Goal: Task Accomplishment & Management: Manage account settings

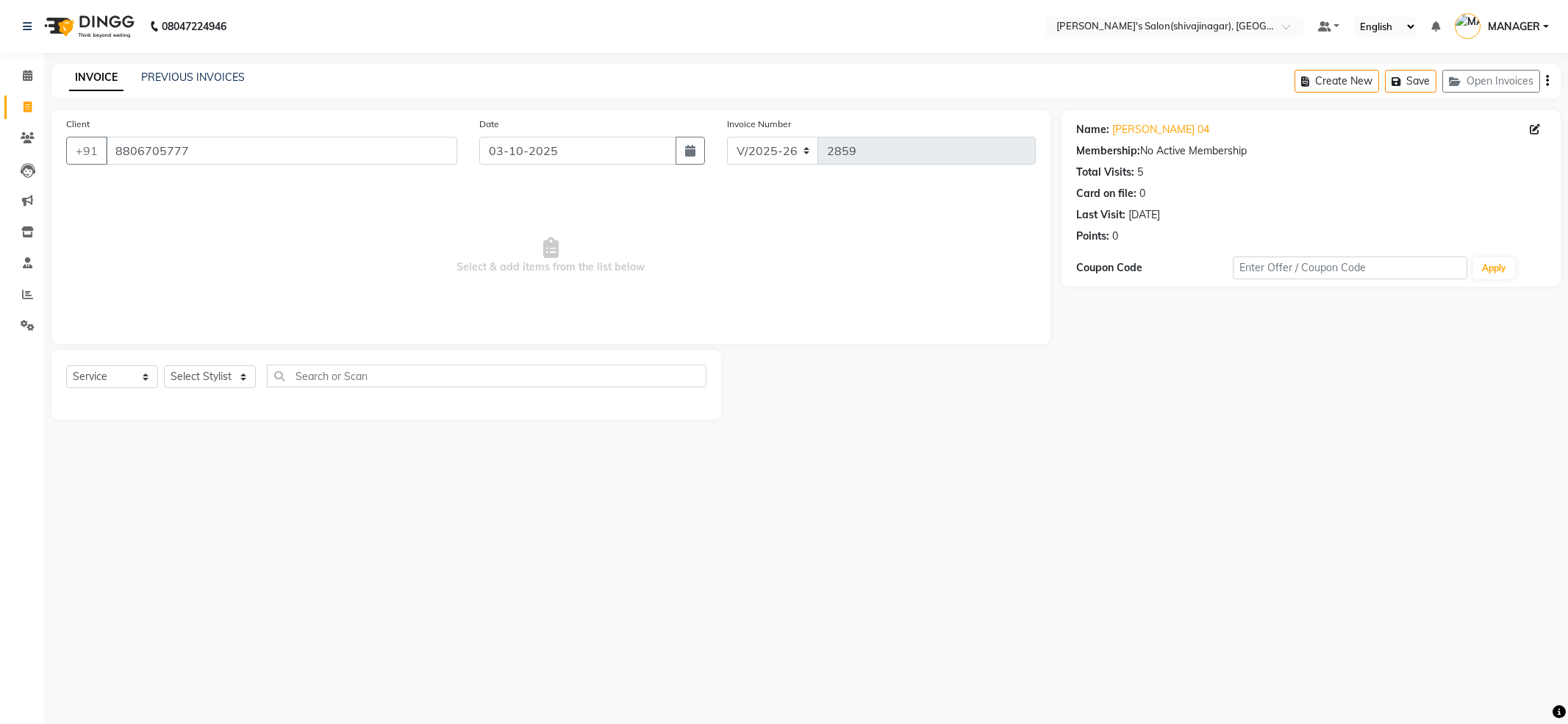
select select "4174"
select select "service"
click at [371, 378] on input "text" at bounding box center [486, 376] width 439 height 23
click at [231, 381] on select "Select Stylist [PERSON_NAME] MANAGER MISS STAFF MONG'Z. [PERSON_NAME] [PERSON_N…" at bounding box center [210, 377] width 92 height 23
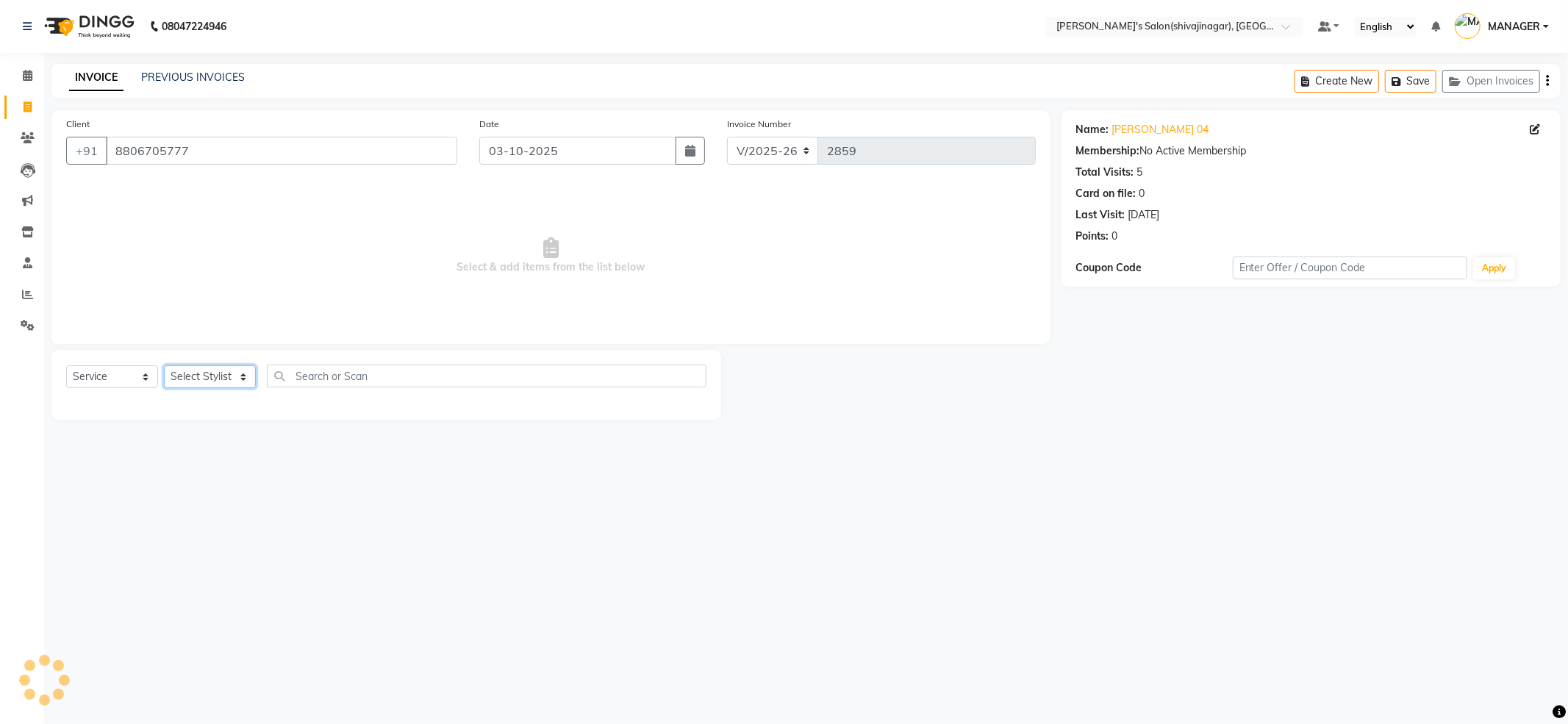
select select "24666"
click at [164, 366] on select "Select Stylist [PERSON_NAME] MANAGER MISS STAFF MONG'Z. [PERSON_NAME] [PERSON_N…" at bounding box center [210, 377] width 92 height 23
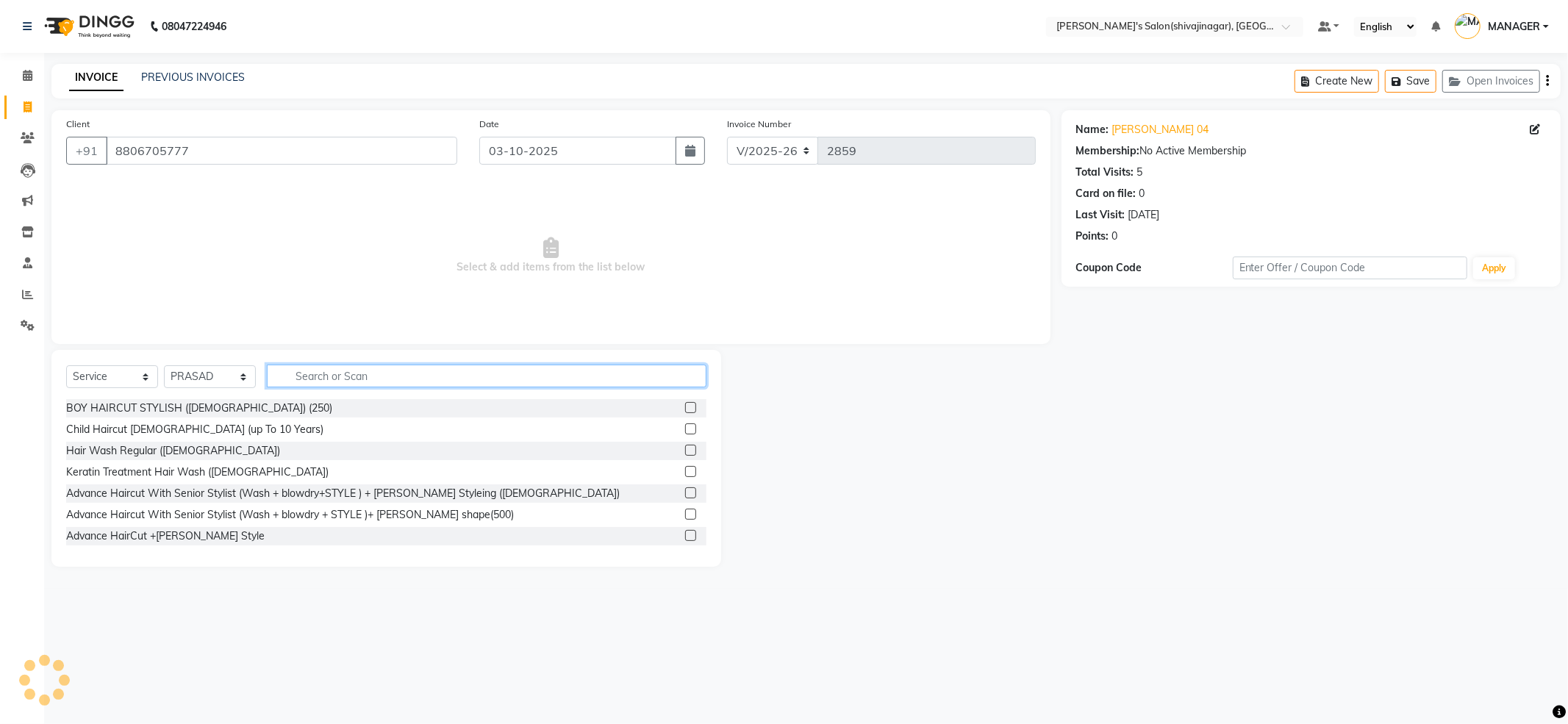
click at [315, 386] on input "text" at bounding box center [486, 376] width 439 height 23
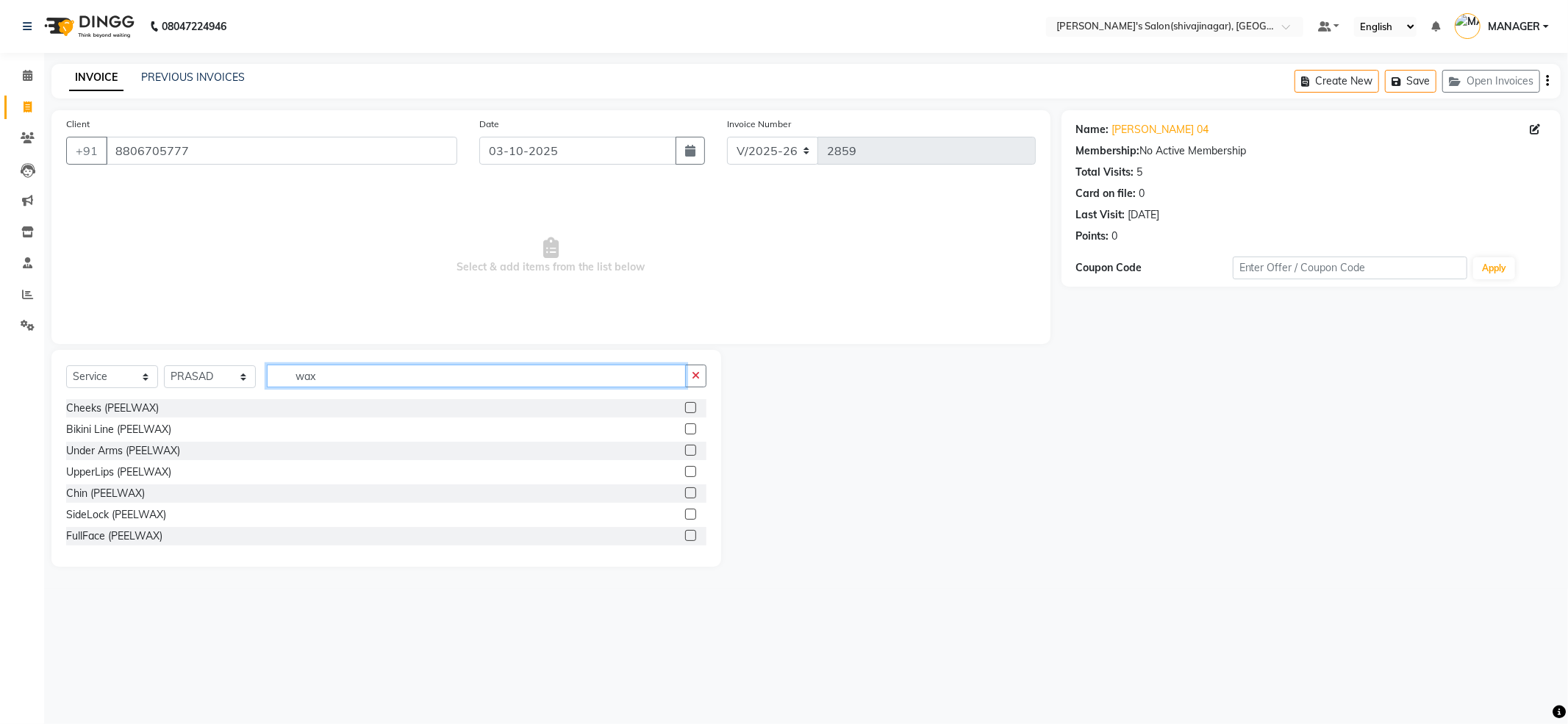
scroll to position [98, 0]
type input "wax"
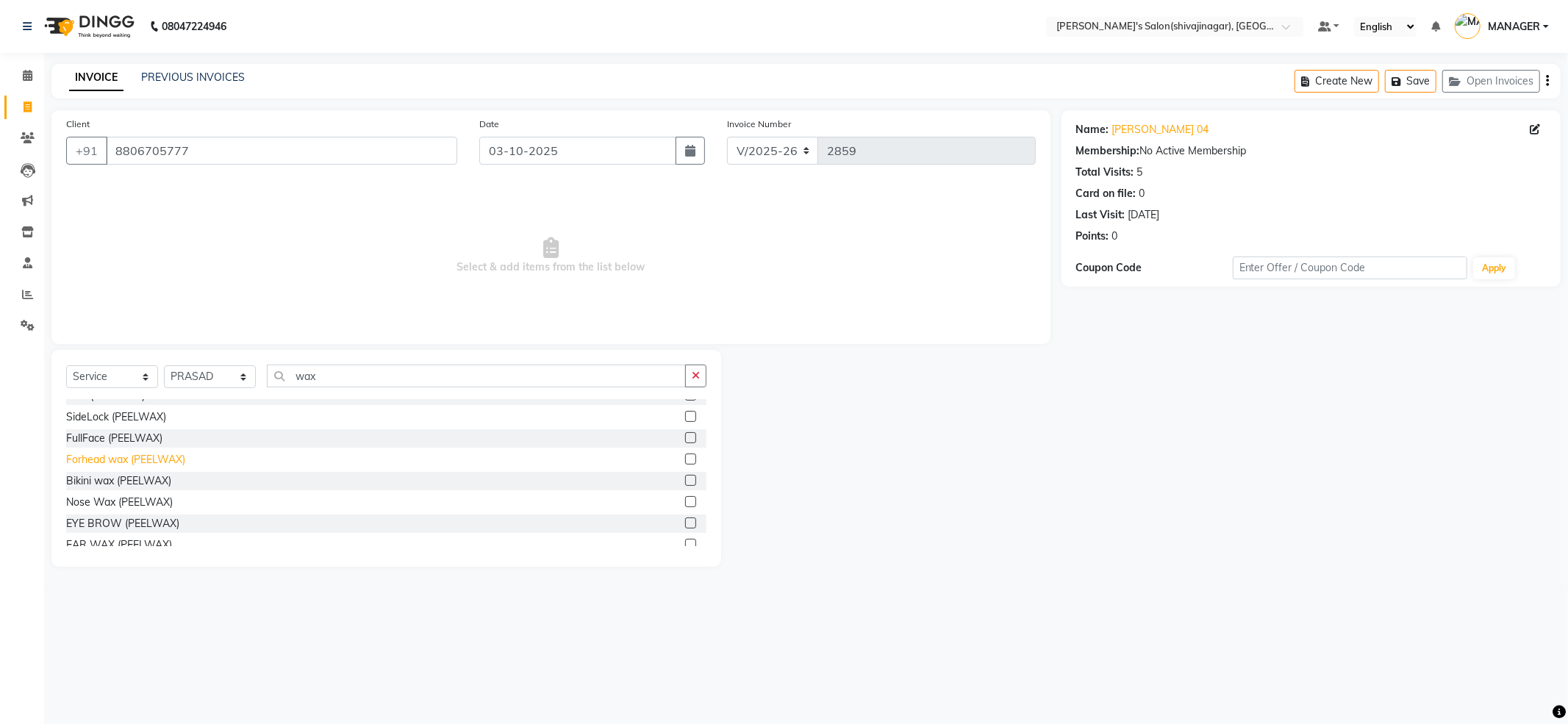
click at [104, 462] on div "Forhead wax (PEELWAX)" at bounding box center [125, 460] width 119 height 15
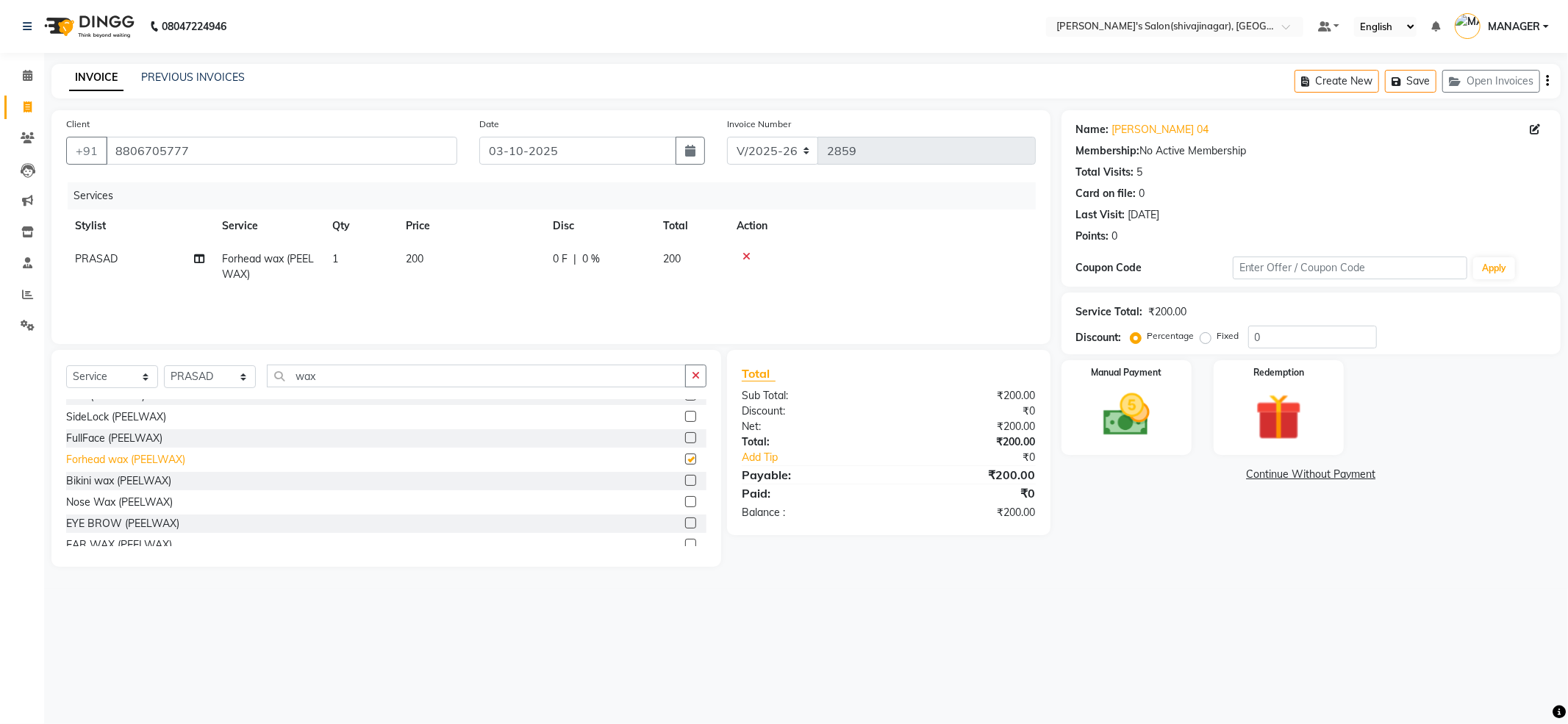
checkbox input "false"
click at [748, 254] on icon at bounding box center [746, 257] width 8 height 11
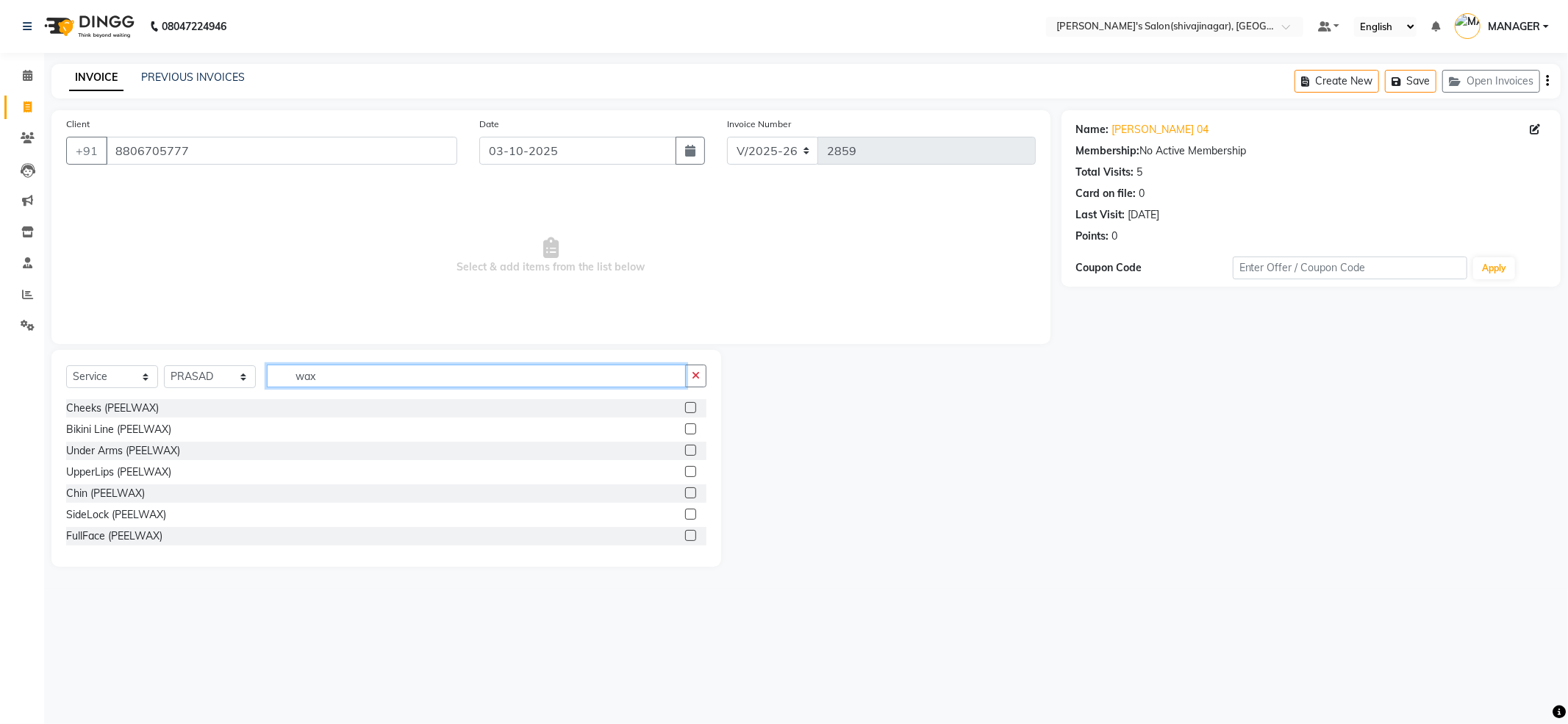
click at [318, 379] on input "wax" at bounding box center [477, 376] width 419 height 23
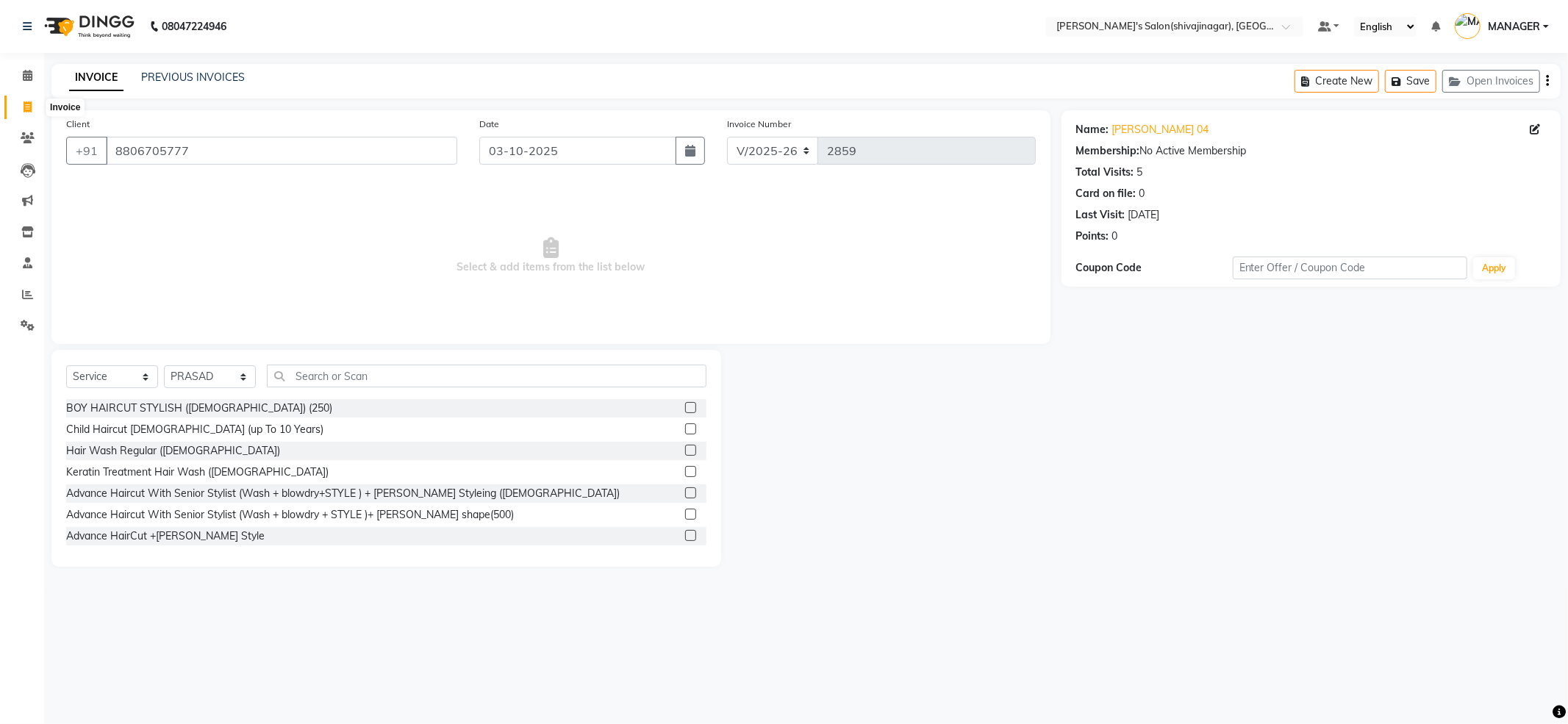
click at [24, 109] on icon at bounding box center [28, 107] width 8 height 11
click at [242, 375] on select "Select Stylist ABHI AKKI KIRTI MANAGER MISS STAFF MONG'Z. NILOFER PALLAVI PRASA…" at bounding box center [210, 377] width 92 height 23
select select "24667"
click at [164, 366] on select "Select Stylist ABHI AKKI KIRTI MANAGER MISS STAFF MONG'Z. NILOFER PALLAVI PRASA…" at bounding box center [210, 377] width 92 height 23
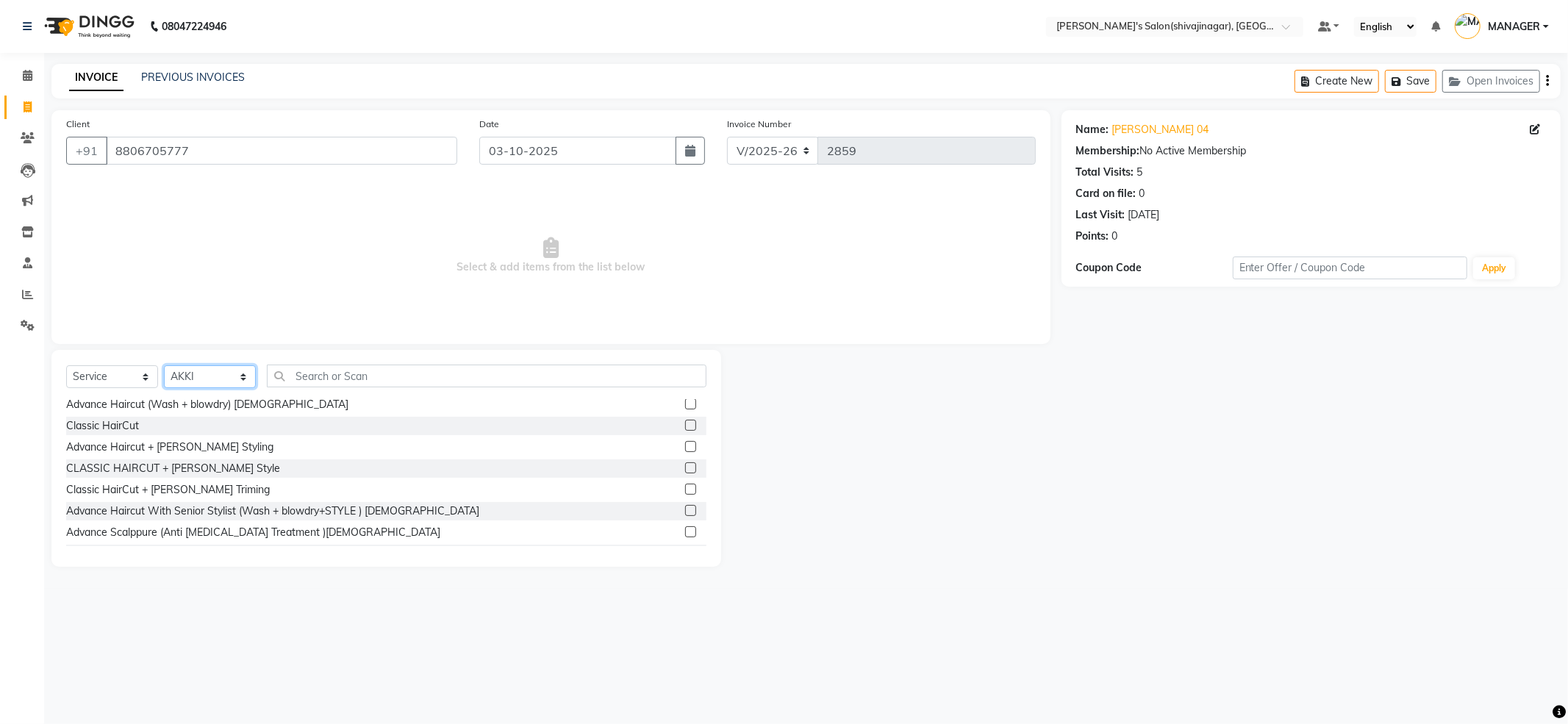
scroll to position [195, 0]
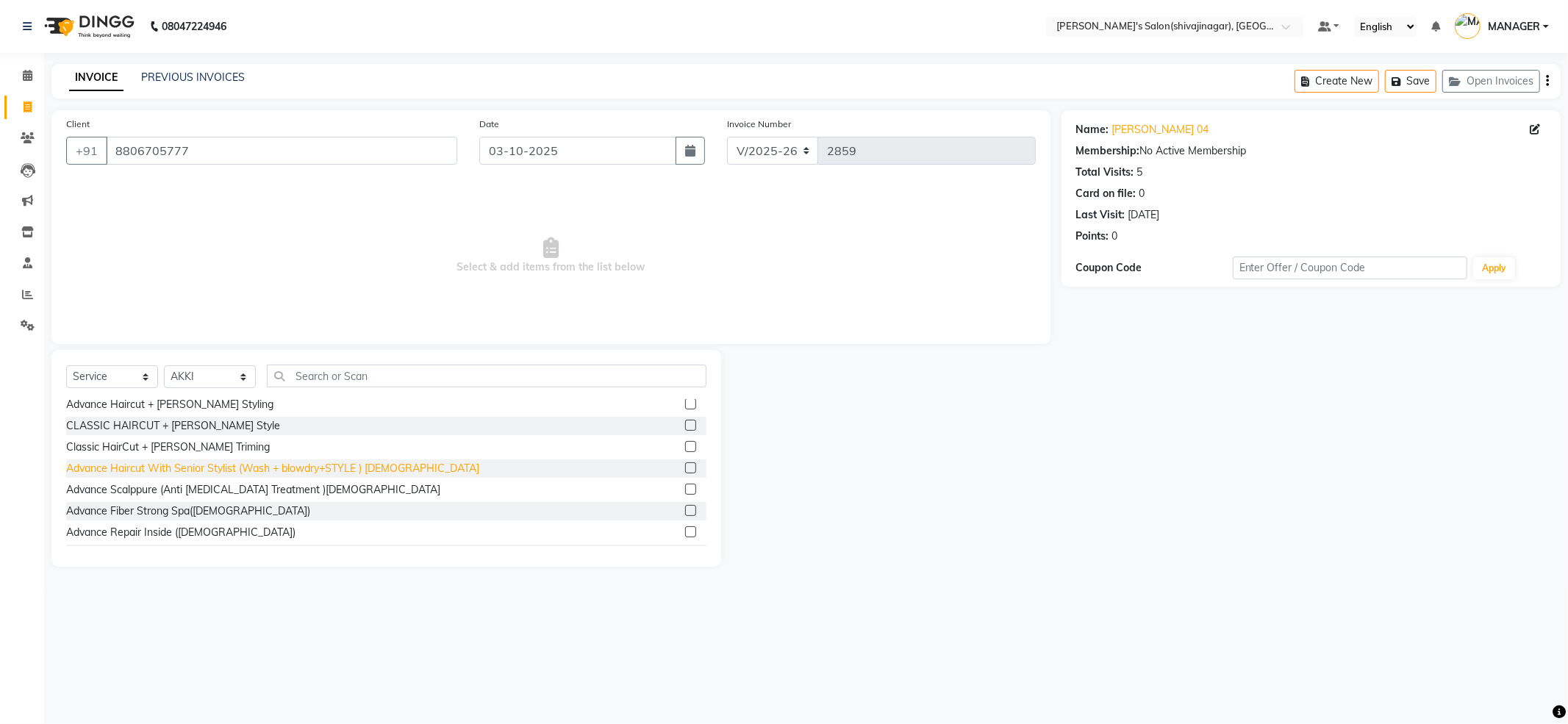
click at [363, 469] on div "Advance Haircut With Senior Stylist (Wash + blowdry+STYLE ) MALE" at bounding box center [272, 468] width 413 height 15
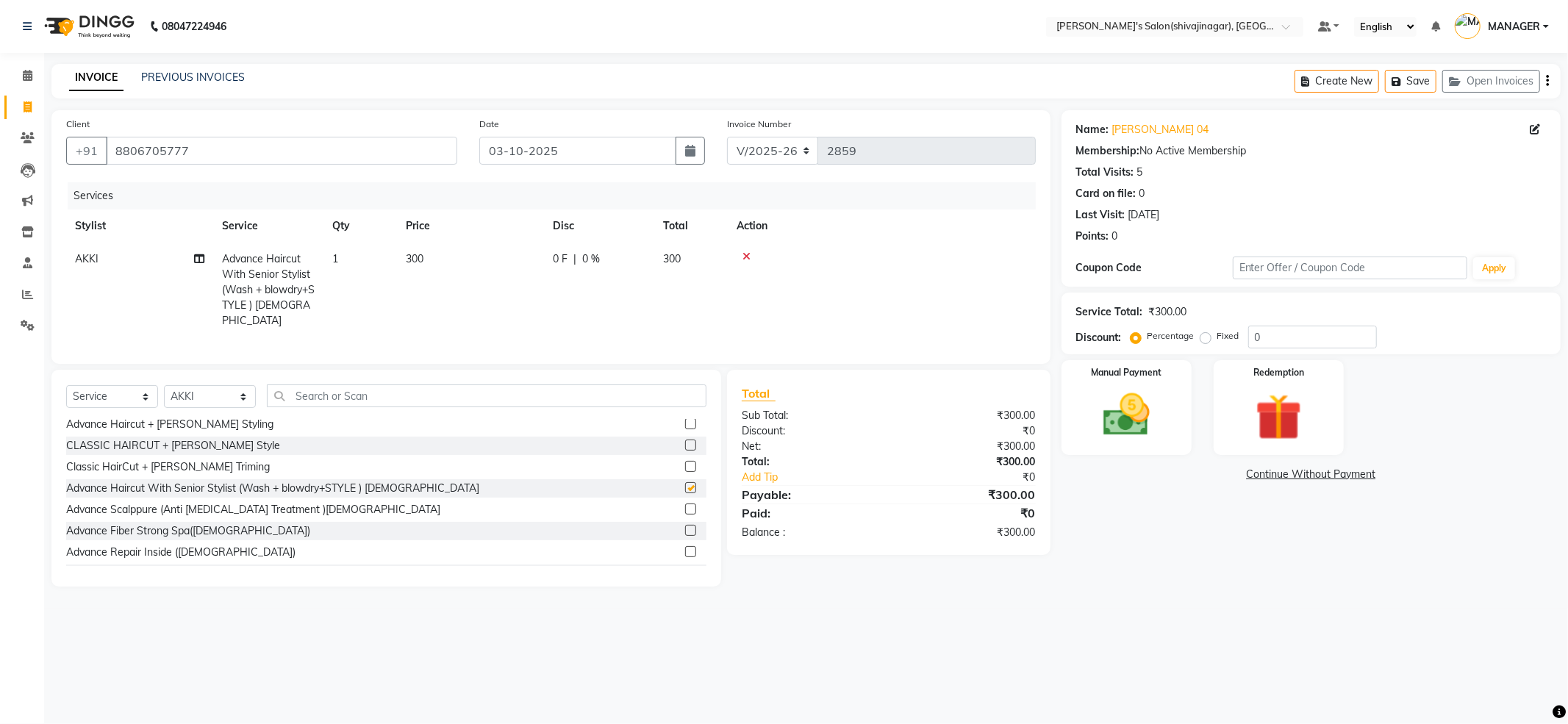
checkbox input "false"
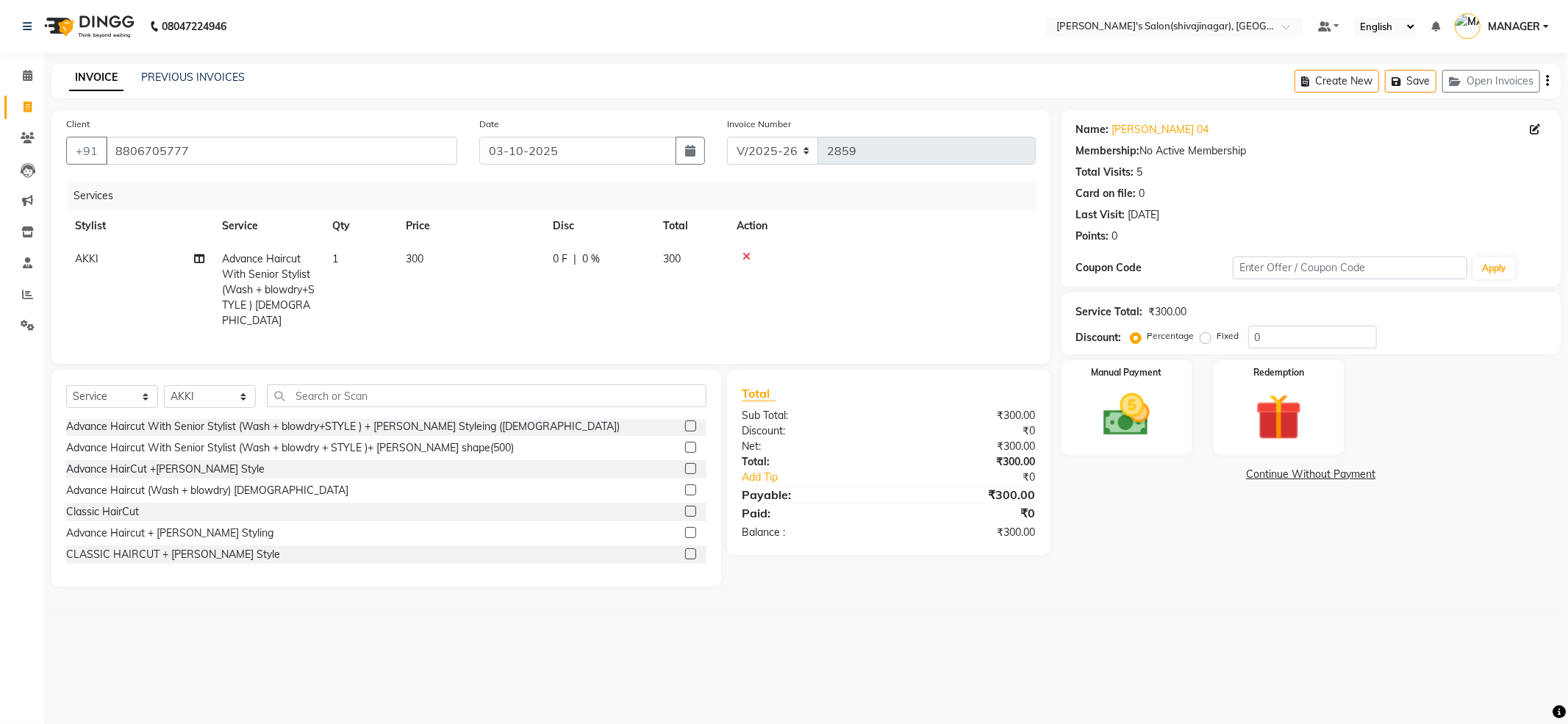
scroll to position [0, 0]
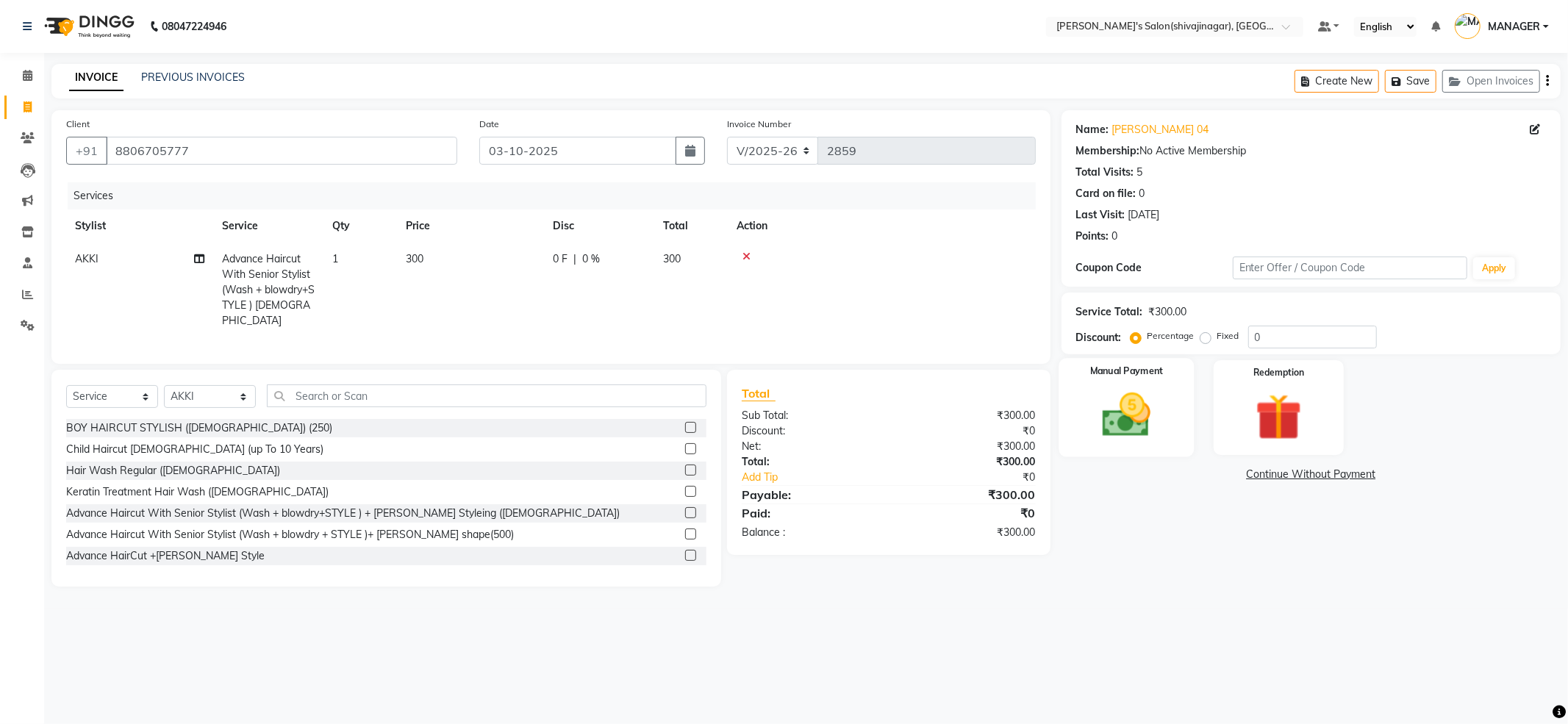
click at [1114, 425] on img at bounding box center [1127, 416] width 78 height 56
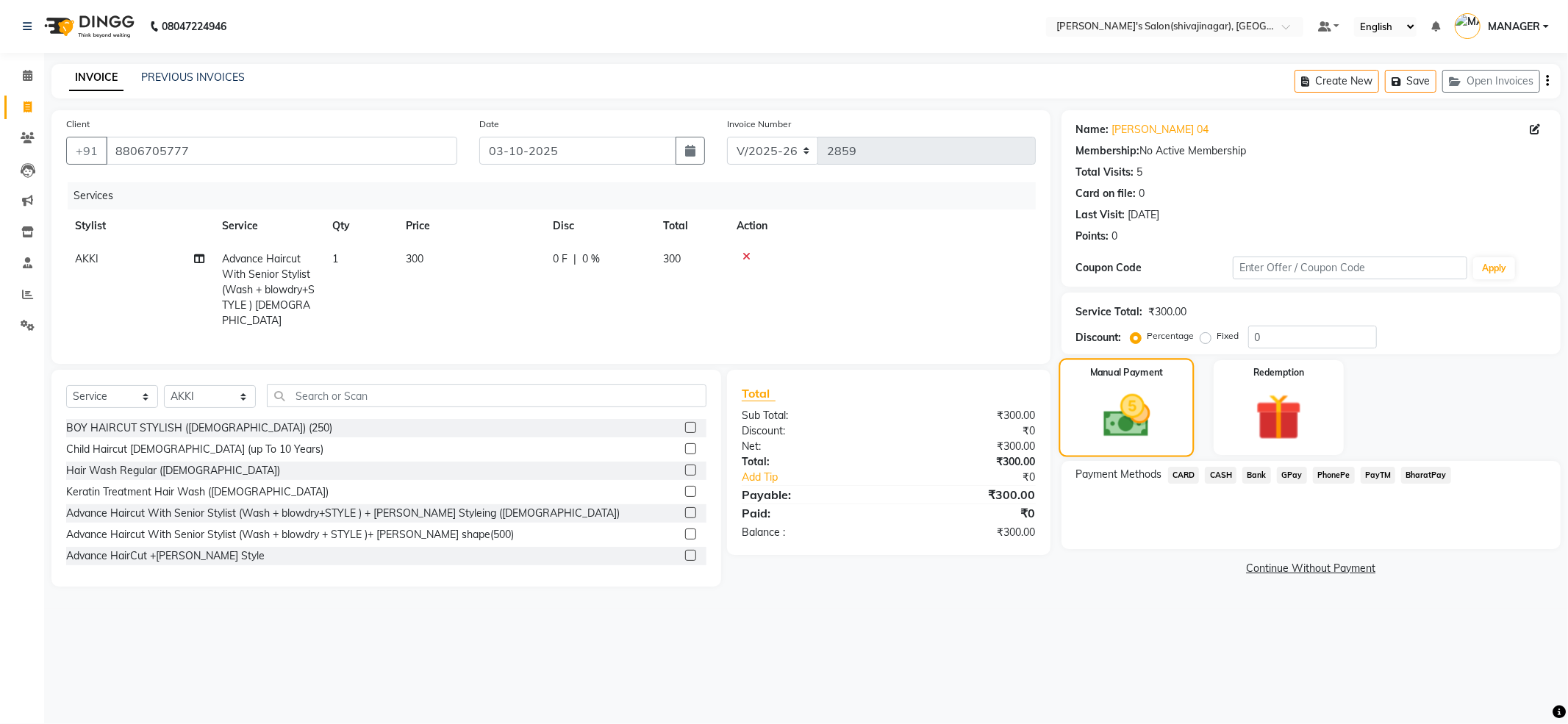
click at [1118, 389] on img at bounding box center [1126, 416] width 77 height 55
click at [1378, 473] on span "PayTM" at bounding box center [1378, 476] width 35 height 17
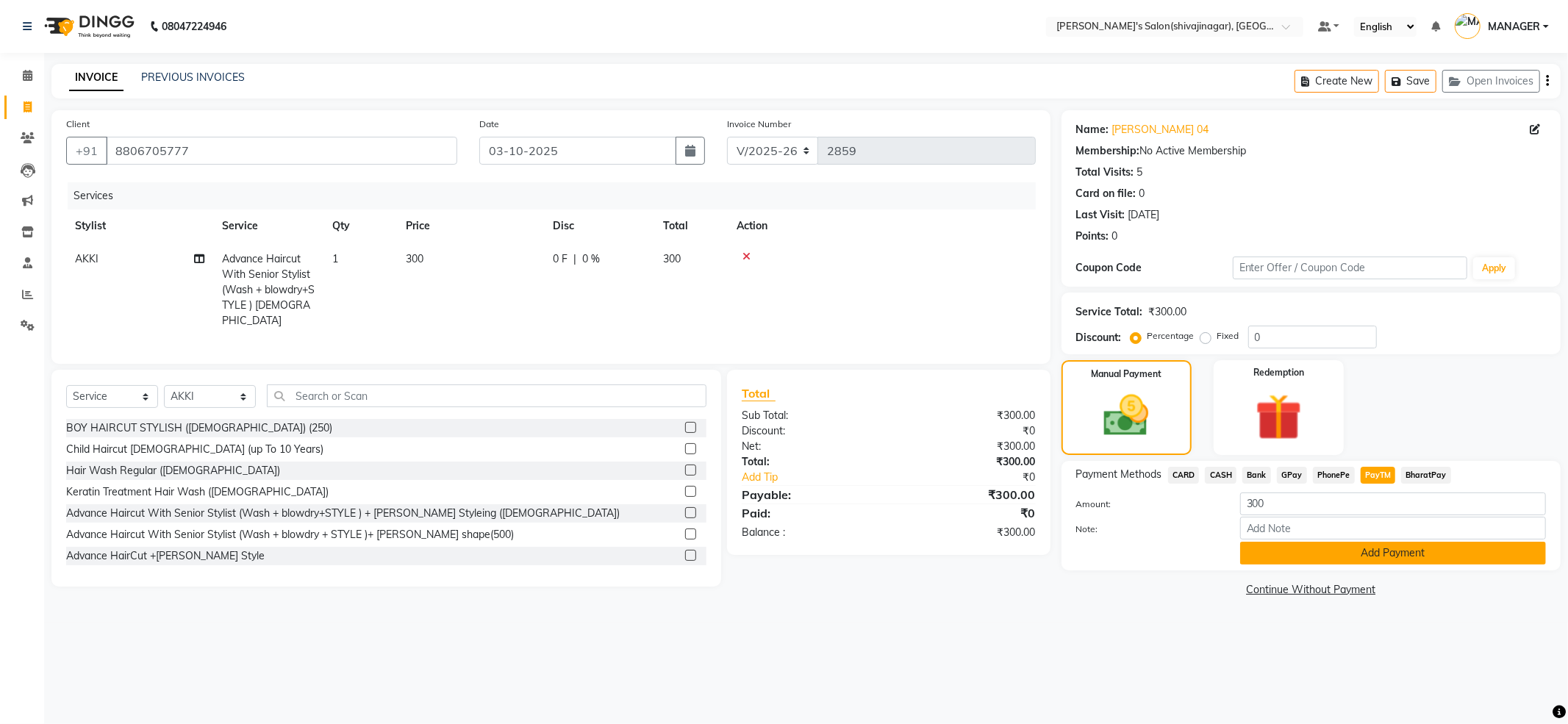
click at [1321, 563] on button "Add Payment" at bounding box center [1392, 554] width 305 height 23
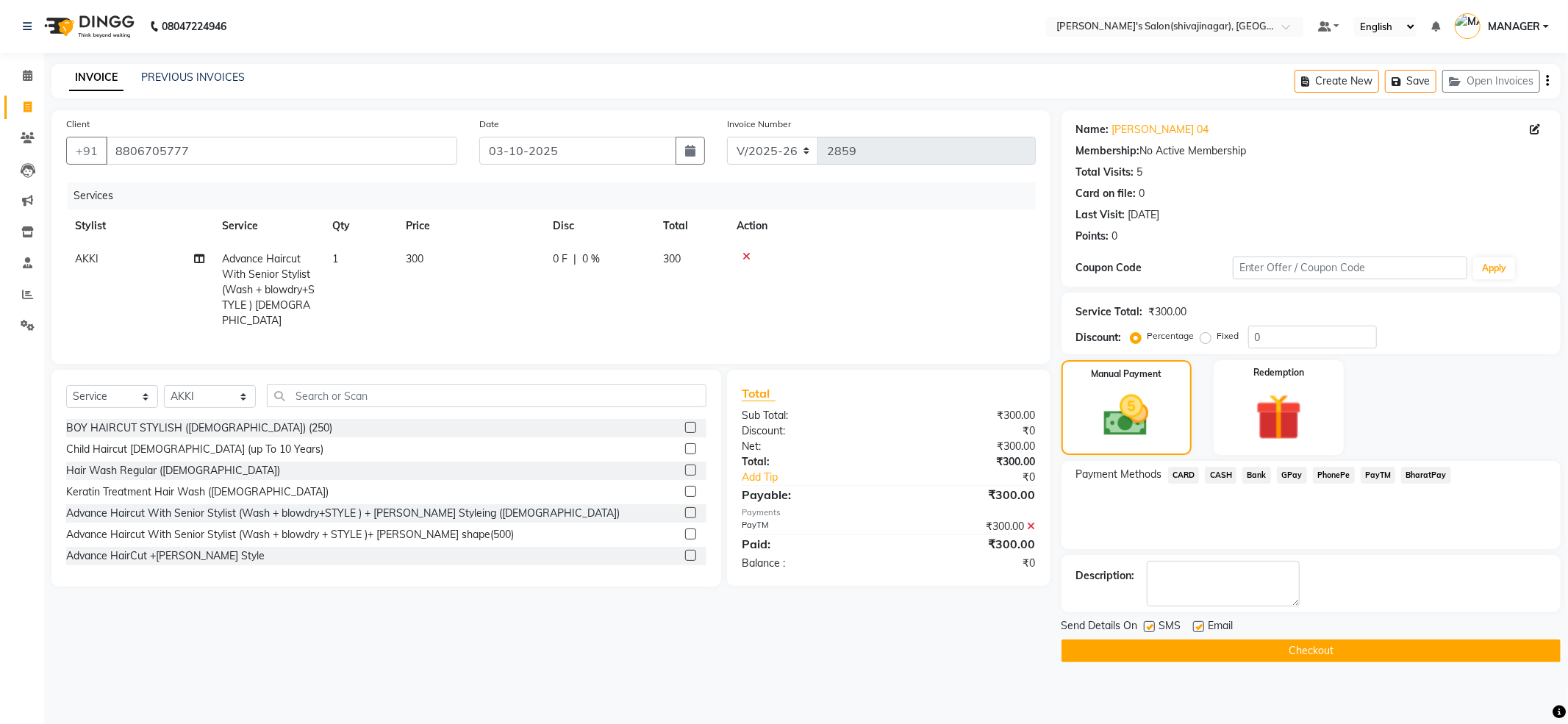
click at [1296, 648] on button "Checkout" at bounding box center [1310, 651] width 499 height 23
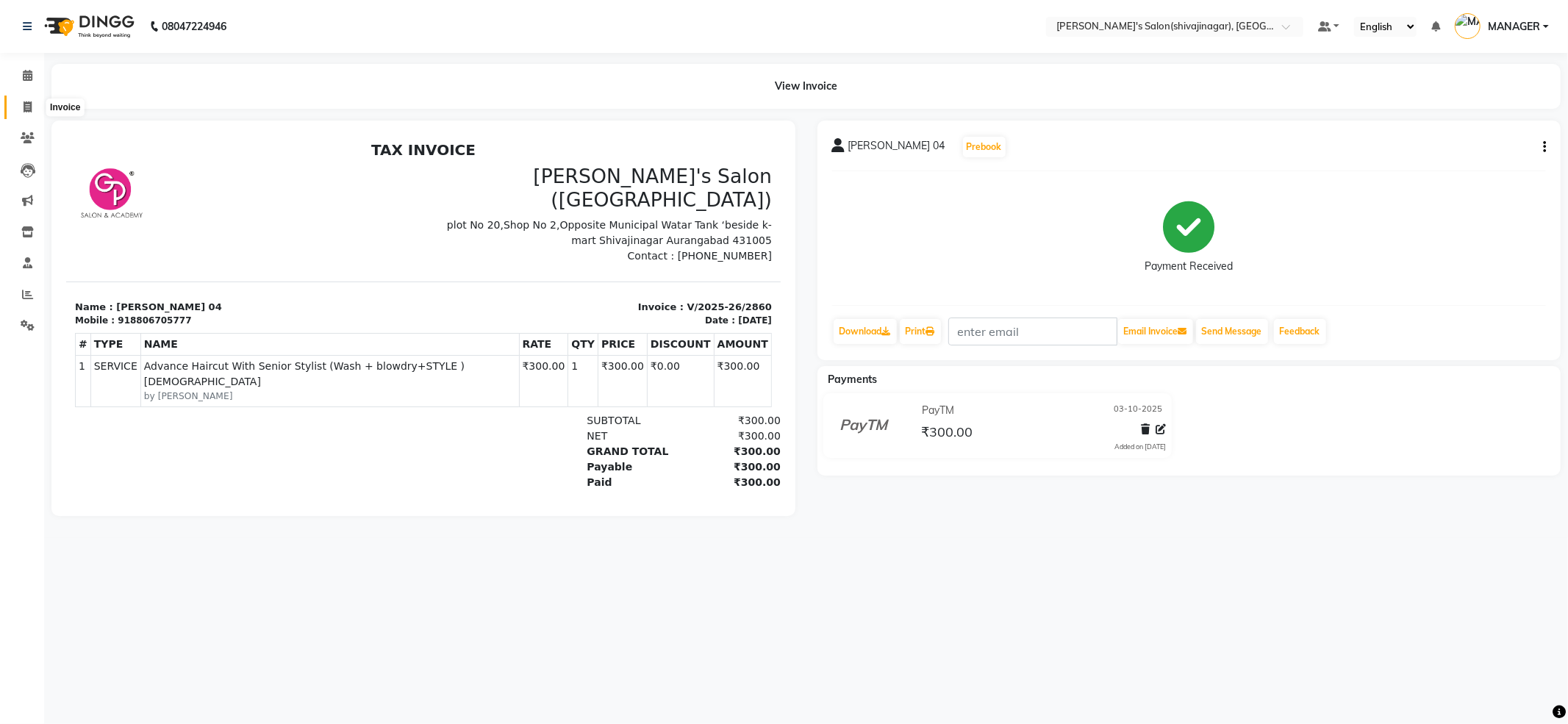
click at [19, 107] on span at bounding box center [27, 108] width 26 height 17
select select "service"
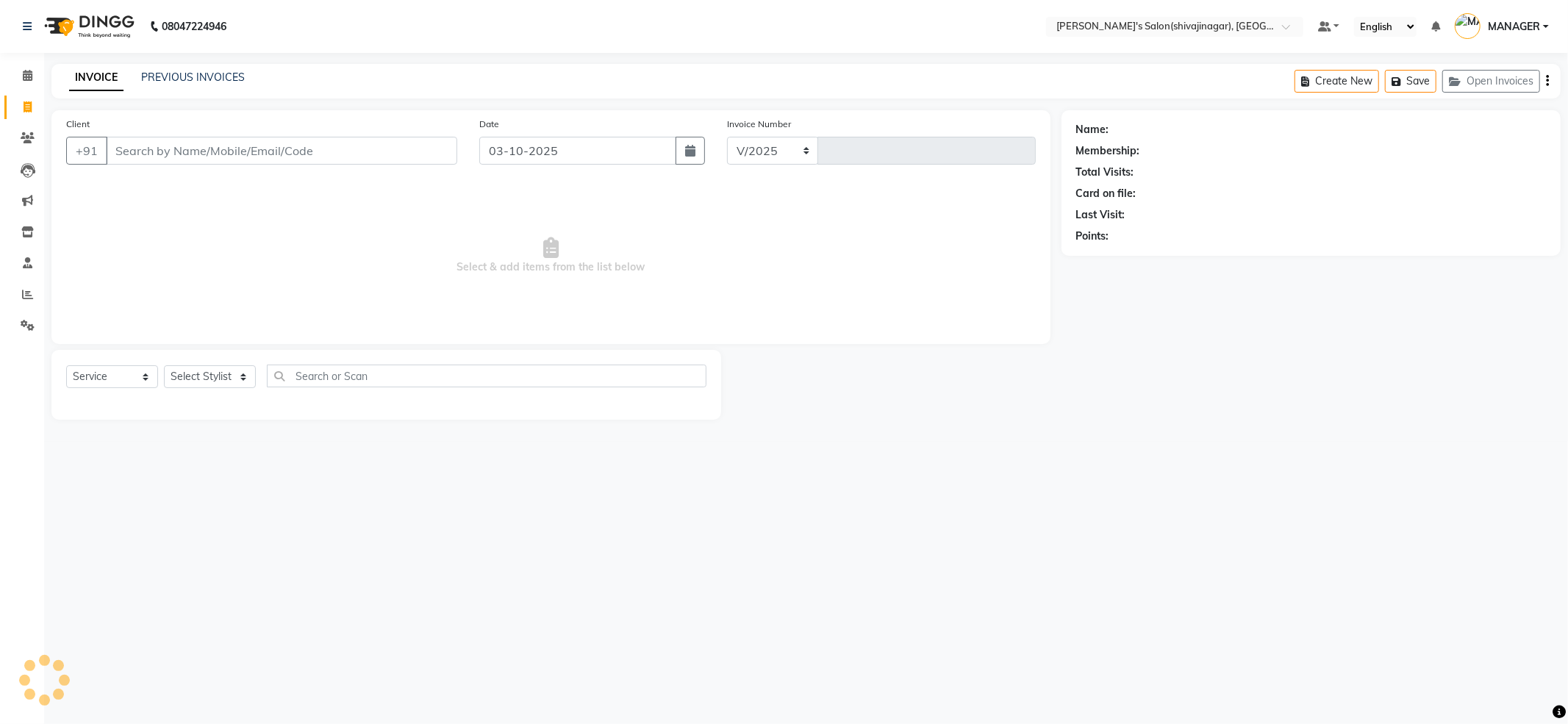
select select "4174"
type input "2861"
click at [231, 375] on select "Select Stylist" at bounding box center [210, 377] width 92 height 23
click at [289, 242] on span "Select & add items from the list below" at bounding box center [550, 256] width 970 height 147
click at [204, 79] on link "PREVIOUS INVOICES" at bounding box center [192, 78] width 103 height 13
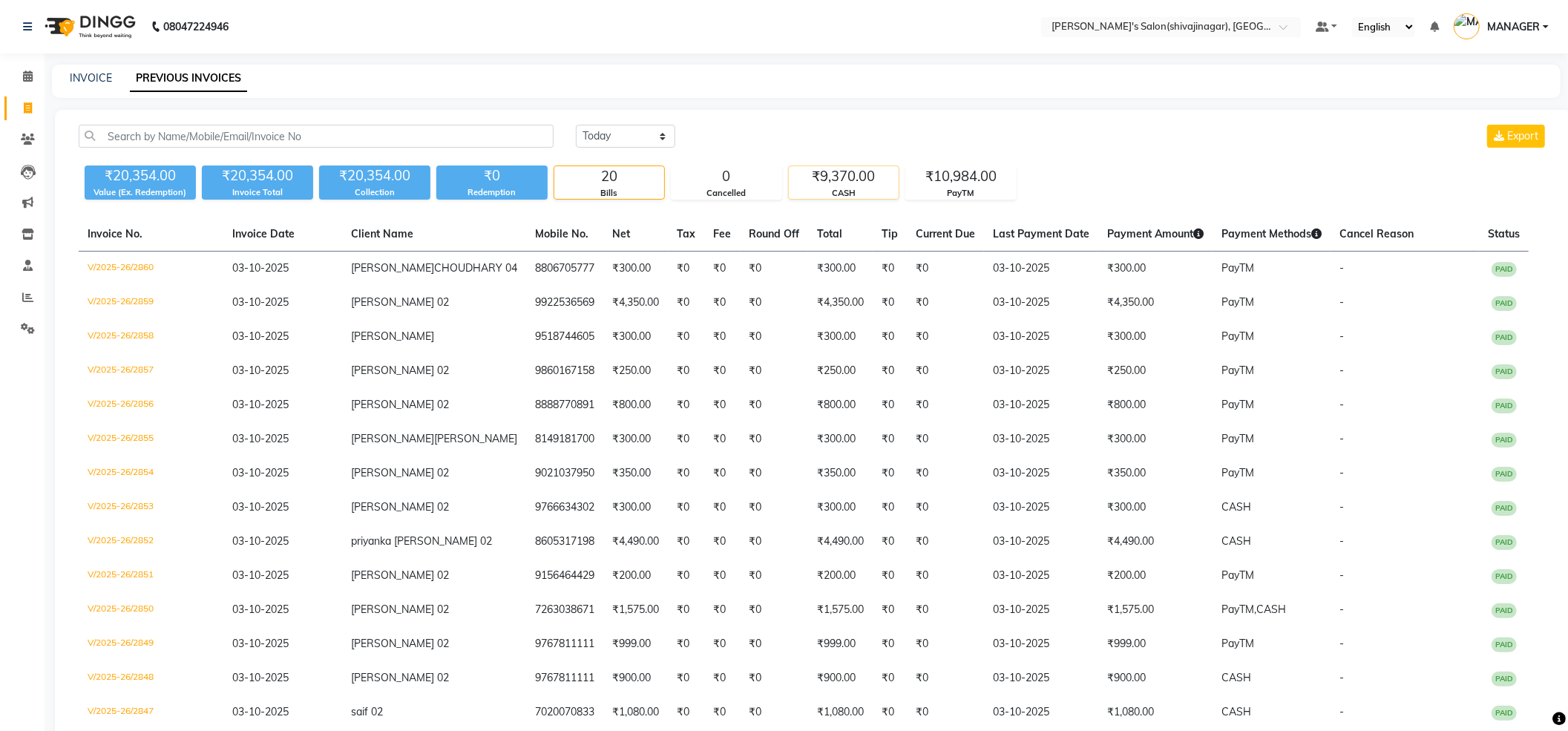
click at [827, 184] on div "₹9,370.00" at bounding box center [844, 176] width 110 height 20
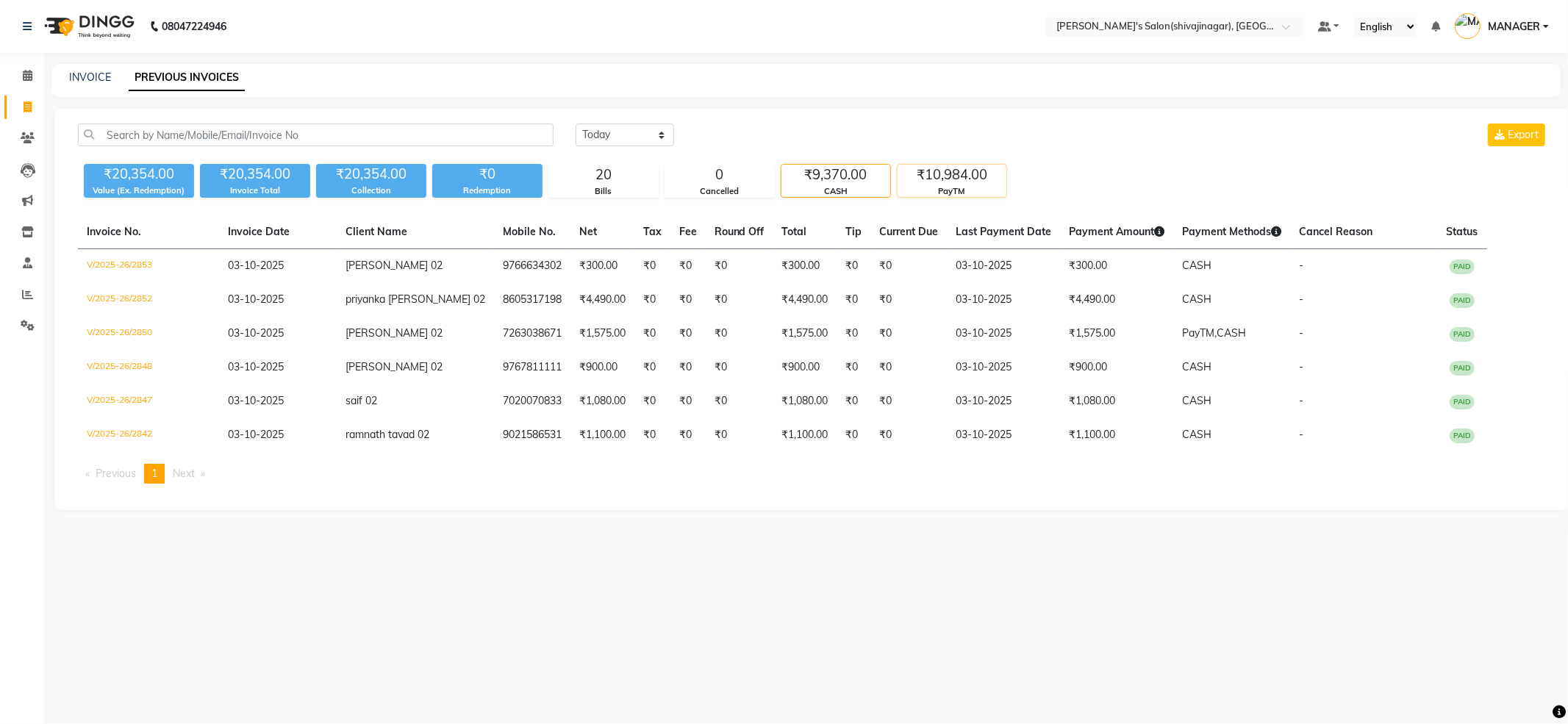
click at [942, 174] on div "₹10,984.00" at bounding box center [952, 174] width 109 height 20
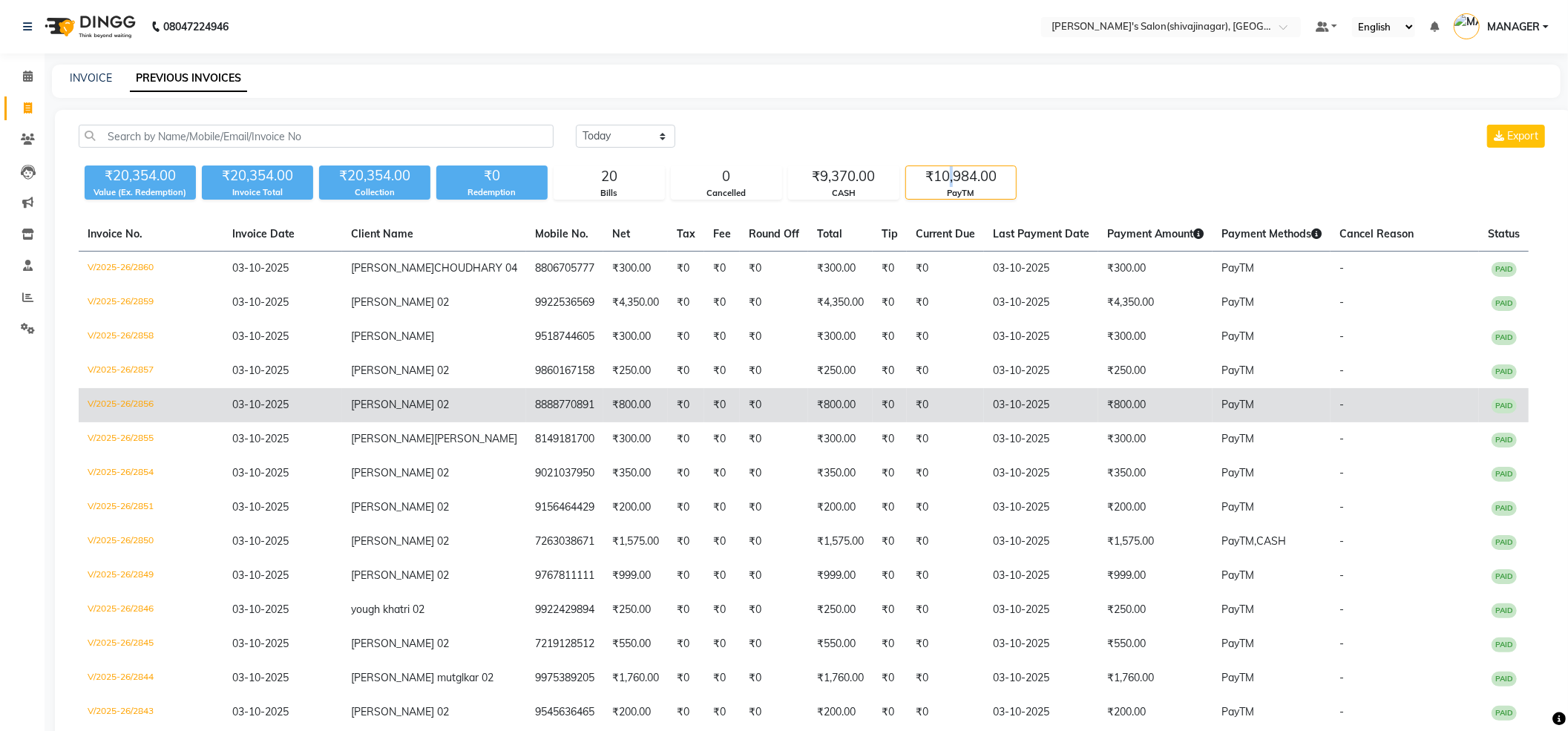
scroll to position [99, 0]
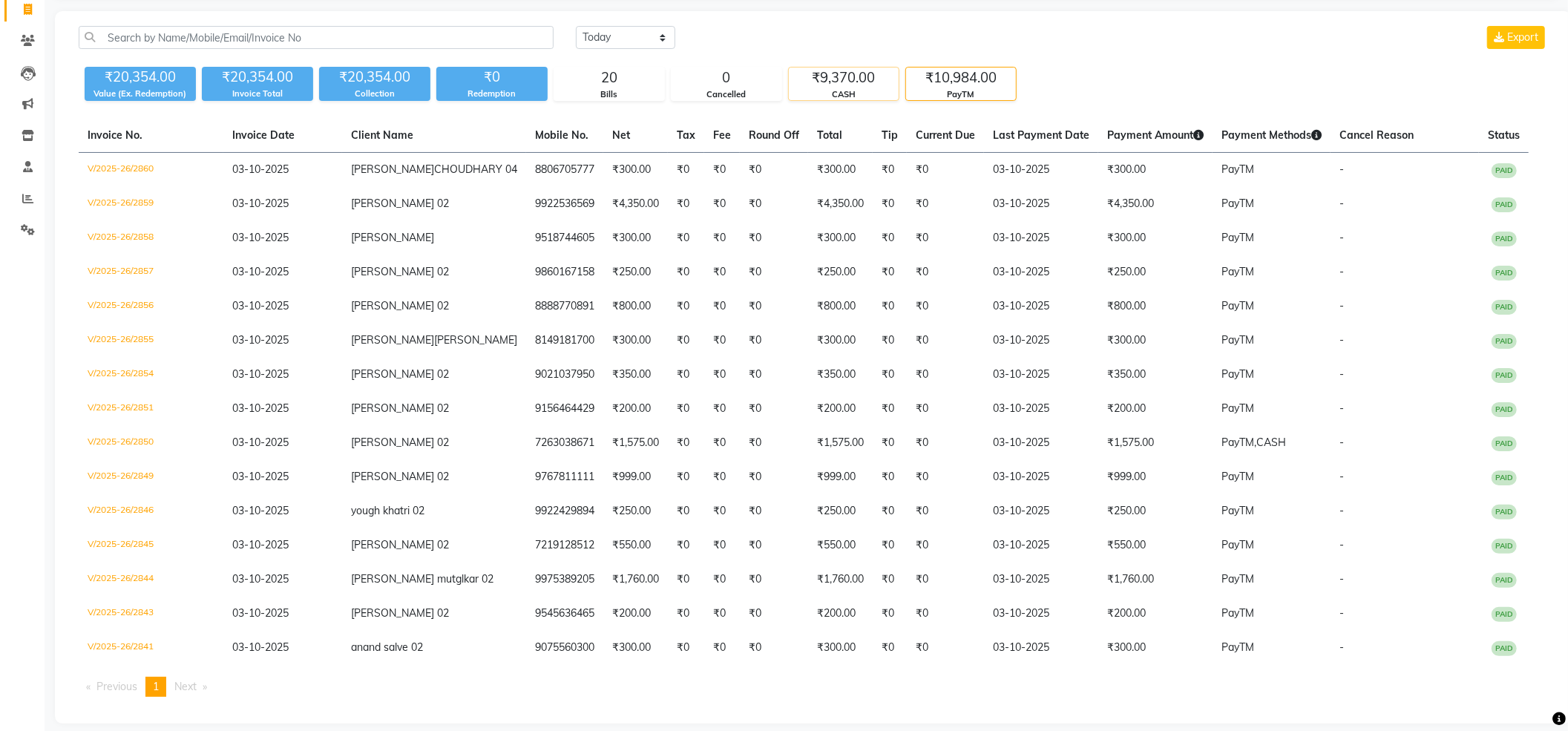
click at [861, 73] on div "₹9,370.00" at bounding box center [844, 77] width 110 height 20
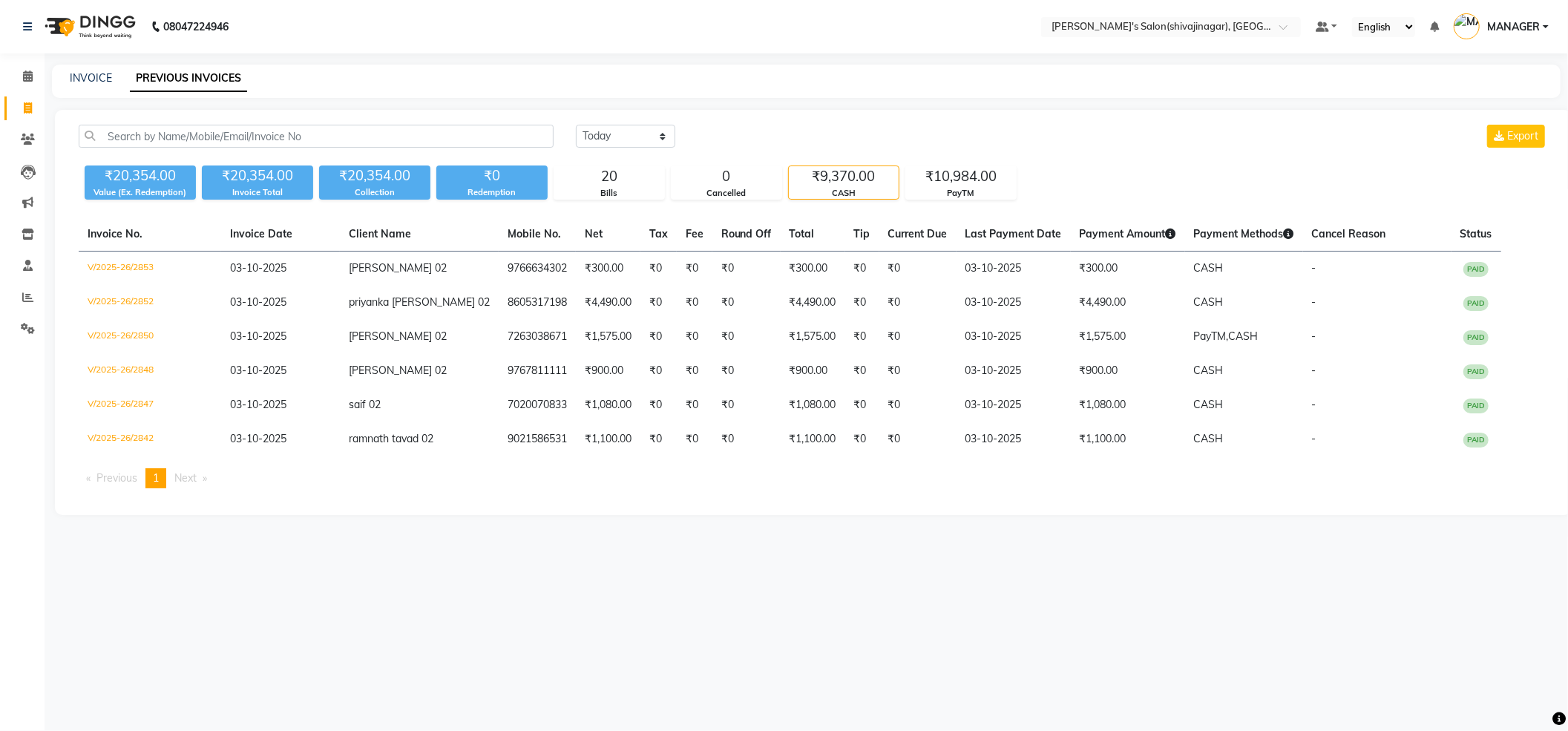
scroll to position [0, 0]
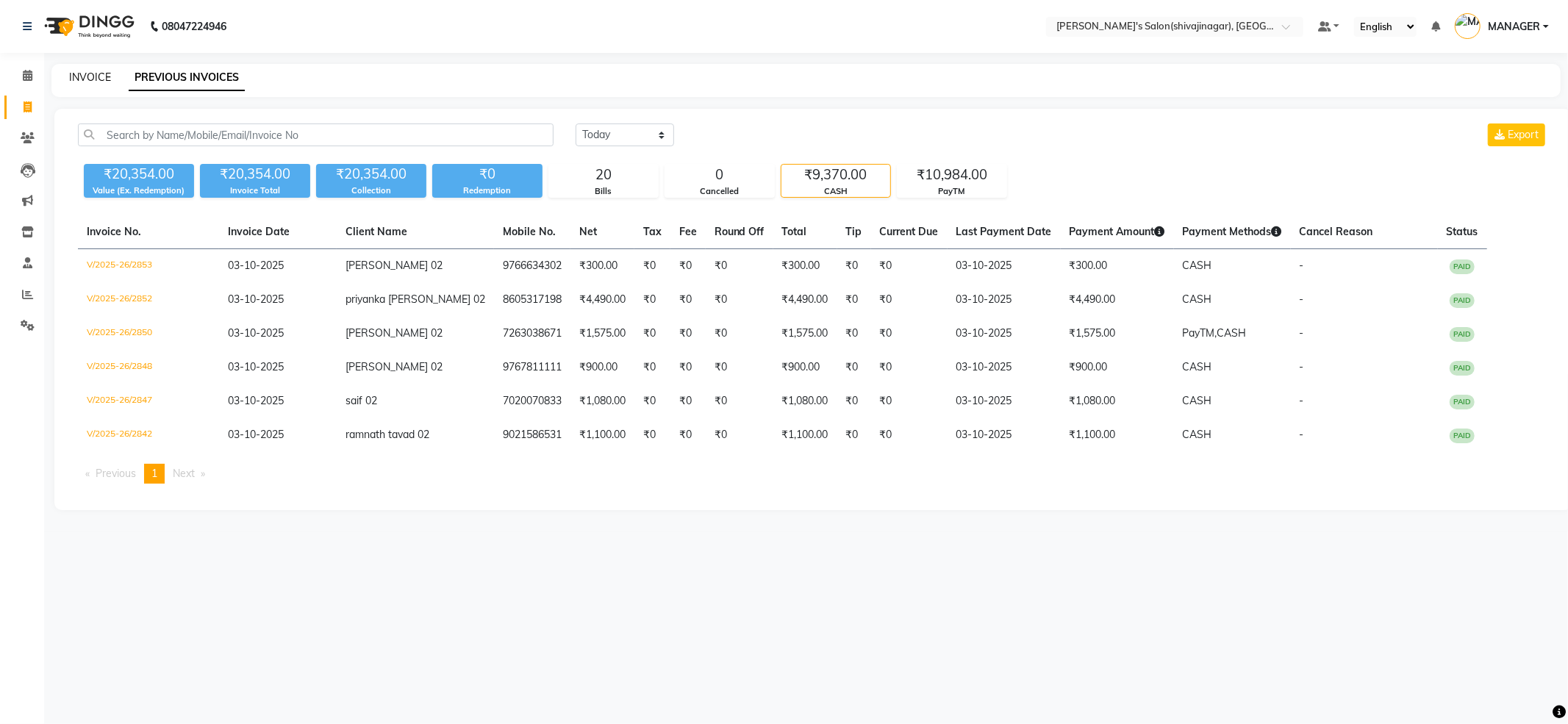
click at [95, 78] on link "INVOICE" at bounding box center [90, 78] width 42 height 13
select select "service"
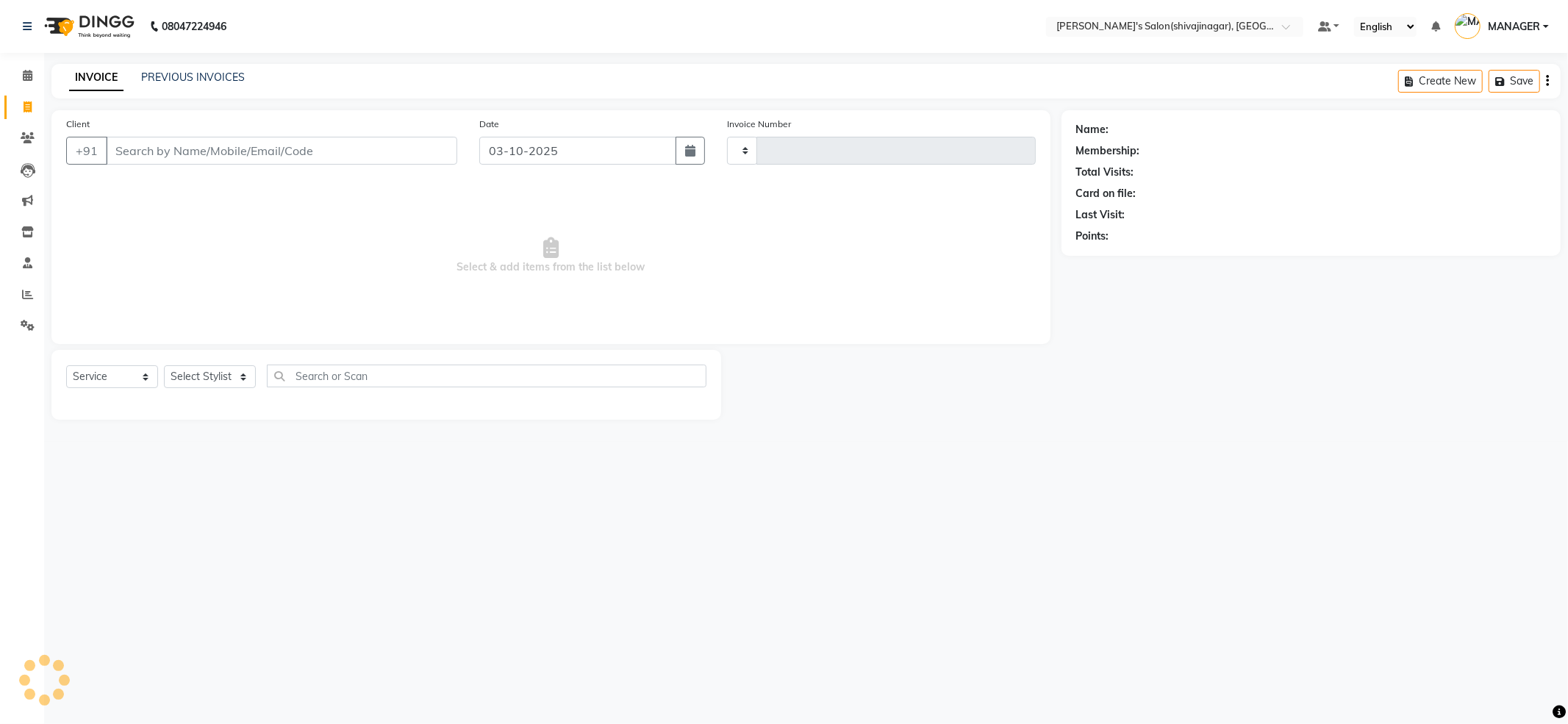
type input "2861"
select select "4174"
click at [226, 144] on input "Client" at bounding box center [281, 150] width 351 height 28
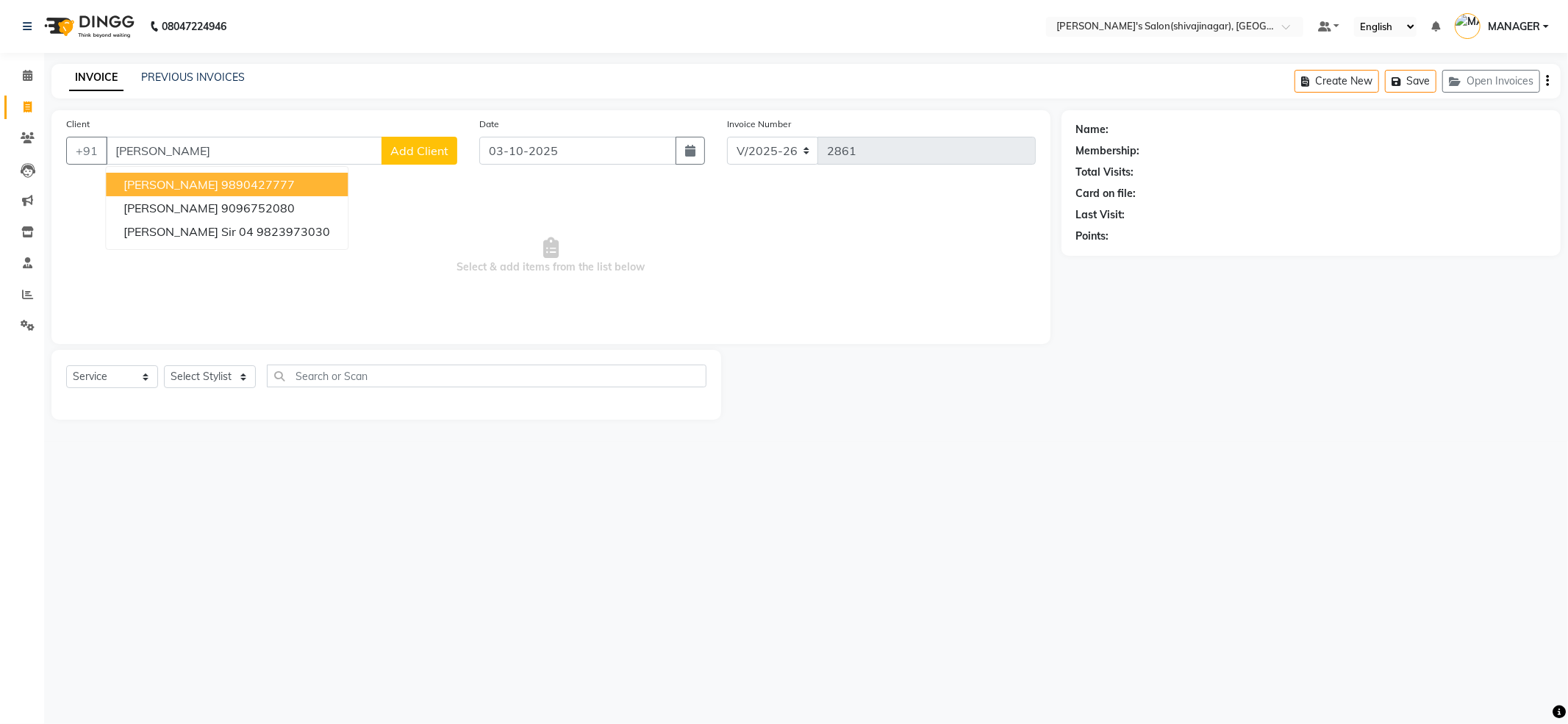
click at [228, 184] on ngb-highlight "9890427777" at bounding box center [258, 184] width 74 height 14
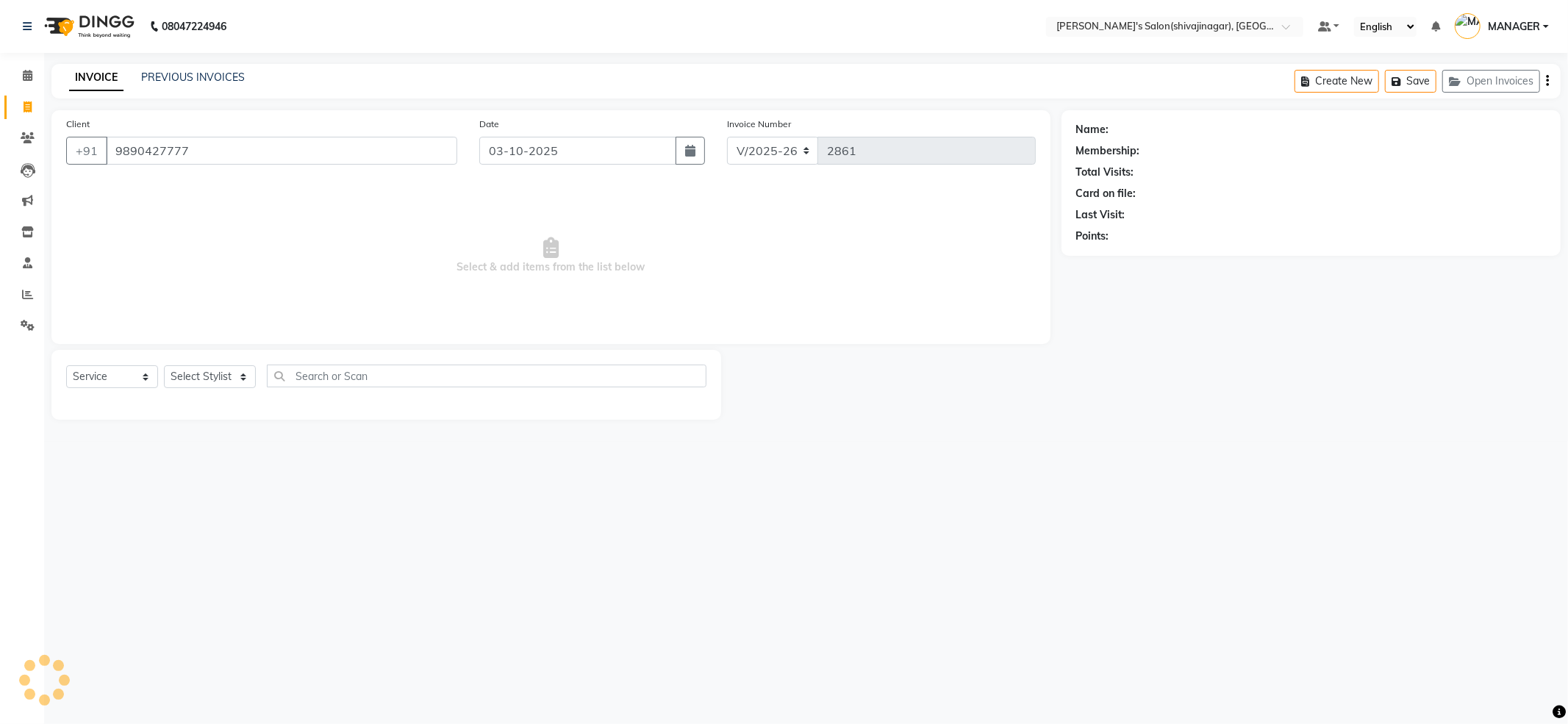
type input "9890427777"
click at [1154, 131] on link "Sohail Shikh" at bounding box center [1154, 129] width 82 height 15
click at [225, 78] on link "PREVIOUS INVOICES" at bounding box center [192, 78] width 103 height 13
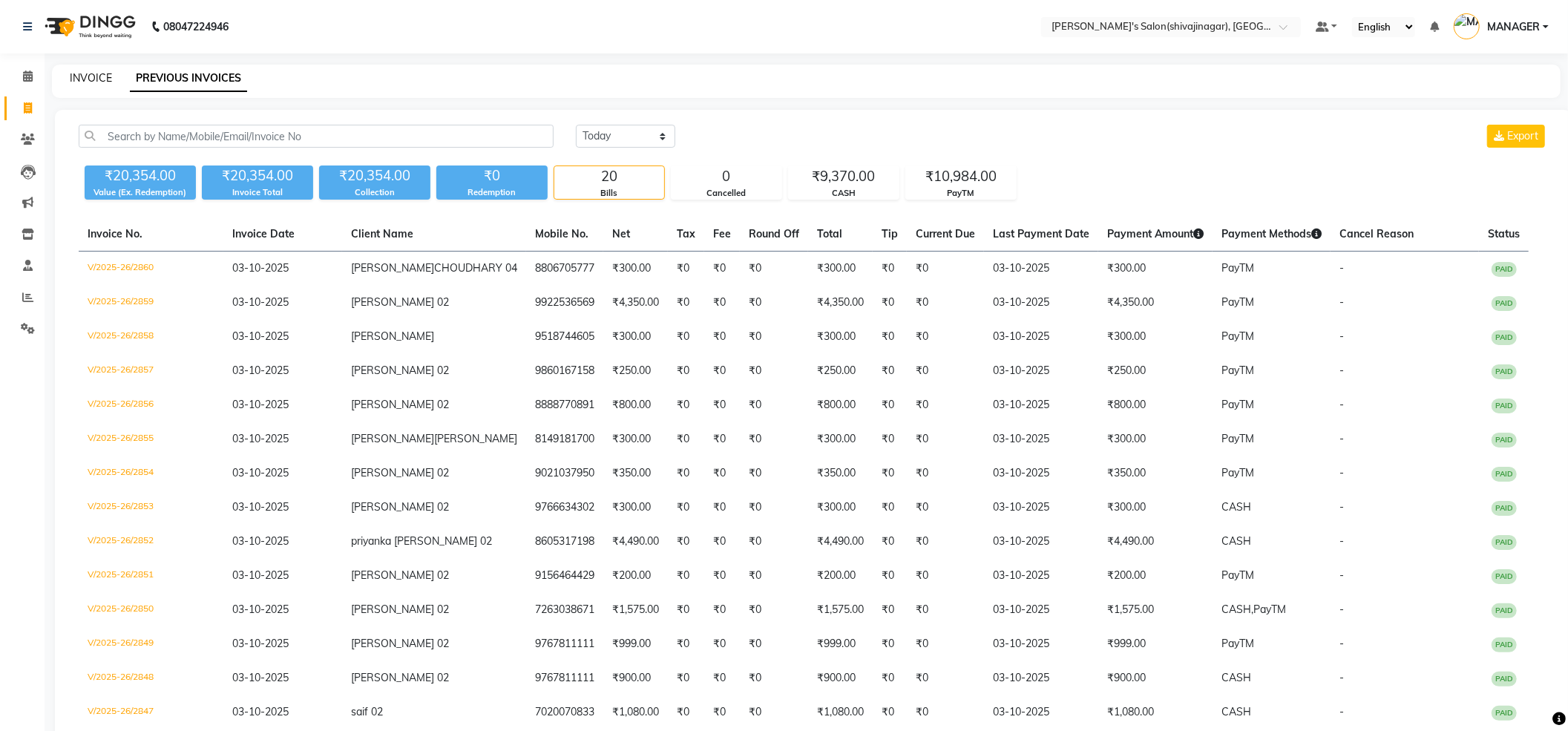
click at [97, 72] on link "INVOICE" at bounding box center [91, 78] width 43 height 14
select select "4174"
select select "service"
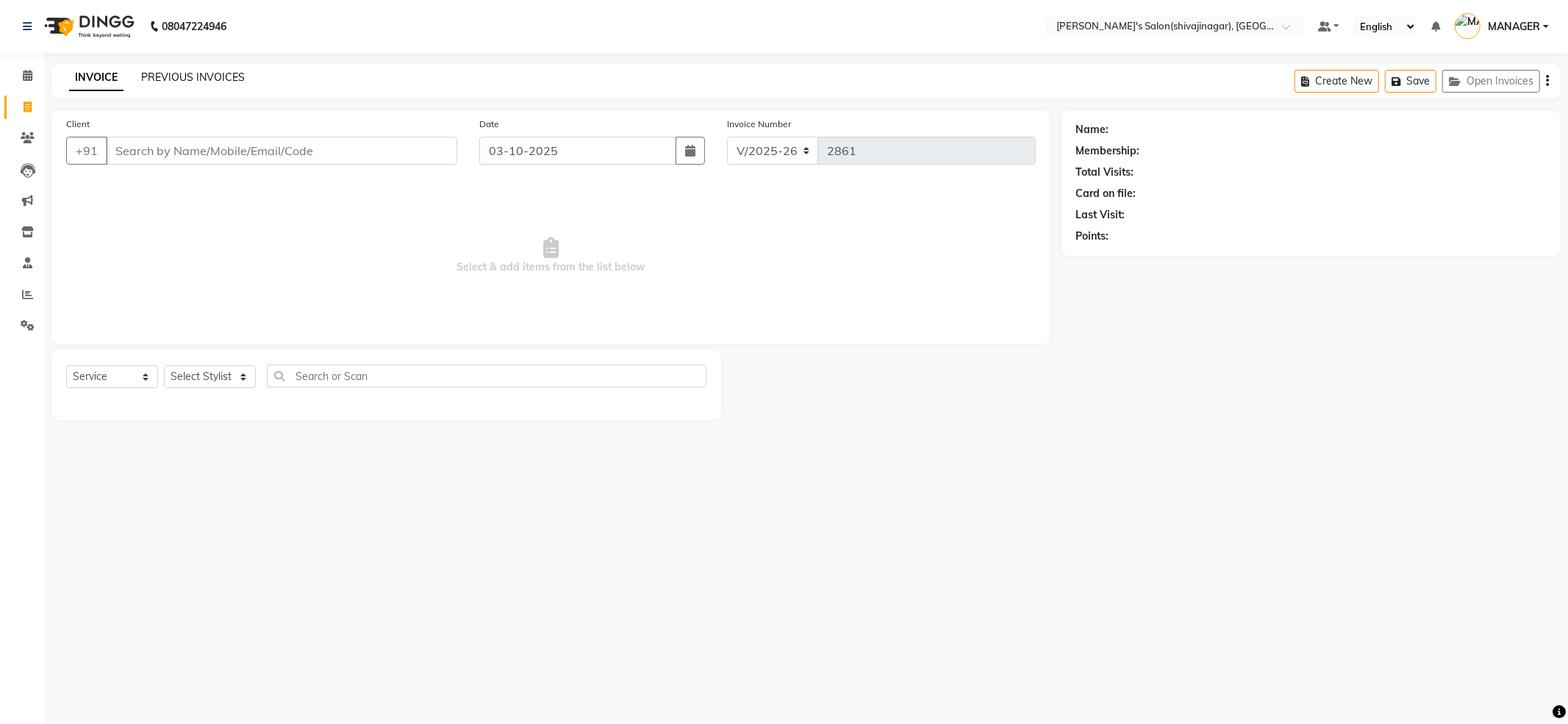
click at [185, 75] on link "PREVIOUS INVOICES" at bounding box center [192, 78] width 103 height 13
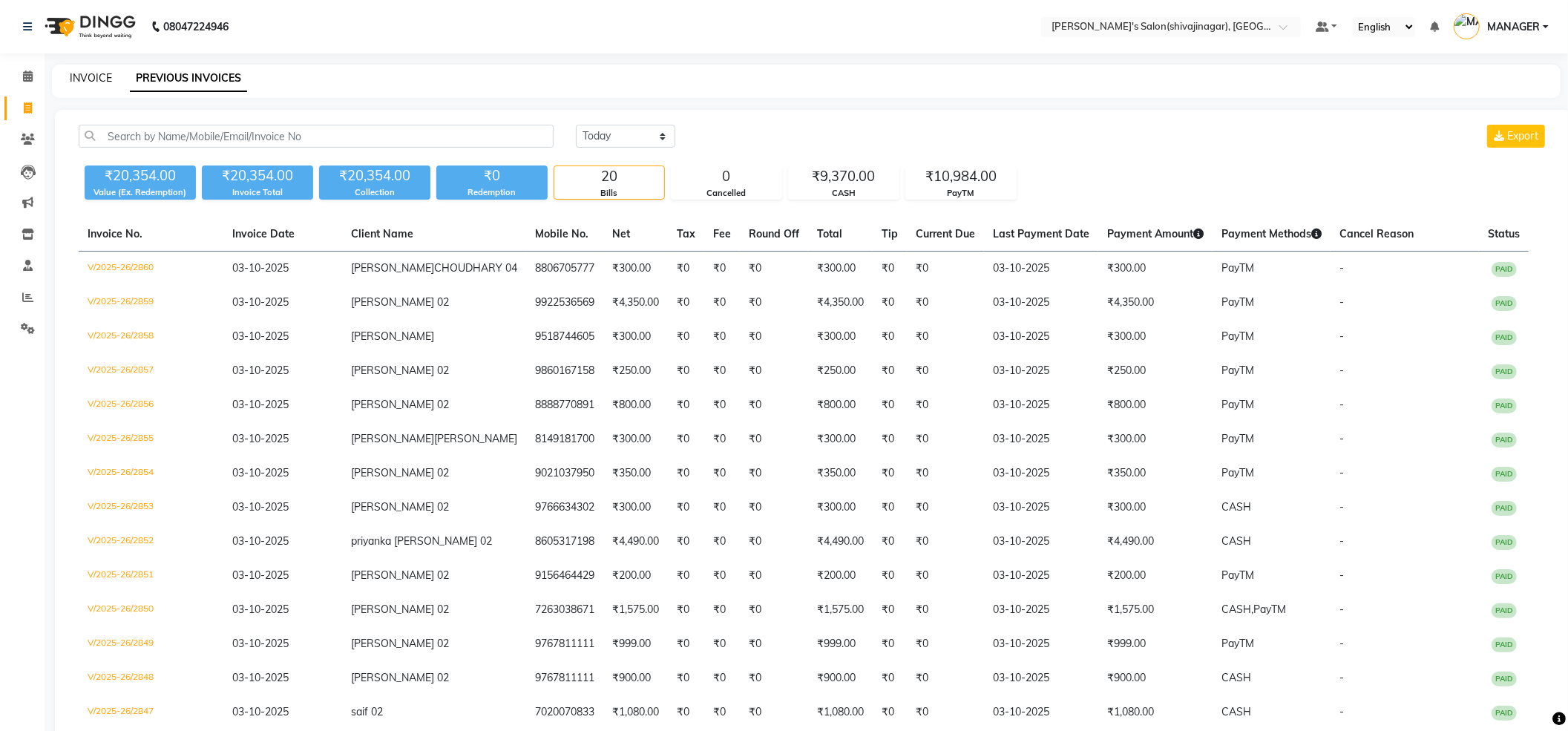
click at [95, 72] on link "INVOICE" at bounding box center [91, 78] width 43 height 14
select select "service"
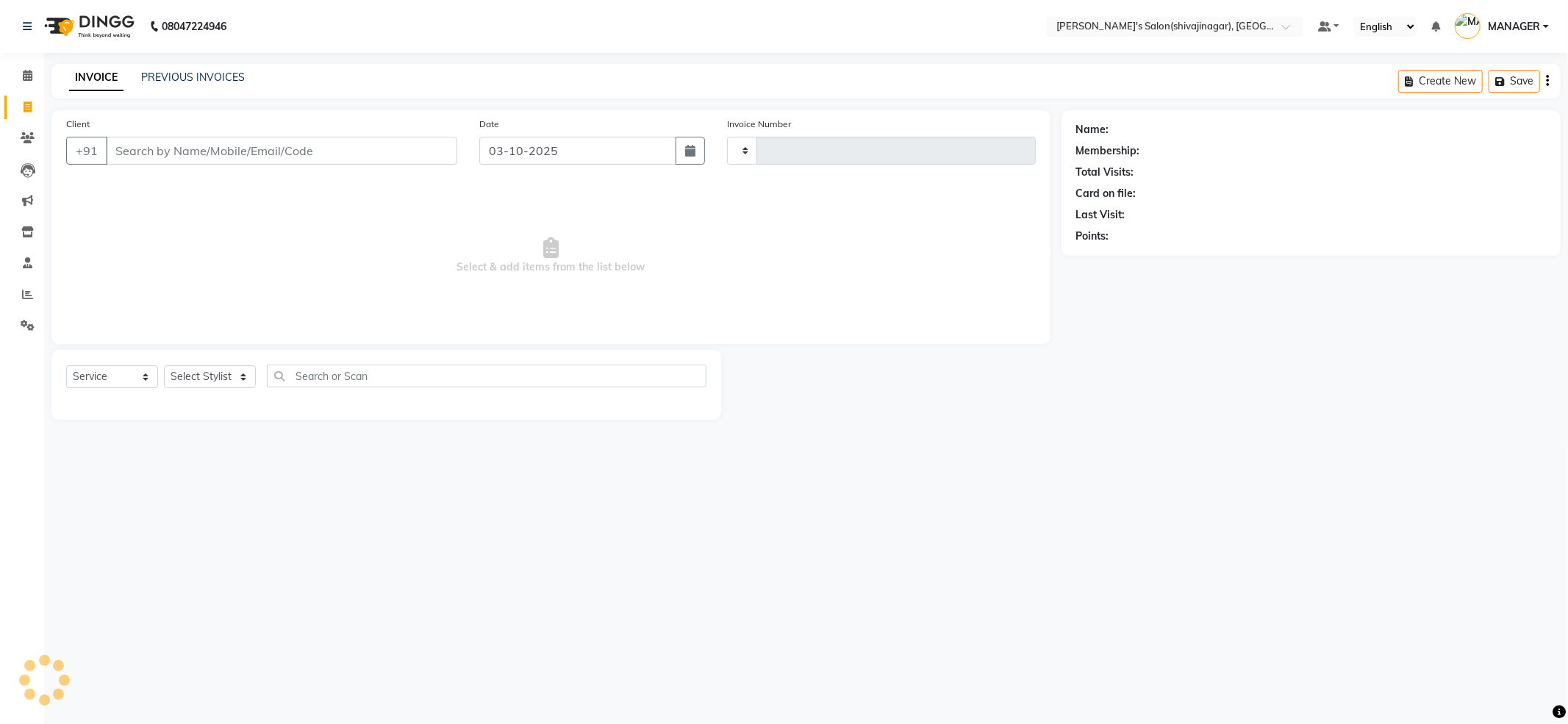
type input "2861"
select select "4174"
click at [181, 160] on input "Client" at bounding box center [281, 150] width 351 height 28
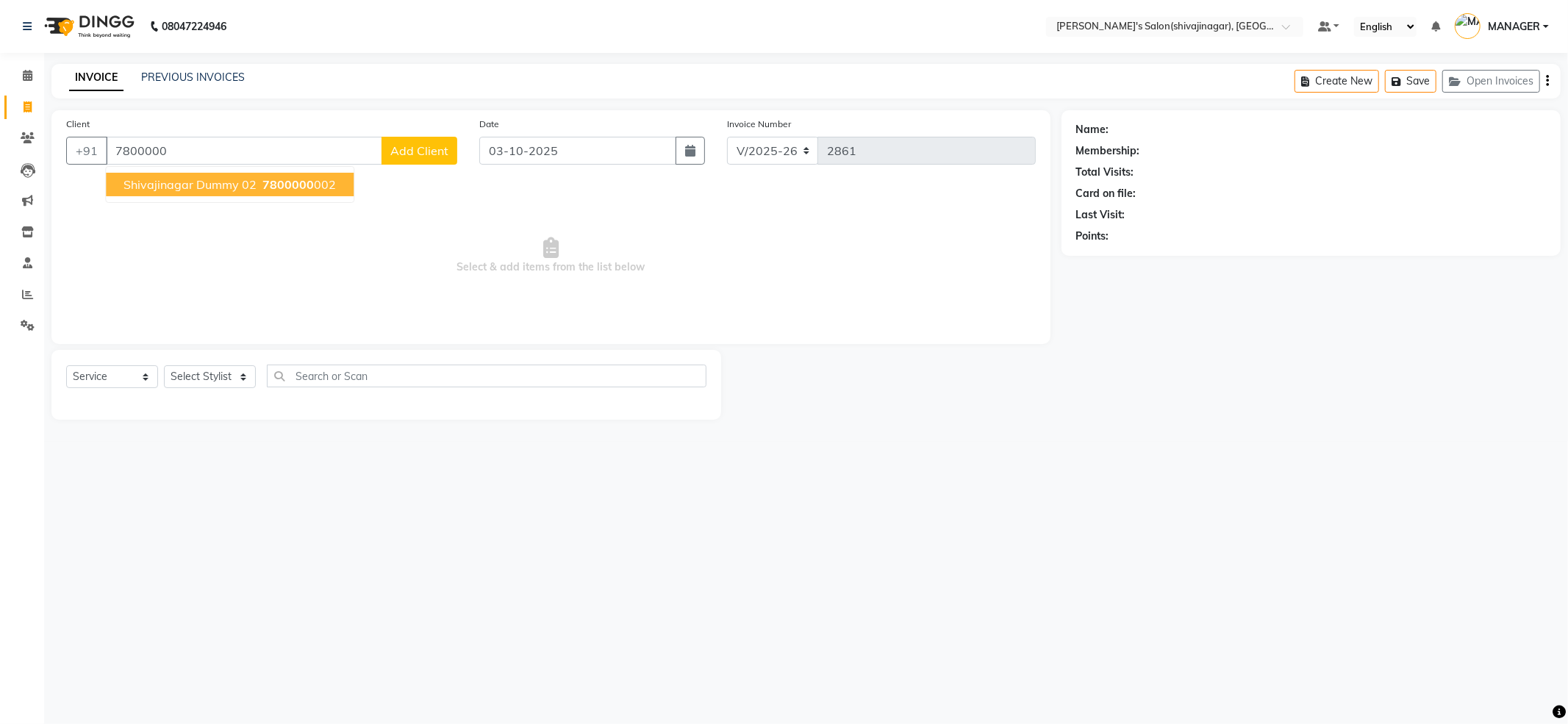
click at [194, 173] on button "shivajinagar dummy 02 7800000 002" at bounding box center [230, 184] width 248 height 24
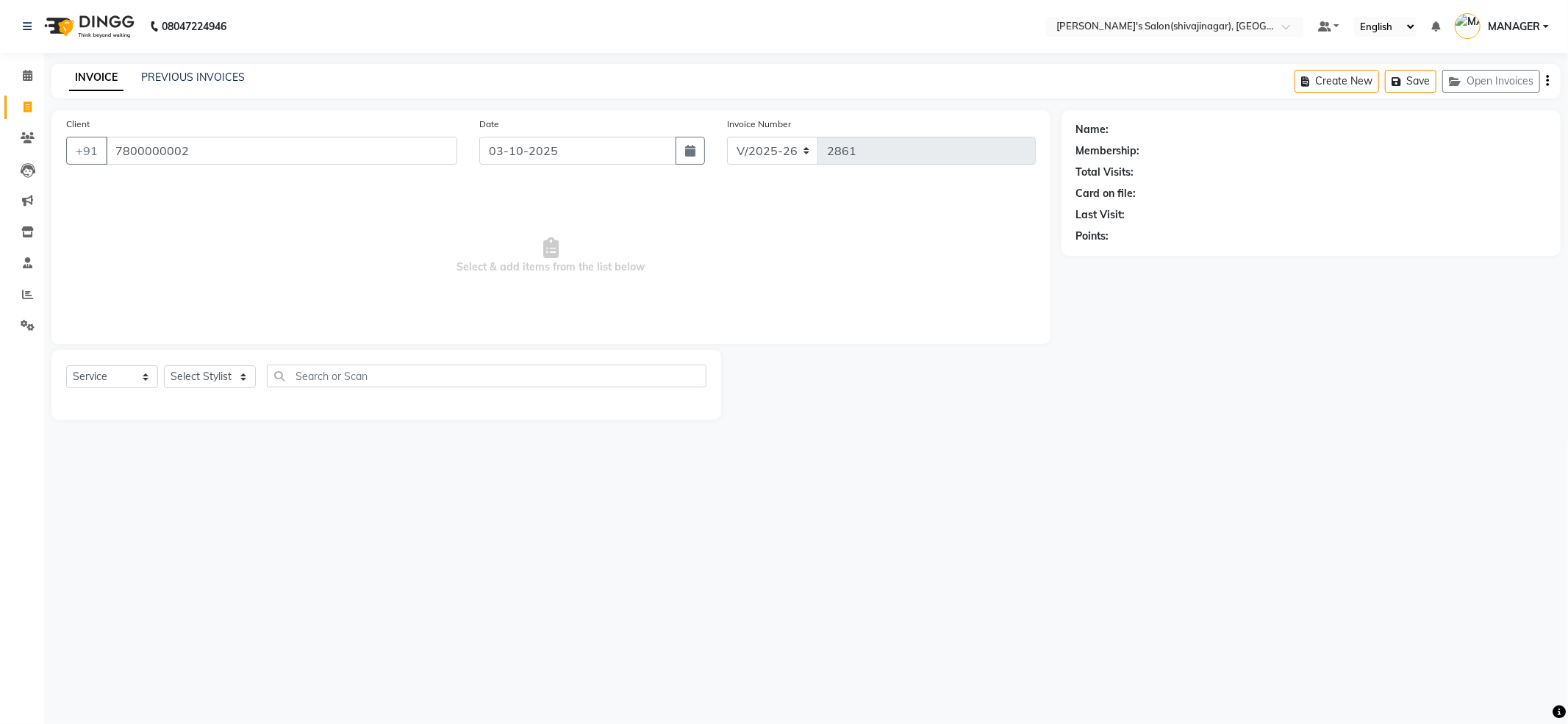
type input "7800000002"
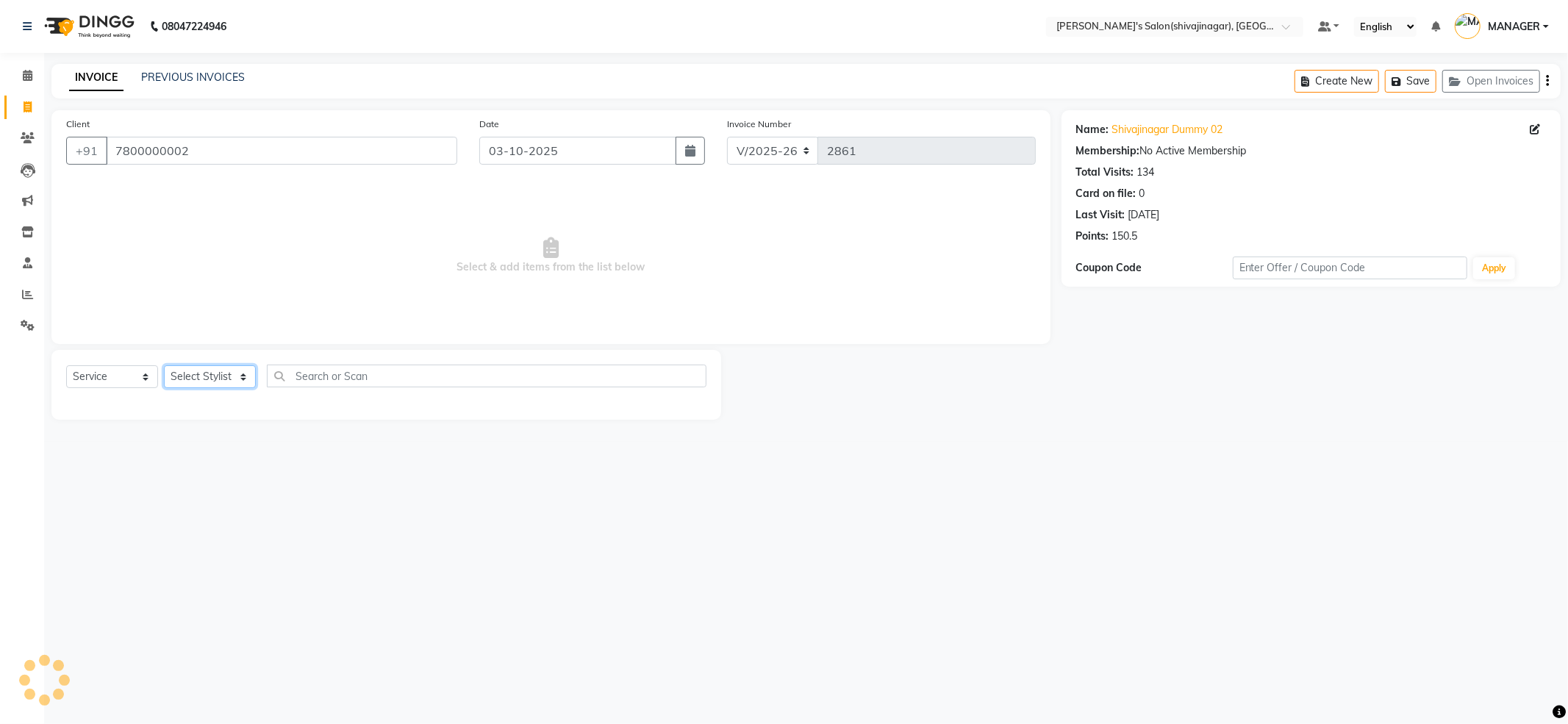
click at [181, 376] on select "Select Stylist ABHI AKKI KIRTI MANAGER MISS STAFF MONG'Z. NILOFER PALLAVI PRASA…" at bounding box center [210, 377] width 92 height 23
select select "24666"
click at [164, 366] on select "Select Stylist ABHI AKKI KIRTI MANAGER MISS STAFF MONG'Z. NILOFER PALLAVI PRASA…" at bounding box center [210, 377] width 92 height 23
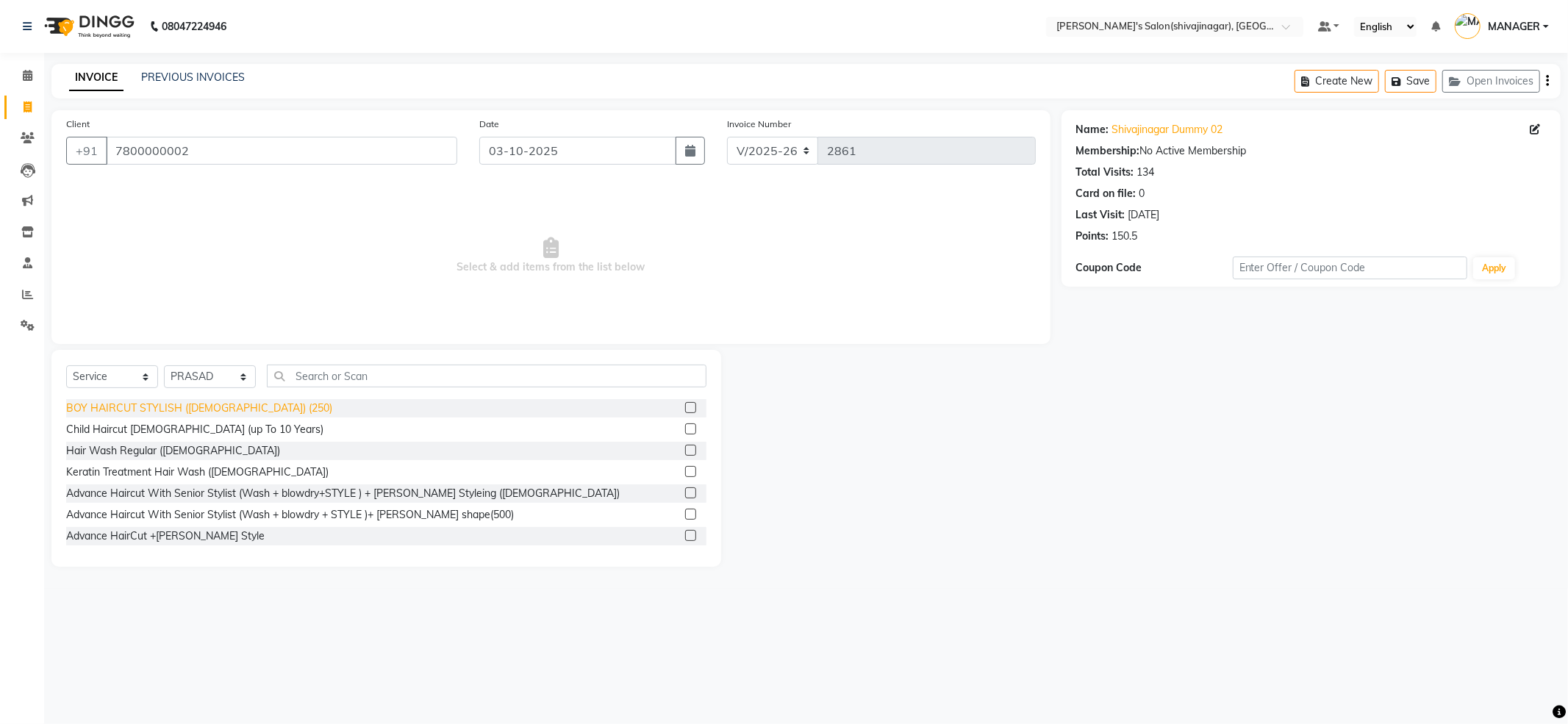
click at [170, 409] on div "BOY HAIRCUT STYLISH (Male) (250)" at bounding box center [199, 408] width 266 height 15
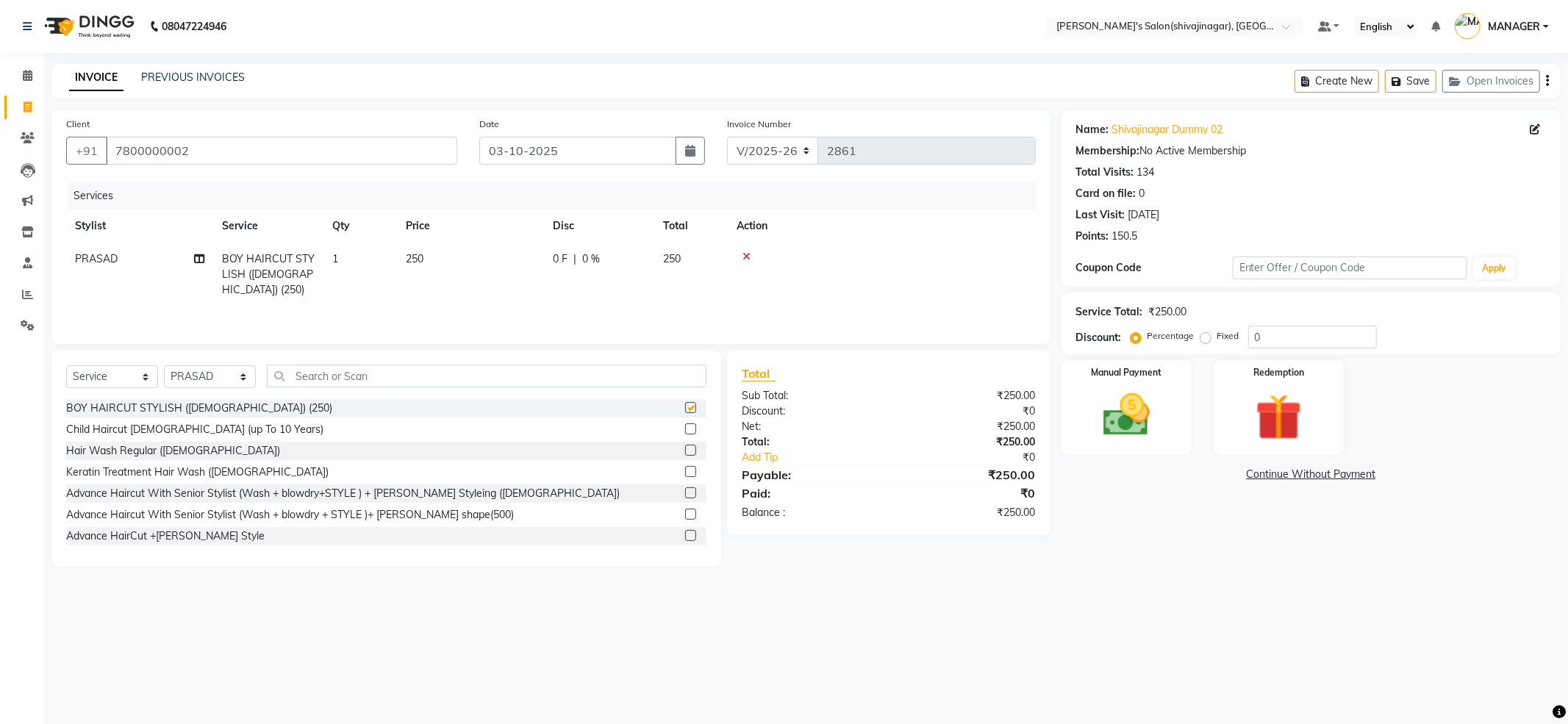
checkbox input "false"
click at [465, 262] on td "250" at bounding box center [471, 274] width 147 height 64
select select "24666"
drag, startPoint x: 536, startPoint y: 250, endPoint x: 335, endPoint y: 301, distance: 207.4
click at [336, 301] on tr "ABHI AKKI KIRTI MANAGER MISS STAFF MONG'Z. NILOFER PALLAVI PRASAD PRATIKSHA SHI…" at bounding box center [550, 281] width 970 height 78
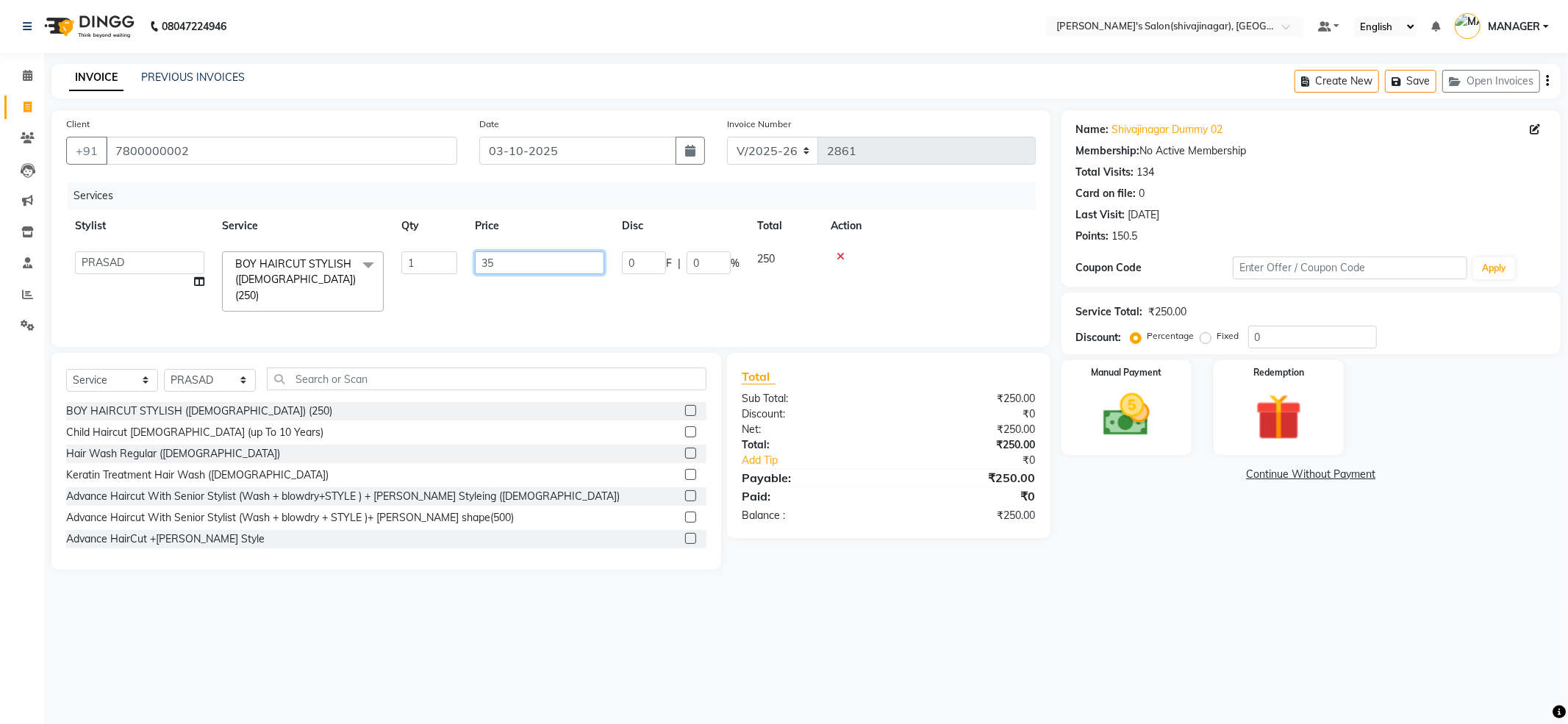
type input "350"
click at [1161, 431] on img at bounding box center [1127, 416] width 78 height 56
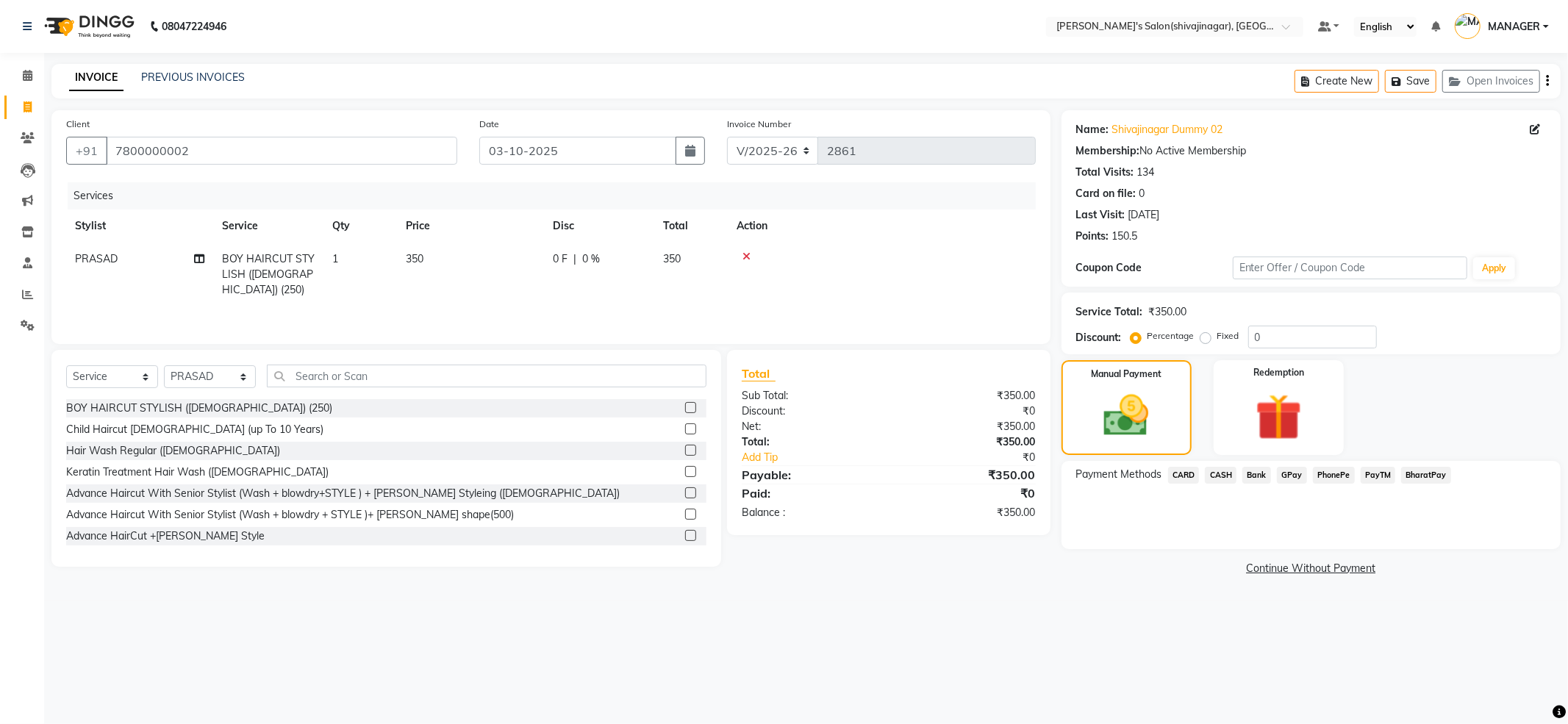
click at [1379, 469] on span "PayTM" at bounding box center [1378, 476] width 35 height 17
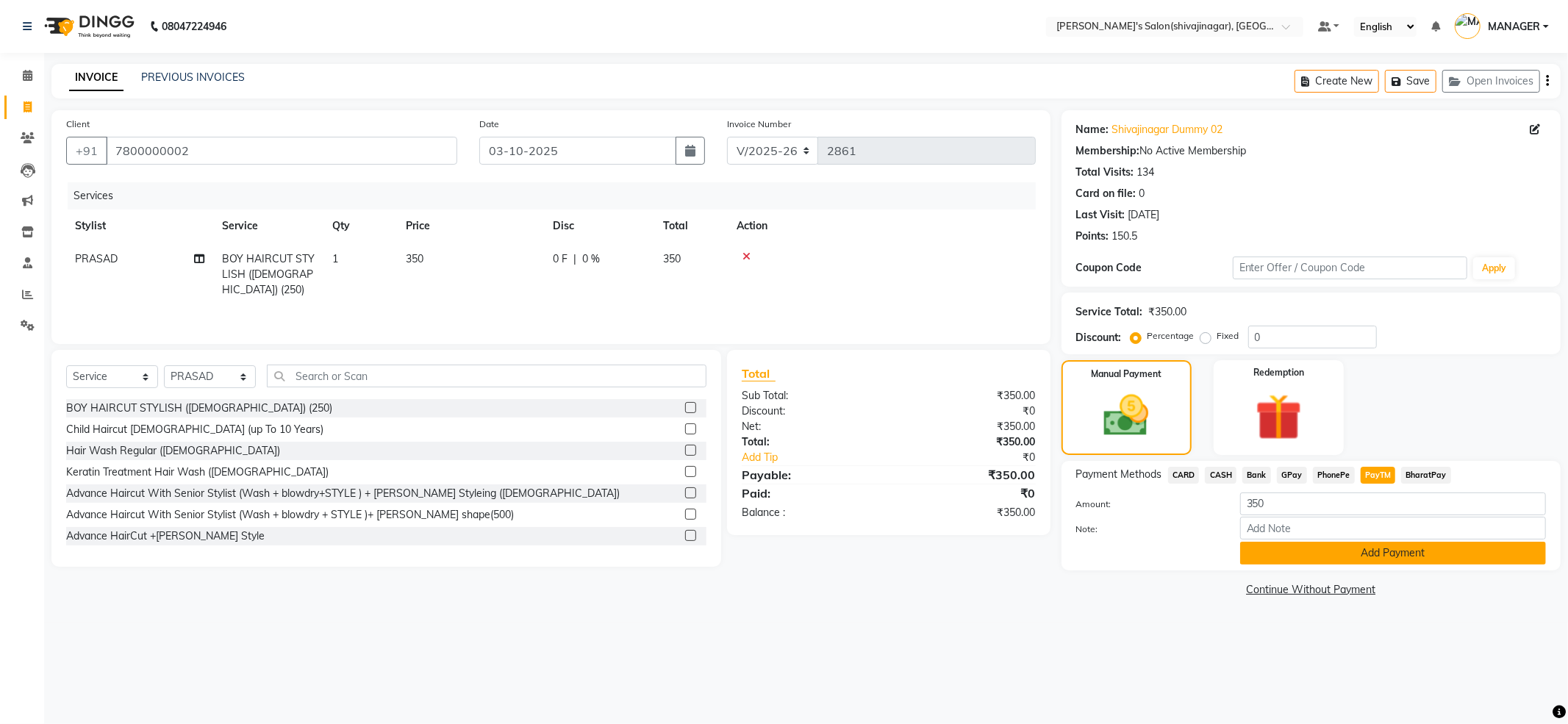
click at [1359, 565] on button "Add Payment" at bounding box center [1392, 554] width 305 height 23
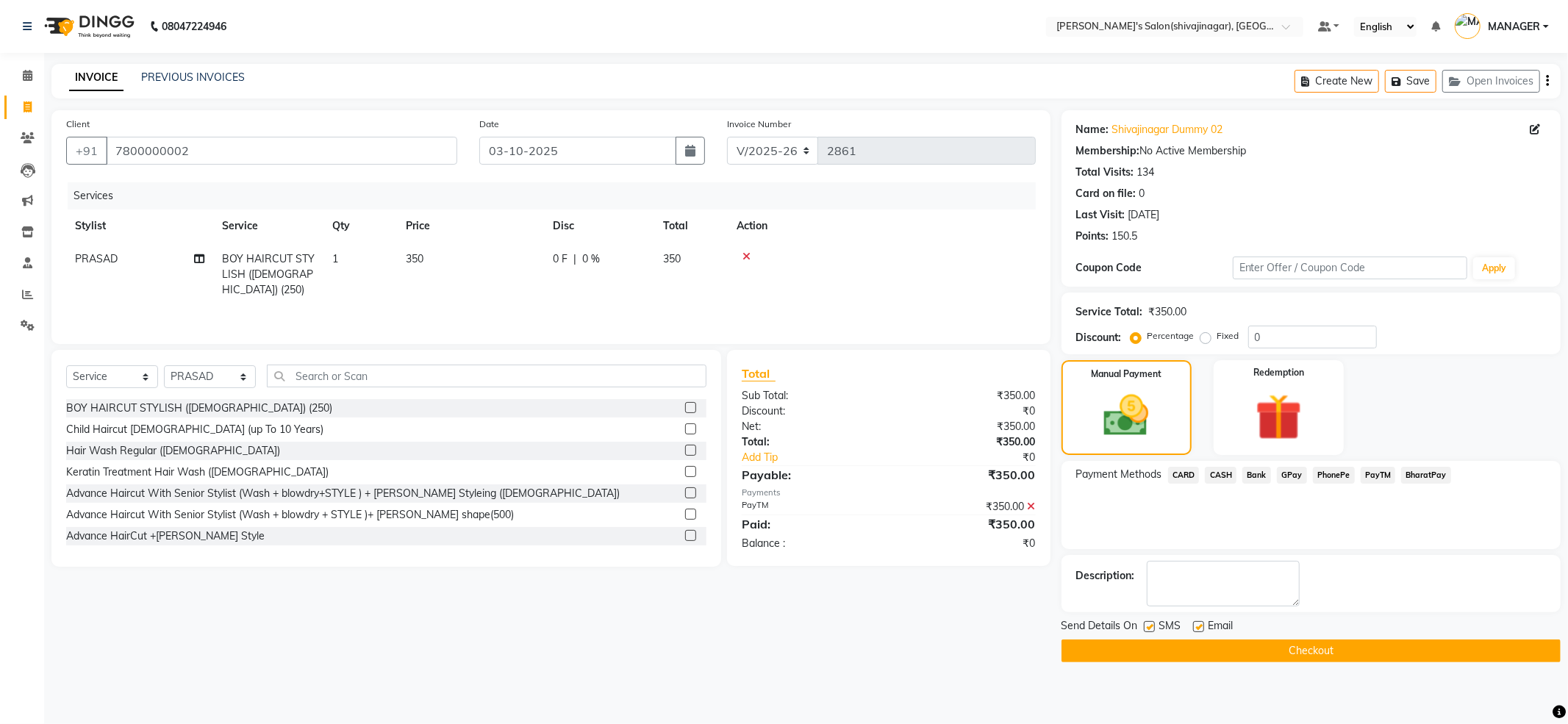
click at [1229, 663] on button "Checkout" at bounding box center [1310, 651] width 499 height 23
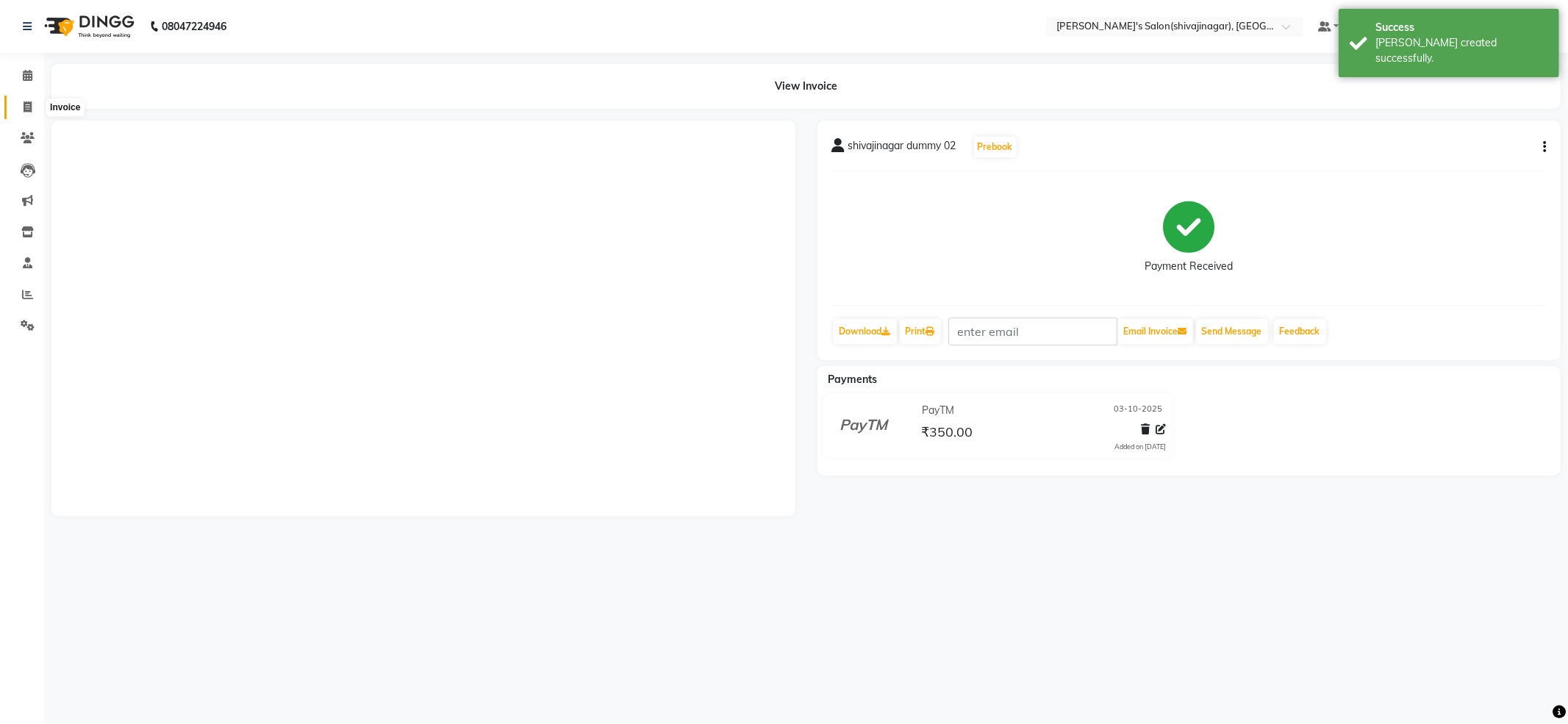
click at [24, 106] on icon at bounding box center [28, 107] width 8 height 11
select select "service"
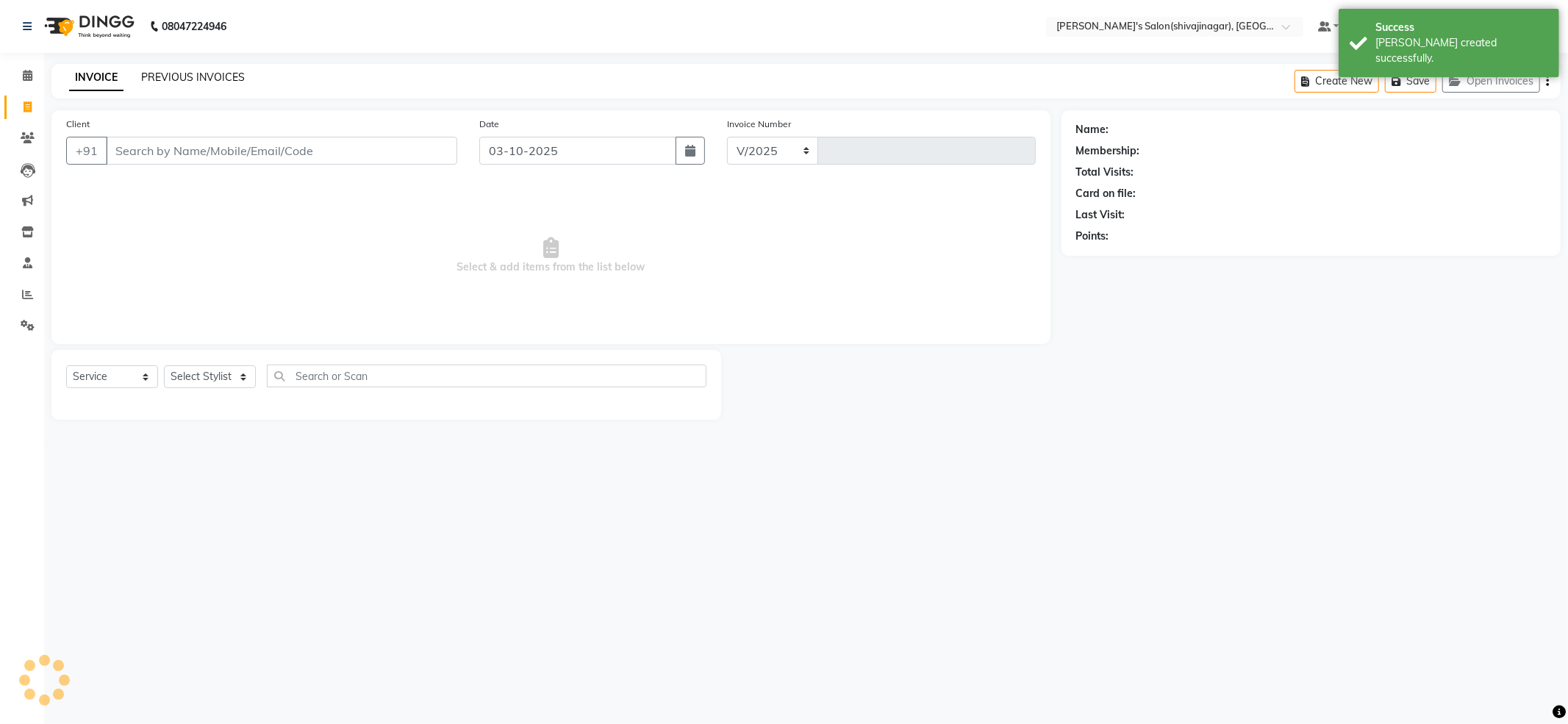
select select "4174"
type input "2862"
click at [231, 72] on link "PREVIOUS INVOICES" at bounding box center [192, 78] width 103 height 13
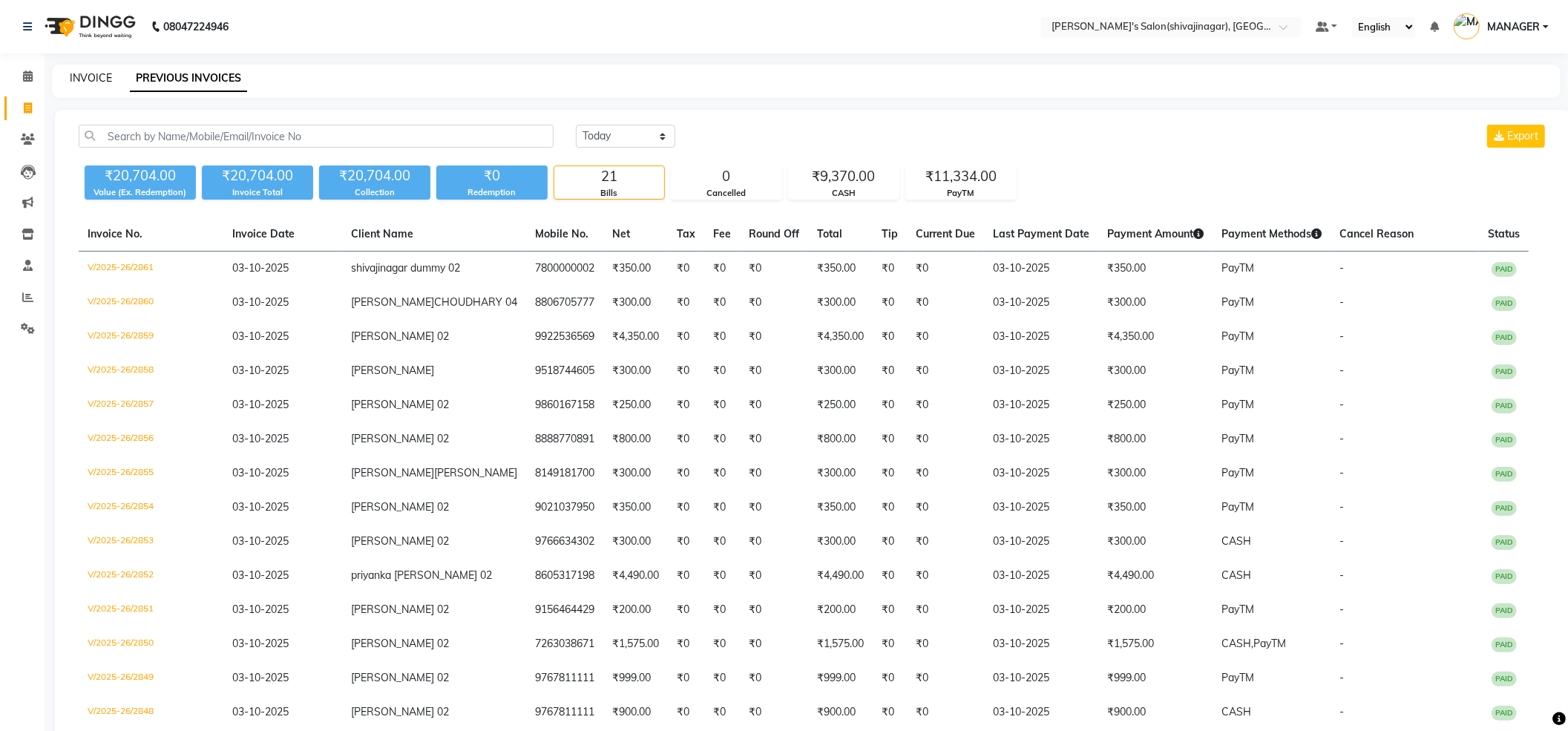
click at [100, 72] on link "INVOICE" at bounding box center [91, 78] width 43 height 14
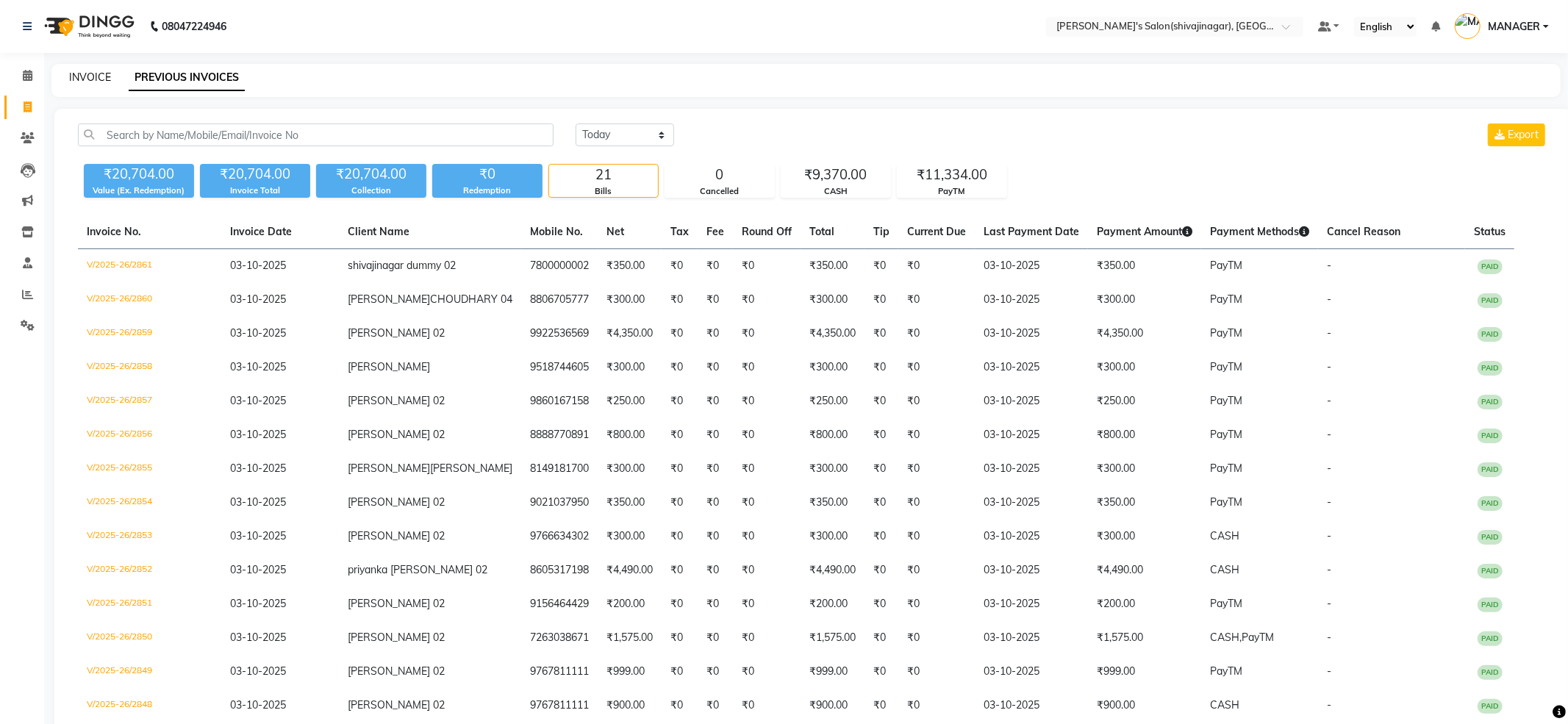
select select "service"
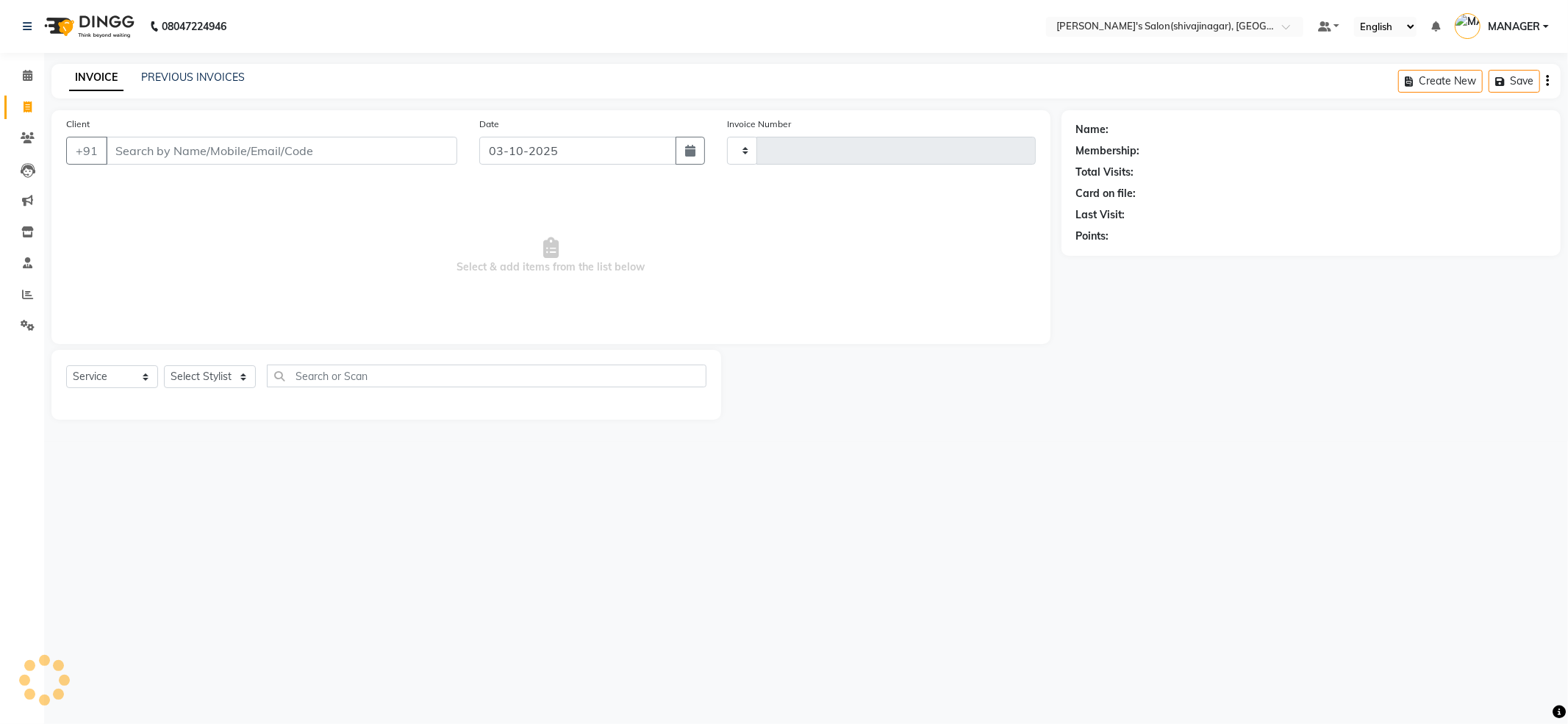
type input "2862"
select select "4174"
click at [171, 153] on input "Client" at bounding box center [281, 150] width 351 height 28
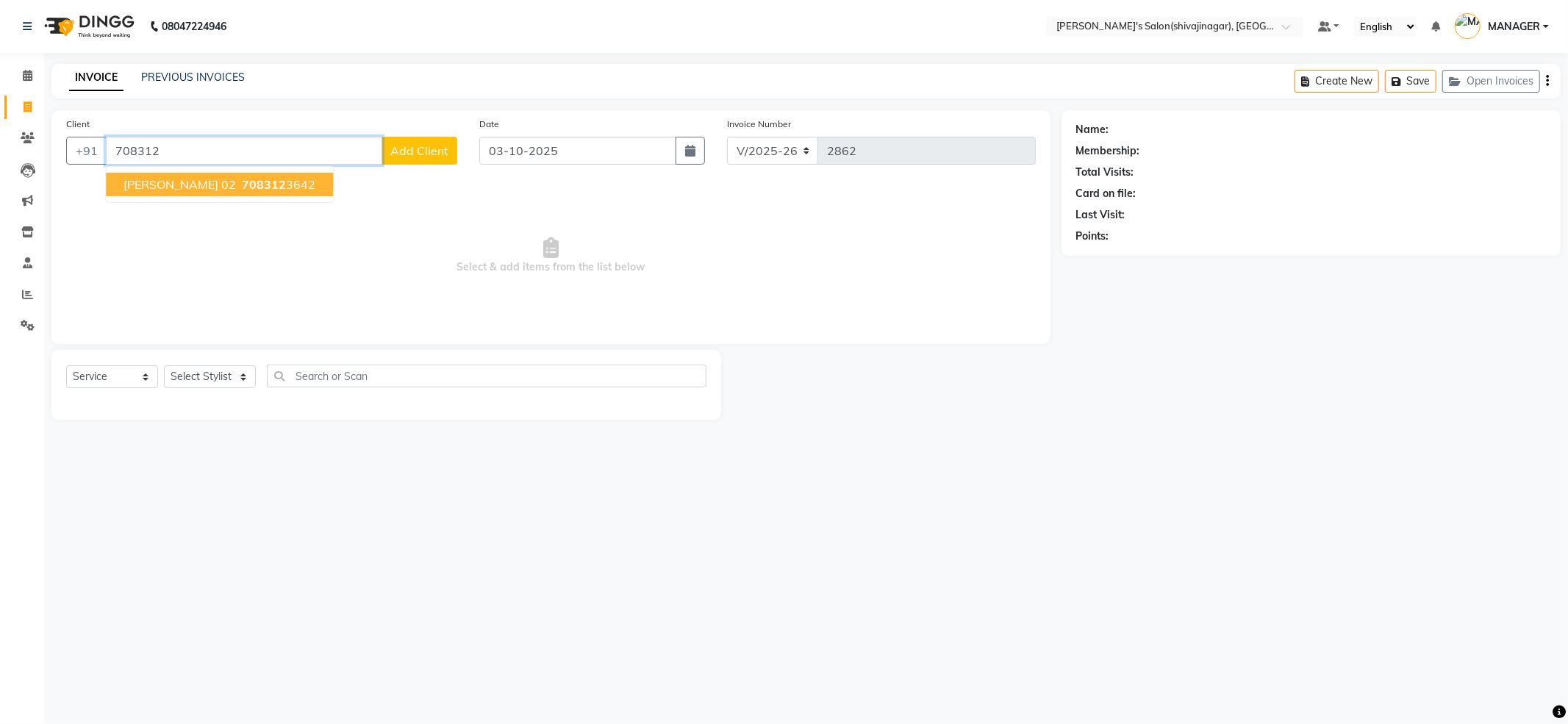
click at [333, 189] on button "ganesh pakwanne 02 708312 3642" at bounding box center [219, 184] width 227 height 24
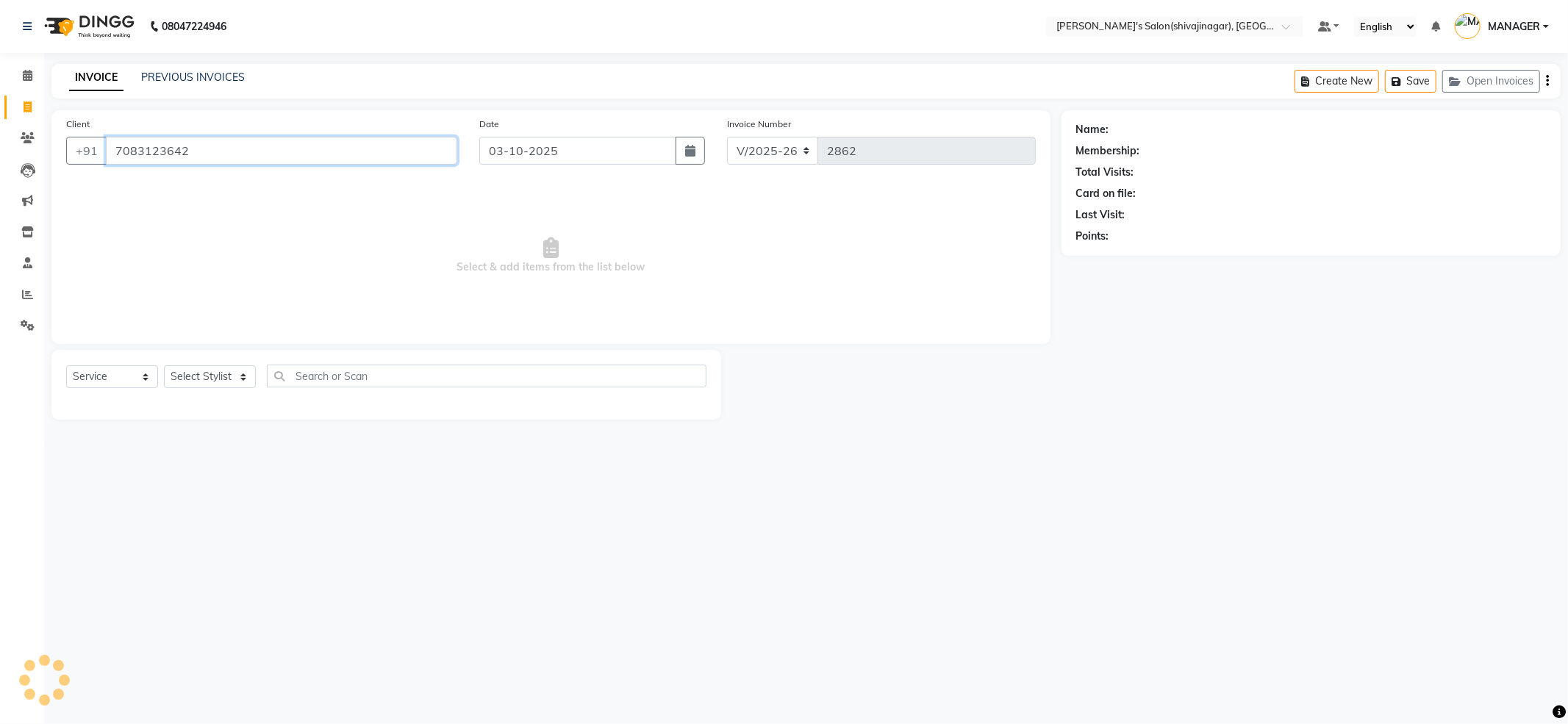
type input "7083123642"
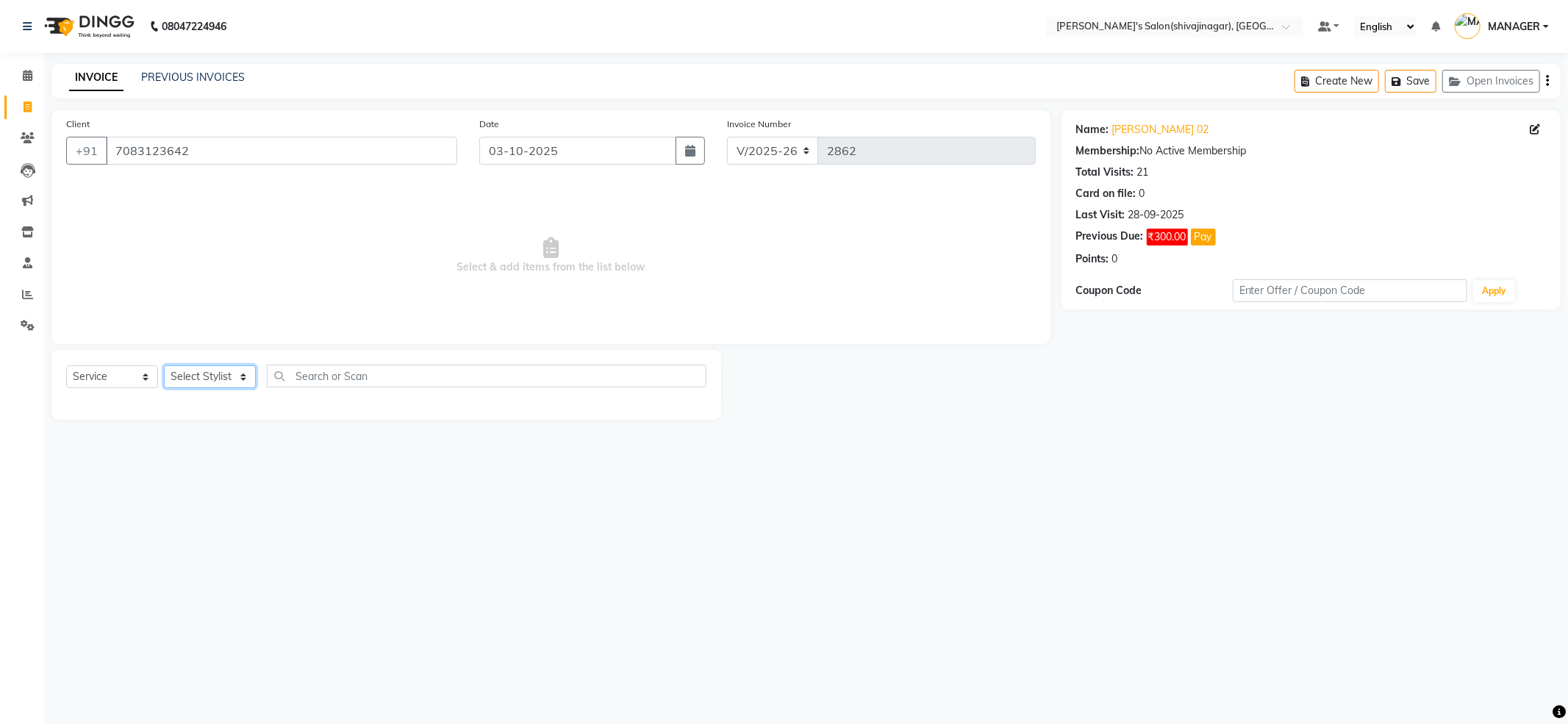
click at [190, 373] on select "Select Stylist ABHI AKKI KIRTI MANAGER MISS STAFF MONG'Z. NILOFER PALLAVI PRASA…" at bounding box center [210, 377] width 92 height 23
select select "24666"
click at [164, 366] on select "Select Stylist ABHI AKKI KIRTI MANAGER MISS STAFF MONG'Z. NILOFER PALLAVI PRASA…" at bounding box center [210, 377] width 92 height 23
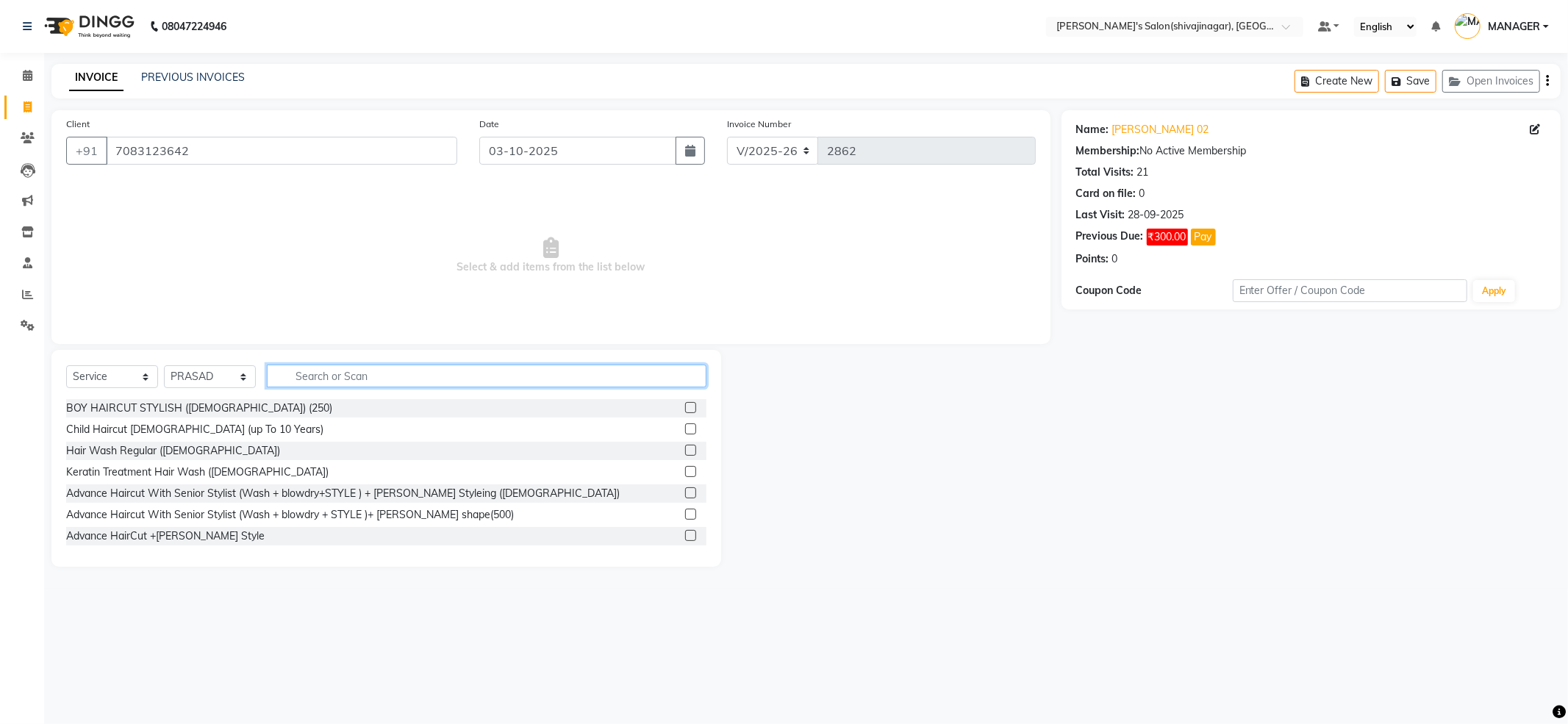
click at [302, 385] on input "text" at bounding box center [486, 376] width 439 height 23
click at [300, 373] on input "text" at bounding box center [486, 376] width 439 height 23
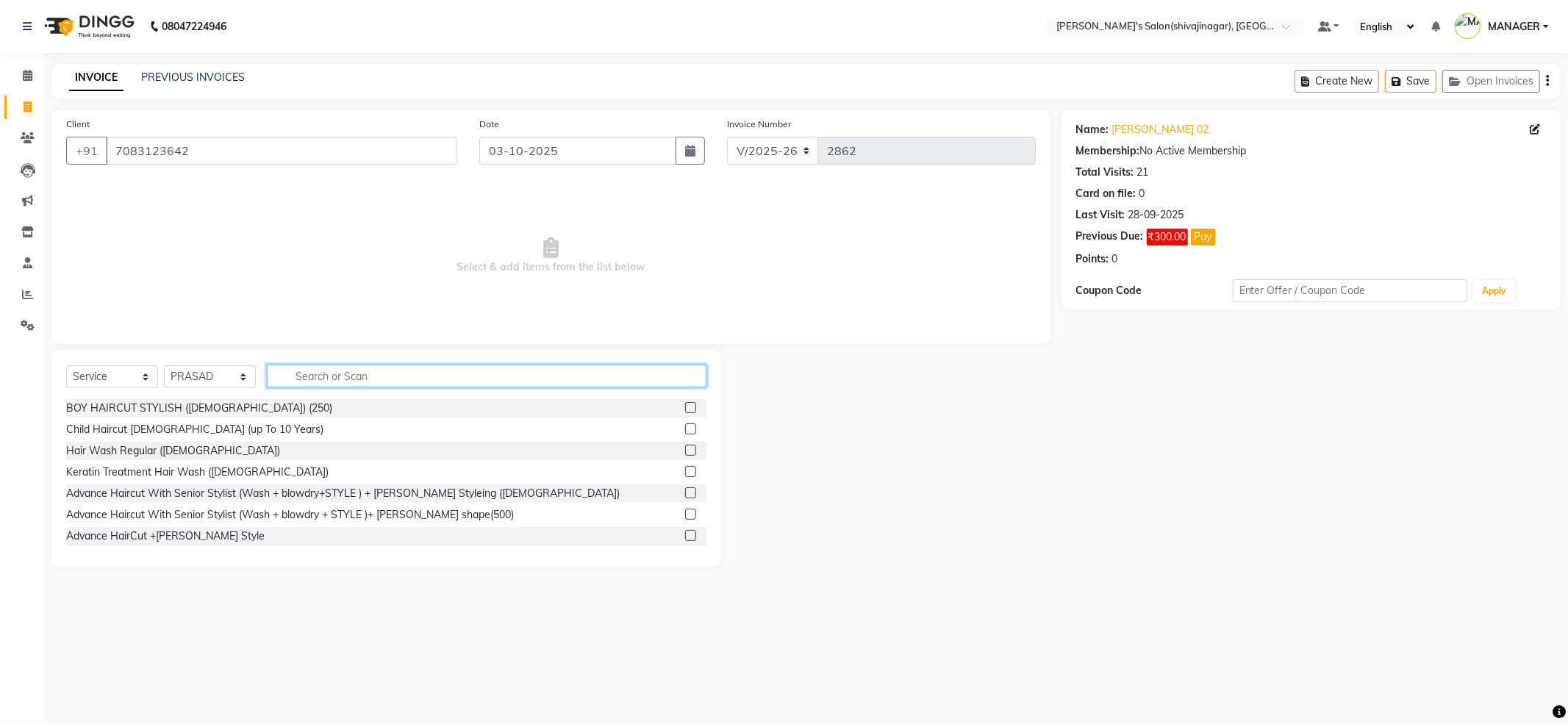
click at [300, 373] on input "text" at bounding box center [486, 376] width 439 height 23
click at [330, 378] on input "text" at bounding box center [486, 376] width 439 height 23
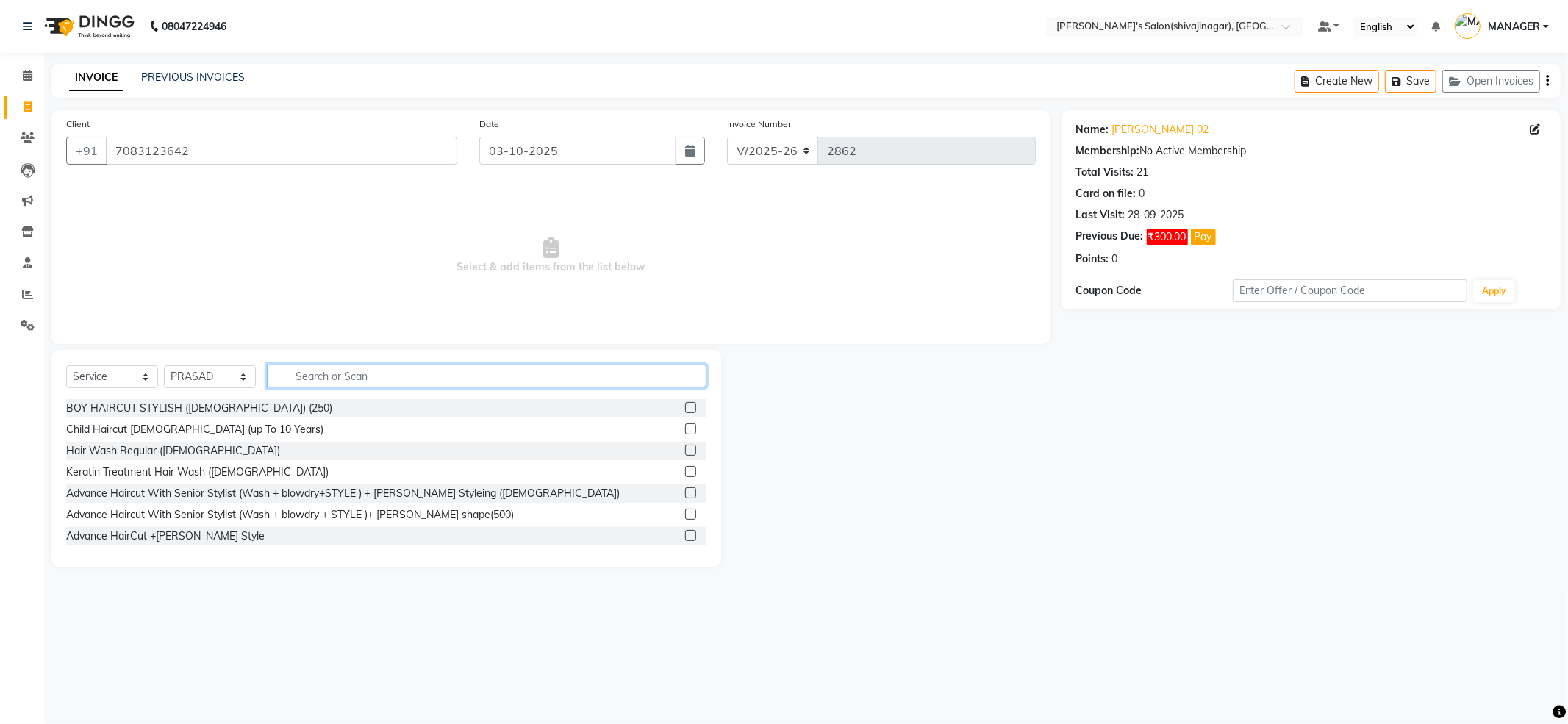
click at [330, 378] on input "text" at bounding box center [486, 376] width 439 height 23
click at [295, 381] on input "text" at bounding box center [486, 376] width 439 height 23
click at [300, 377] on input "text" at bounding box center [486, 376] width 439 height 23
click at [303, 372] on input "text" at bounding box center [486, 376] width 439 height 23
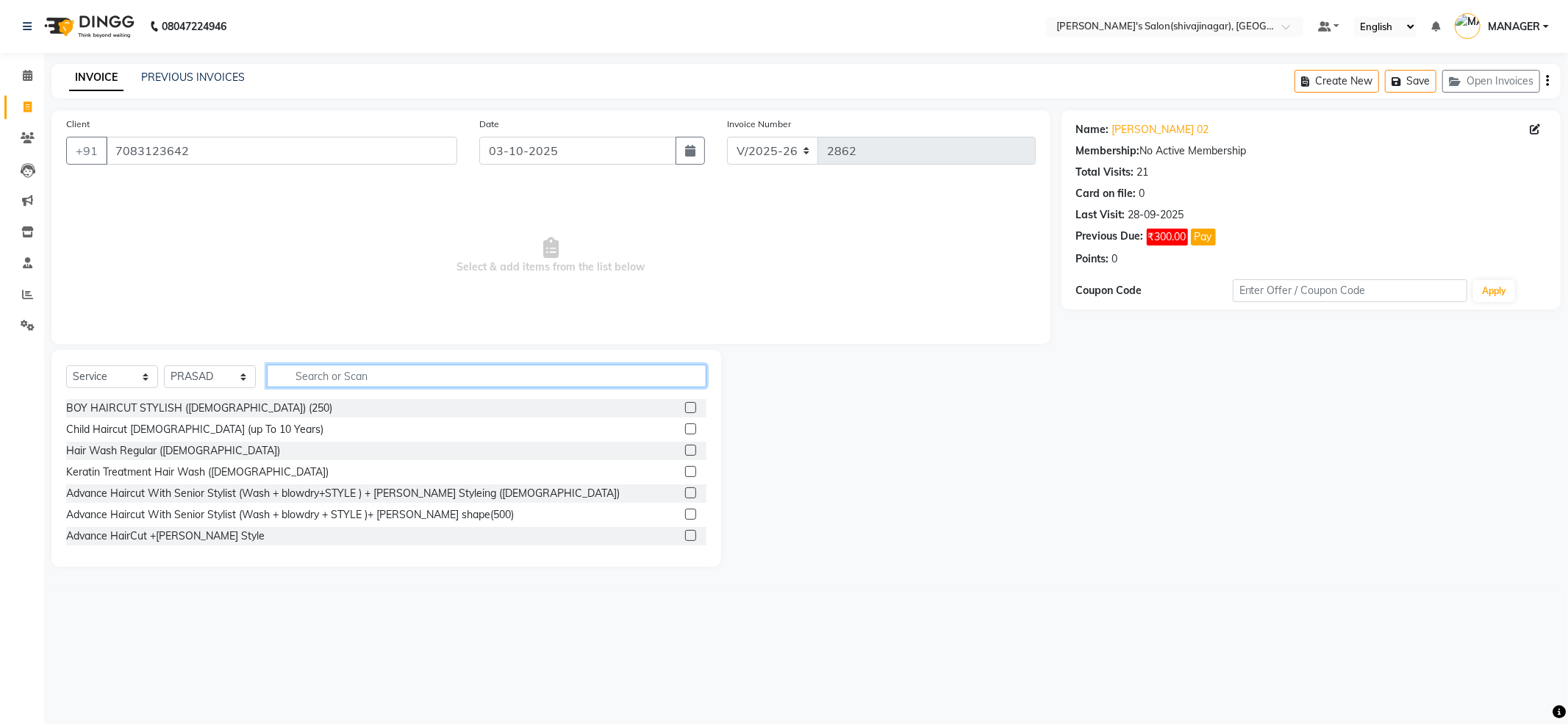
click at [303, 372] on input "text" at bounding box center [486, 376] width 439 height 23
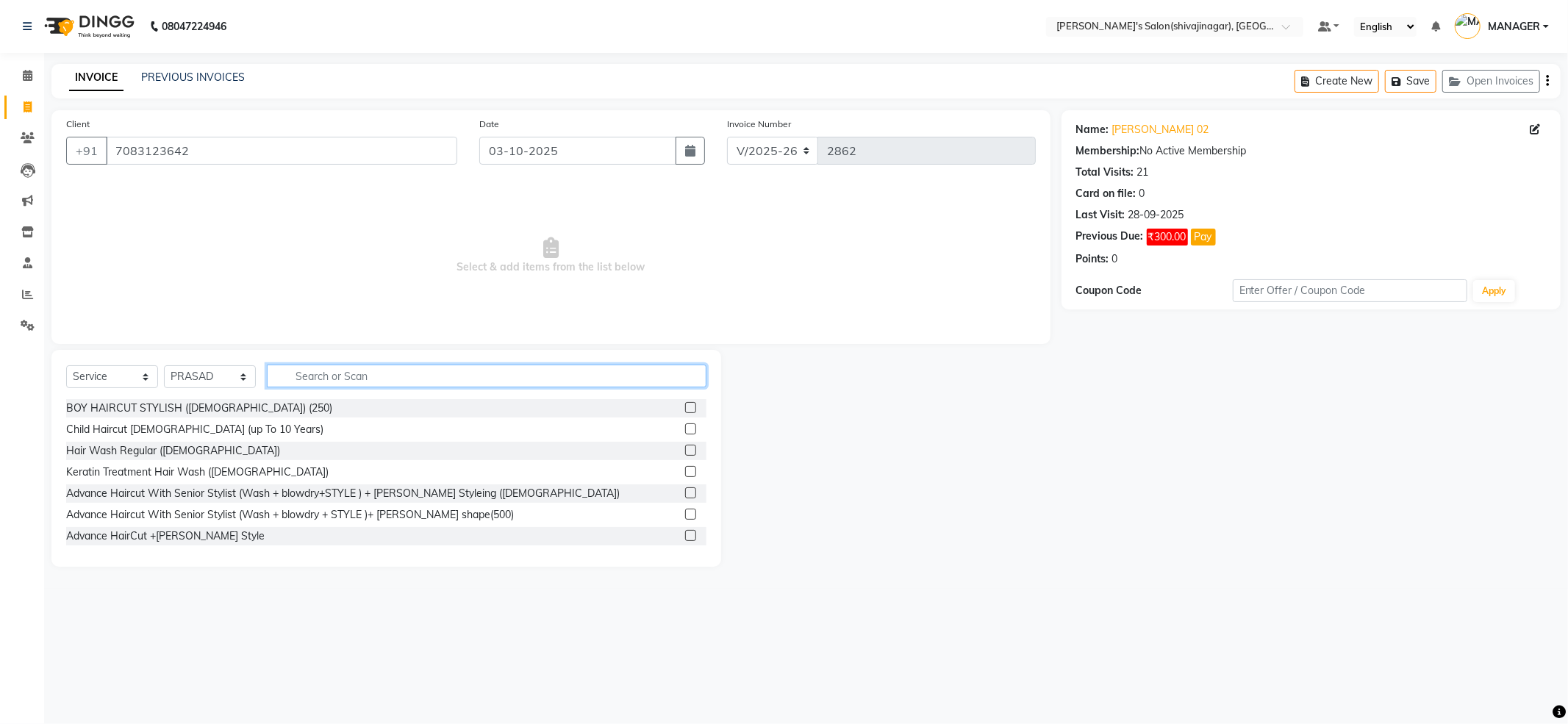
click at [303, 372] on input "text" at bounding box center [486, 376] width 439 height 23
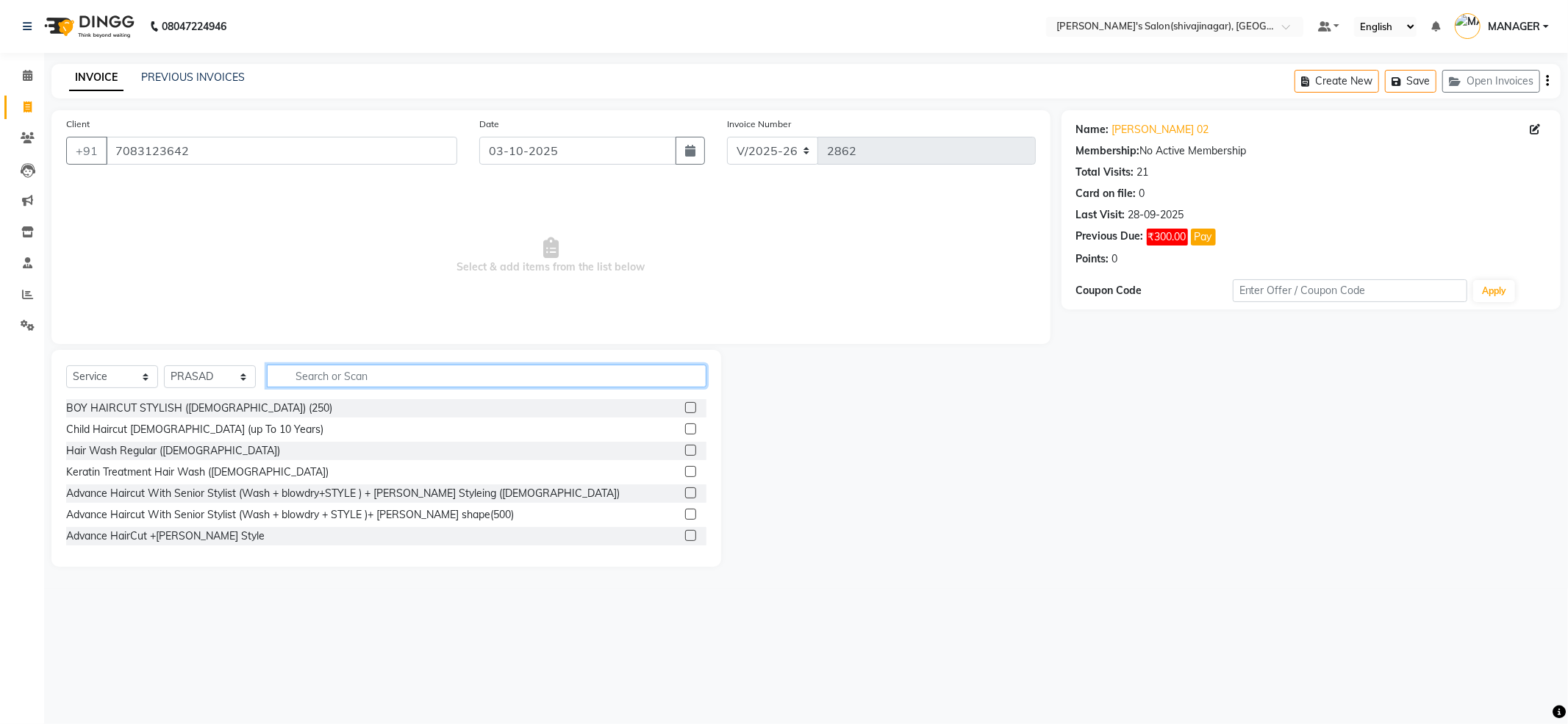
click at [303, 372] on input "text" at bounding box center [486, 376] width 439 height 23
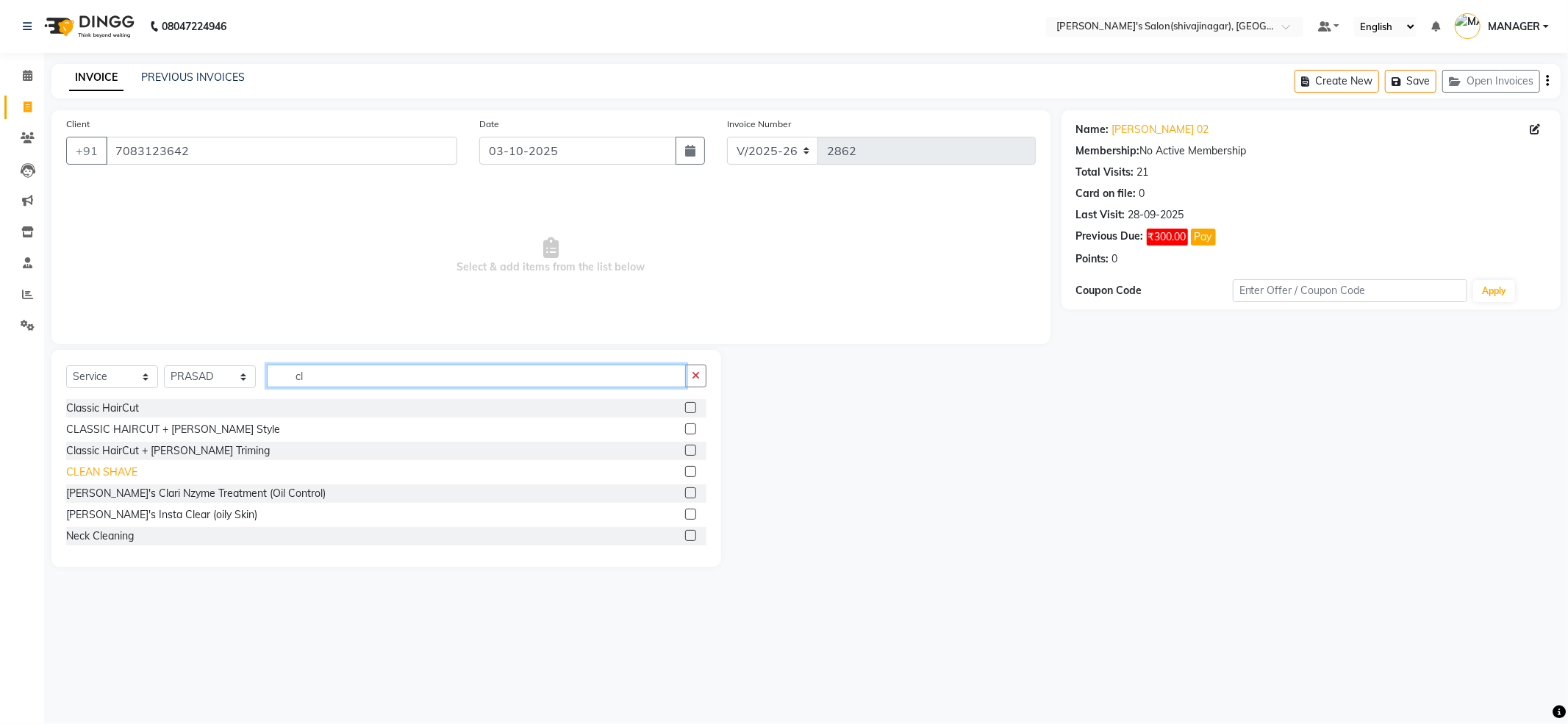
type input "cl"
click at [103, 470] on div "CLEAN SHAVE" at bounding box center [101, 472] width 71 height 15
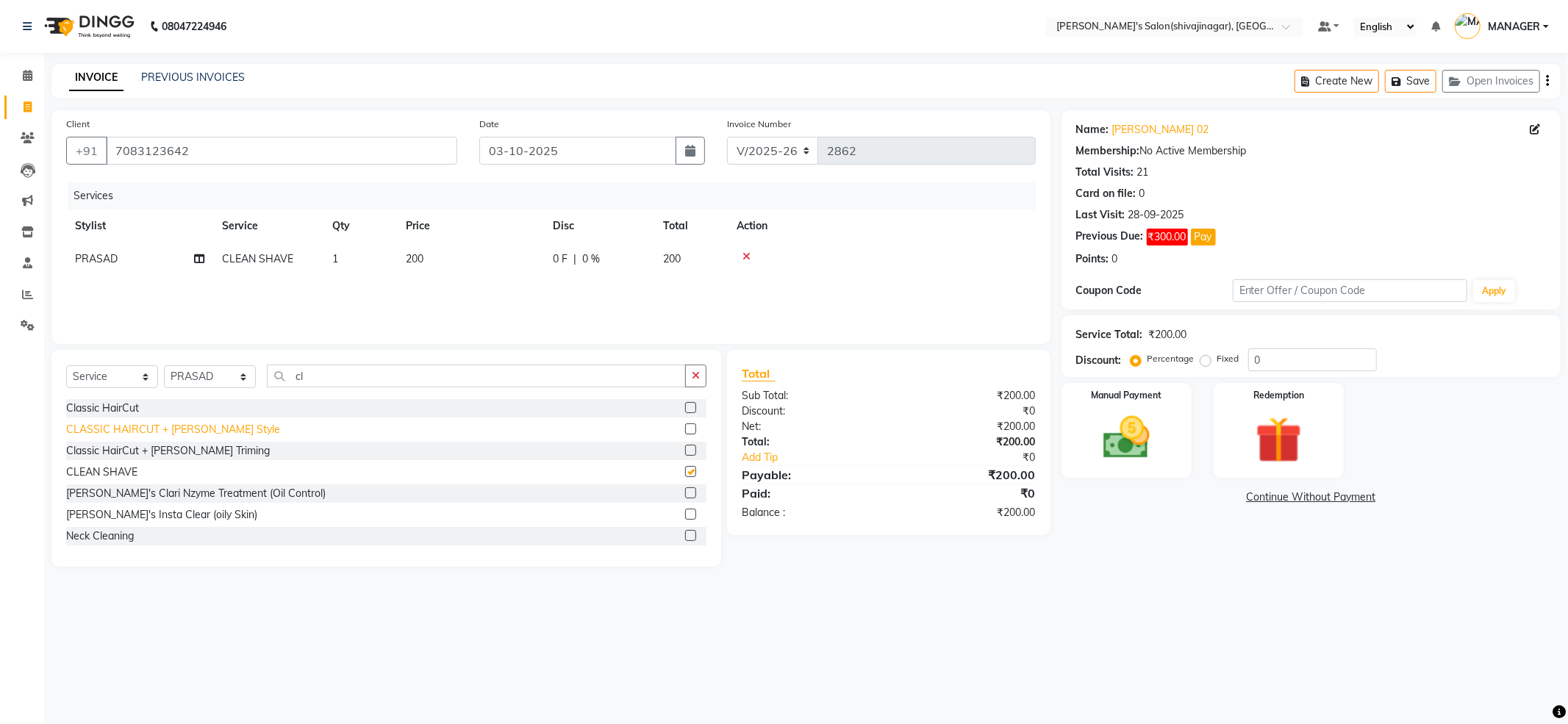
checkbox input "false"
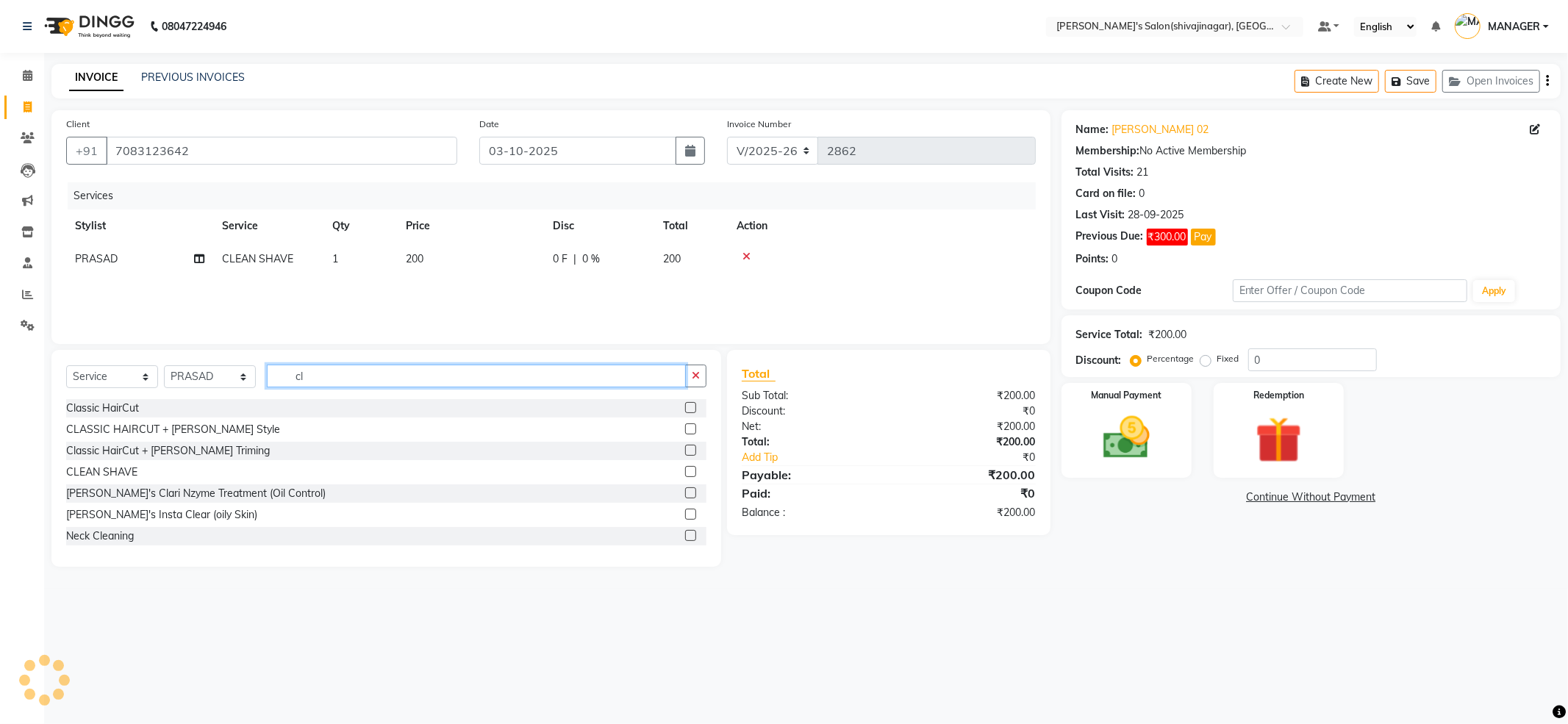
click at [316, 373] on input "cl" at bounding box center [477, 376] width 419 height 23
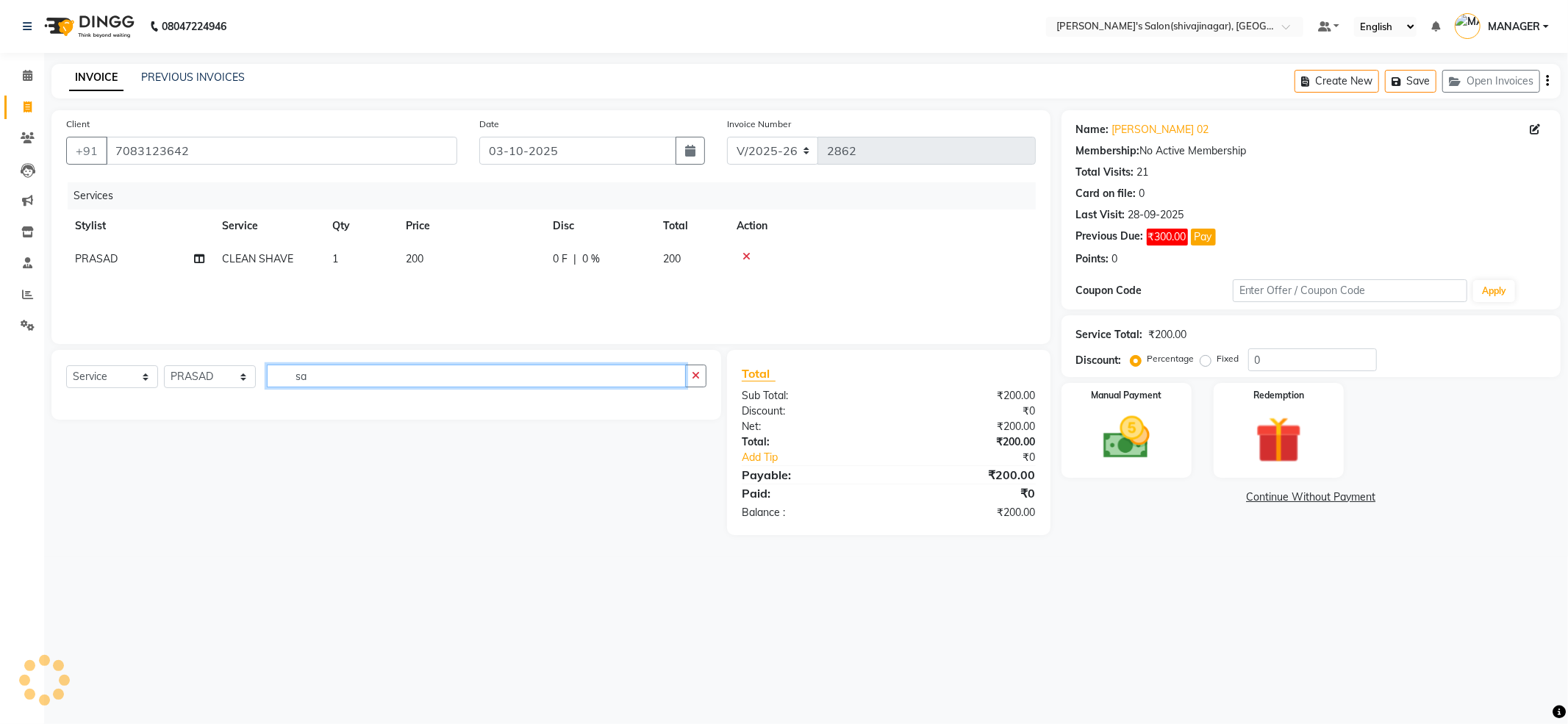
type input "s"
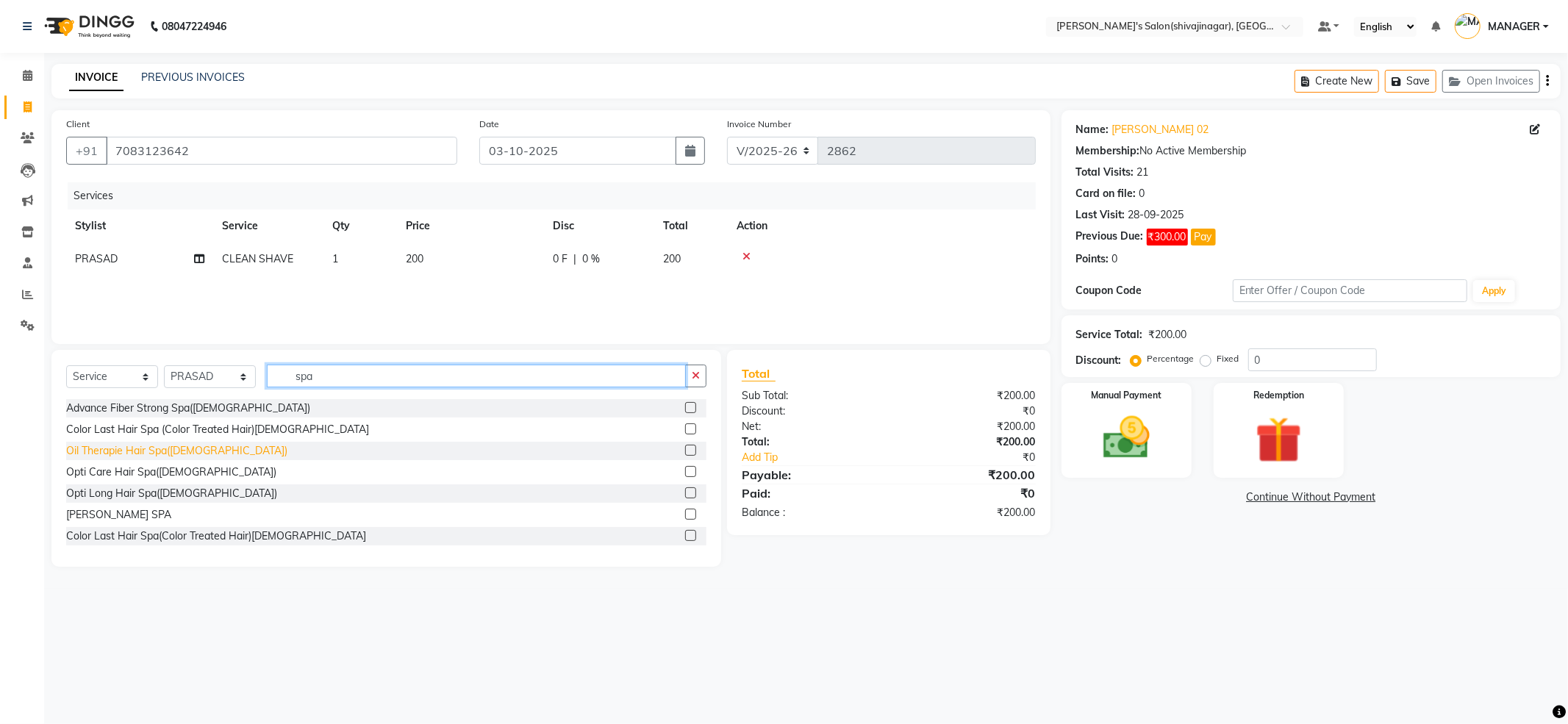
type input "spa"
click at [124, 445] on div "Oil Therapie Hair Spa([DEMOGRAPHIC_DATA])" at bounding box center [176, 451] width 221 height 15
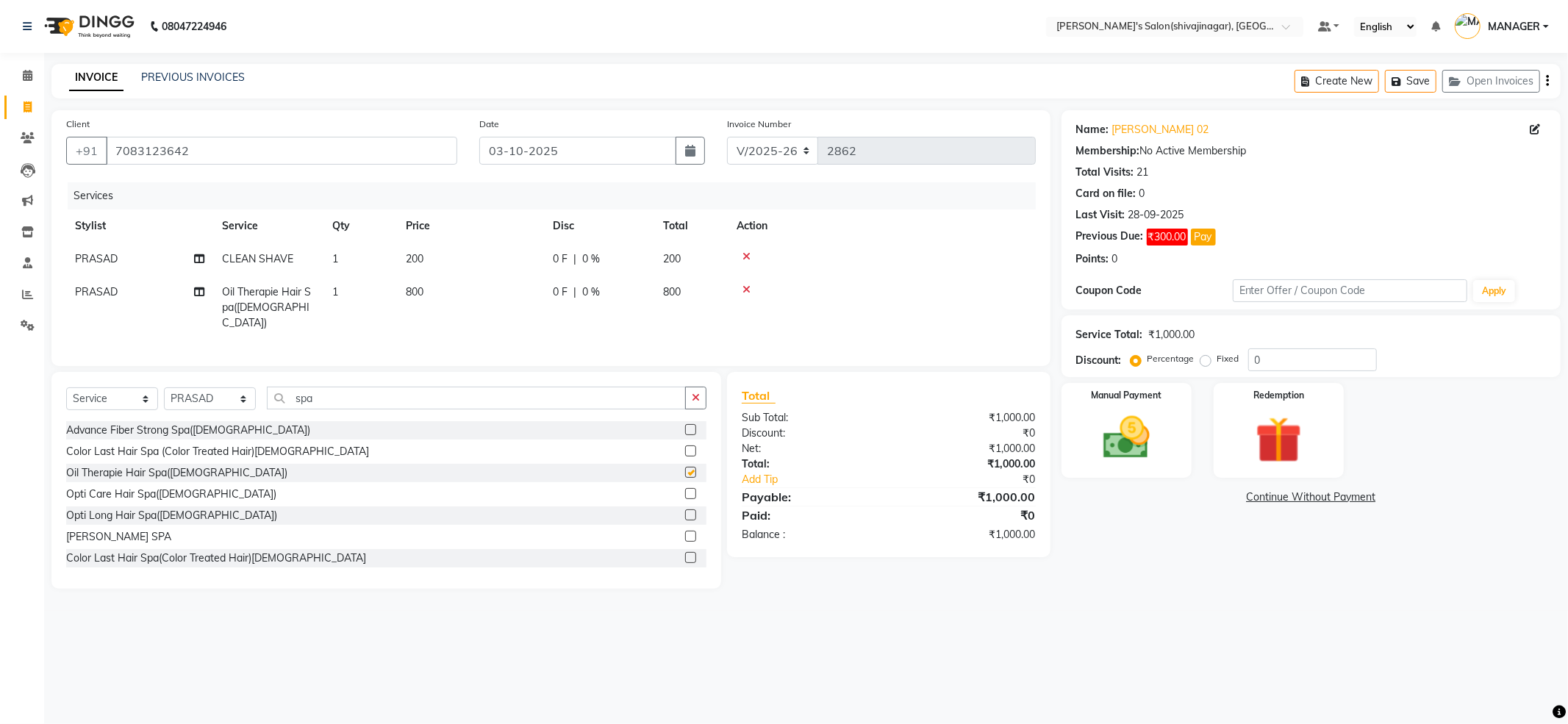
checkbox input "false"
click at [454, 296] on td "800" at bounding box center [471, 307] width 147 height 64
select select "24666"
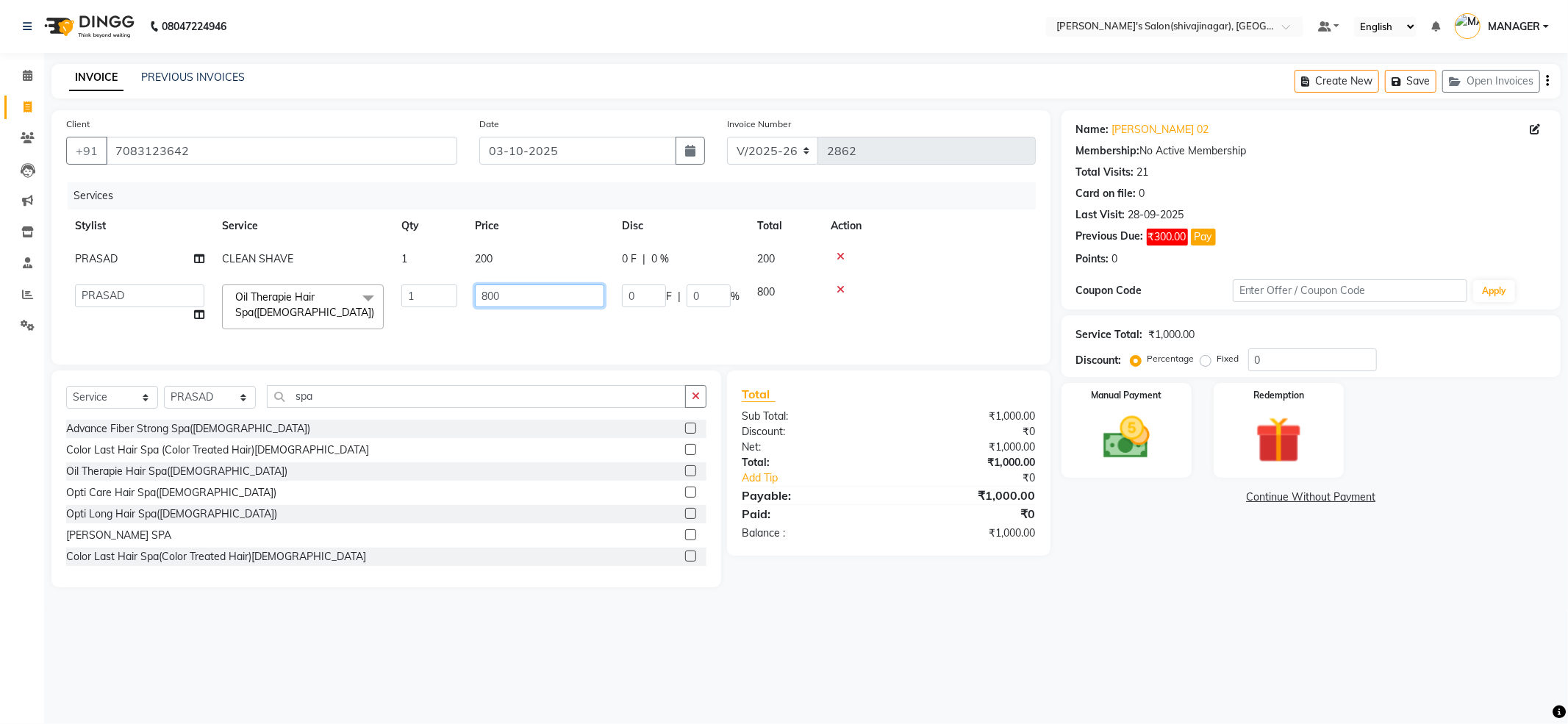
drag, startPoint x: 540, startPoint y: 285, endPoint x: 423, endPoint y: 315, distance: 120.8
click at [424, 315] on tr "ABHI AKKI KIRTI MANAGER MISS STAFF MONG'Z. NILOFER PALLAVI PRASAD PRATIKSHA SHI…" at bounding box center [550, 306] width 970 height 62
type input "0"
type input "1200"
click at [389, 400] on input "spa" at bounding box center [477, 396] width 419 height 23
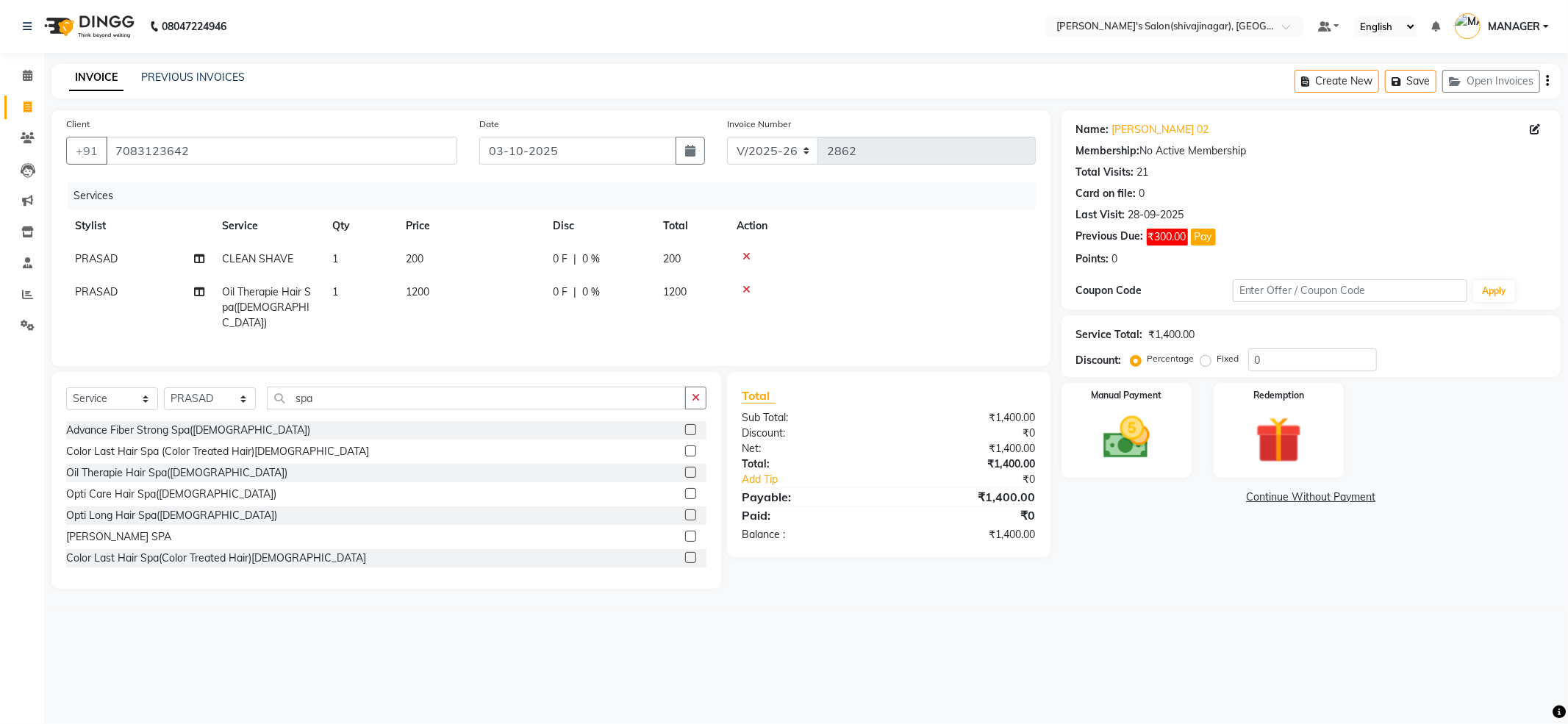
click at [374, 412] on div "Select Service Product Membership Package Voucher Prepaid Gift Card Select Styl…" at bounding box center [386, 404] width 640 height 34
click at [362, 397] on input "spa" at bounding box center [477, 398] width 419 height 23
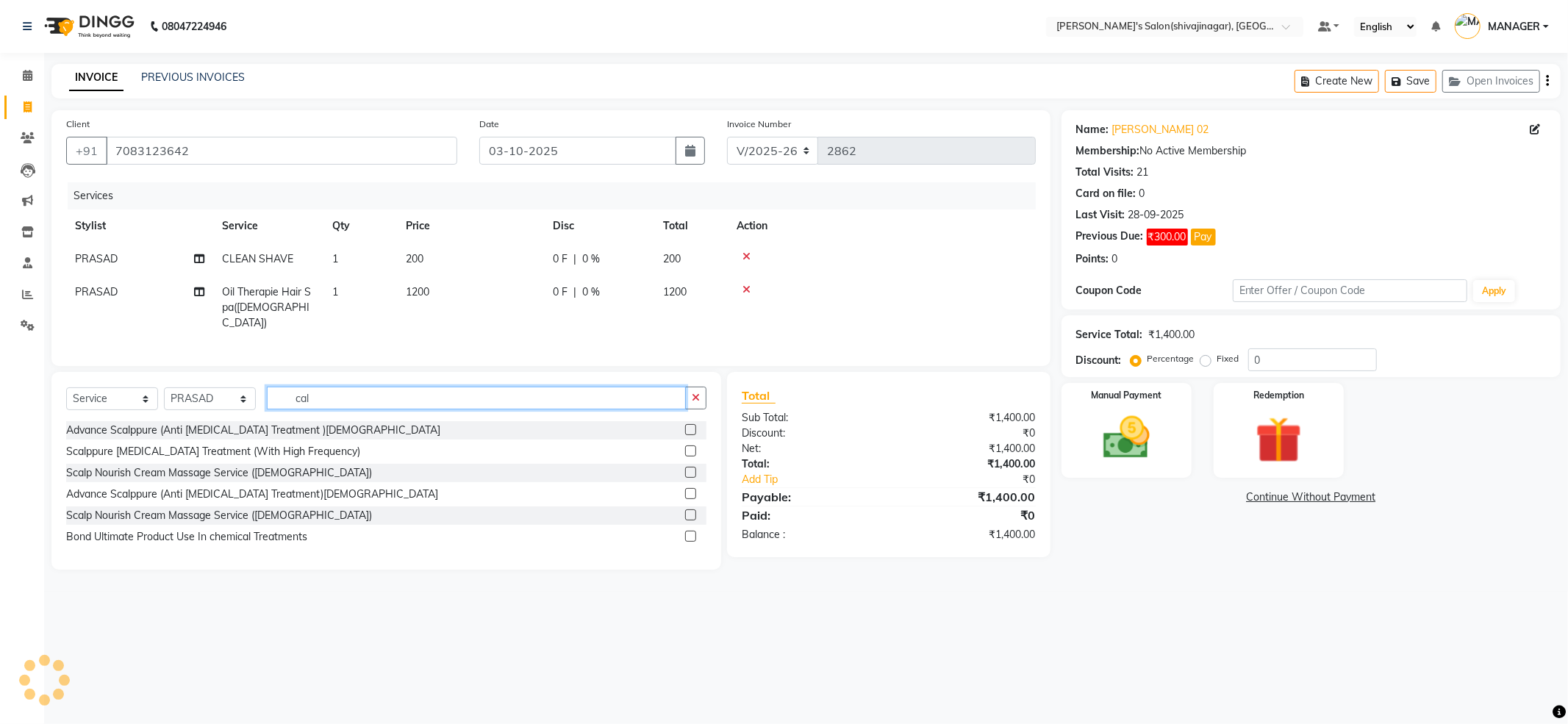
click at [350, 392] on input "cal" at bounding box center [477, 398] width 419 height 23
click at [349, 393] on input "cal" at bounding box center [477, 398] width 419 height 23
click at [347, 395] on input "cal" at bounding box center [477, 398] width 419 height 23
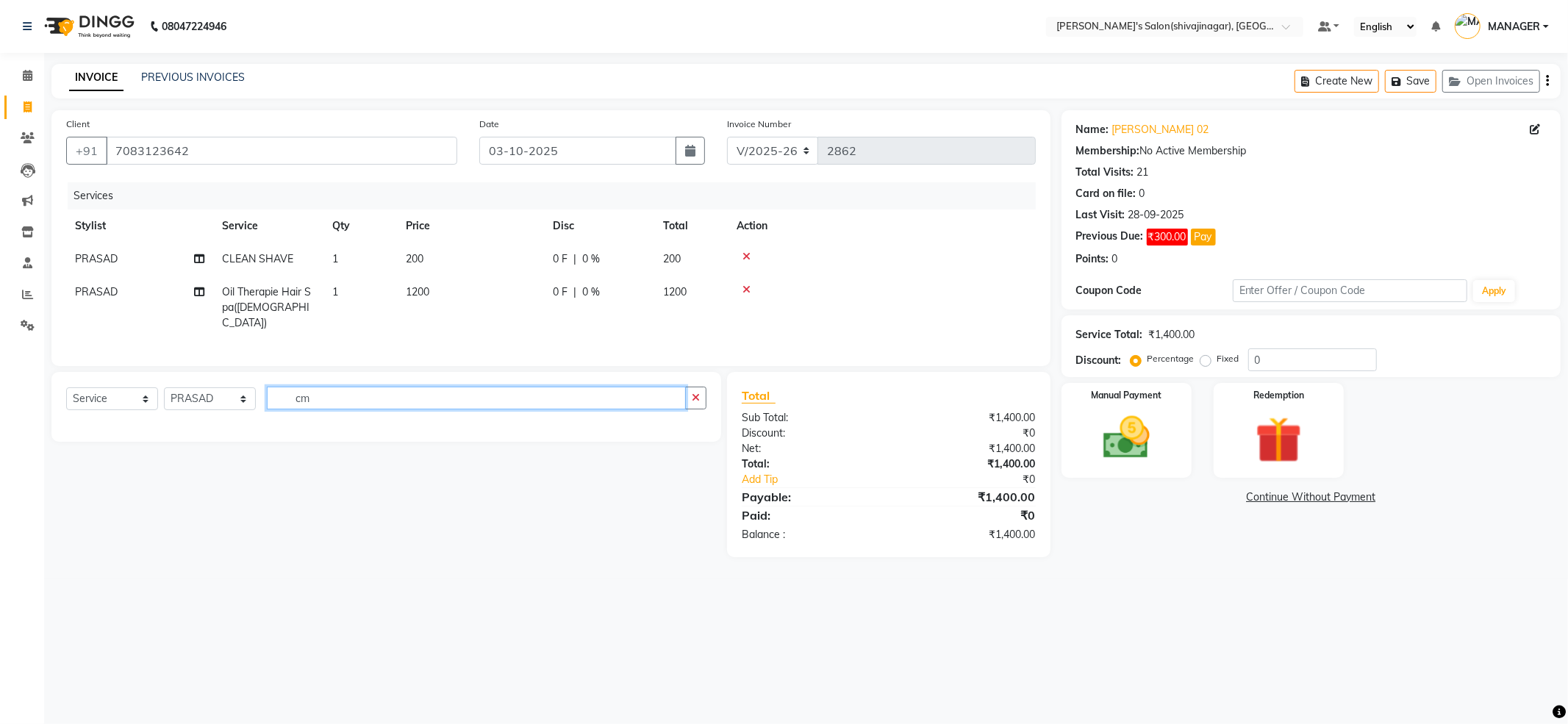
type input "c"
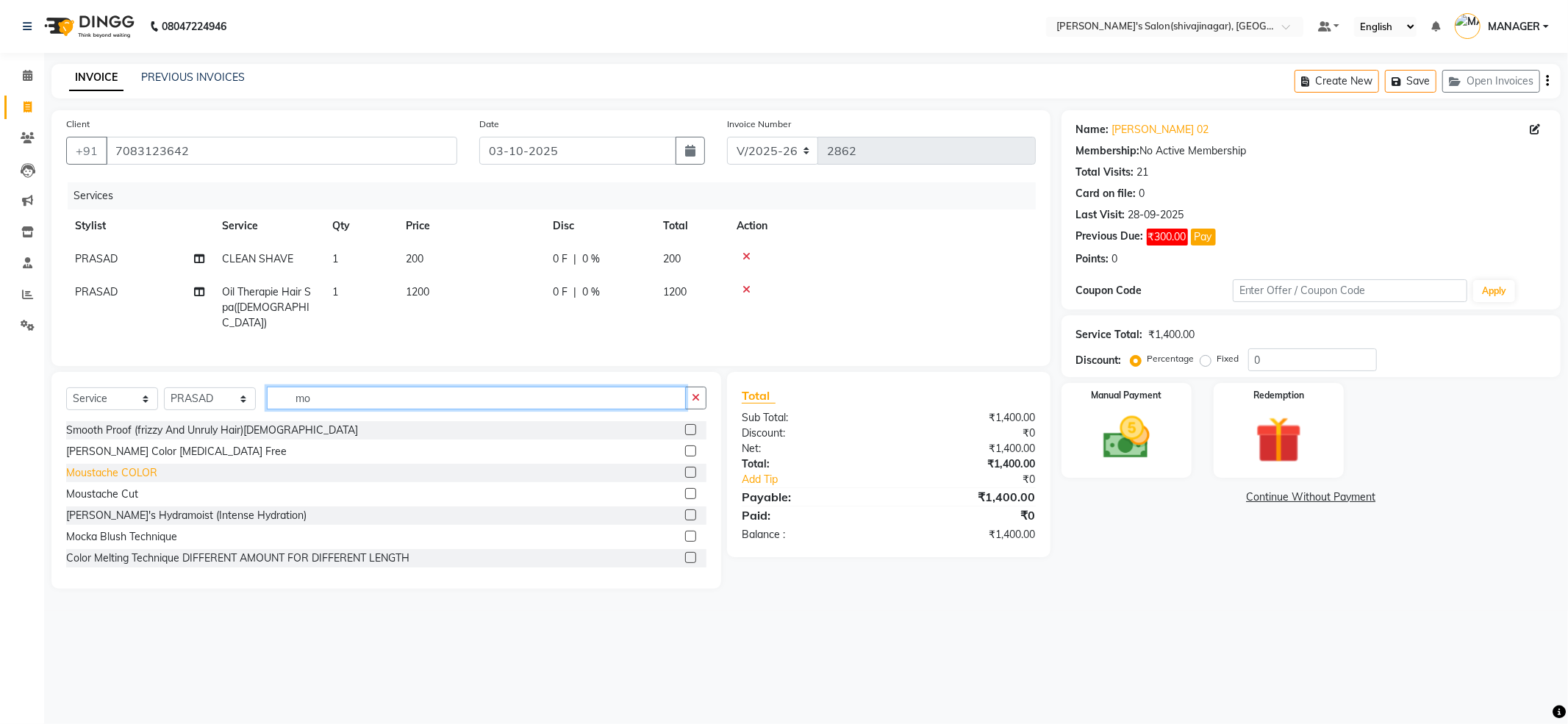
type input "mo"
click at [128, 474] on div "Moustache COLOR" at bounding box center [111, 473] width 91 height 15
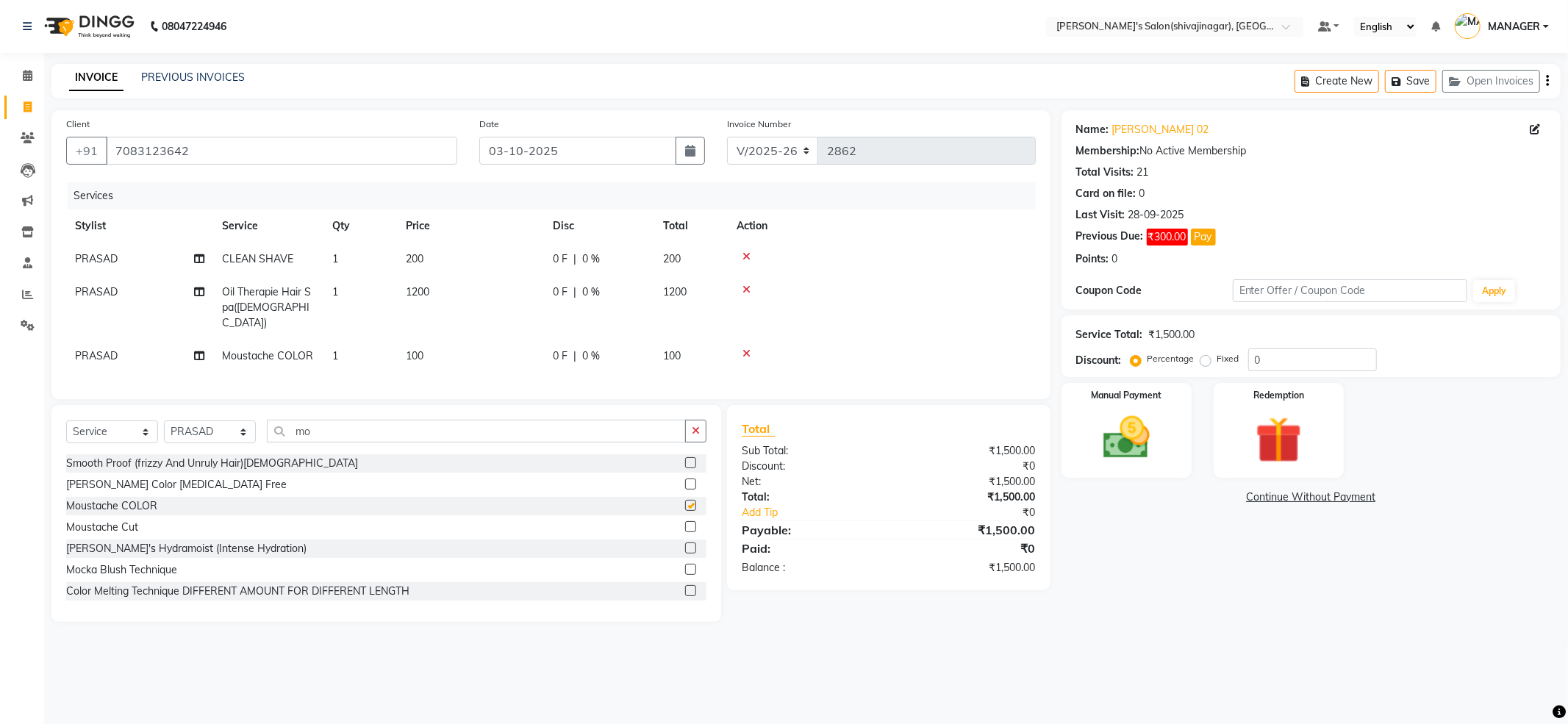
checkbox input "false"
click at [1217, 362] on label "Fixed" at bounding box center [1227, 359] width 22 height 13
click at [1207, 362] on input "Fixed" at bounding box center [1208, 358] width 11 height 11
radio input "true"
drag, startPoint x: 1301, startPoint y: 354, endPoint x: 1233, endPoint y: 363, distance: 68.6
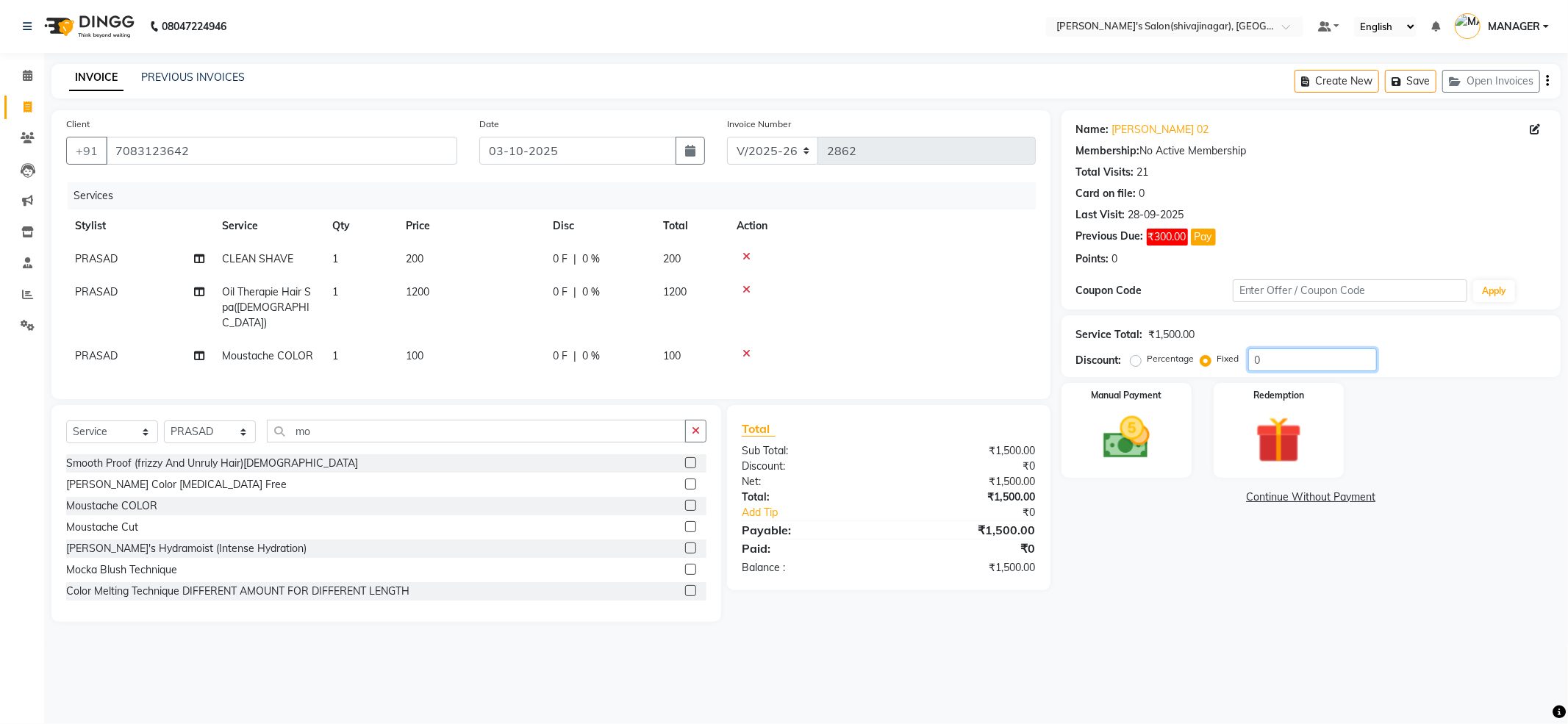
click at [1233, 363] on div "Percentage Fixed 0" at bounding box center [1255, 360] width 243 height 23
type input "200"
click at [1199, 236] on button "Pay" at bounding box center [1203, 238] width 25 height 17
select select "1"
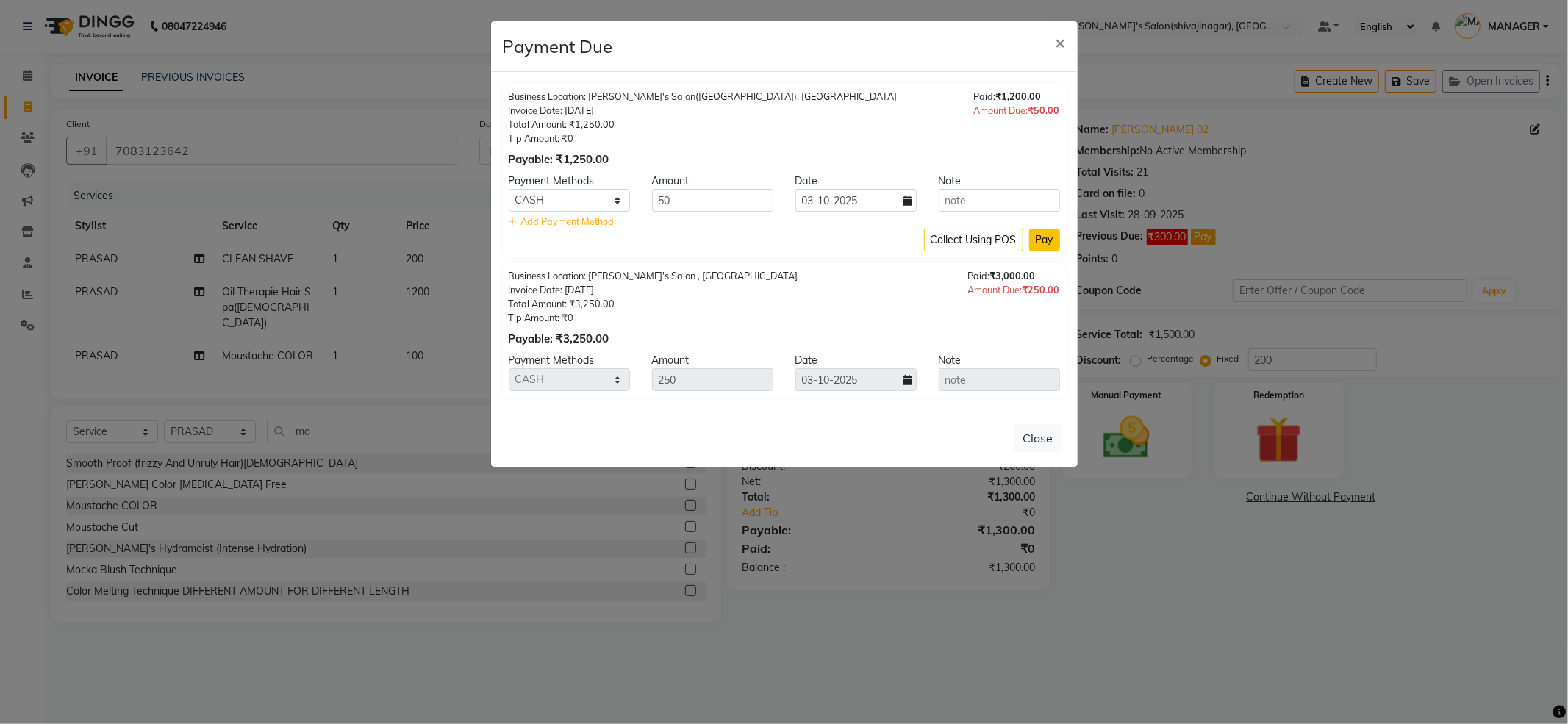
click at [1039, 244] on button "Pay" at bounding box center [1044, 240] width 31 height 23
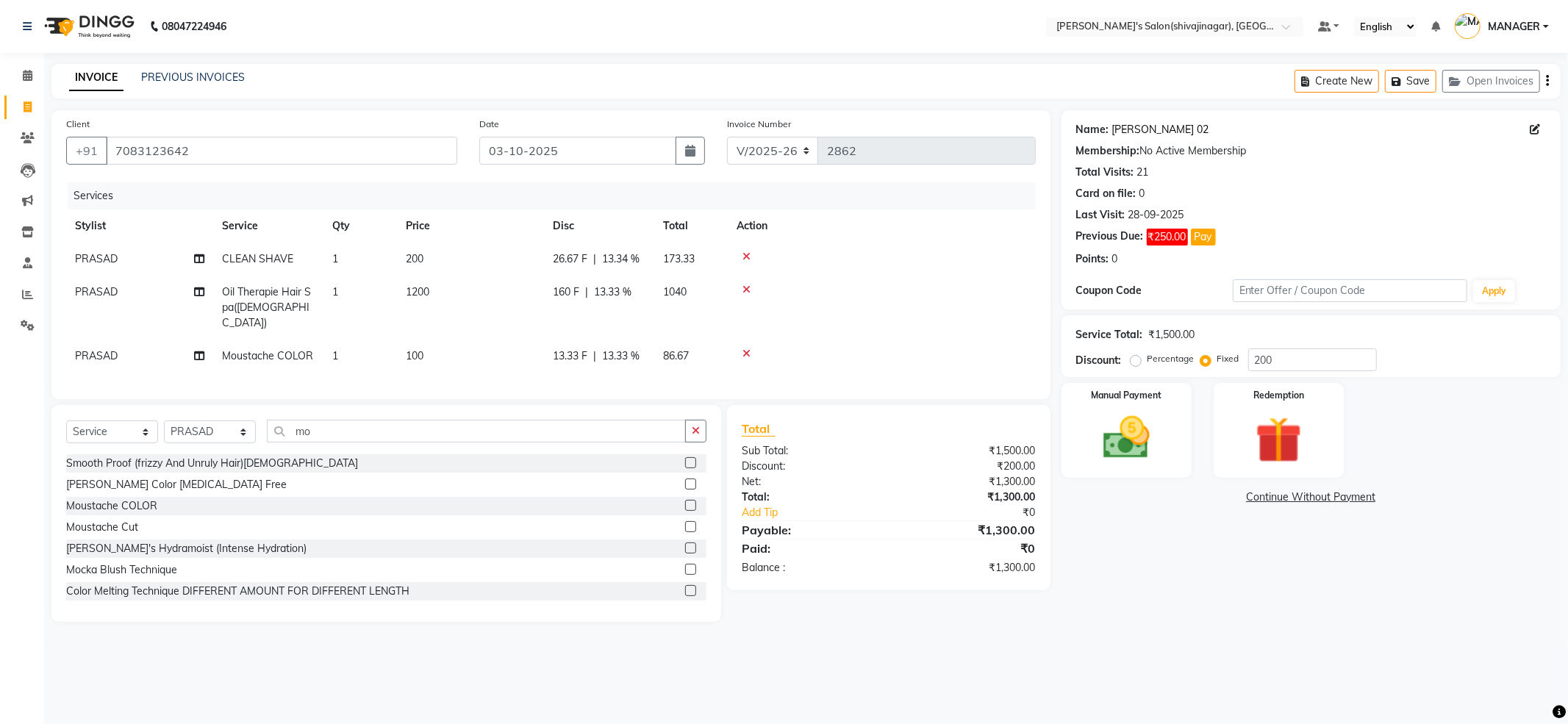
click at [1138, 126] on link "[PERSON_NAME] 02" at bounding box center [1160, 129] width 97 height 15
click at [1205, 241] on button "Pay" at bounding box center [1203, 238] width 25 height 17
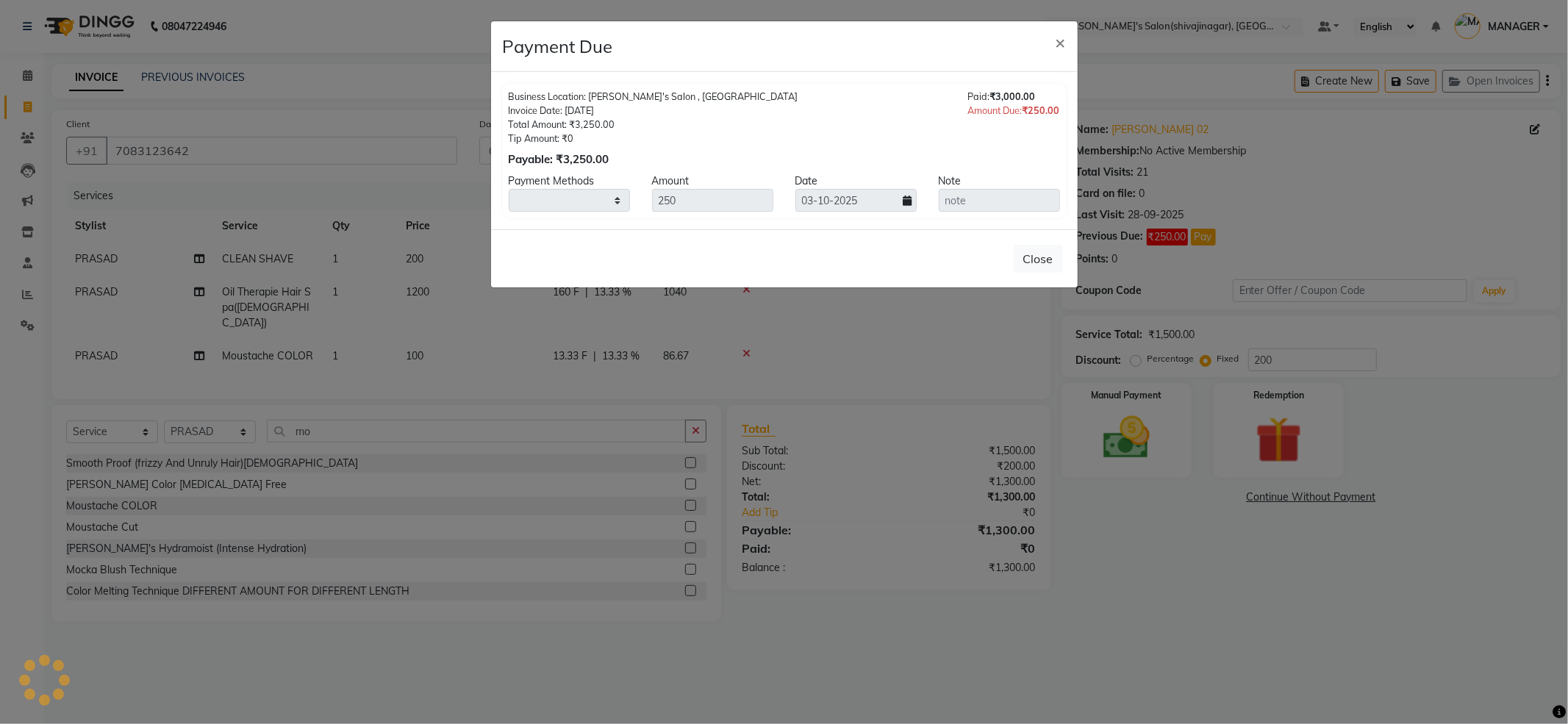
select select "1"
click at [1033, 261] on button "Close" at bounding box center [1038, 259] width 49 height 28
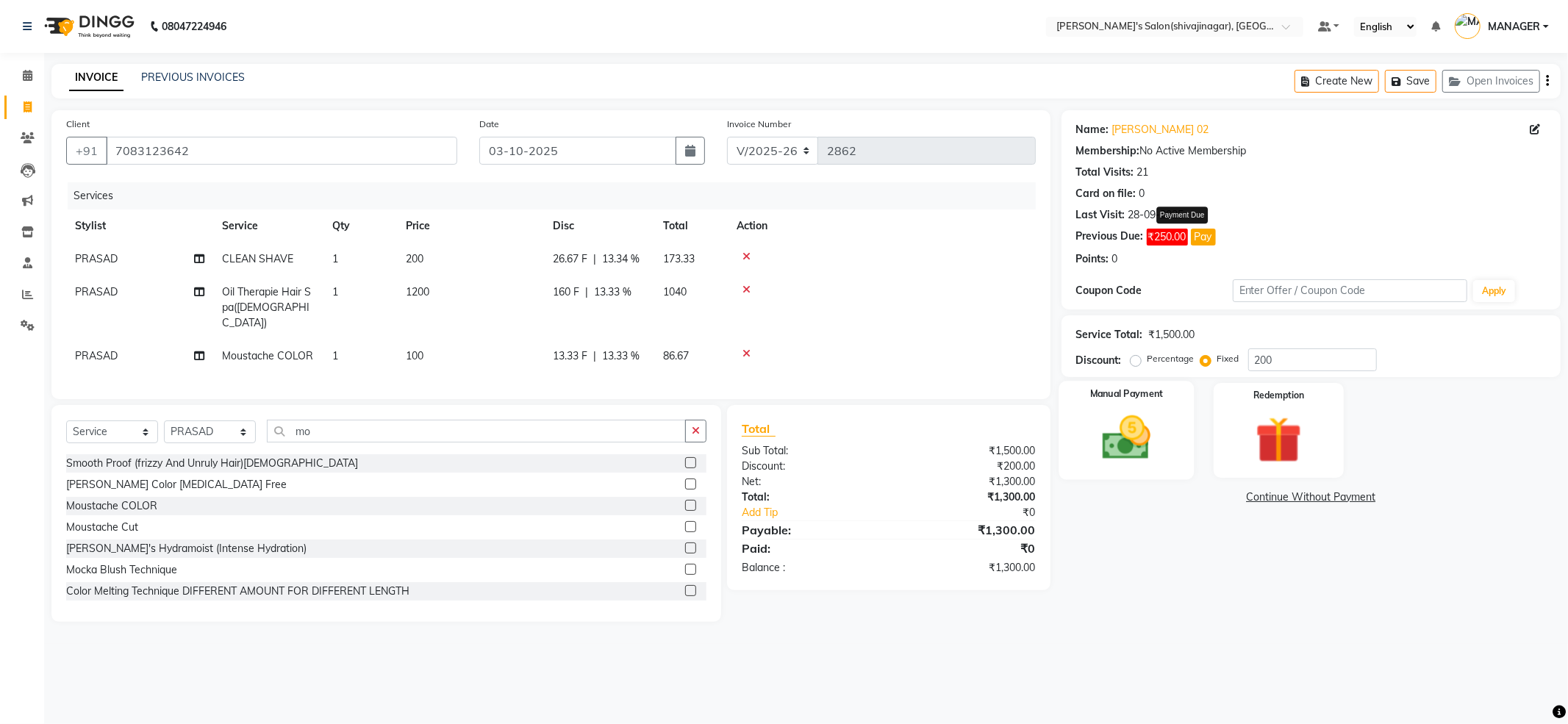
click at [1122, 436] on img at bounding box center [1127, 438] width 78 height 56
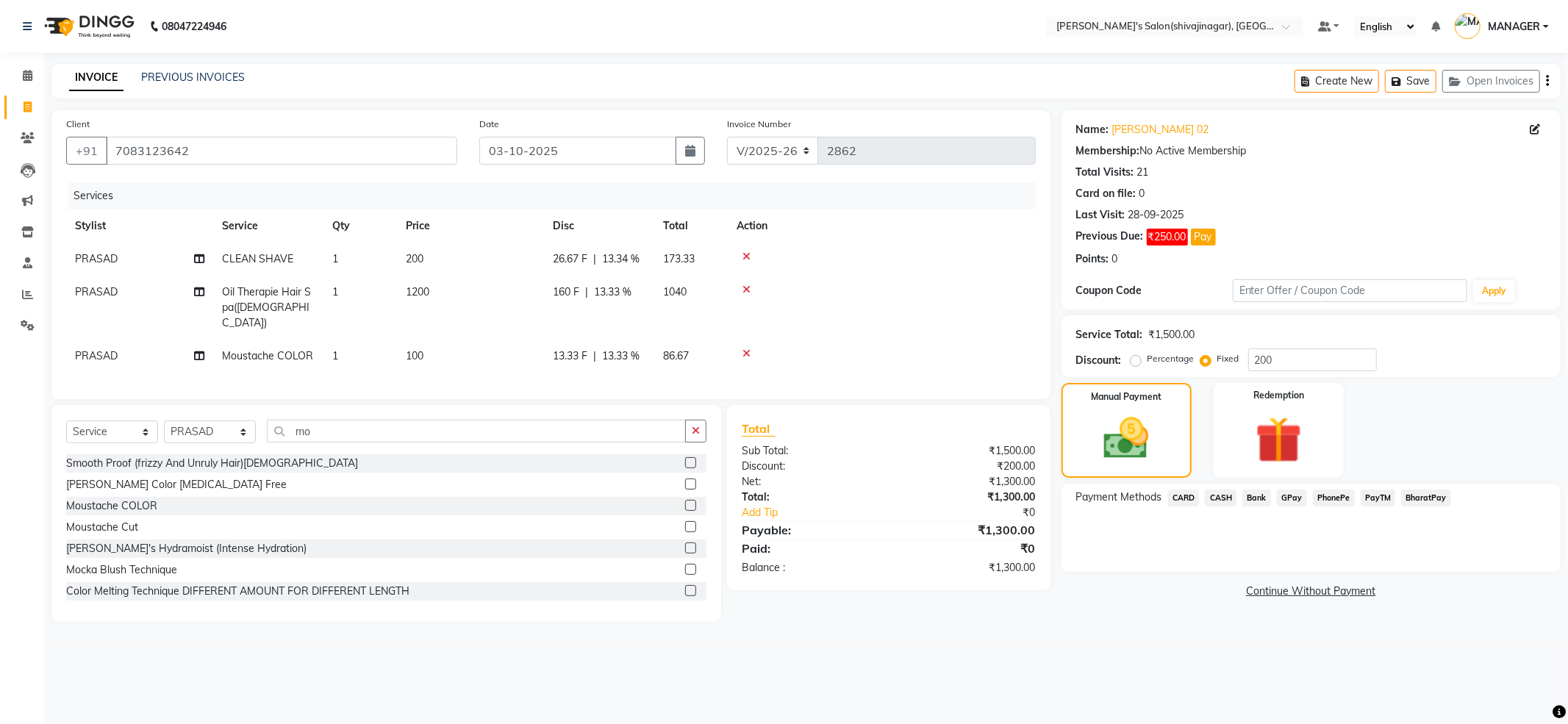
click at [1127, 362] on div "Discount: Percentage Fixed 200" at bounding box center [1310, 360] width 470 height 23
click at [1150, 359] on label "Percentage" at bounding box center [1170, 359] width 47 height 13
click at [1144, 359] on input "Percentage" at bounding box center [1138, 358] width 11 height 11
radio input "true"
type input "100"
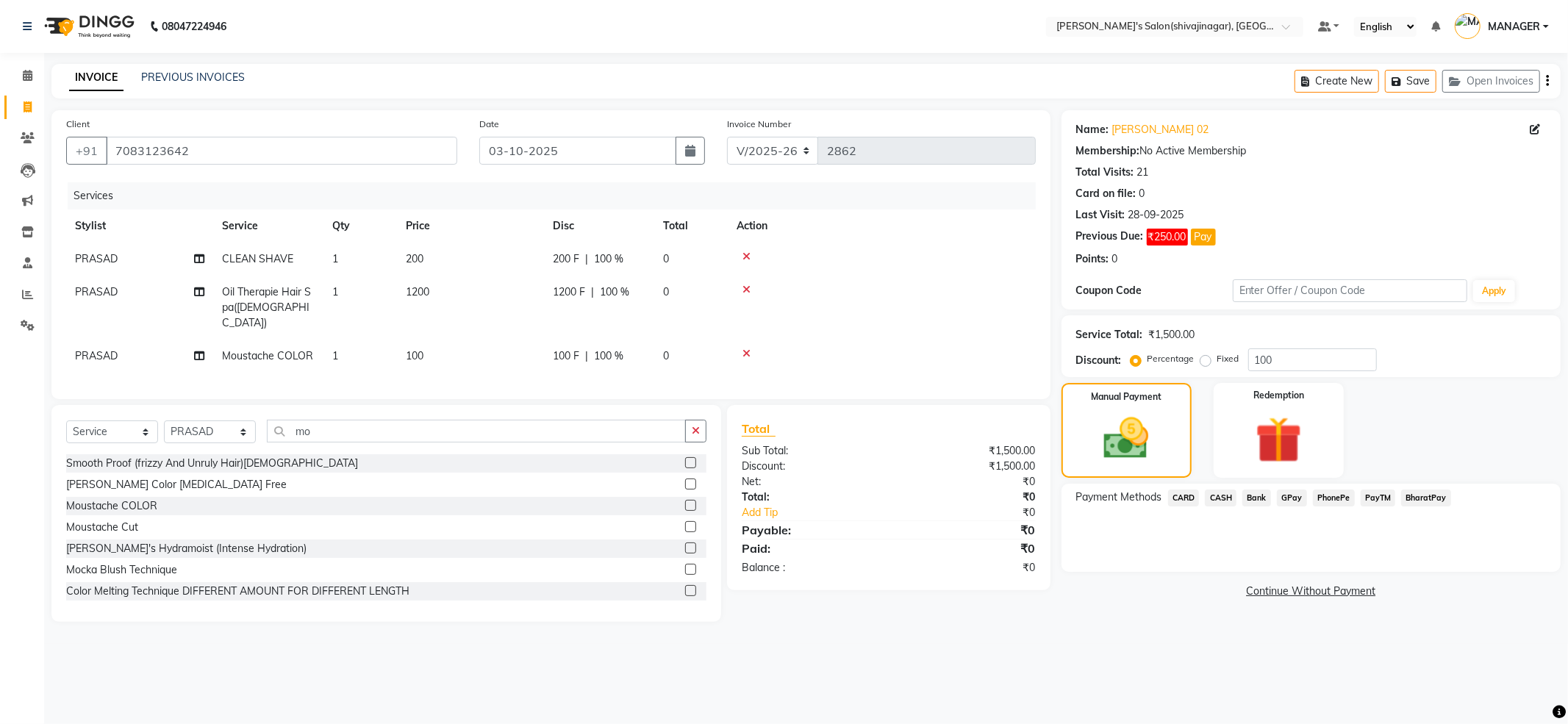
click at [1211, 363] on div "Fixed" at bounding box center [1221, 358] width 36 height 17
drag, startPoint x: 1230, startPoint y: 366, endPoint x: 1176, endPoint y: 366, distance: 54.0
click at [1176, 366] on div "Percentage Fixed 100" at bounding box center [1255, 360] width 243 height 23
click at [1211, 353] on div "Fixed" at bounding box center [1221, 358] width 36 height 17
click at [1217, 359] on label "Fixed" at bounding box center [1227, 359] width 22 height 13
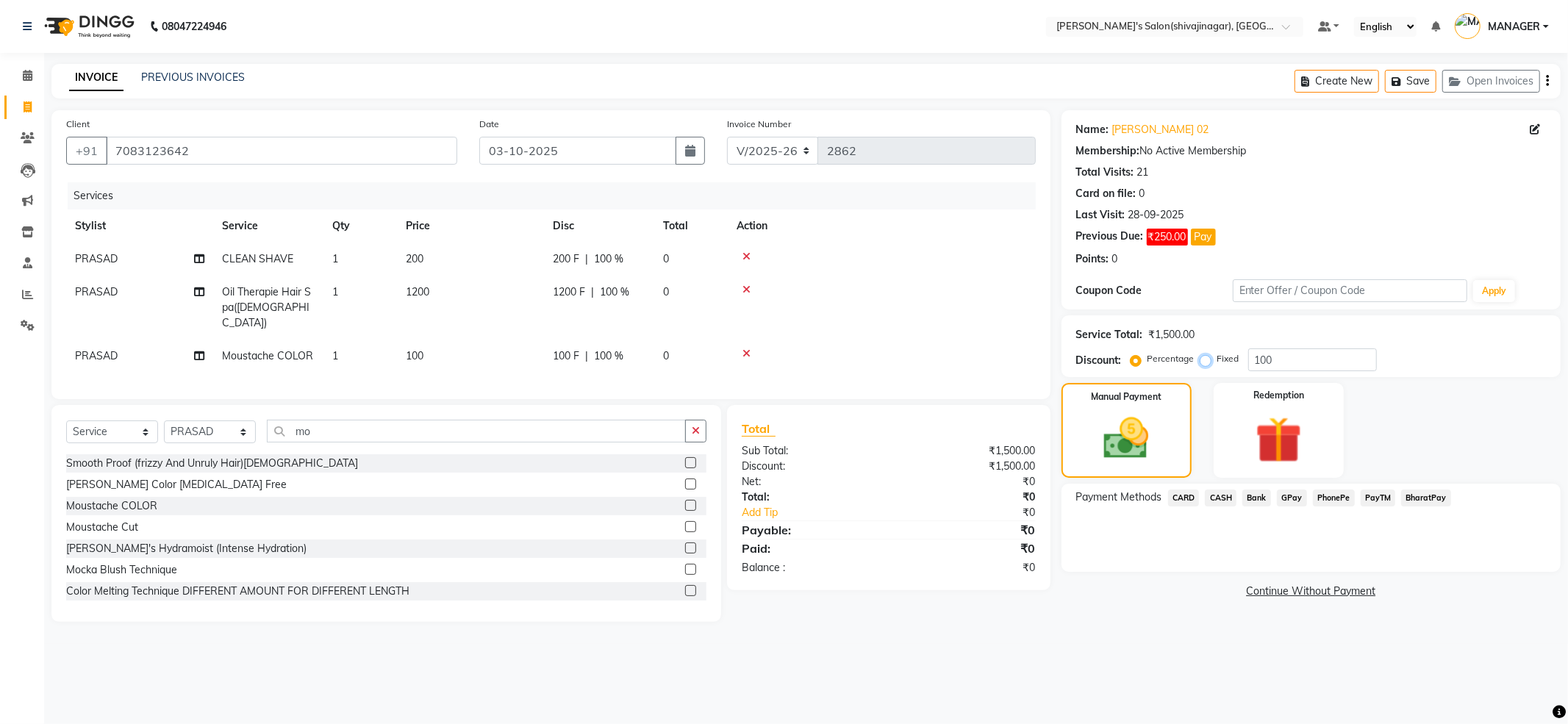
click at [1204, 359] on input "Fixed" at bounding box center [1208, 358] width 11 height 11
radio input "true"
drag, startPoint x: 1277, startPoint y: 369, endPoint x: 1197, endPoint y: 380, distance: 80.8
click at [1197, 380] on div "Name: Ganesh Pakwanne 02 Membership: No Active Membership Total Visits: 21 Card…" at bounding box center [1316, 366] width 510 height 511
type input "150"
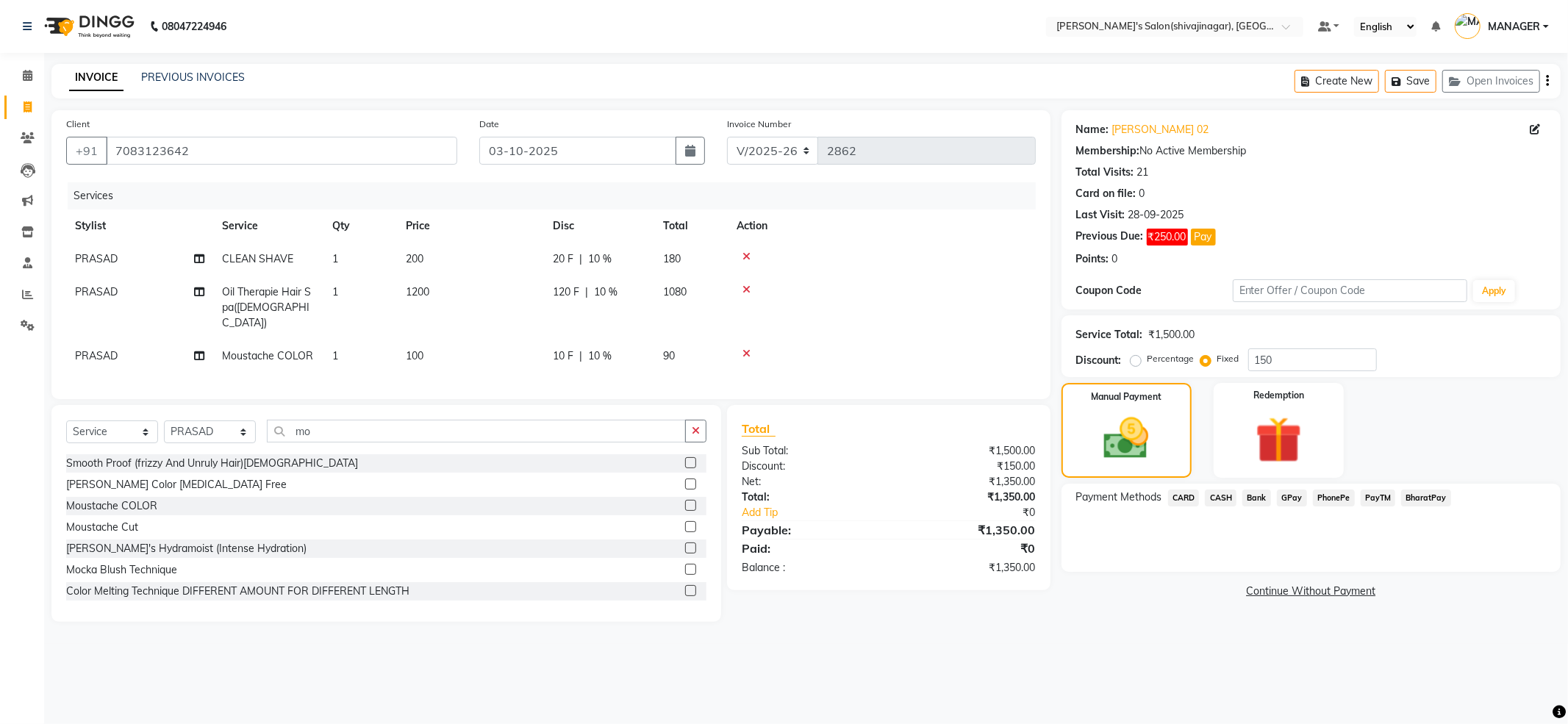
click at [1369, 497] on span "PayTM" at bounding box center [1378, 498] width 35 height 17
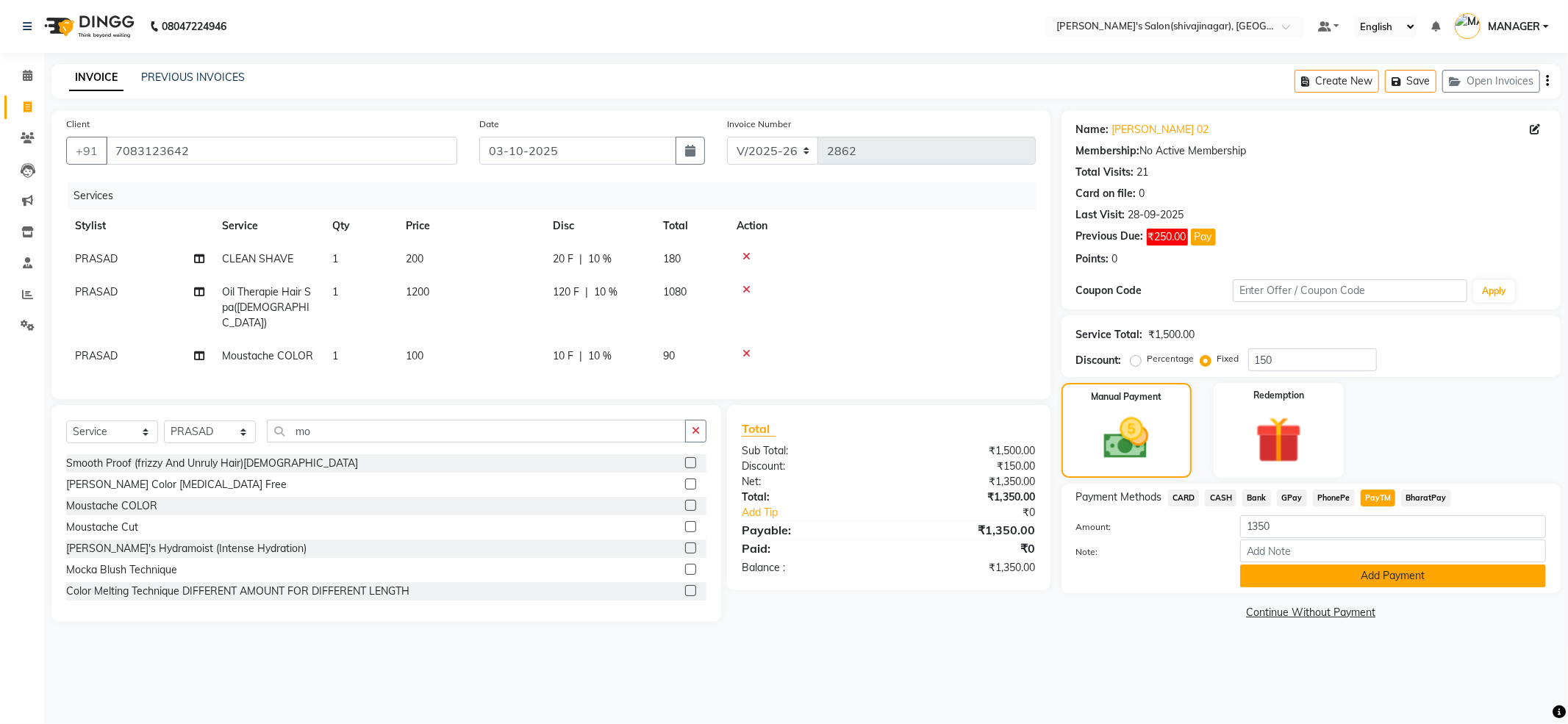
click at [1365, 571] on button "Add Payment" at bounding box center [1392, 577] width 305 height 23
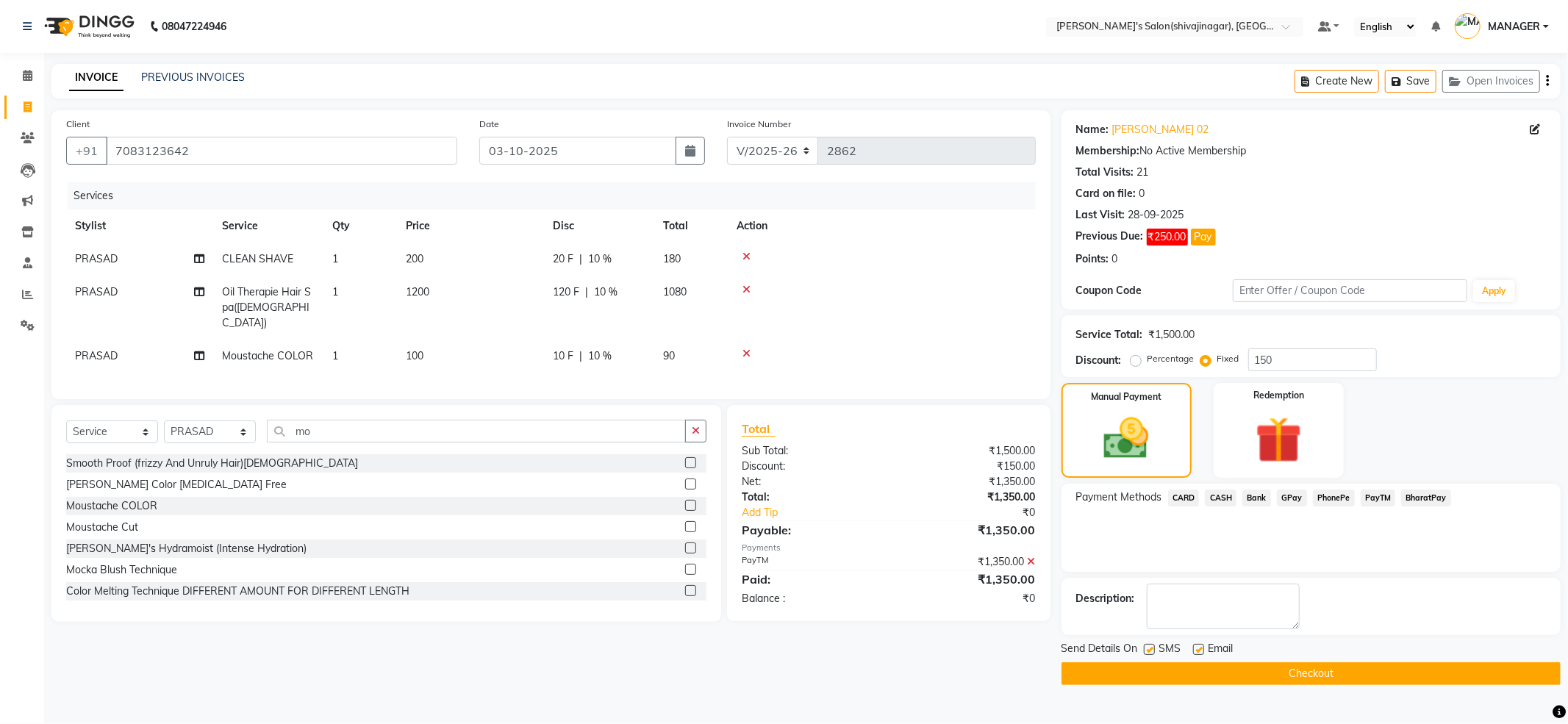
click at [1227, 670] on button "Checkout" at bounding box center [1310, 674] width 499 height 23
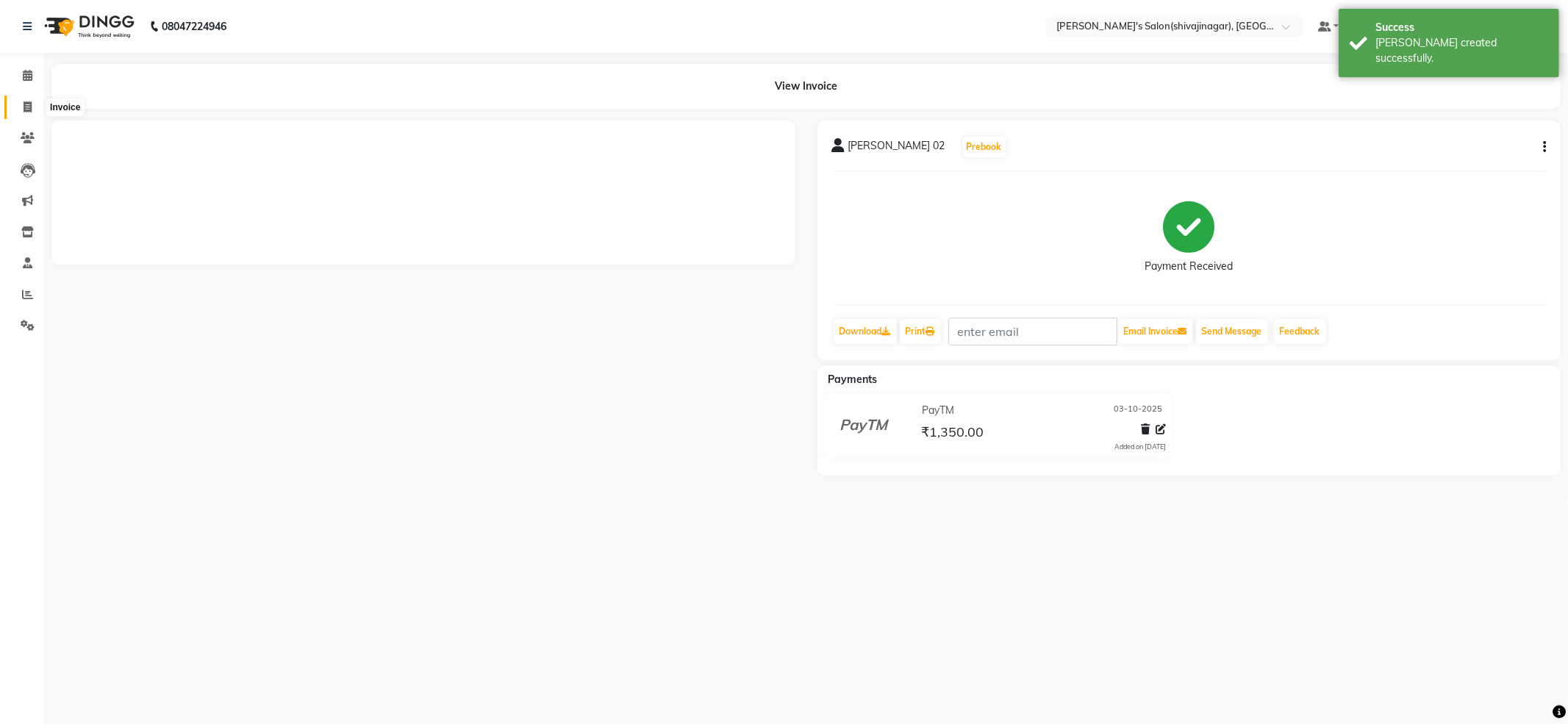
click at [24, 102] on icon at bounding box center [28, 107] width 8 height 11
select select "service"
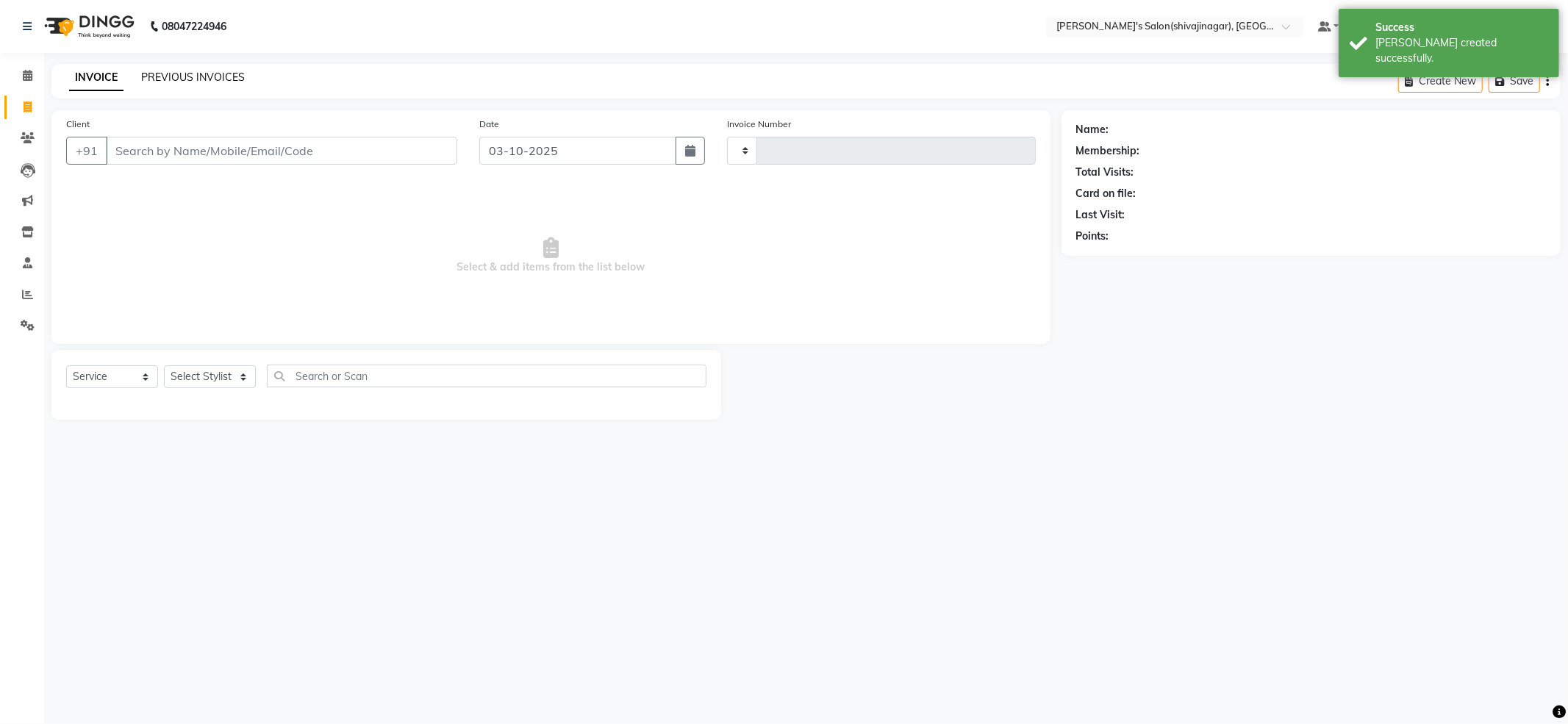
type input "2863"
select select "4174"
click at [181, 80] on link "PREVIOUS INVOICES" at bounding box center [192, 78] width 103 height 13
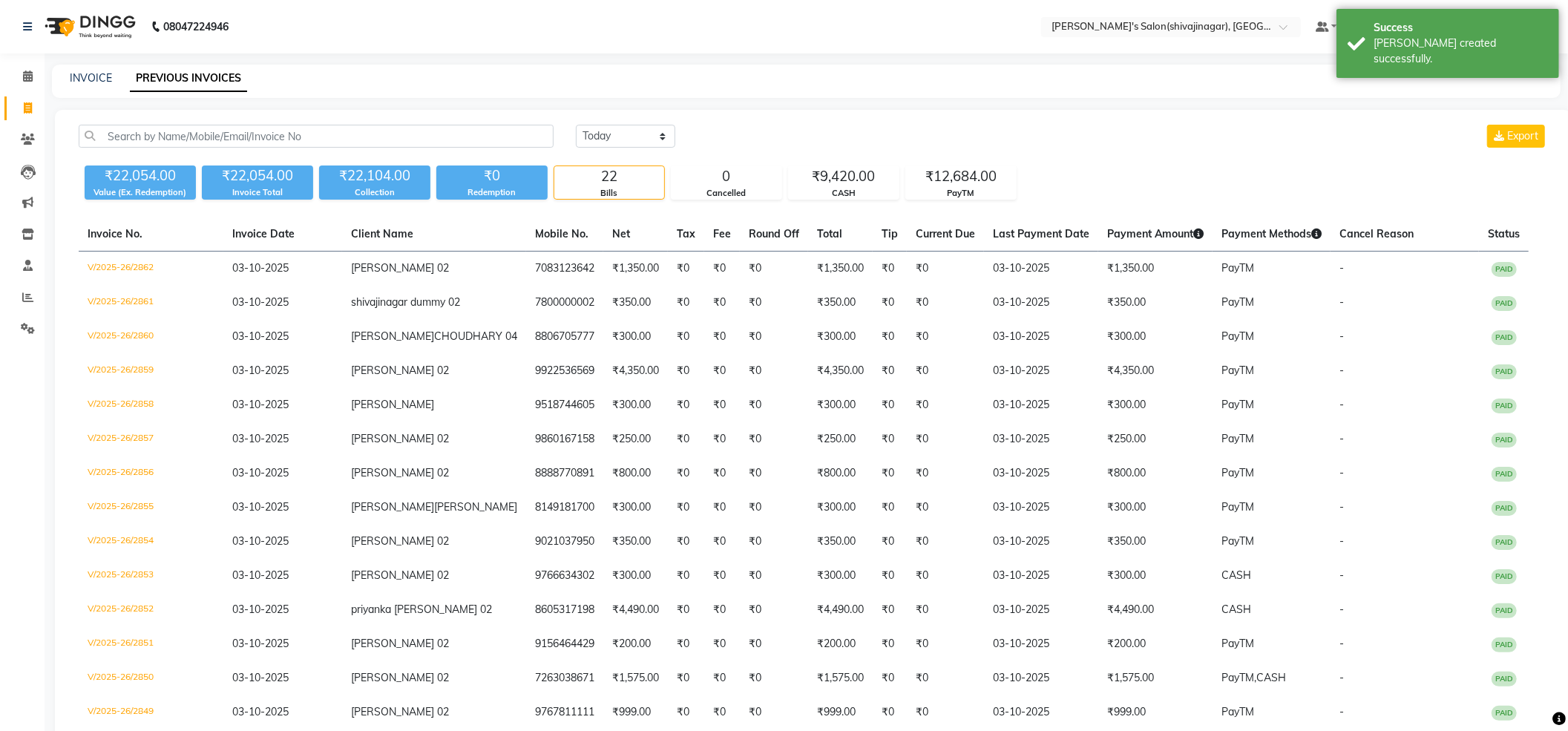
scroll to position [382, 0]
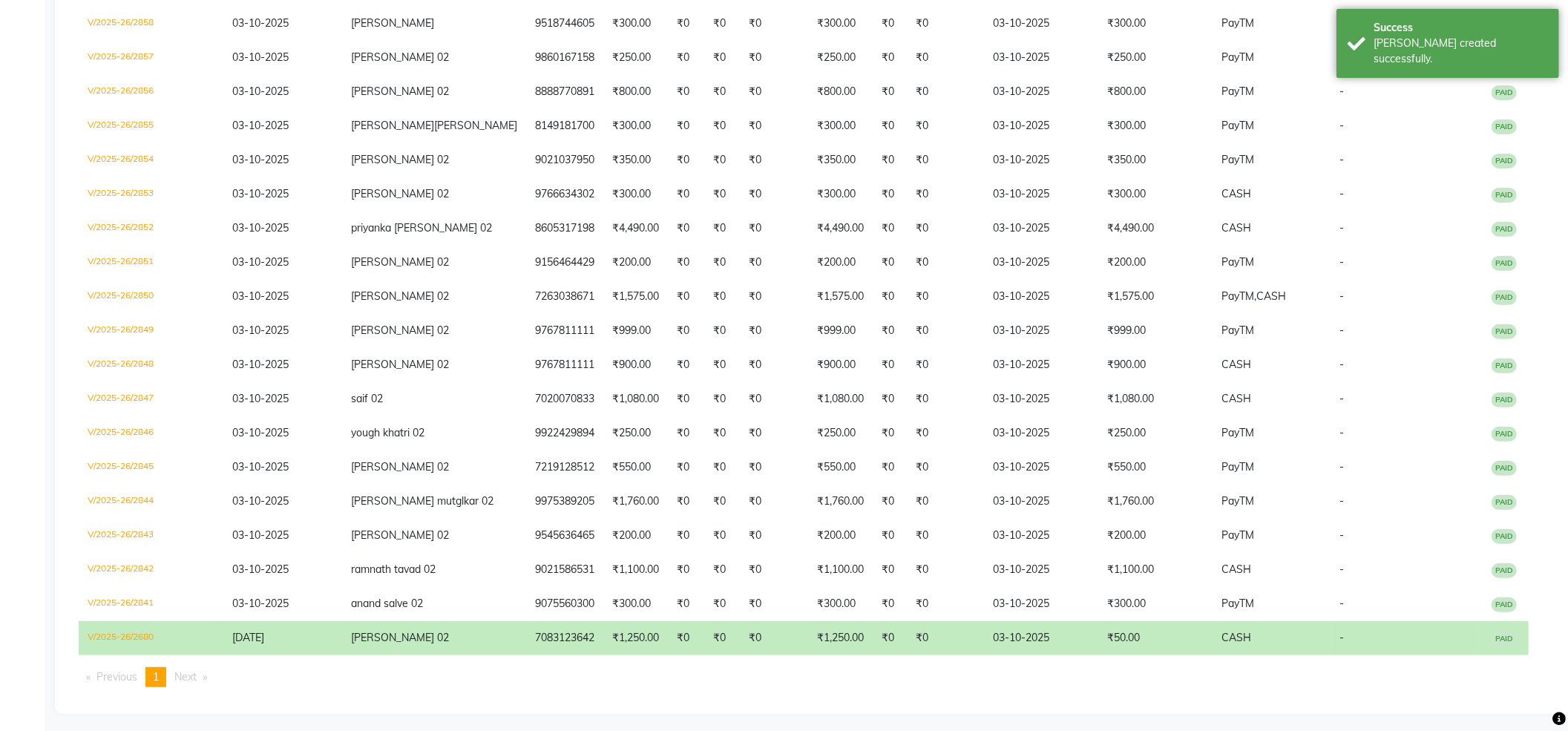
click at [1492, 631] on span "PAID" at bounding box center [1504, 638] width 25 height 15
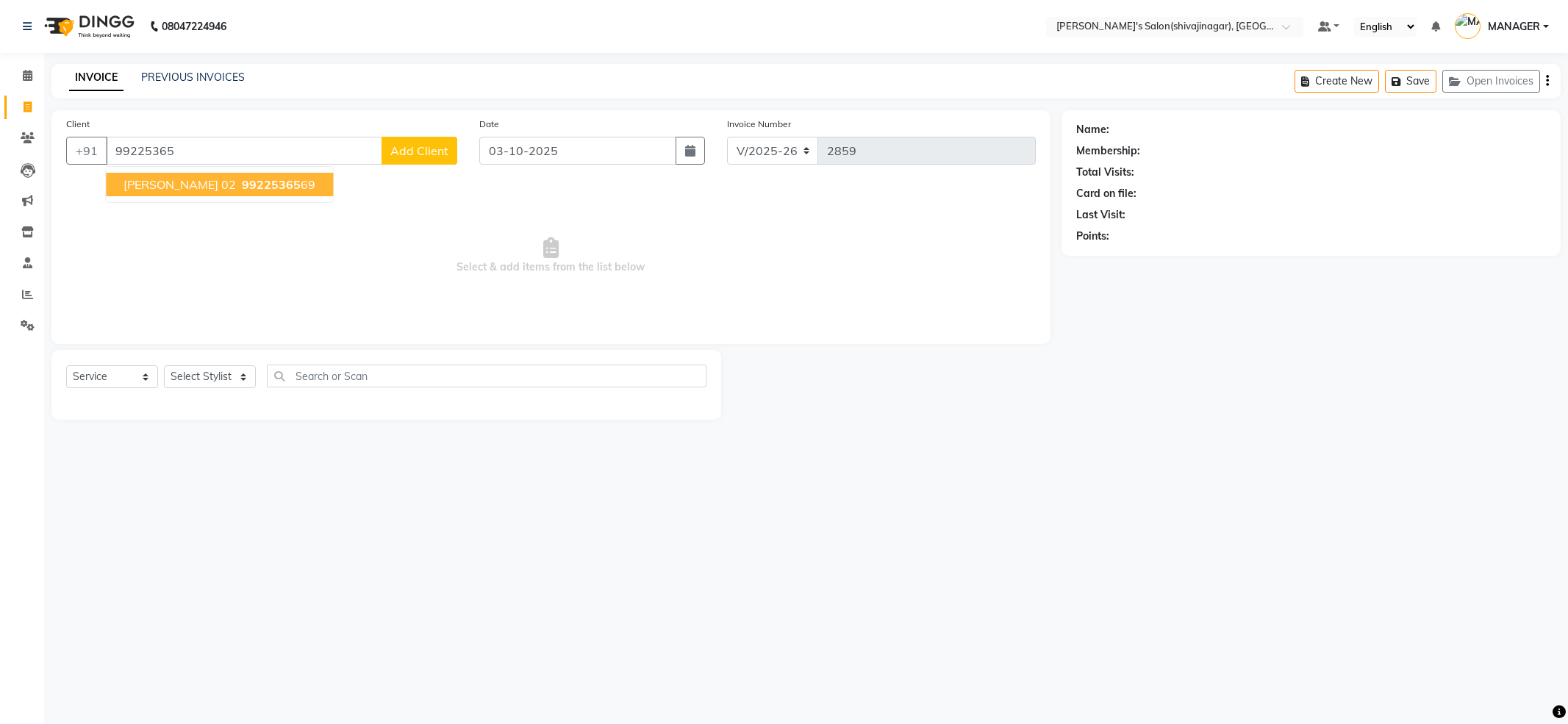
select select "4174"
select select "service"
click at [153, 200] on ngb-typeahead-window "[PERSON_NAME] 02 99225365 69" at bounding box center [219, 185] width 229 height 36
click at [153, 187] on span "[PERSON_NAME] 02" at bounding box center [179, 184] width 112 height 14
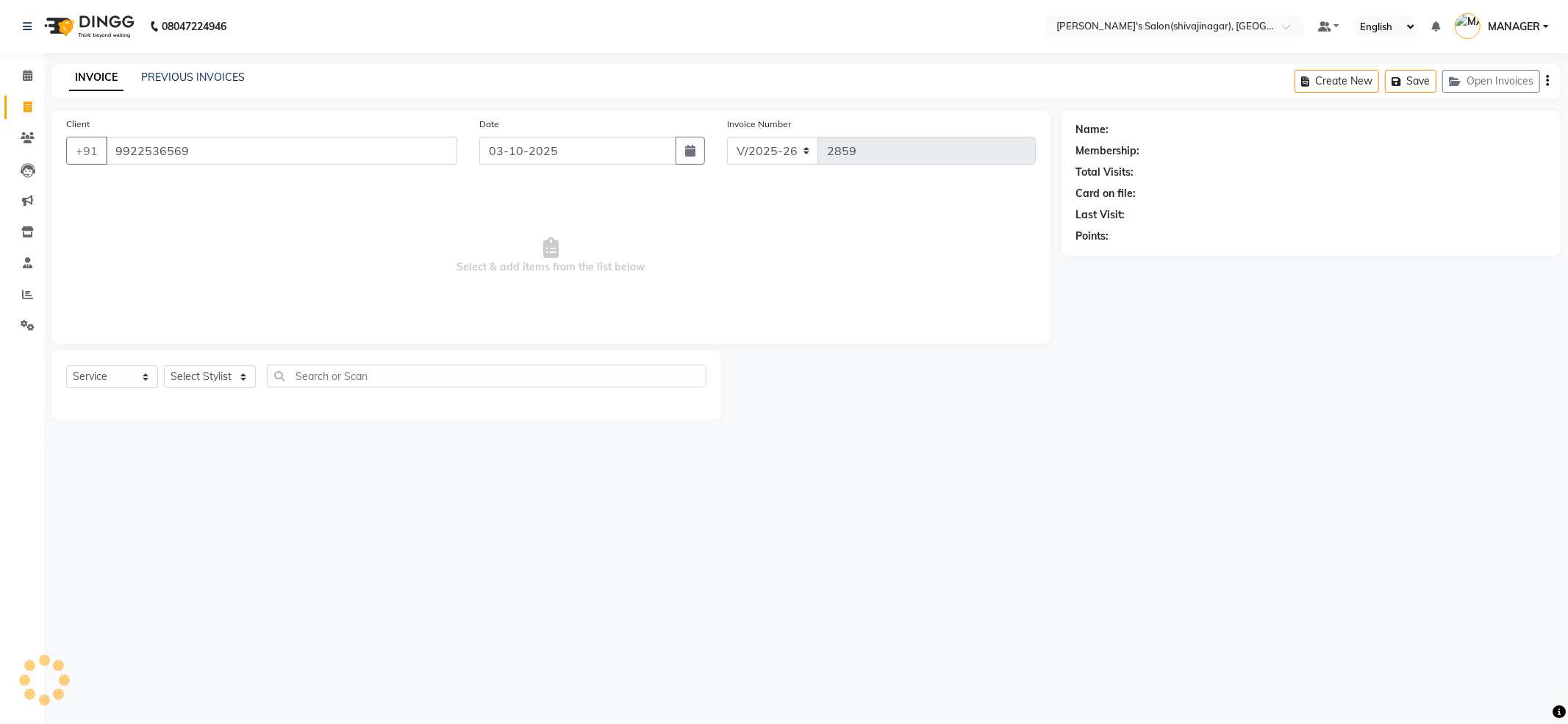
type input "9922536569"
click at [183, 369] on select "Select Stylist ABHI AKKI KIRTI MANAGER MISS STAFF MONG'Z. NILOFER PALLAVI PRASA…" at bounding box center [210, 377] width 92 height 23
select select "24666"
click at [164, 366] on select "Select Stylist ABHI AKKI KIRTI MANAGER MISS STAFF MONG'Z. NILOFER PALLAVI PRASA…" at bounding box center [210, 377] width 92 height 23
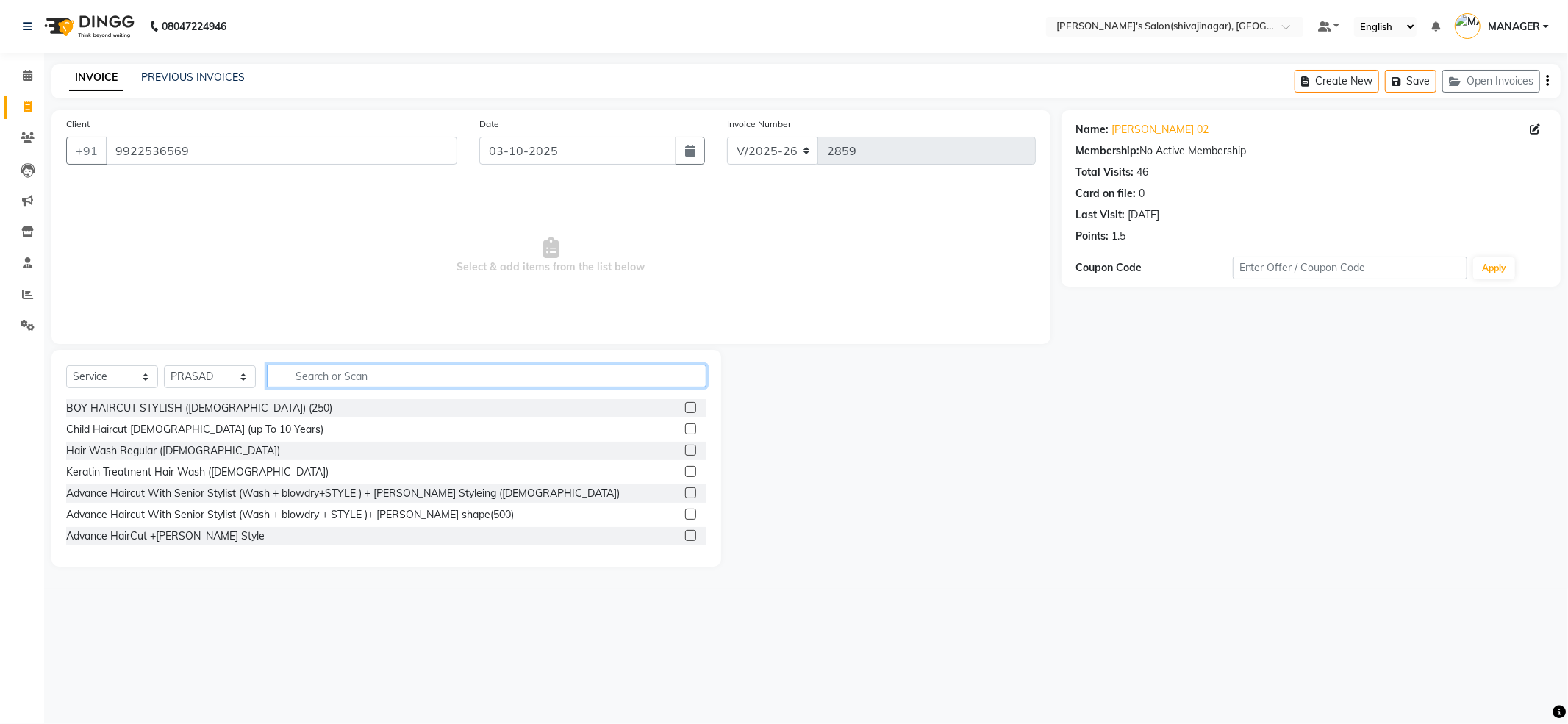
click at [322, 378] on input "text" at bounding box center [486, 376] width 439 height 23
click at [346, 372] on input "text" at bounding box center [486, 376] width 439 height 23
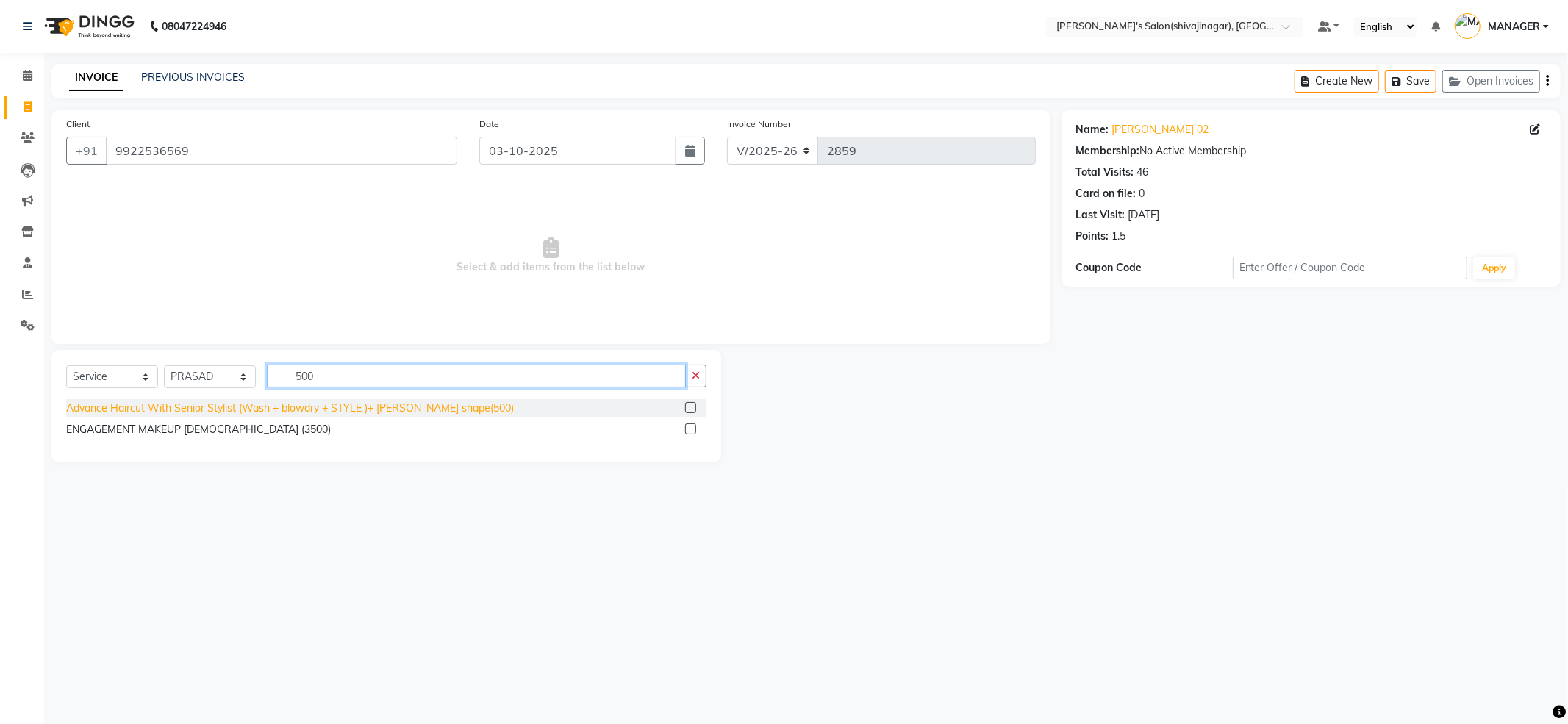
type input "500"
click at [239, 407] on div "Advance Haircut With Senior Stylist (Wash + blowdry + STYLE )+ beard shape(500)" at bounding box center [290, 408] width 448 height 15
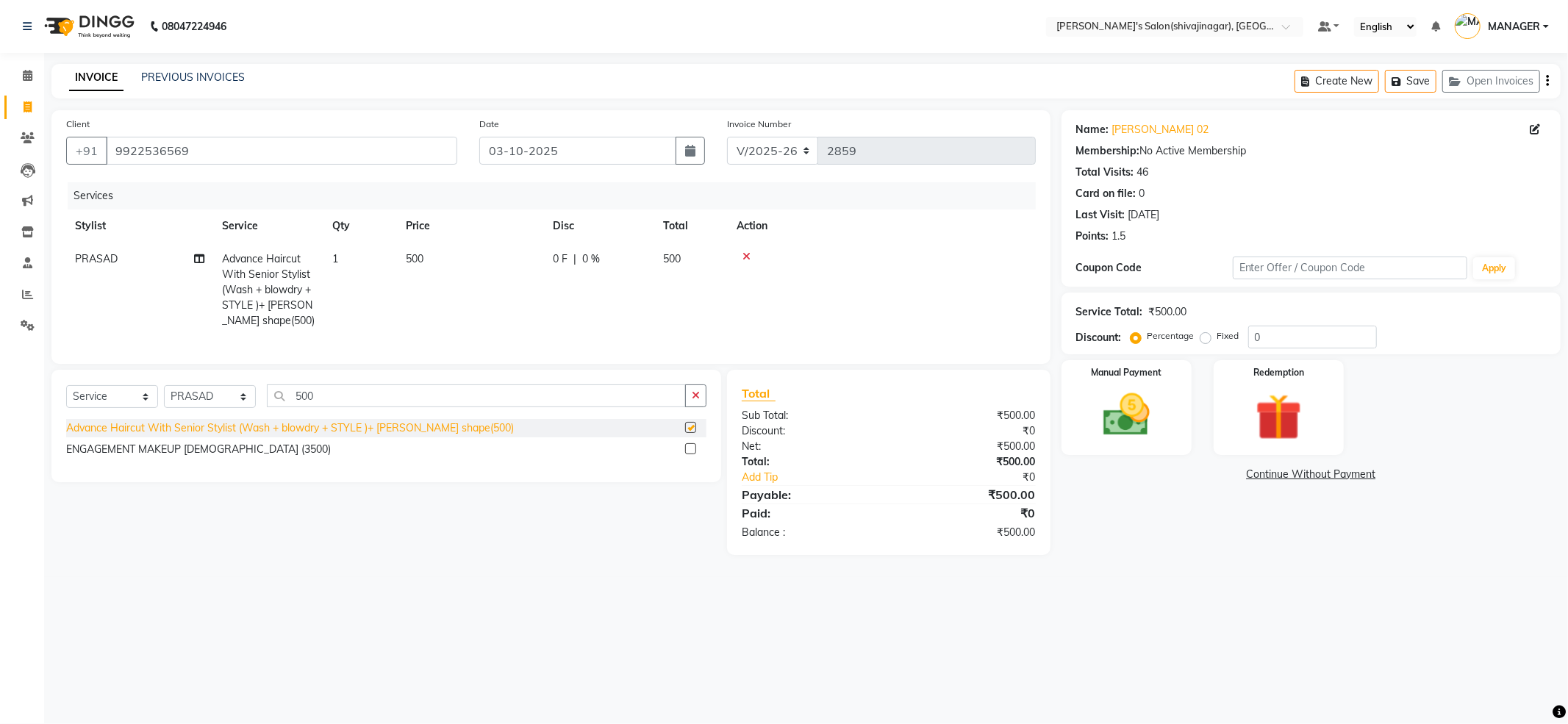
checkbox input "false"
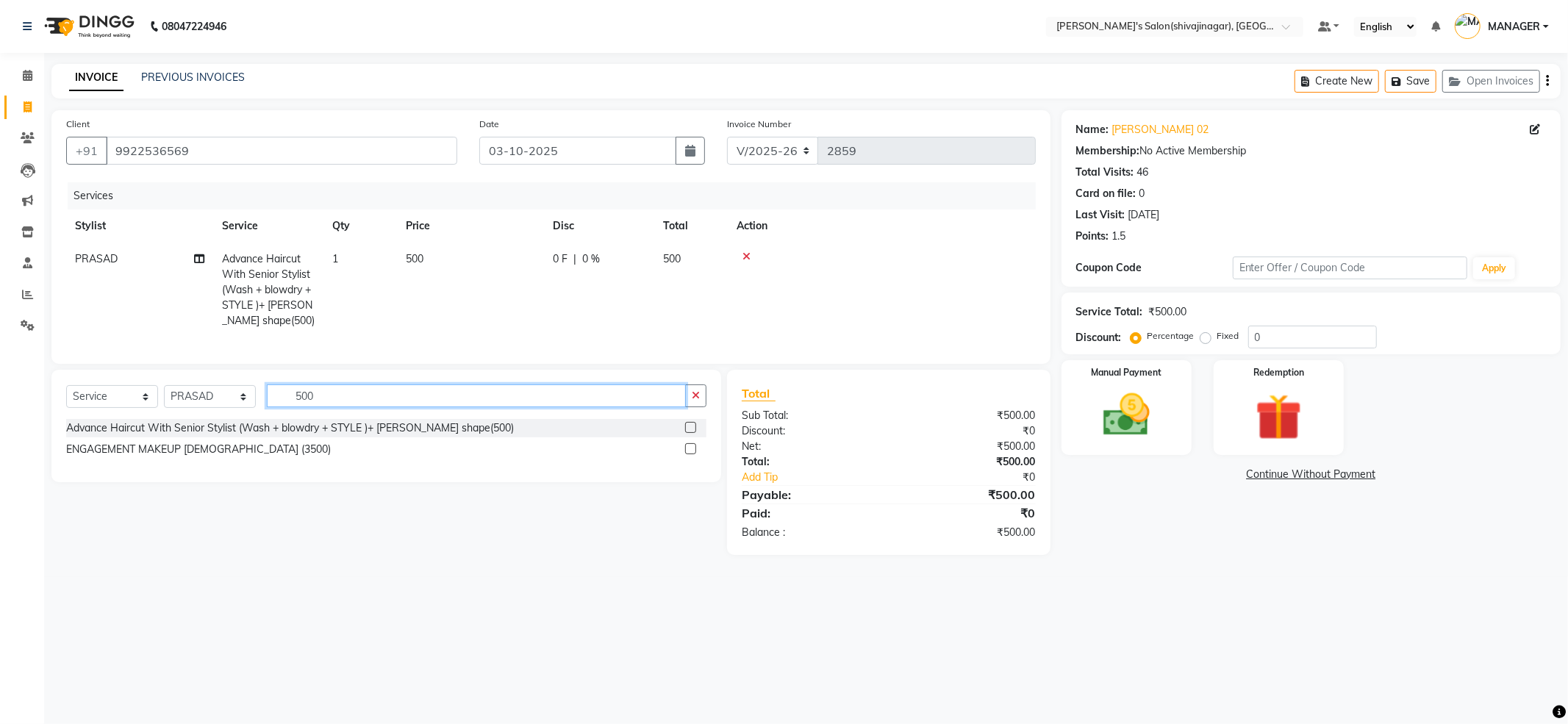
click at [326, 407] on input "500" at bounding box center [477, 396] width 419 height 23
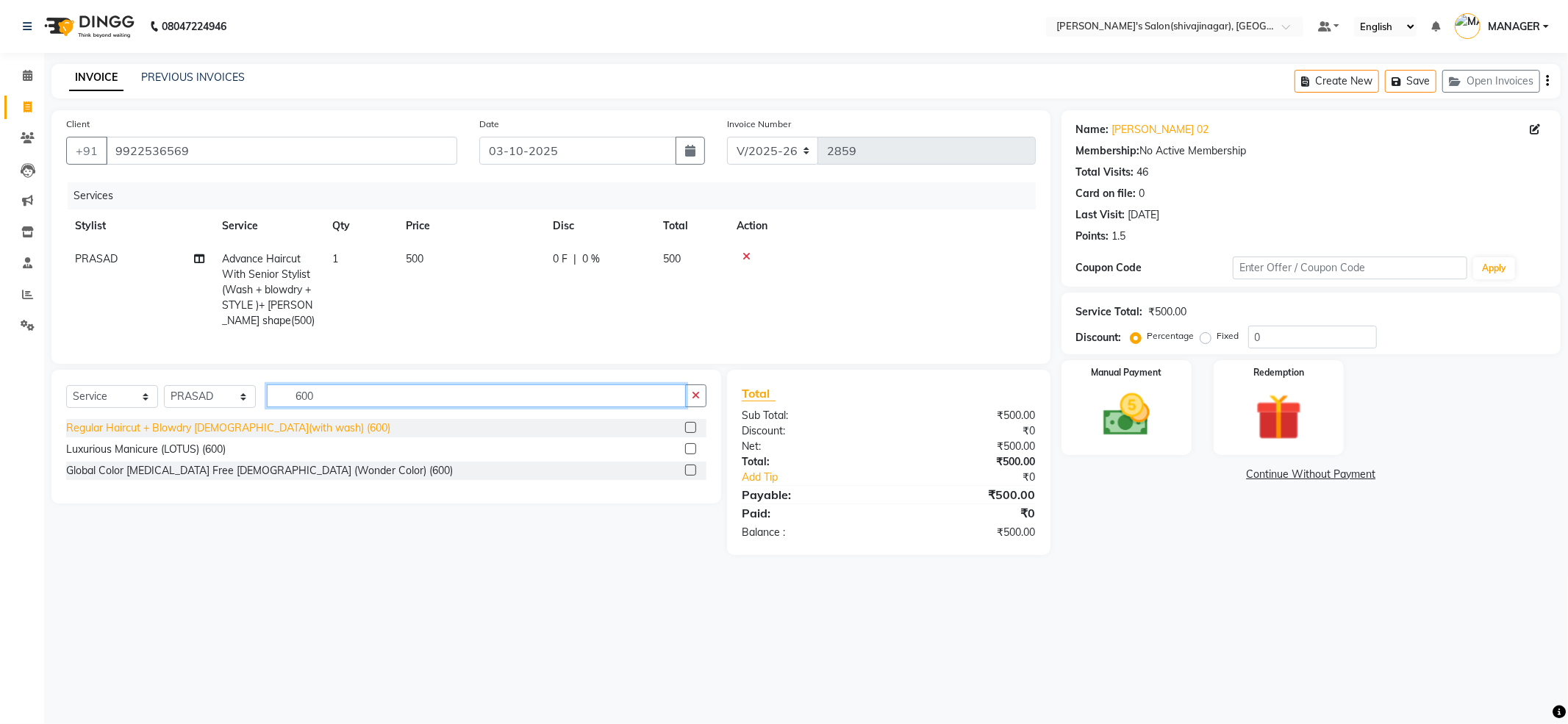
type input "600"
click at [214, 436] on div "Regular Haircut + Blowdry FEMALE(with wash) (600)" at bounding box center [228, 428] width 325 height 15
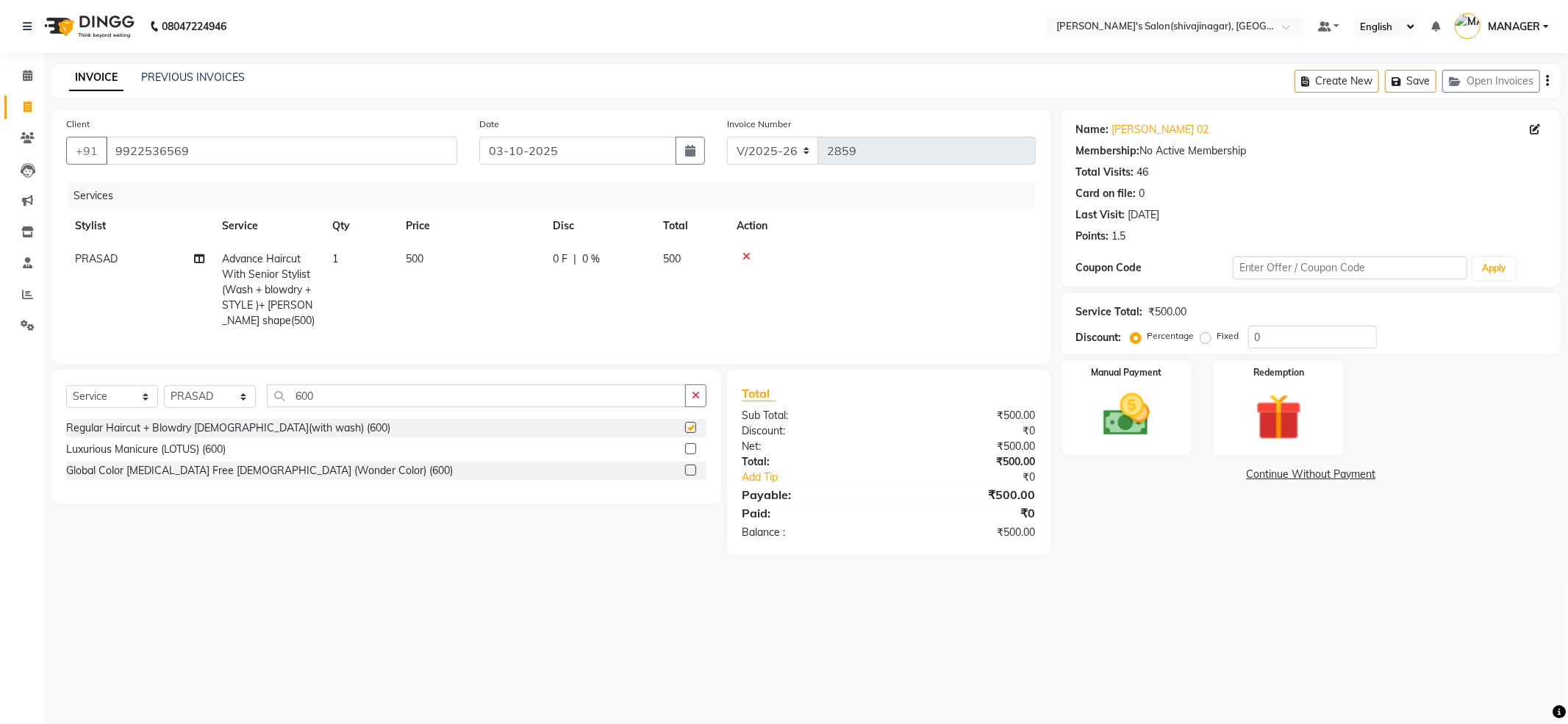
checkbox input "false"
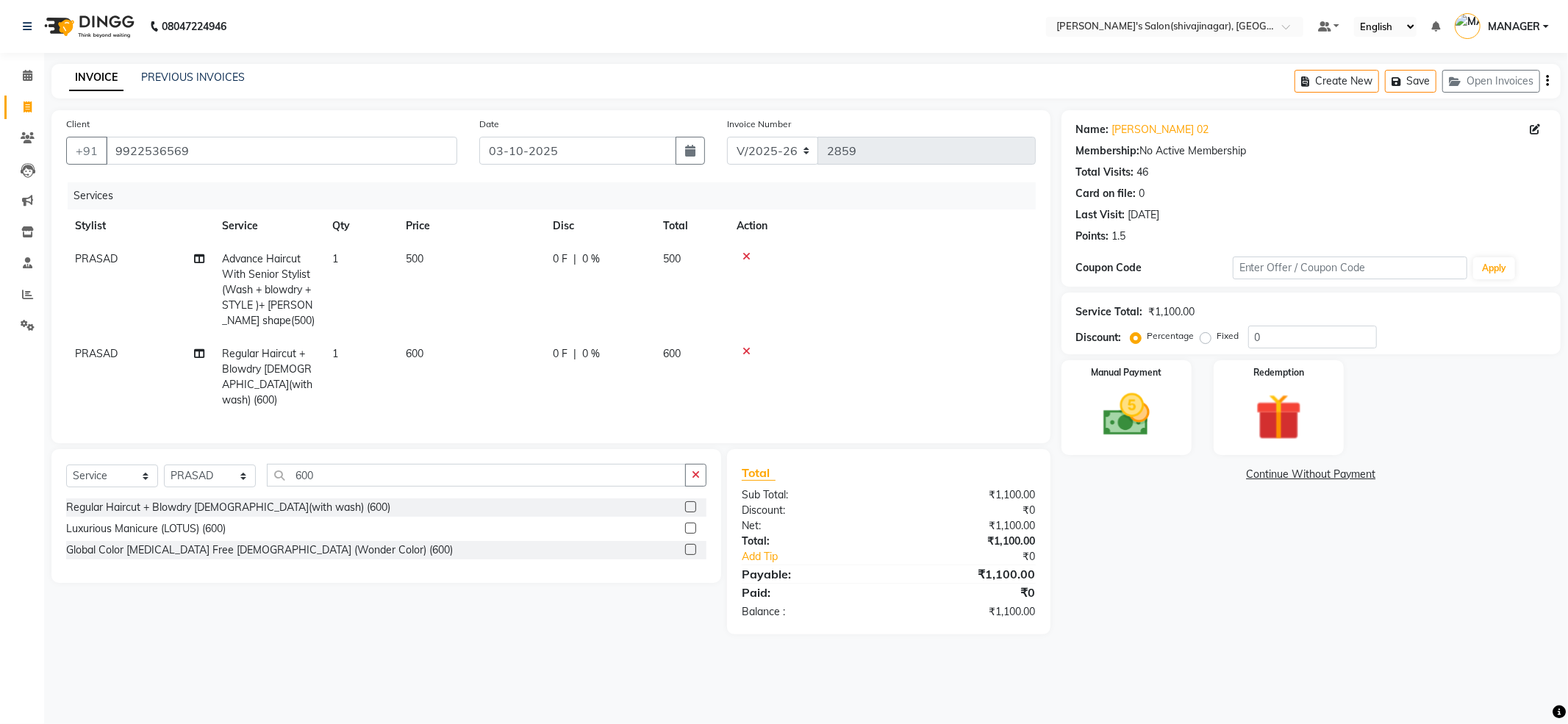
click at [186, 541] on div "Global Color Ammonia Free Male (Wonder Color) (600)" at bounding box center [386, 550] width 640 height 18
click at [186, 552] on div "Global Color Ammonia Free Male (Wonder Color) (600)" at bounding box center [259, 551] width 387 height 15
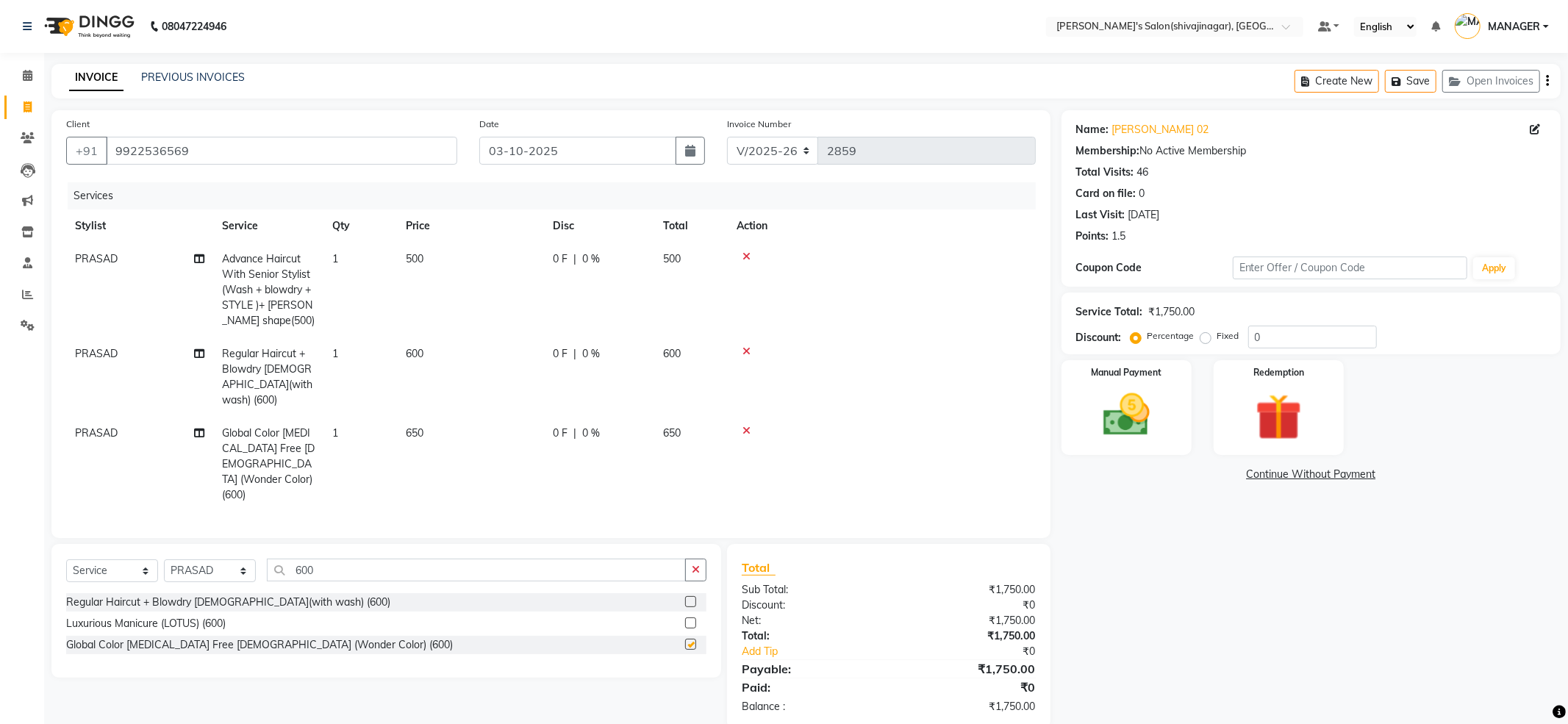
checkbox input "false"
click at [345, 559] on input "600" at bounding box center [477, 571] width 419 height 23
click at [344, 559] on input "600" at bounding box center [477, 571] width 419 height 23
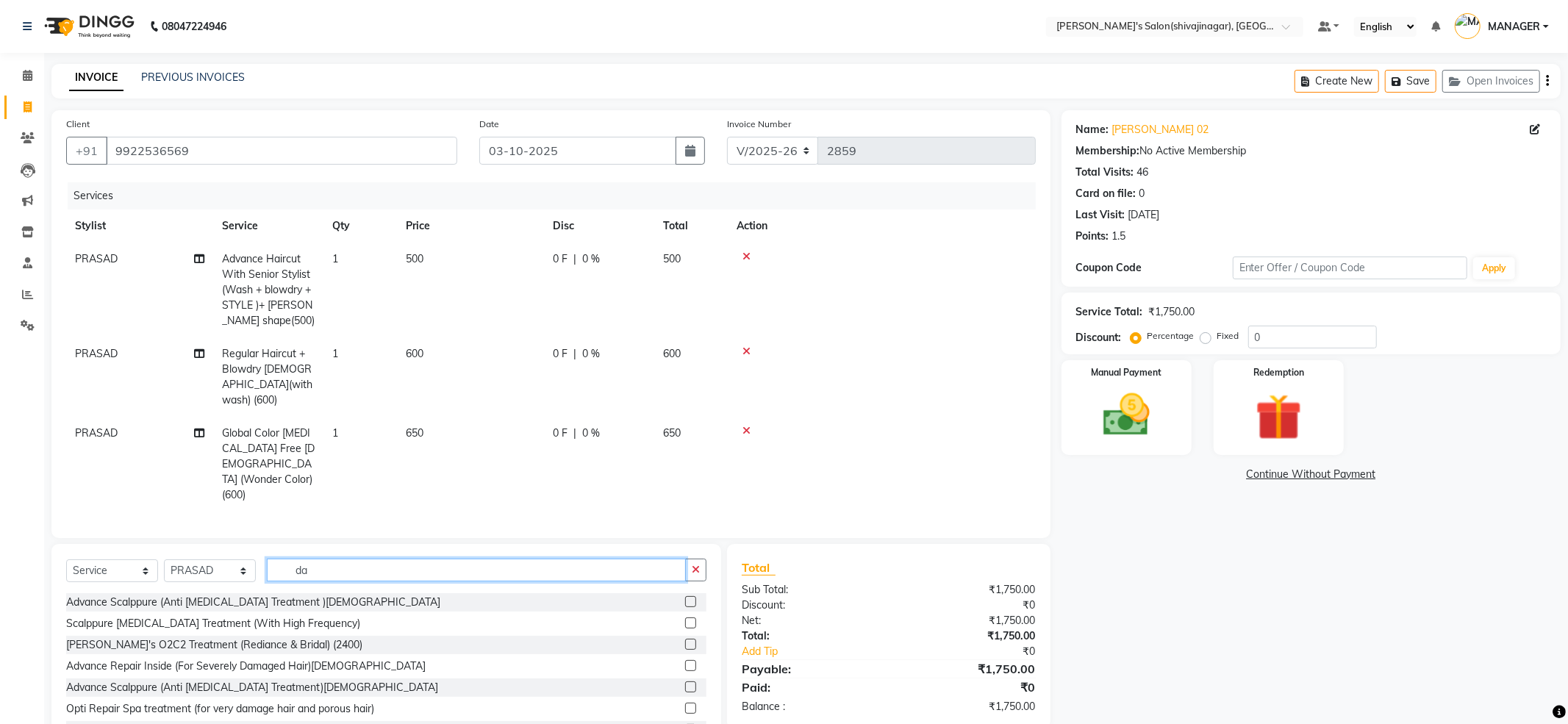
type input "d"
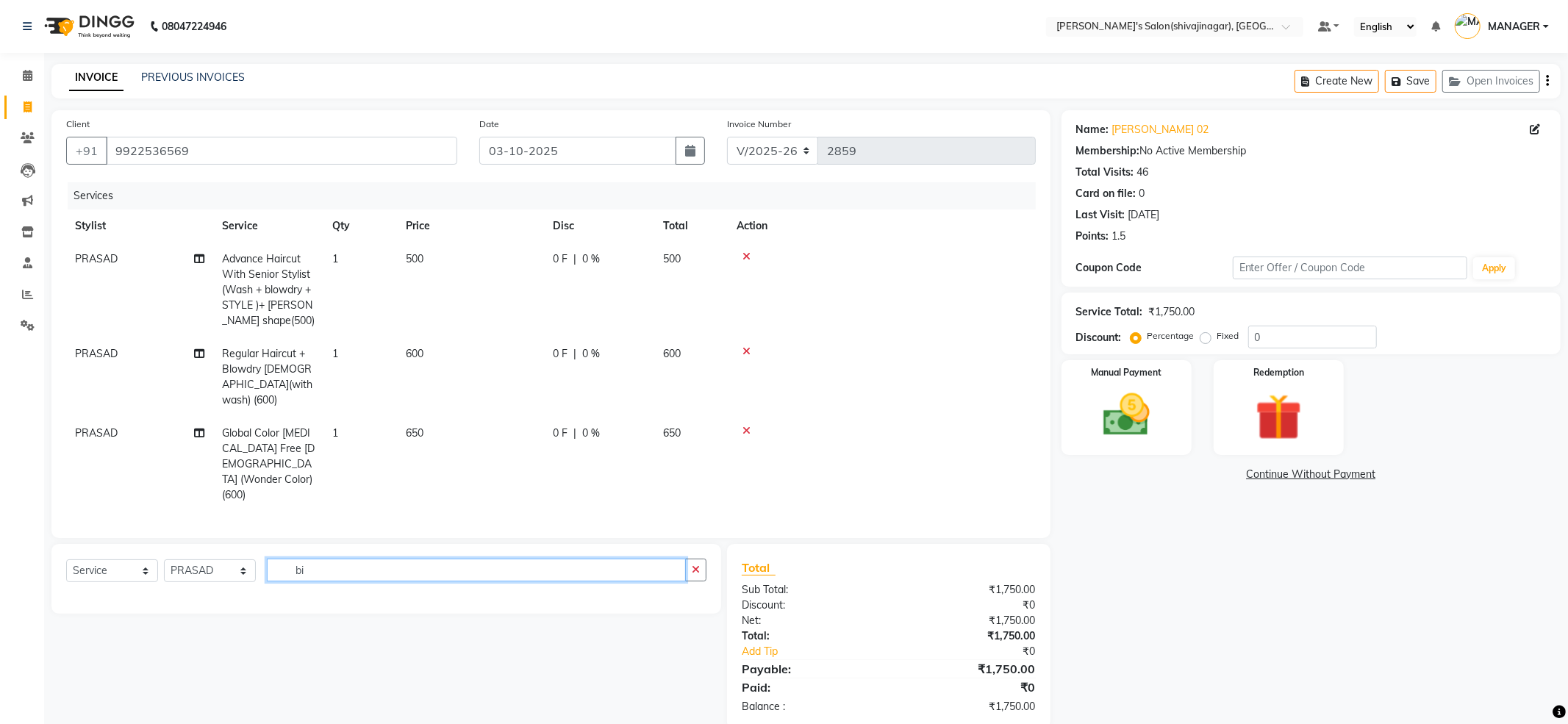
type input "b"
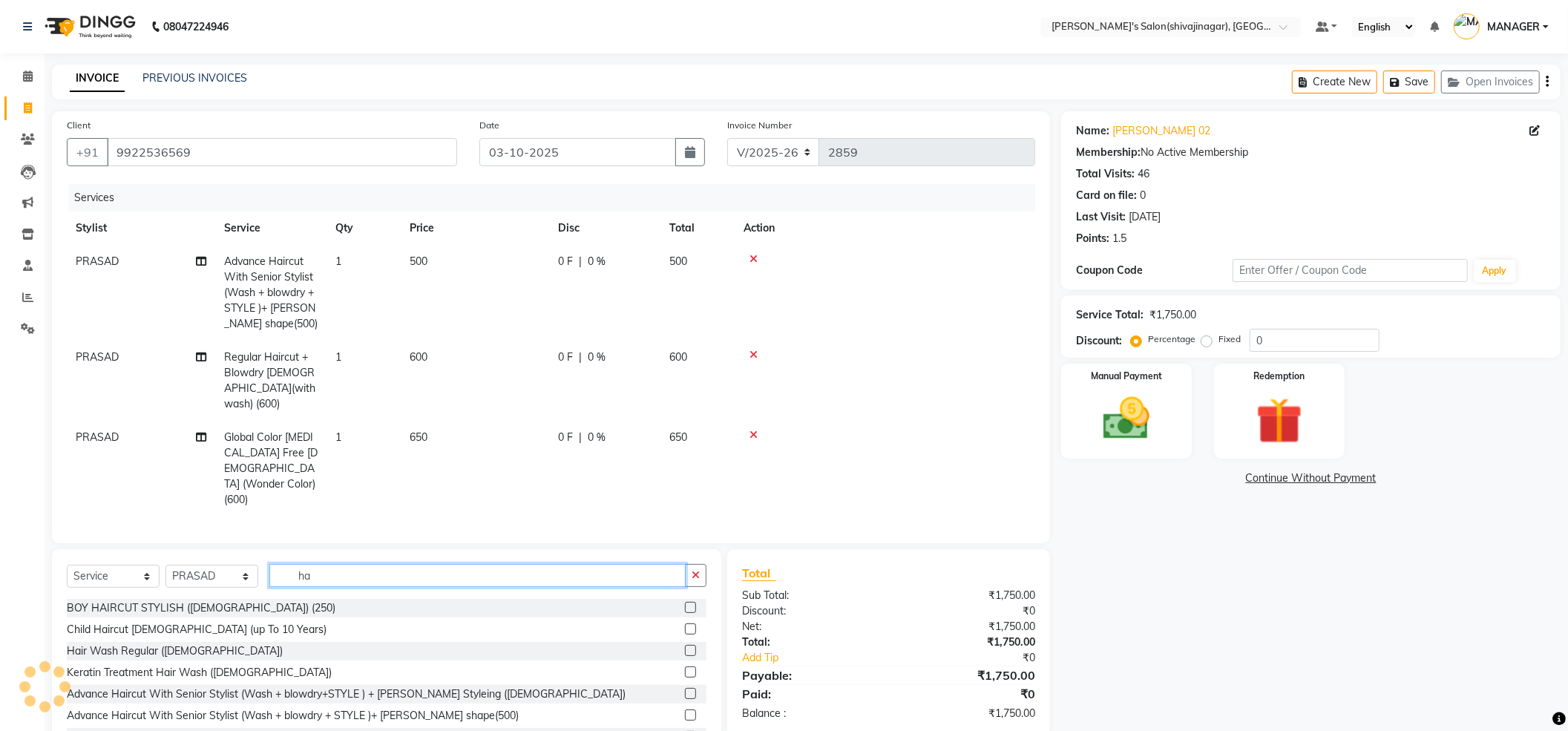
type input "h"
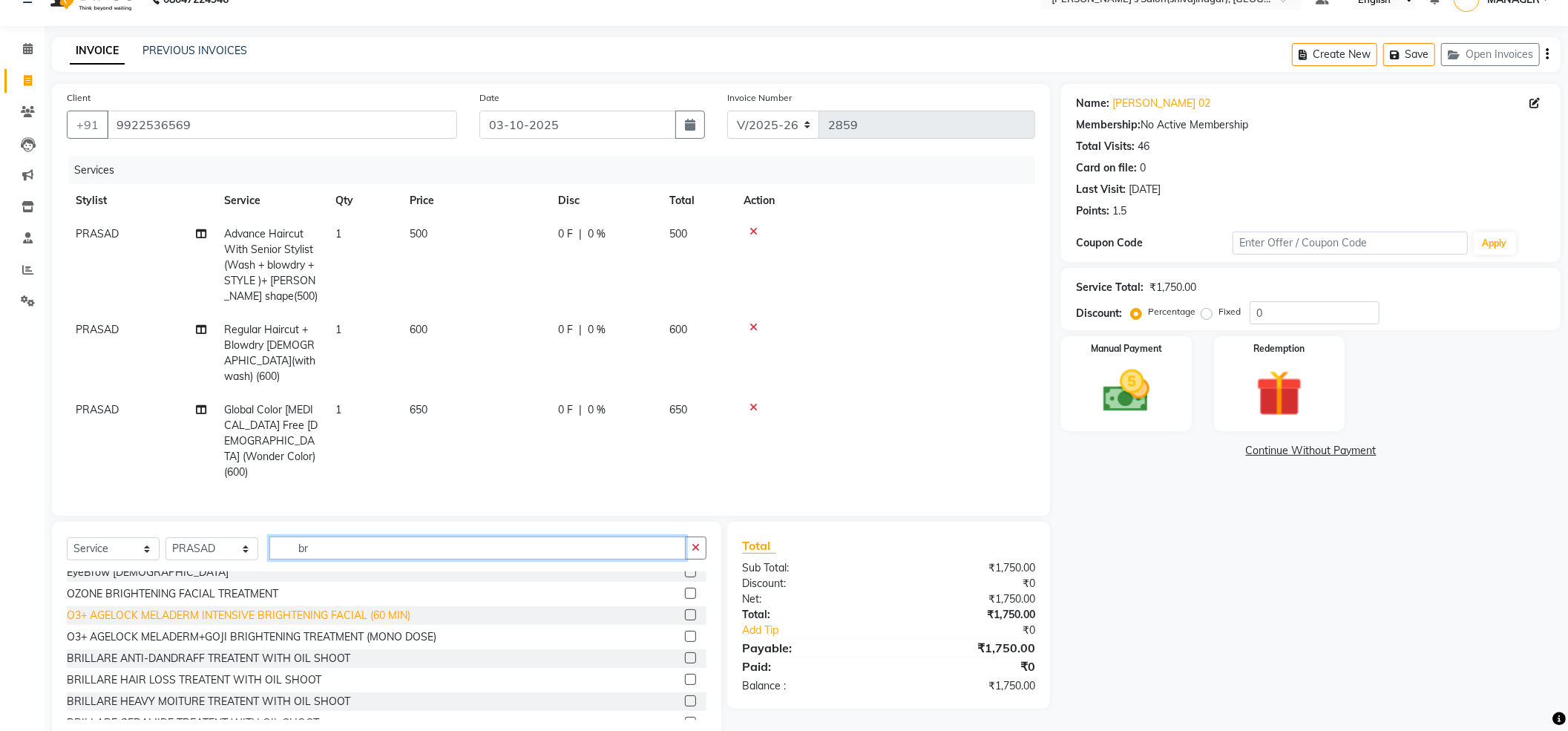
scroll to position [297, 0]
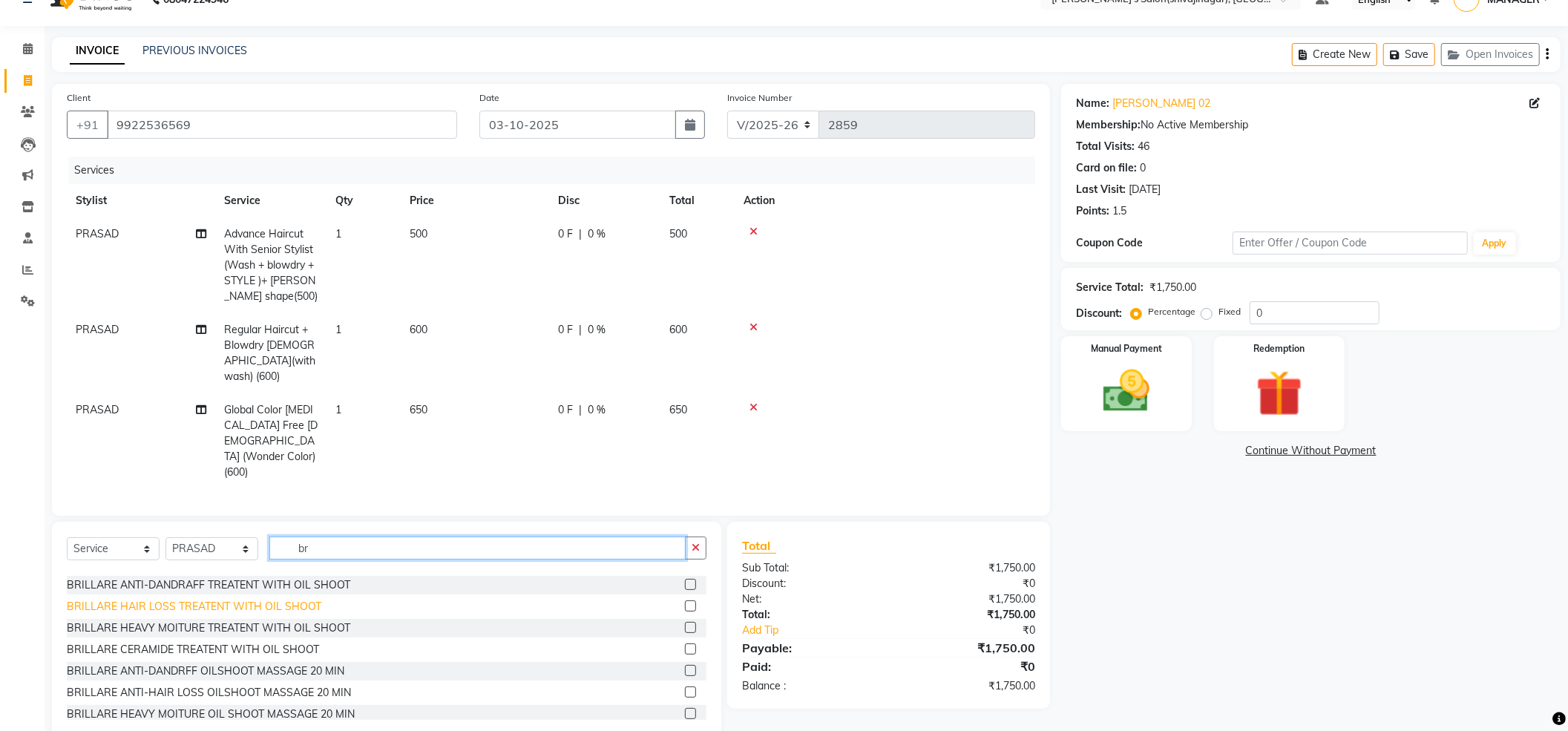
type input "br"
click at [130, 599] on div "BRILLARE HAIR LOSS TREATENT WITH OIL SHOOT" at bounding box center [193, 607] width 254 height 15
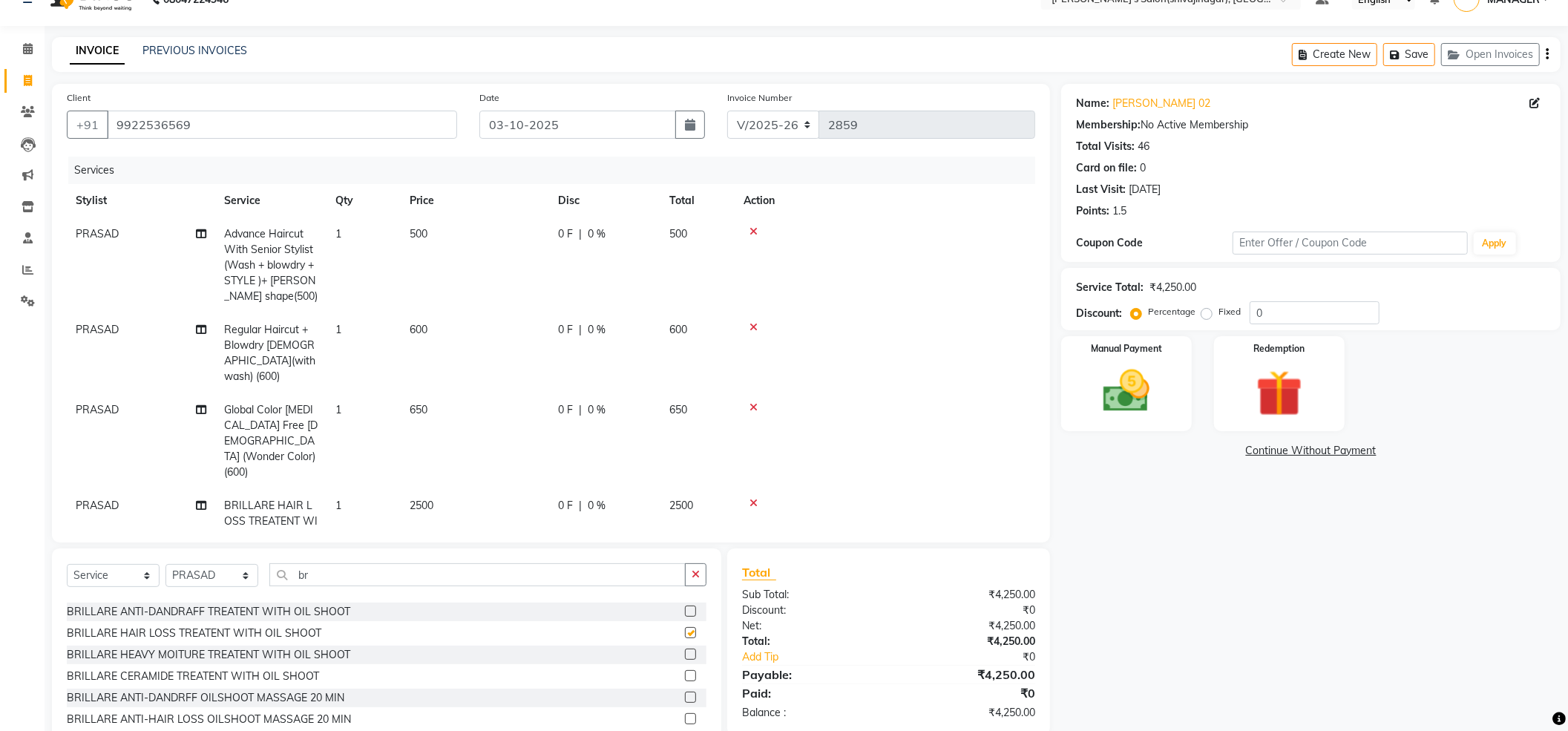
checkbox input "false"
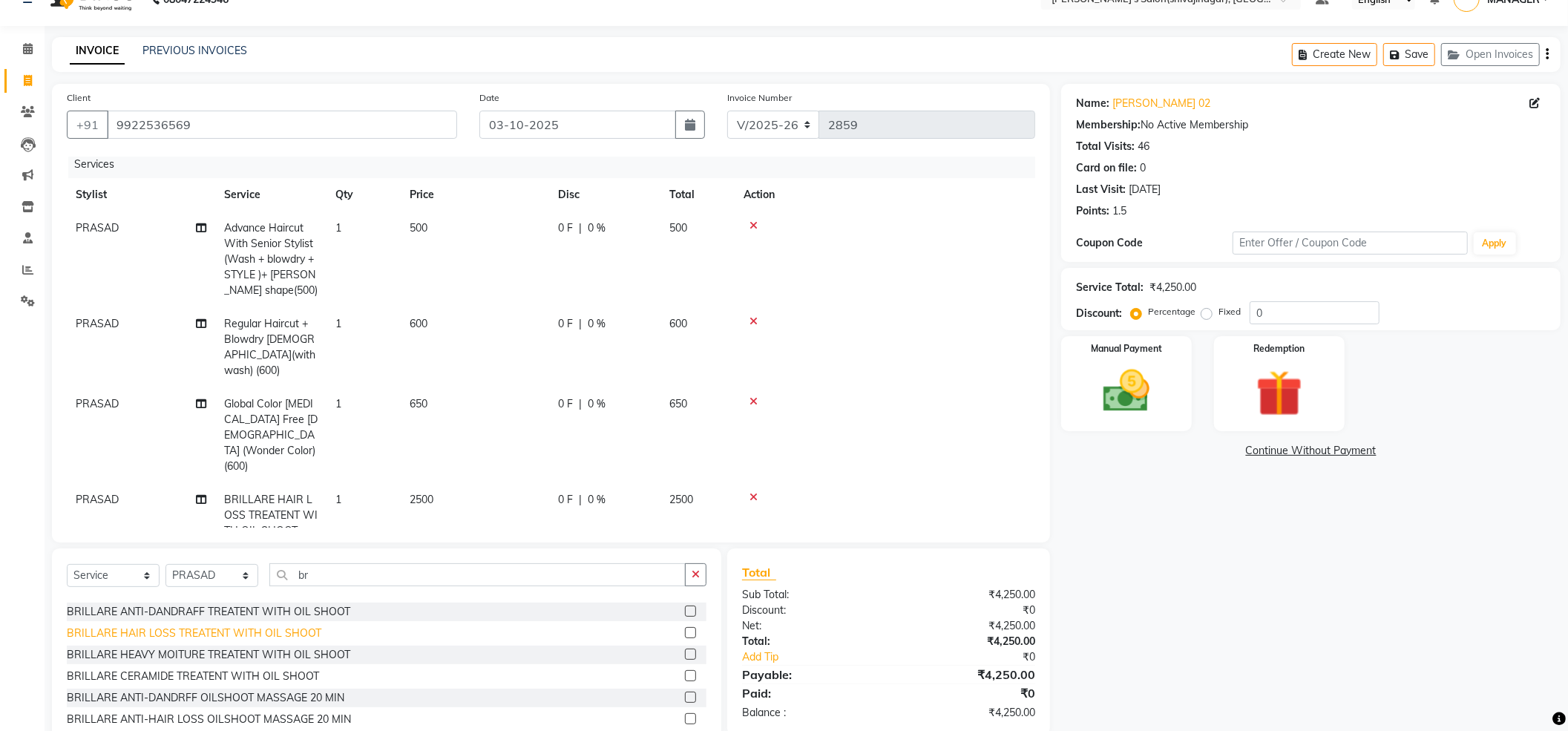
scroll to position [304, 0]
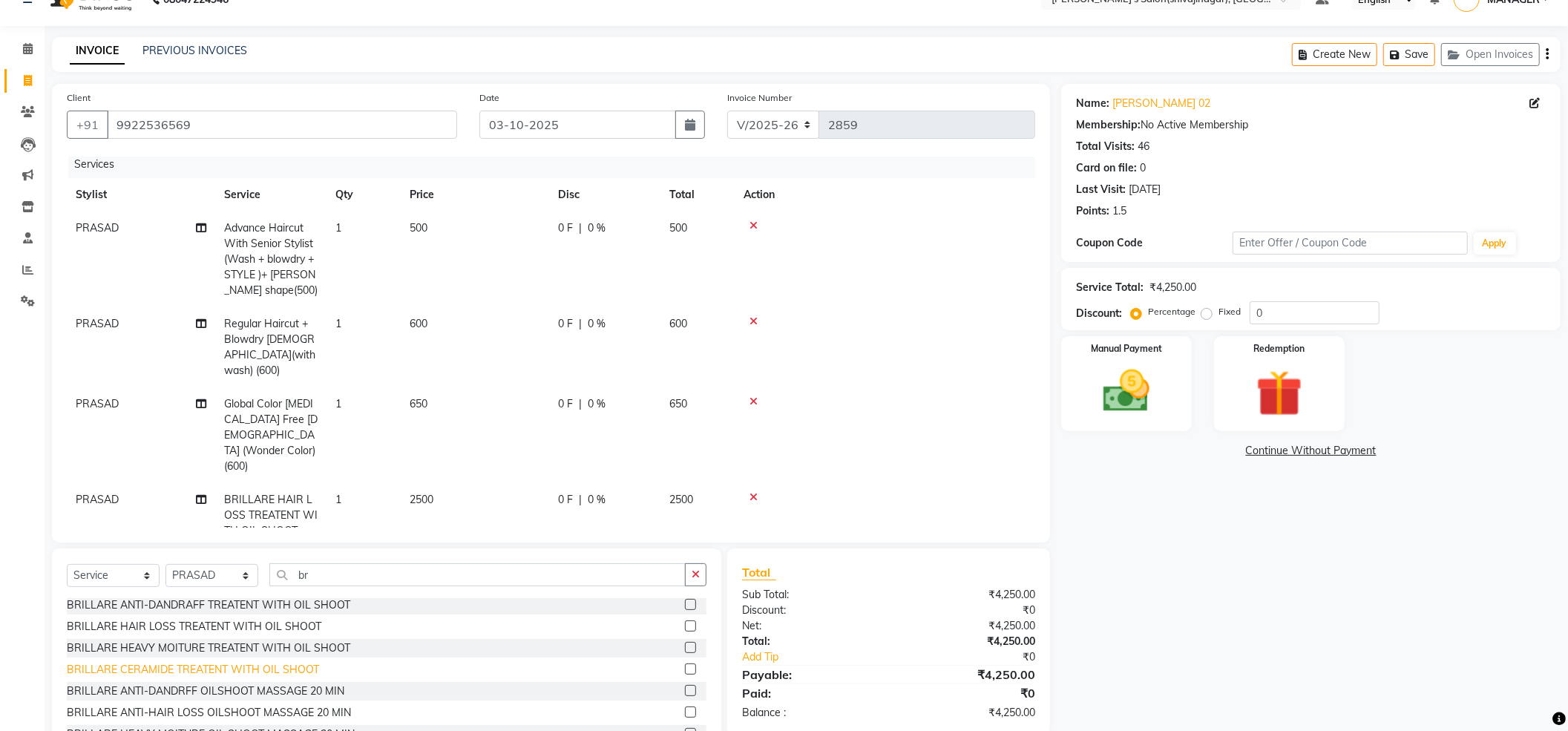
click at [138, 663] on div "BRILLARE CERAMIDE TREATENT WITH OIL SHOOT" at bounding box center [192, 670] width 252 height 15
checkbox input "false"
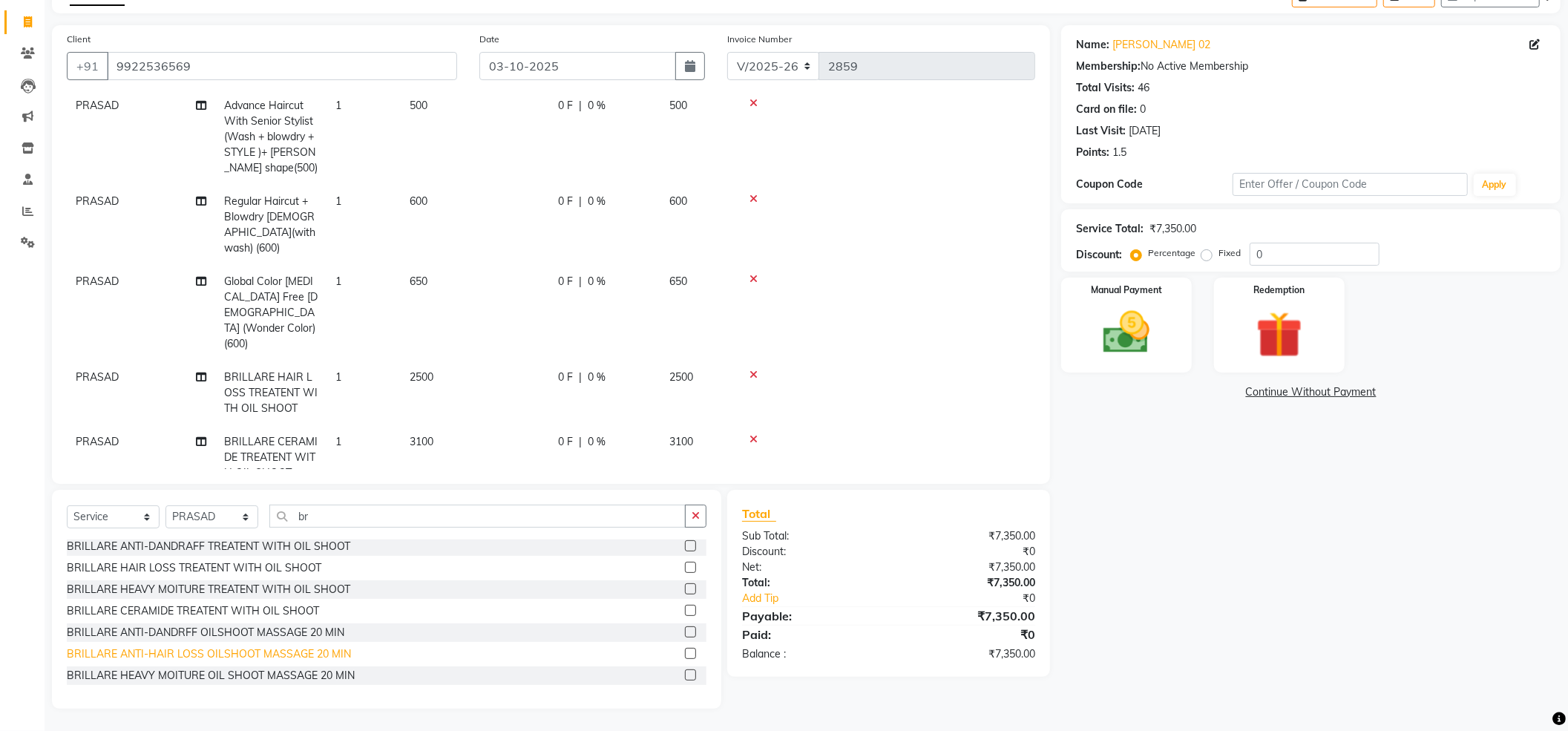
click at [164, 652] on div "BRILLARE ANTI-HAIR LOSS OILSHOOT MASSAGE 20 MIN" at bounding box center [209, 655] width 284 height 15
checkbox input "false"
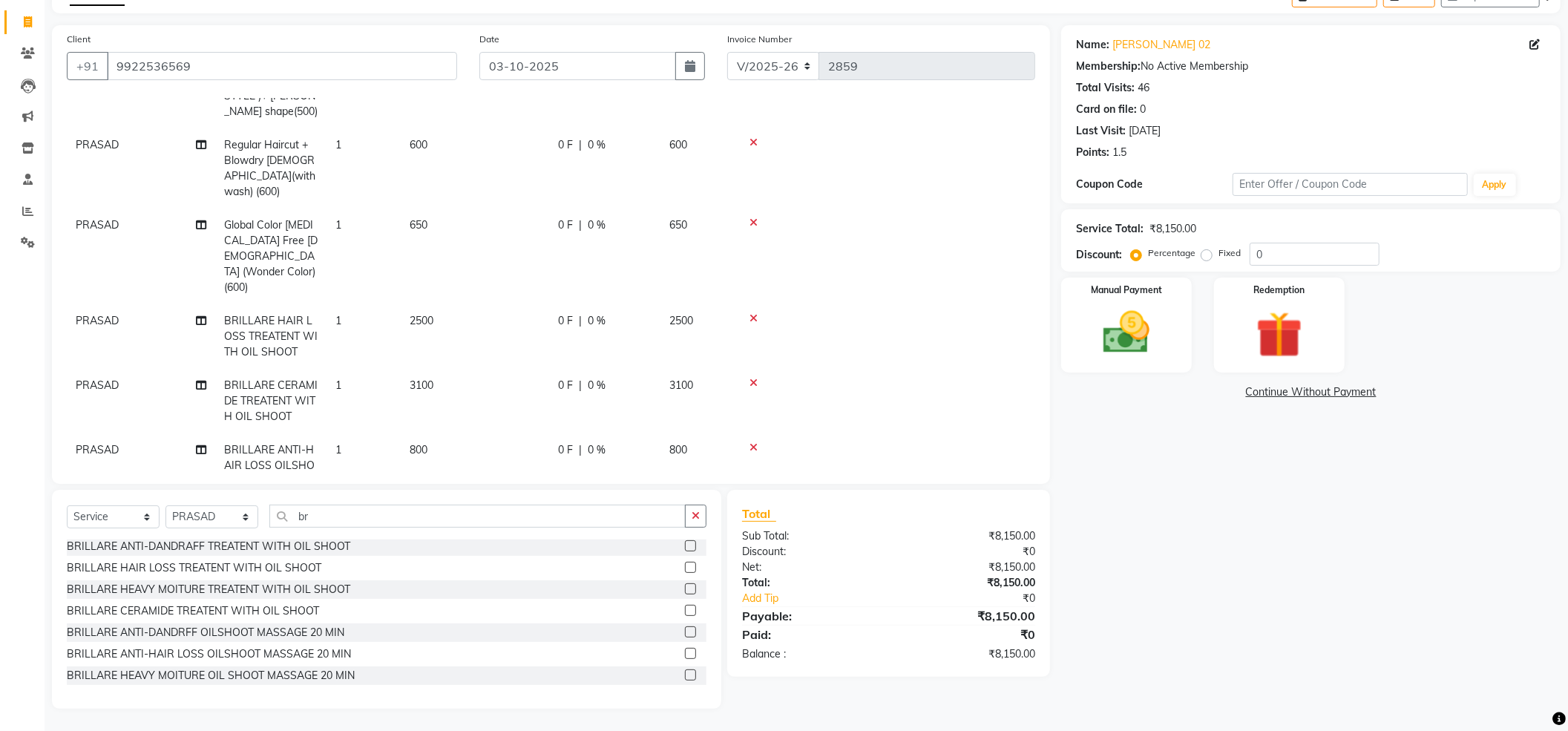
scroll to position [150, 0]
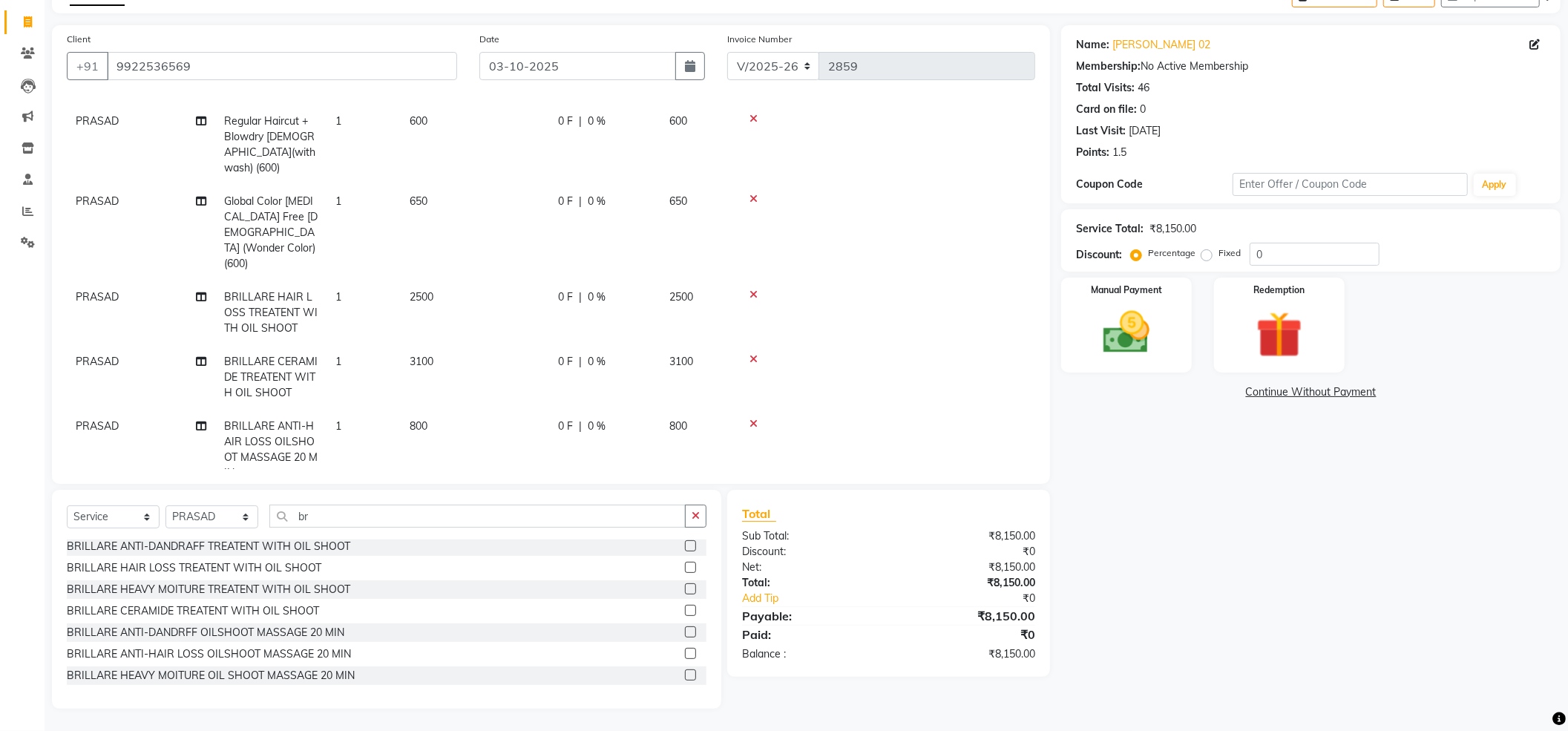
click at [752, 289] on icon at bounding box center [753, 294] width 8 height 11
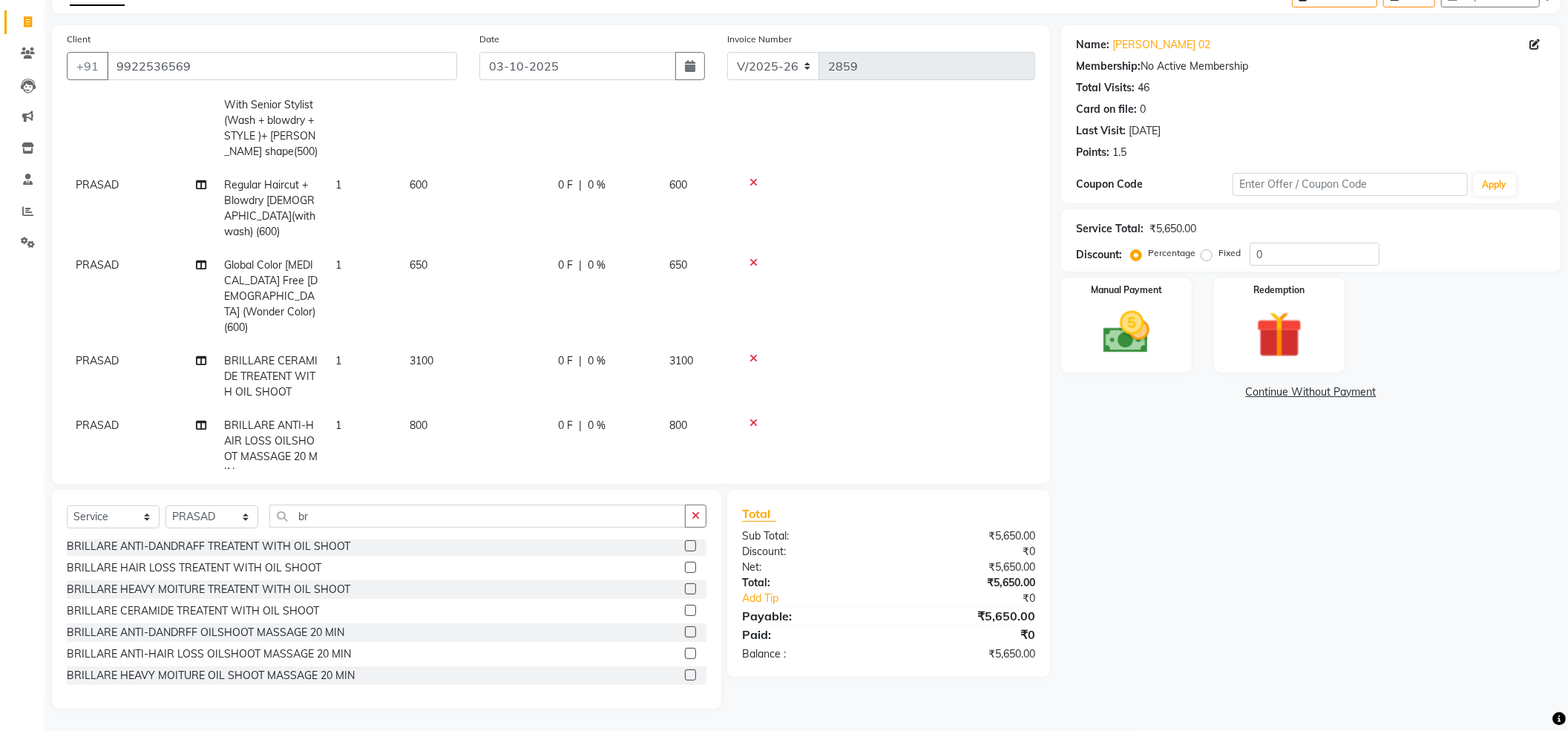
click at [752, 257] on icon at bounding box center [753, 262] width 8 height 11
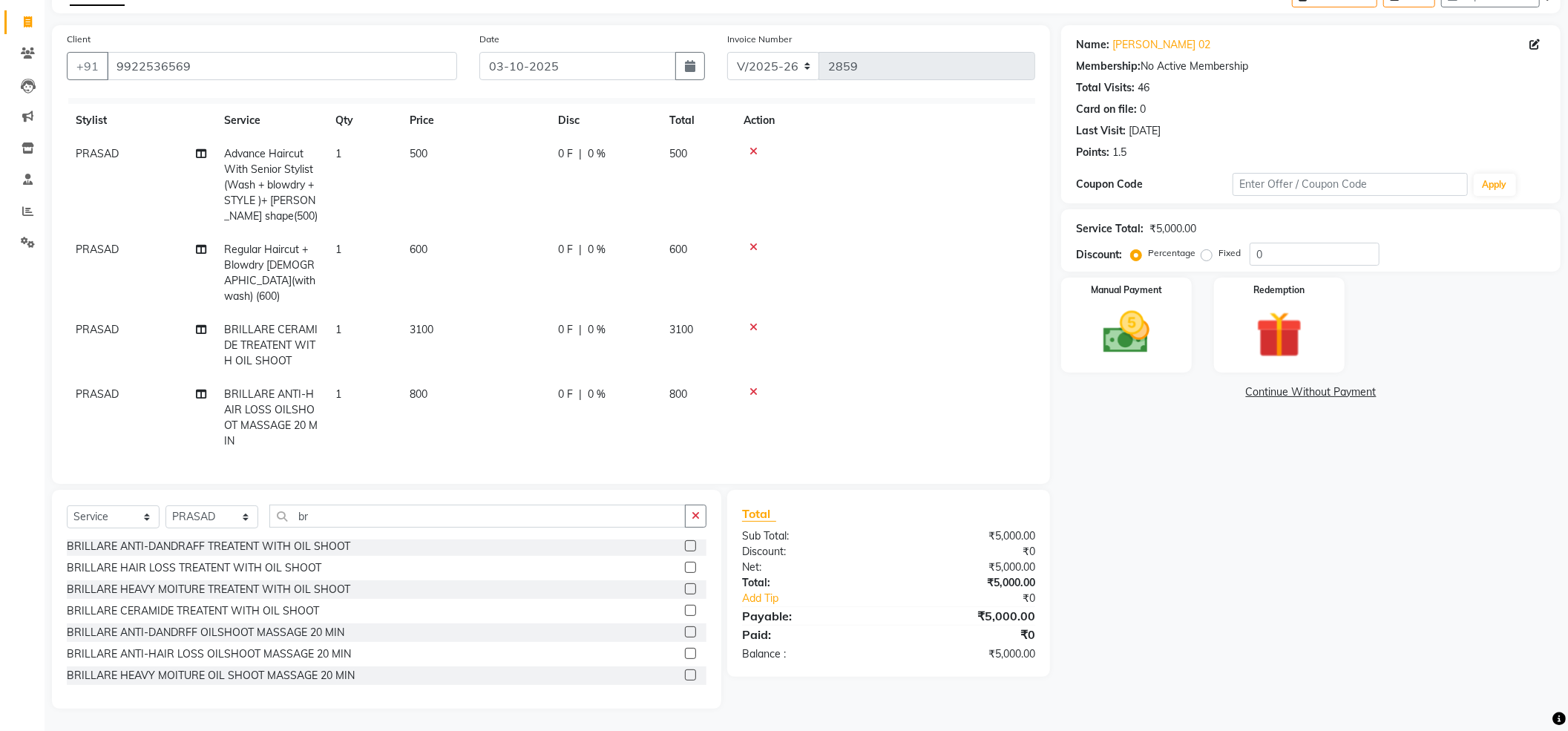
click at [758, 322] on div at bounding box center [885, 327] width 283 height 11
click at [753, 322] on icon at bounding box center [753, 327] width 8 height 11
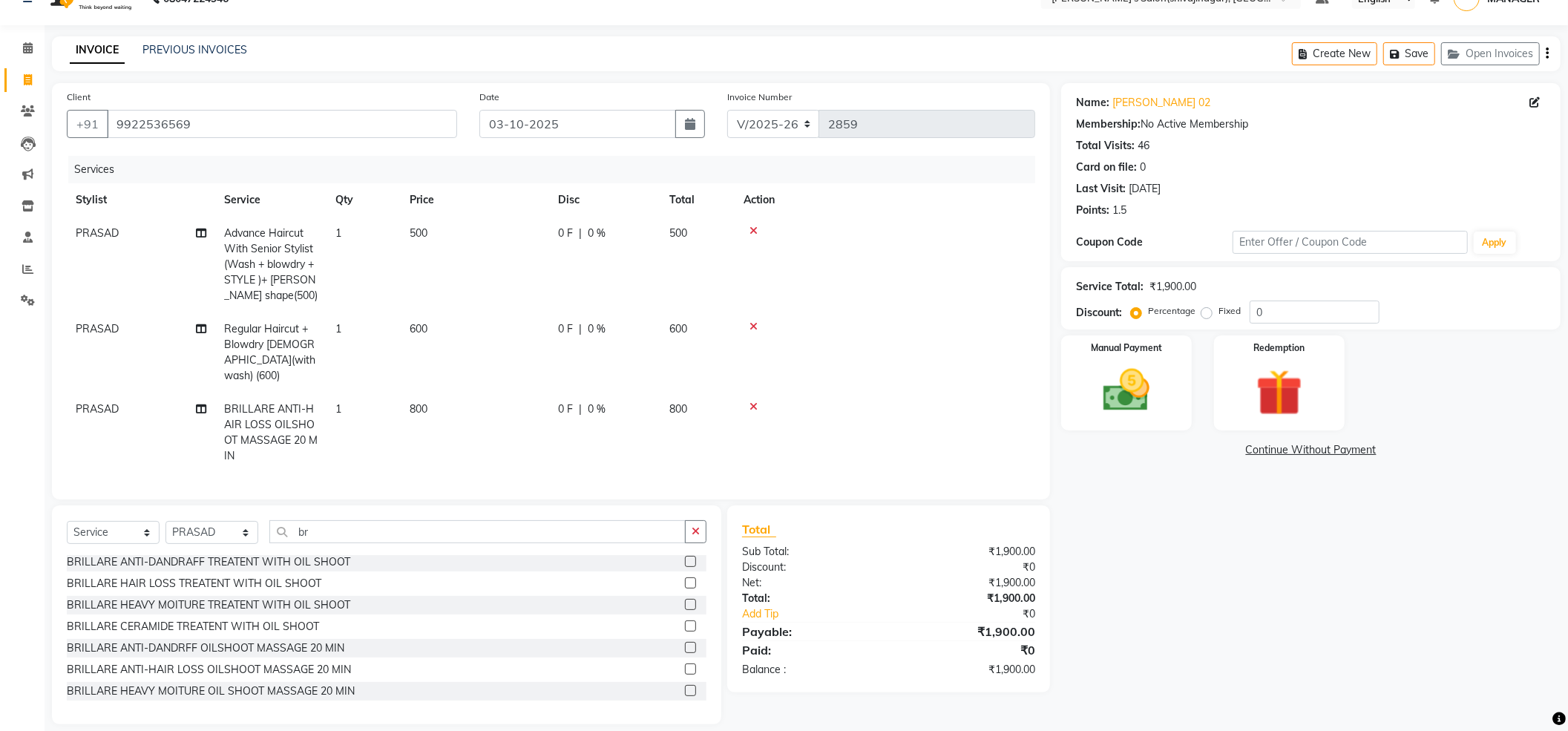
click at [513, 398] on td "800" at bounding box center [476, 432] width 149 height 80
select select "24666"
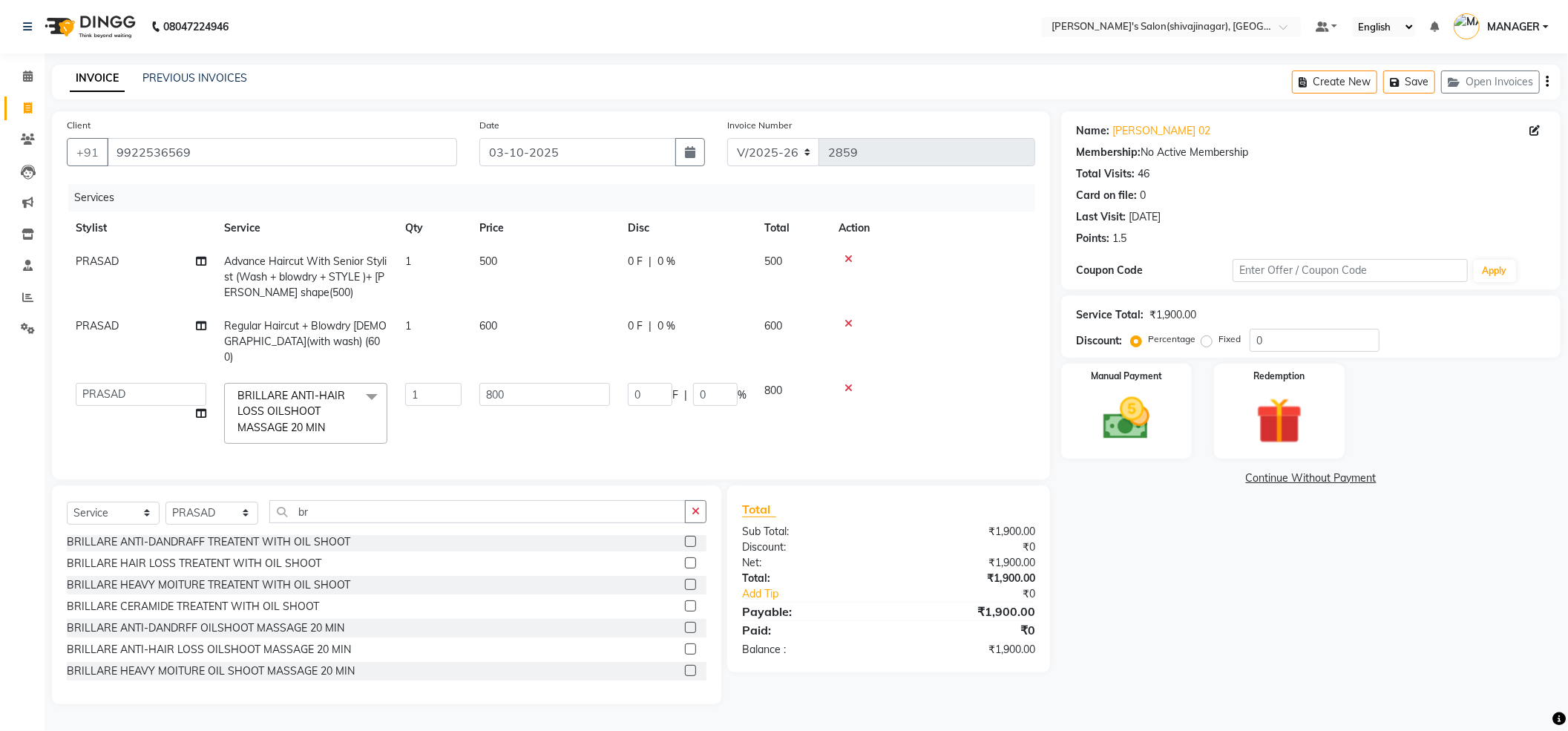
scroll to position [0, 0]
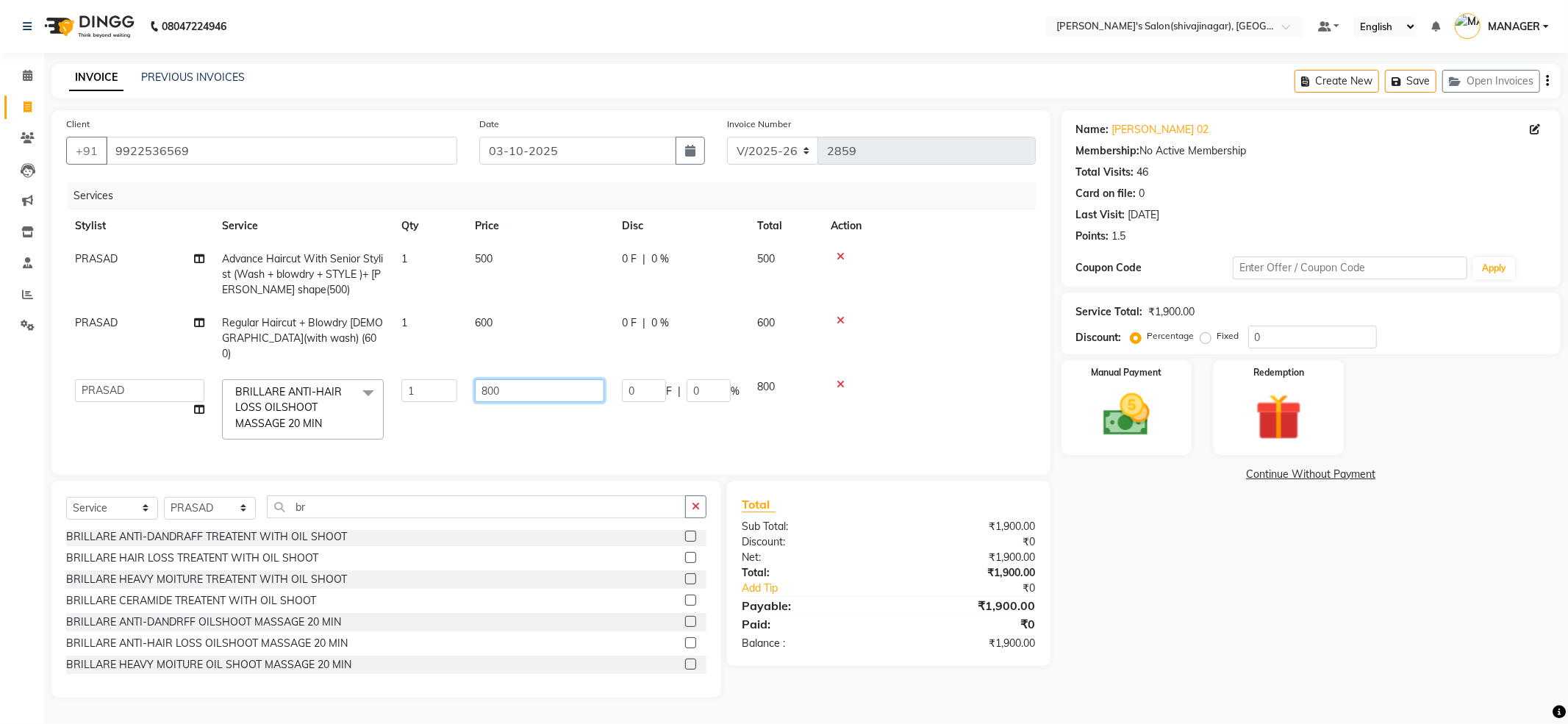
drag, startPoint x: 533, startPoint y: 381, endPoint x: 379, endPoint y: 420, distance: 158.9
click at [379, 420] on tr "ABHI AKKI KIRTI MANAGER MISS STAFF MONG'Z. NILOFER PALLAVI PRASAD PRATIKSHA SHI…" at bounding box center [550, 409] width 970 height 78
type input "1200"
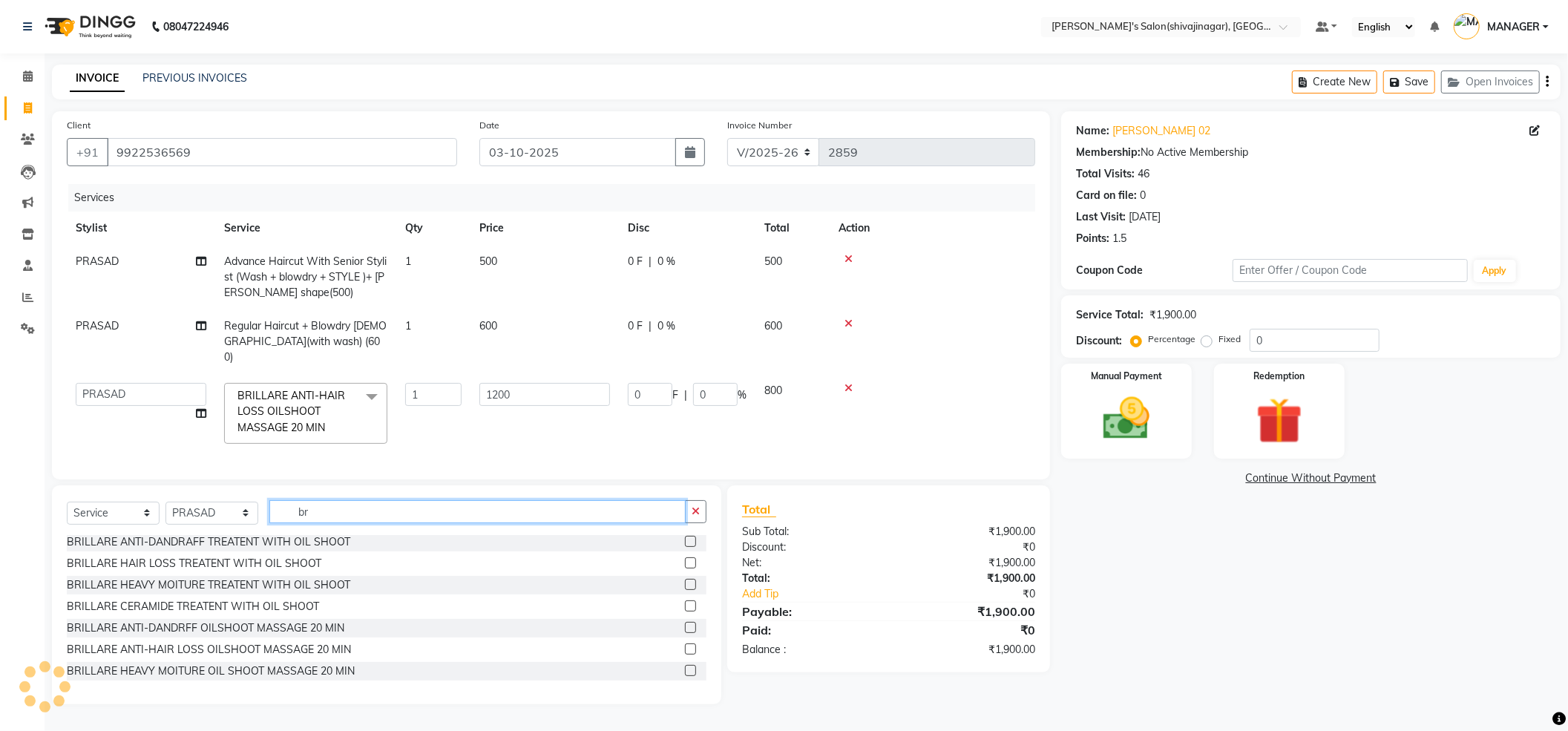
click at [363, 510] on div "Client +91 9922536569 Date 03-10-2025 Invoice Number V/2025 V/2025-26 2859 Serv…" at bounding box center [551, 407] width 1021 height 593
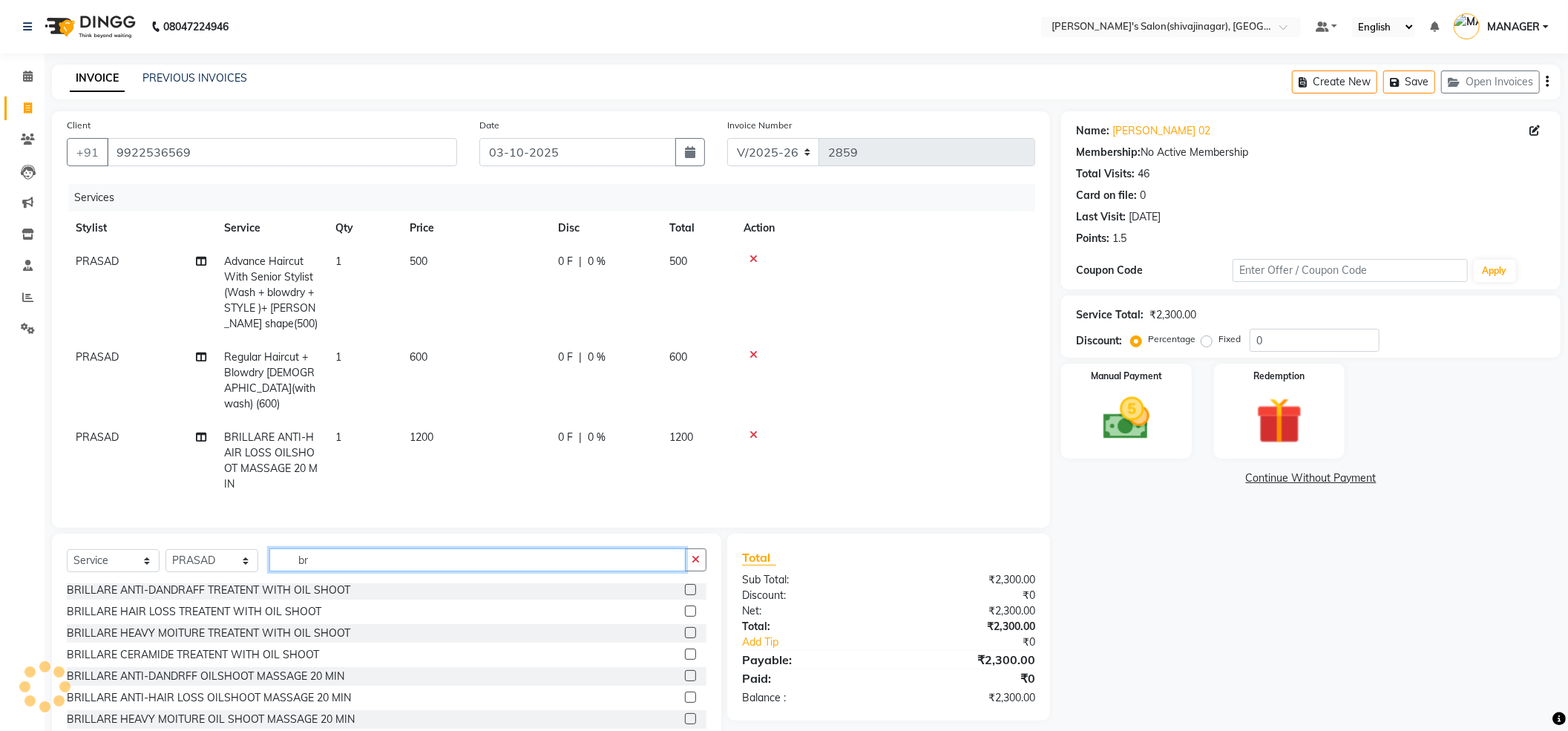
click at [321, 556] on input "br" at bounding box center [478, 560] width 417 height 23
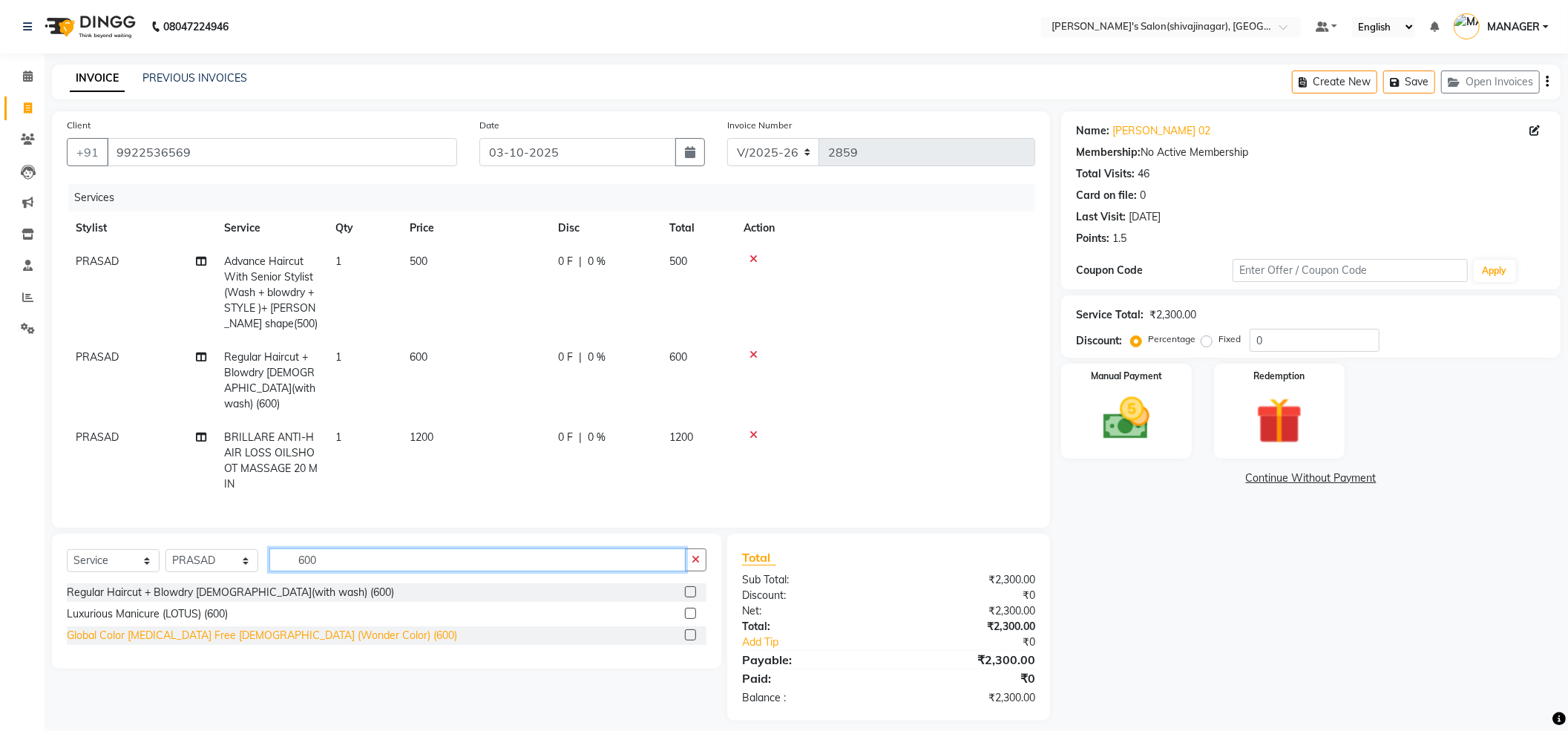
type input "600"
click at [247, 635] on div "Global Color Ammonia Free Male (Wonder Color) (600)" at bounding box center [262, 636] width 391 height 15
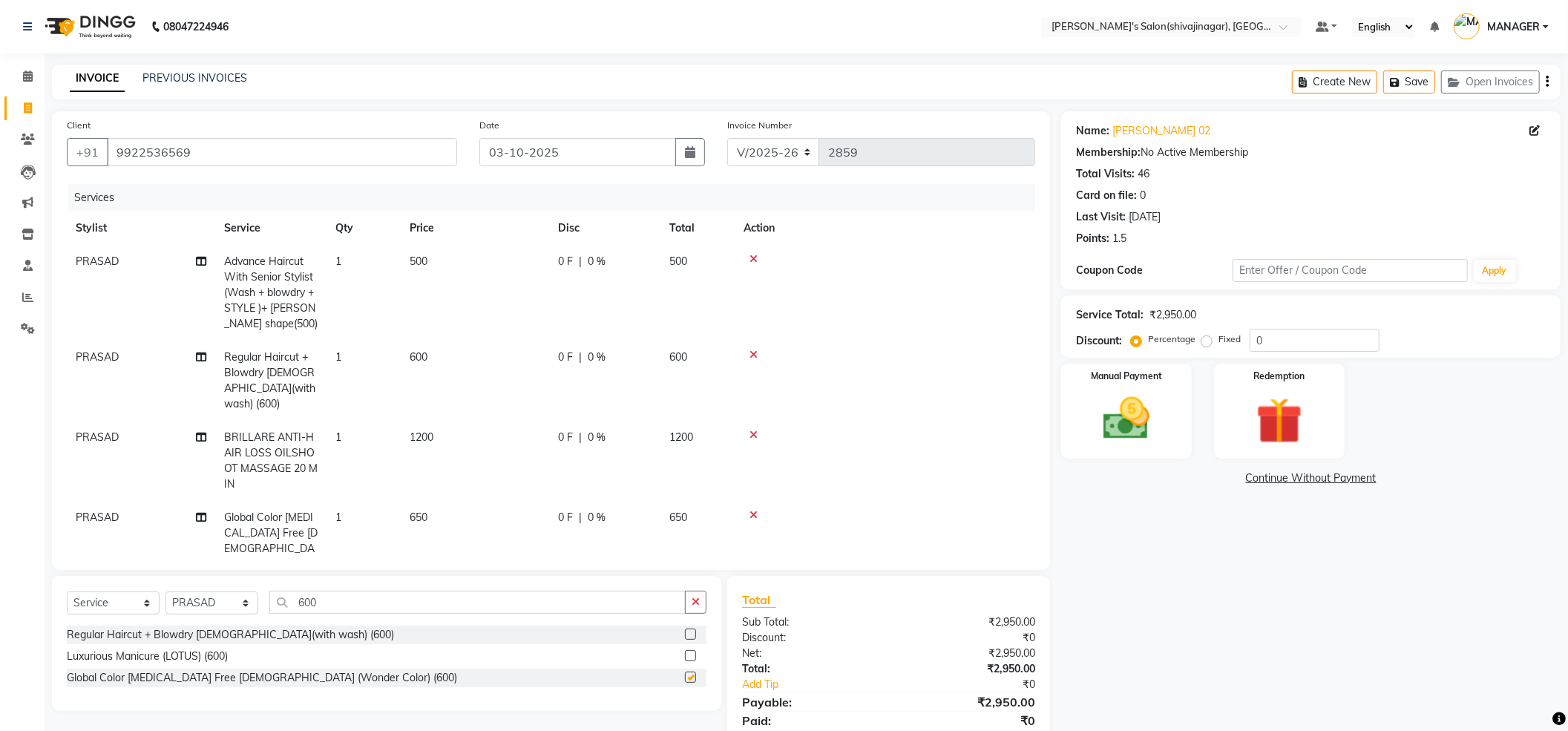
checkbox input "false"
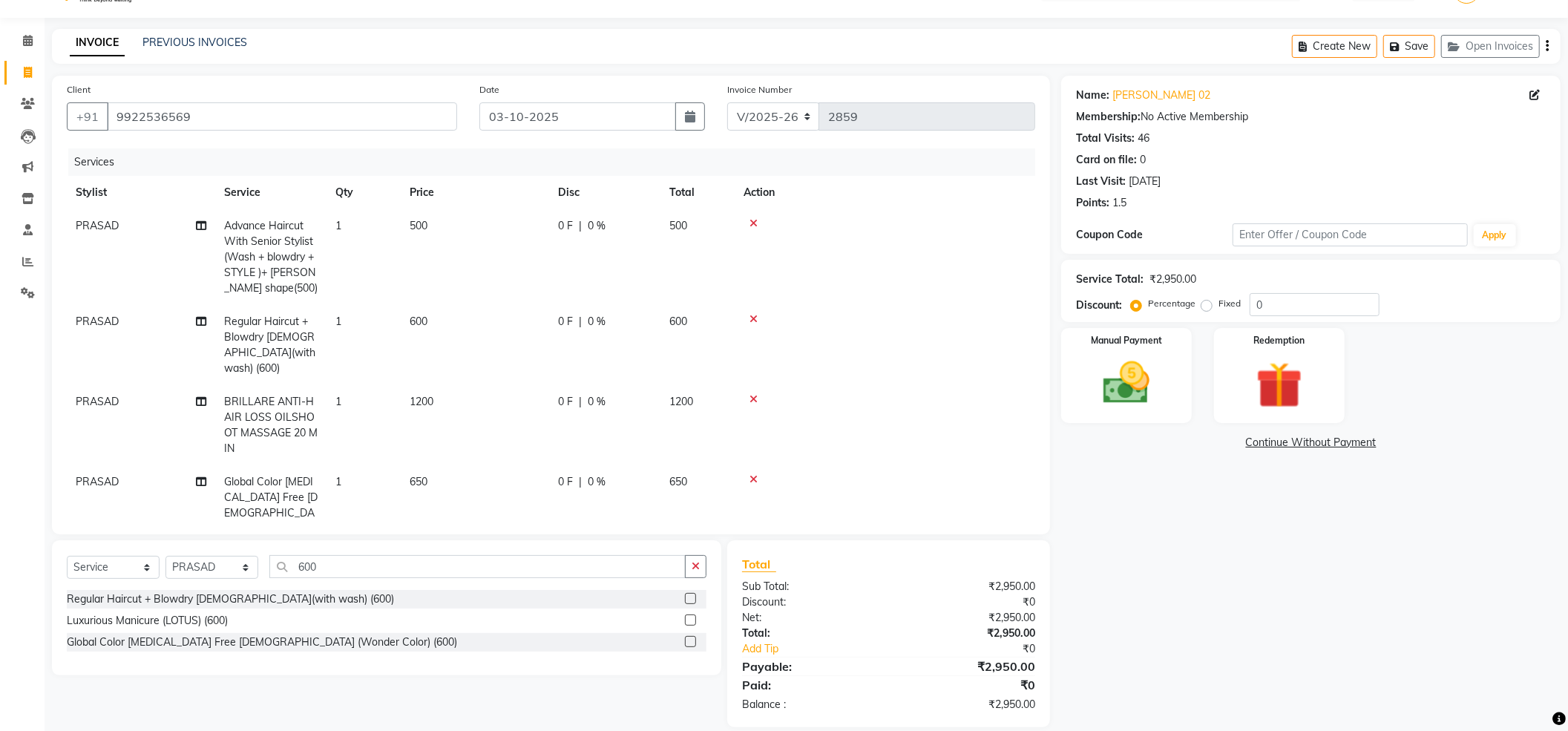
scroll to position [54, 0]
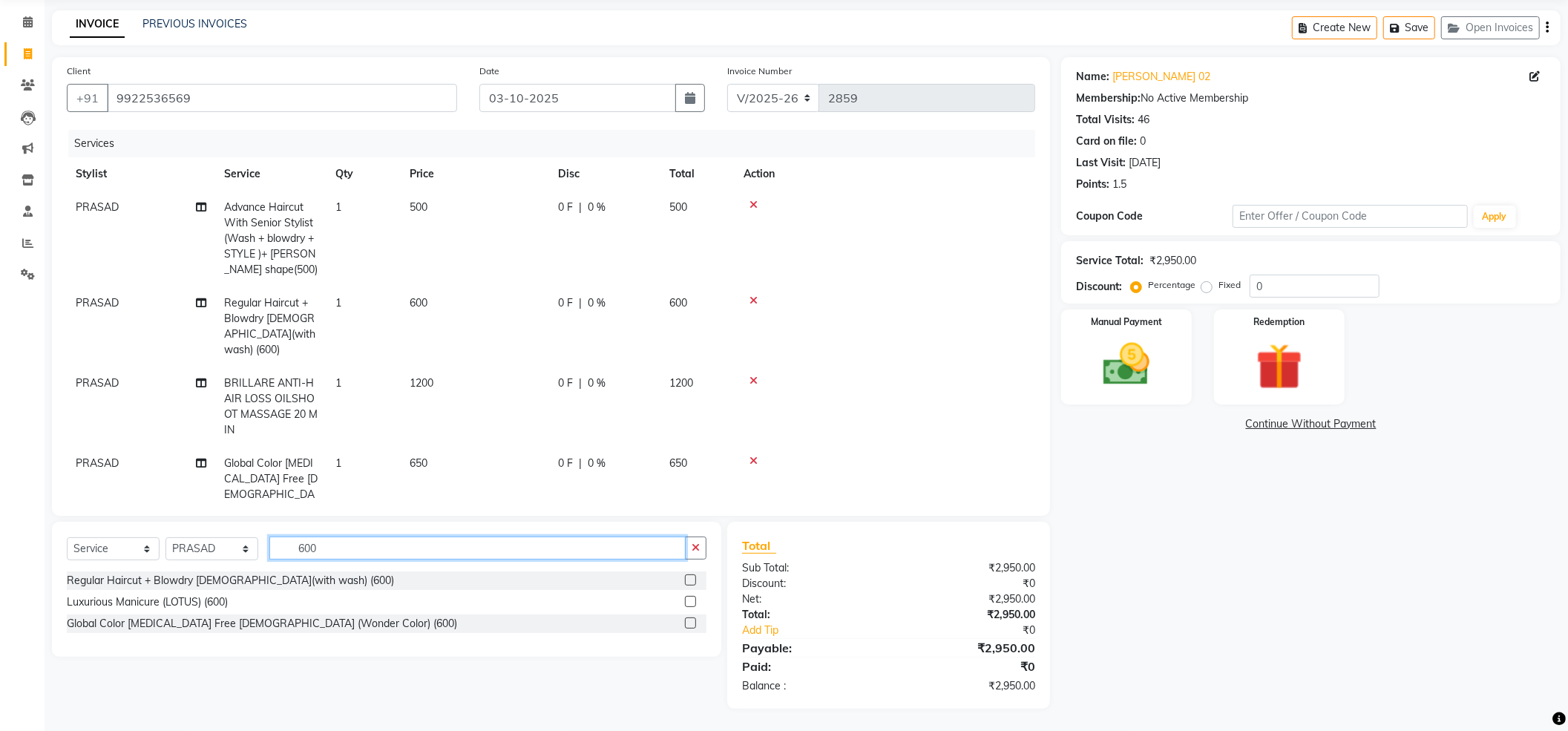
click at [357, 545] on input "600" at bounding box center [478, 548] width 417 height 23
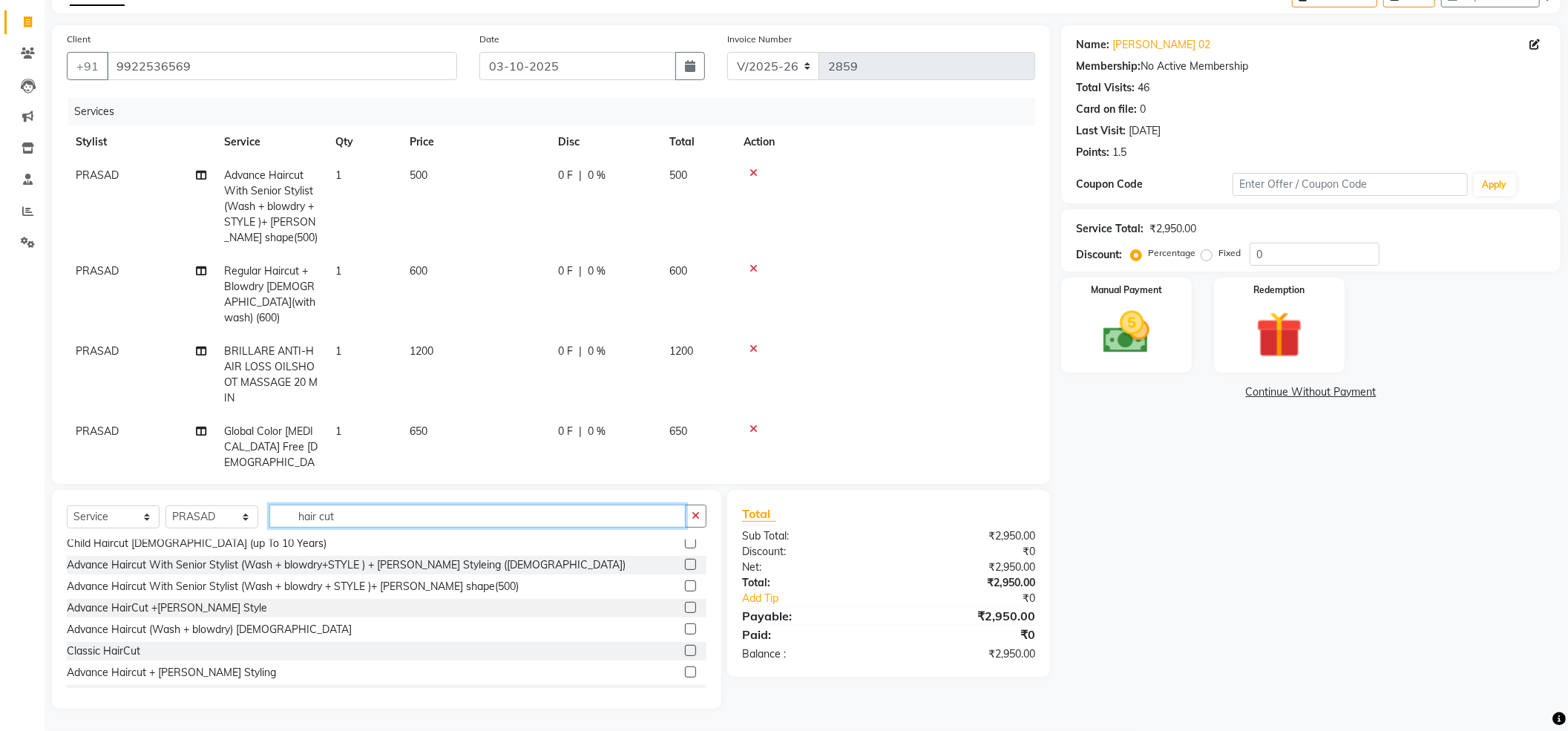
scroll to position [99, 0]
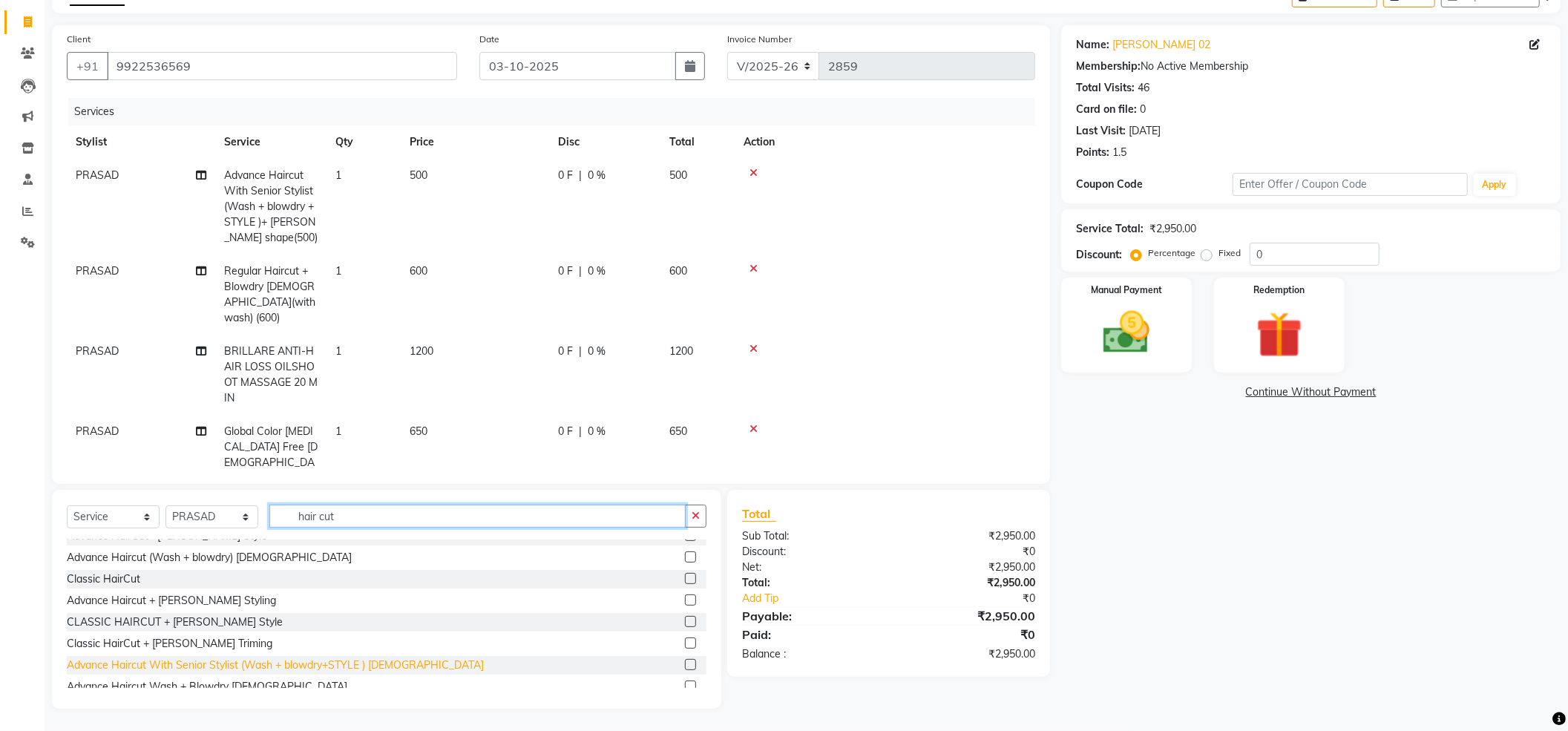
type input "hair cut"
click at [167, 660] on div "Advance Haircut With Senior Stylist (Wash + blowdry+STYLE ) MALE" at bounding box center [275, 665] width 417 height 15
checkbox input "false"
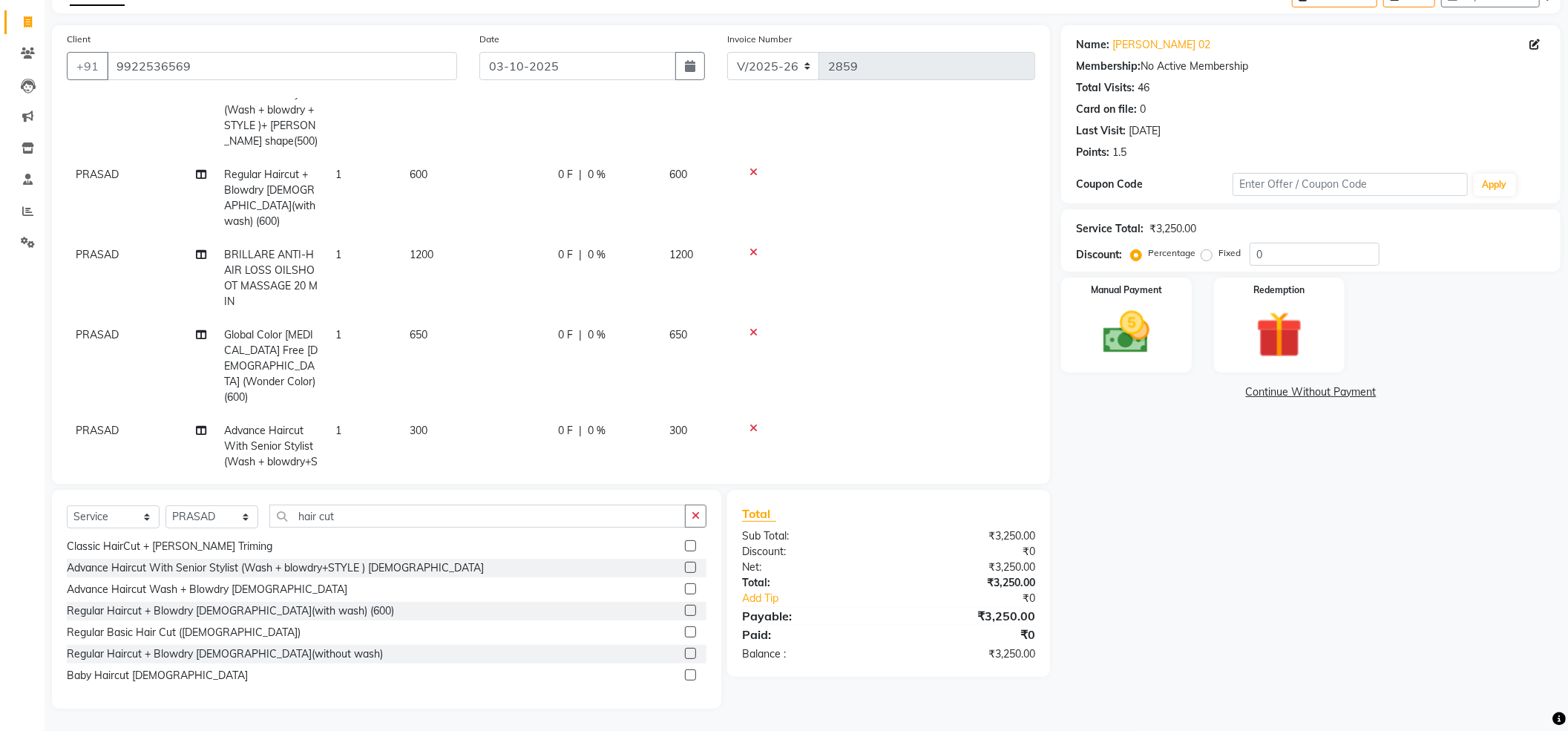
scroll to position [102, 0]
click at [344, 512] on input "hair cut" at bounding box center [478, 516] width 417 height 23
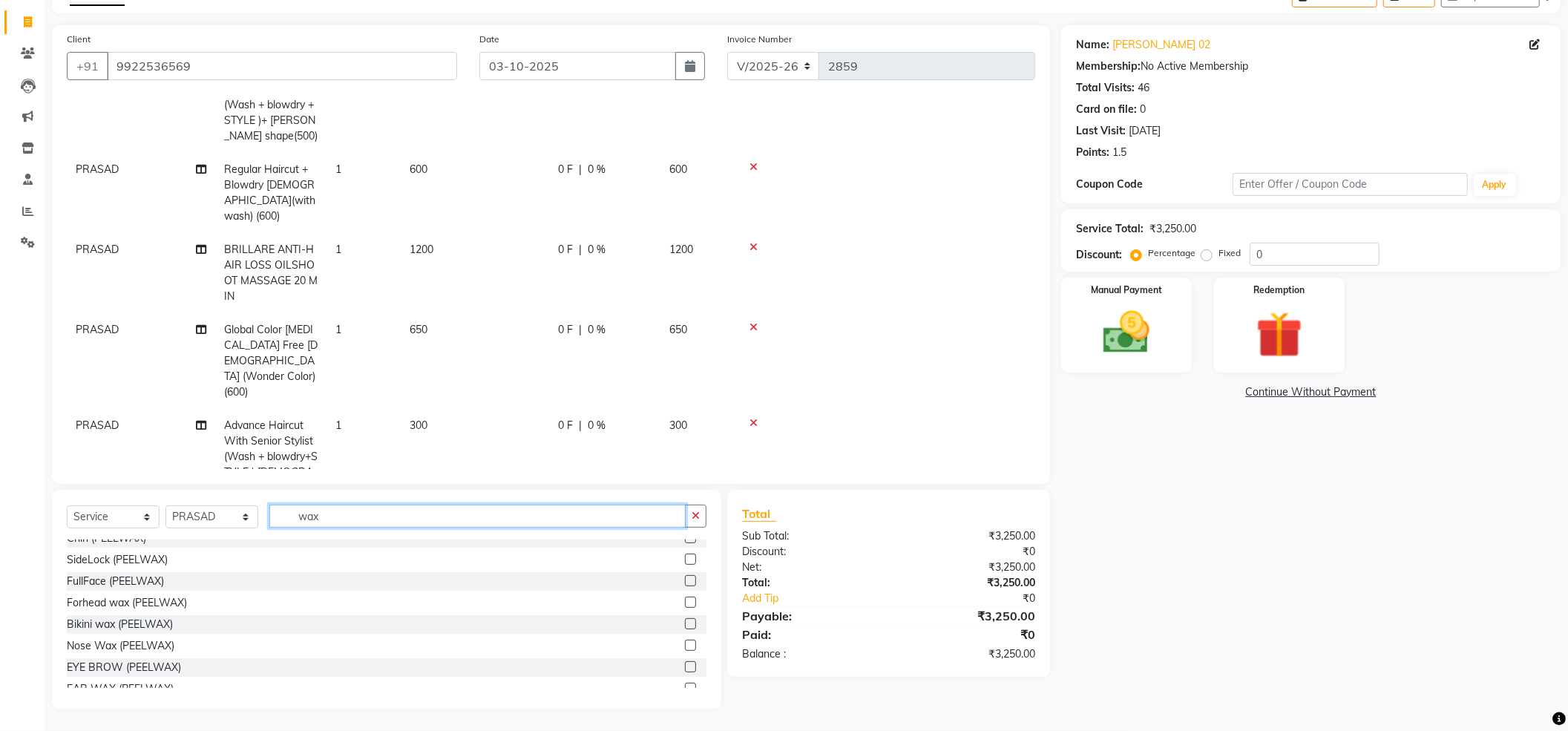
scroll to position [62, 0]
type input "wax"
click at [95, 641] on div "Forhead wax (PEELWAX)" at bounding box center [127, 637] width 120 height 15
checkbox input "false"
click at [101, 683] on div "Nose Wax (PEELWAX)" at bounding box center [120, 681] width 107 height 15
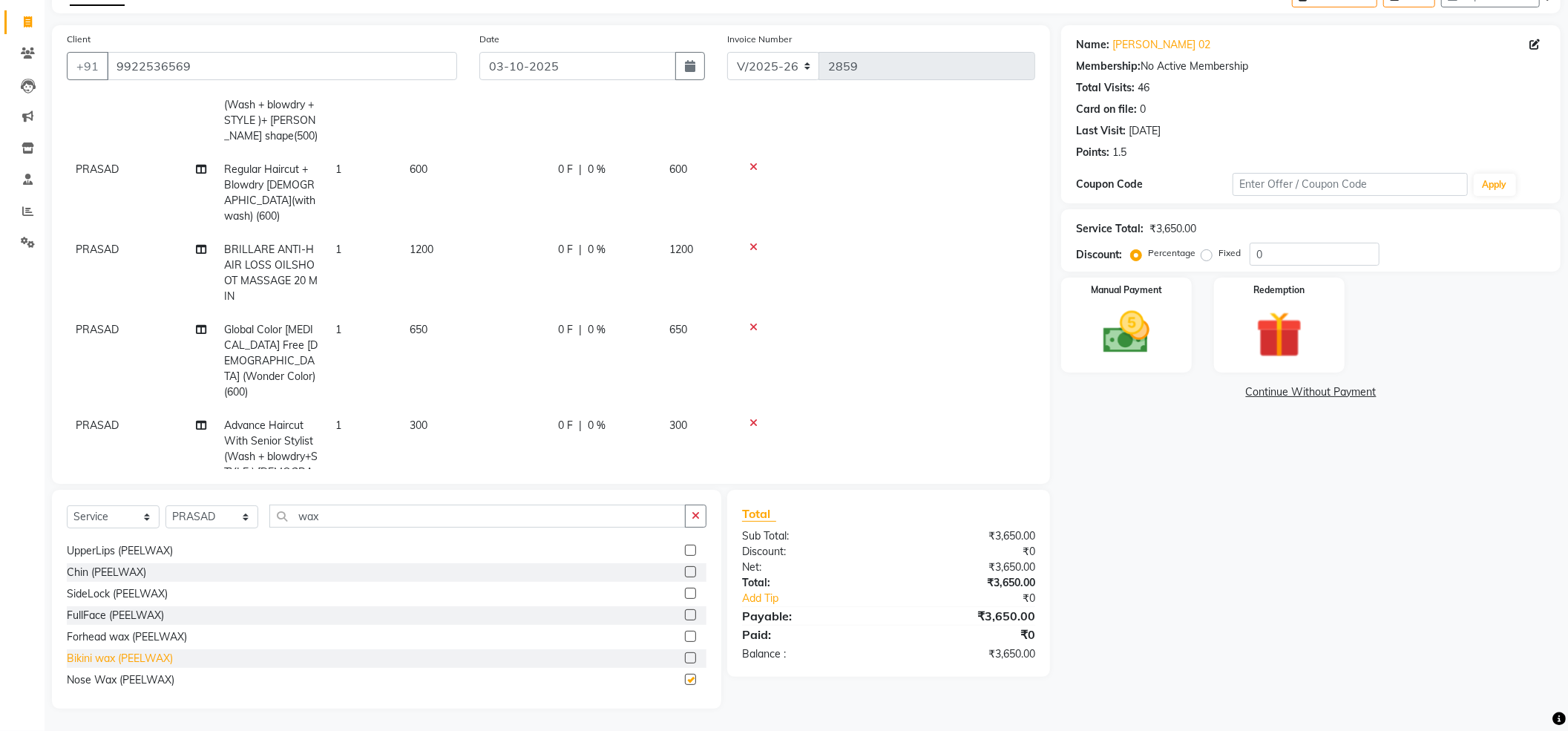
checkbox input "false"
click at [97, 598] on div "SideLock (PEELWAX)" at bounding box center [117, 595] width 101 height 15
checkbox input "false"
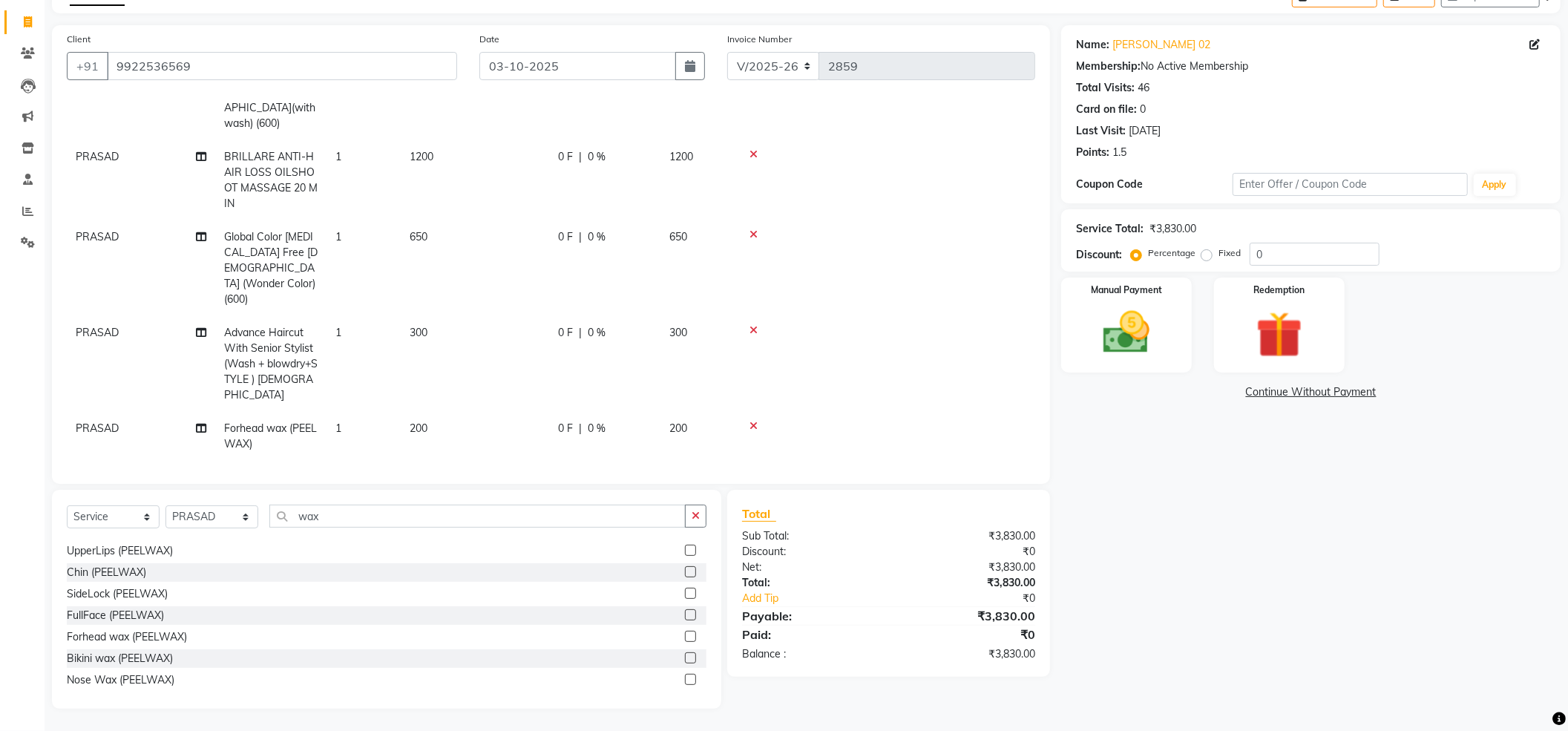
scroll to position [248, 0]
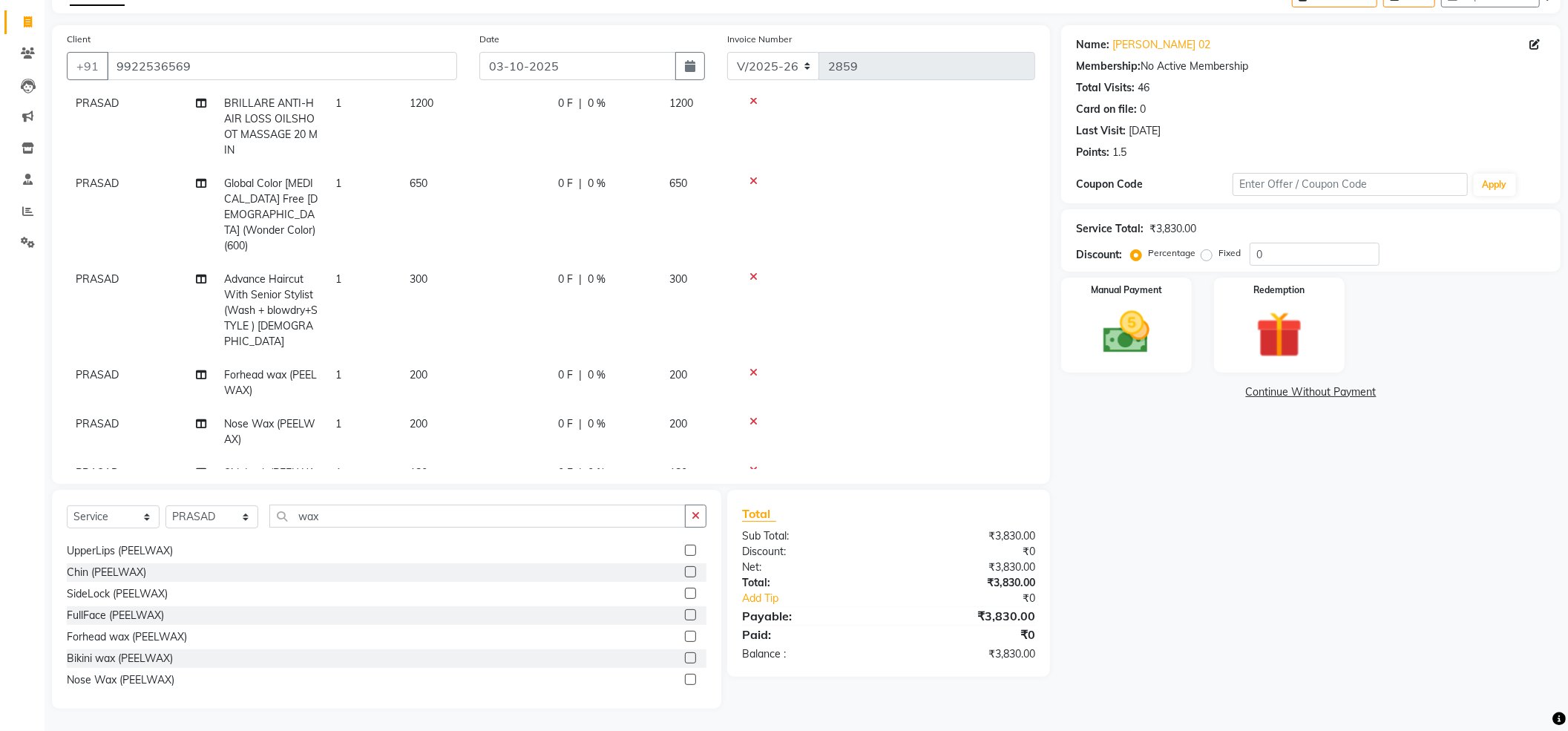
click at [461, 456] on td "180" at bounding box center [476, 481] width 149 height 49
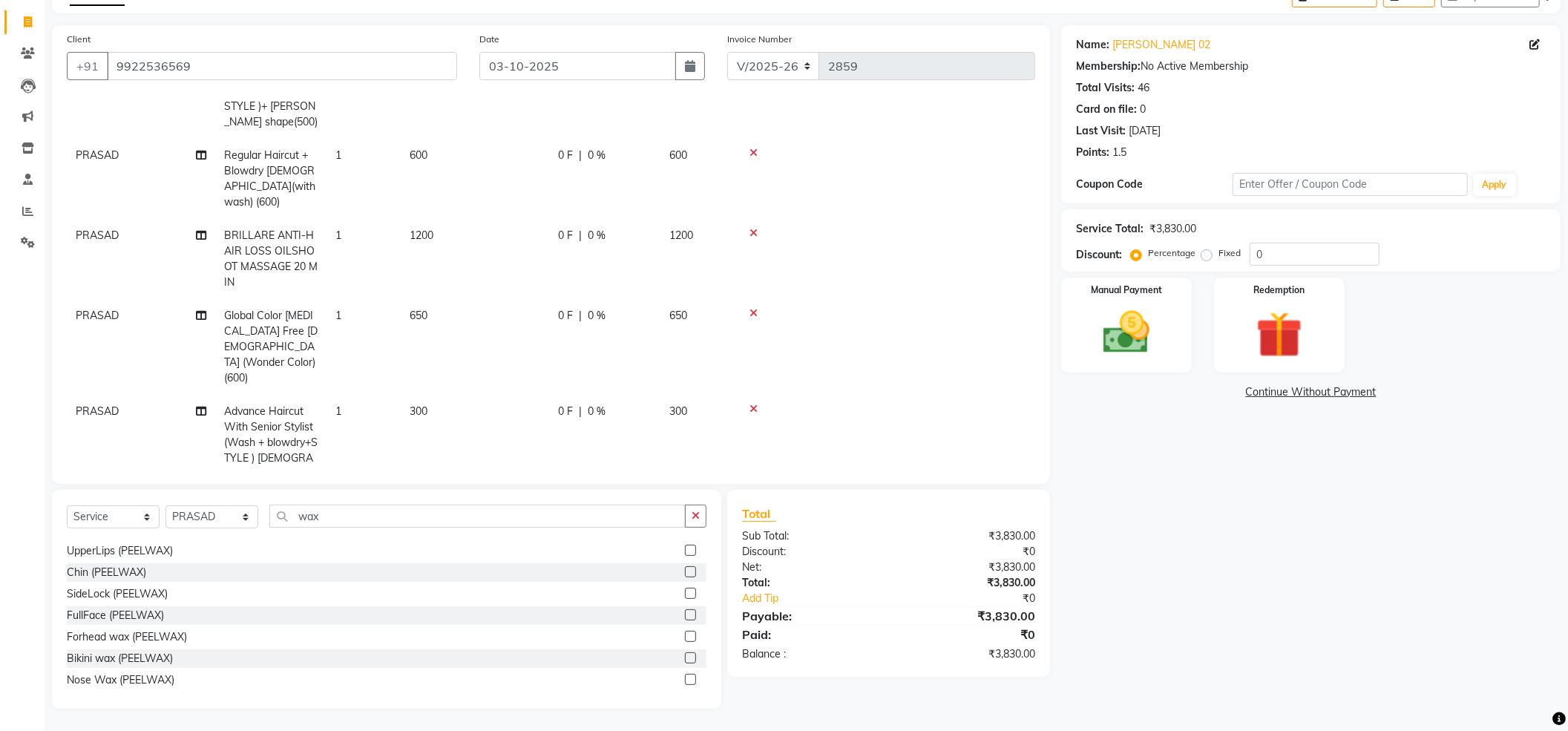
select select "24666"
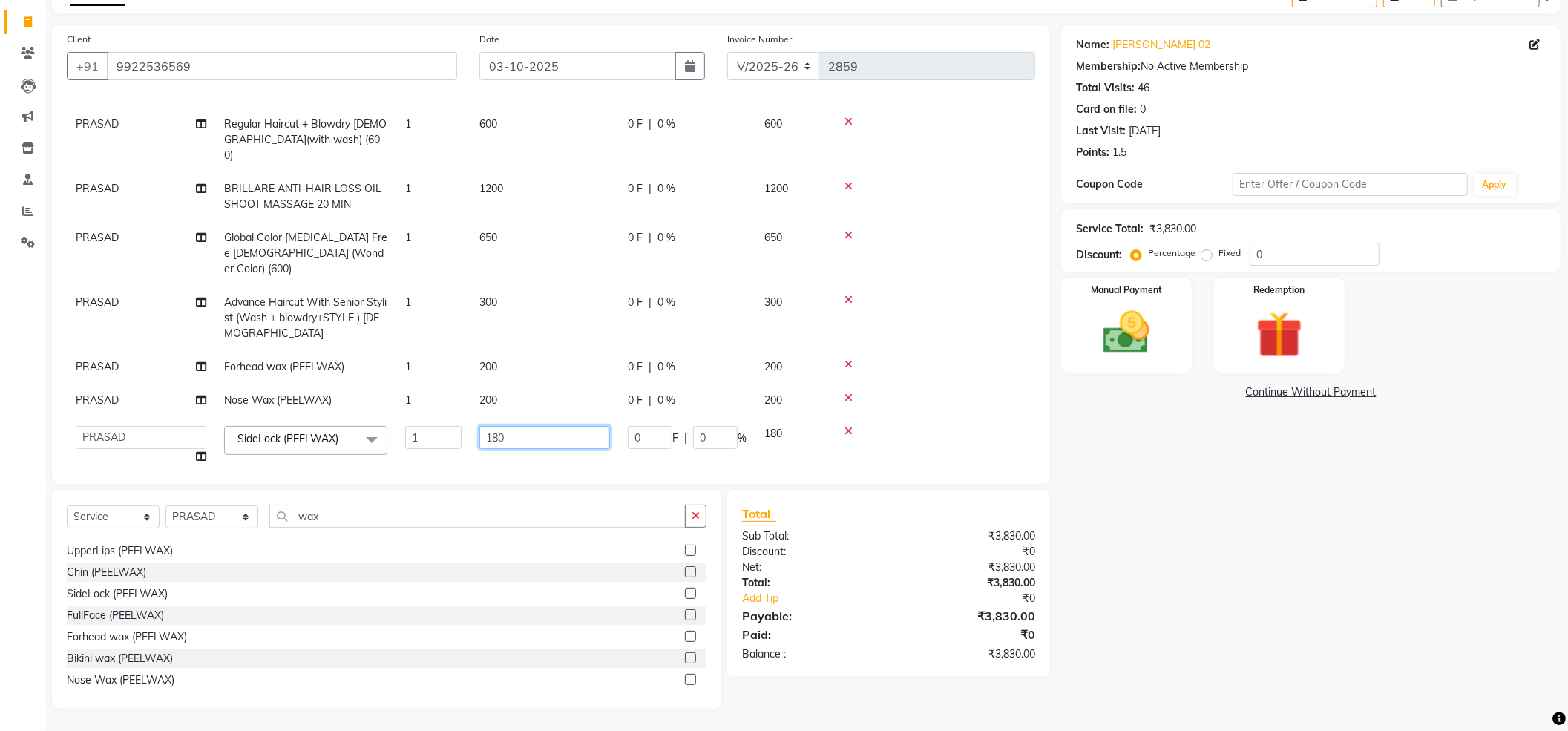
drag, startPoint x: 493, startPoint y: 401, endPoint x: 536, endPoint y: 408, distance: 43.6
click at [494, 426] on input "180" at bounding box center [544, 438] width 131 height 23
drag, startPoint x: 536, startPoint y: 408, endPoint x: 390, endPoint y: 452, distance: 152.5
click at [395, 450] on div "Services Stylist Service Qty Price Disc Total Action PRASAD Advance Haircut Wit…" at bounding box center [551, 283] width 969 height 371
type input "150"
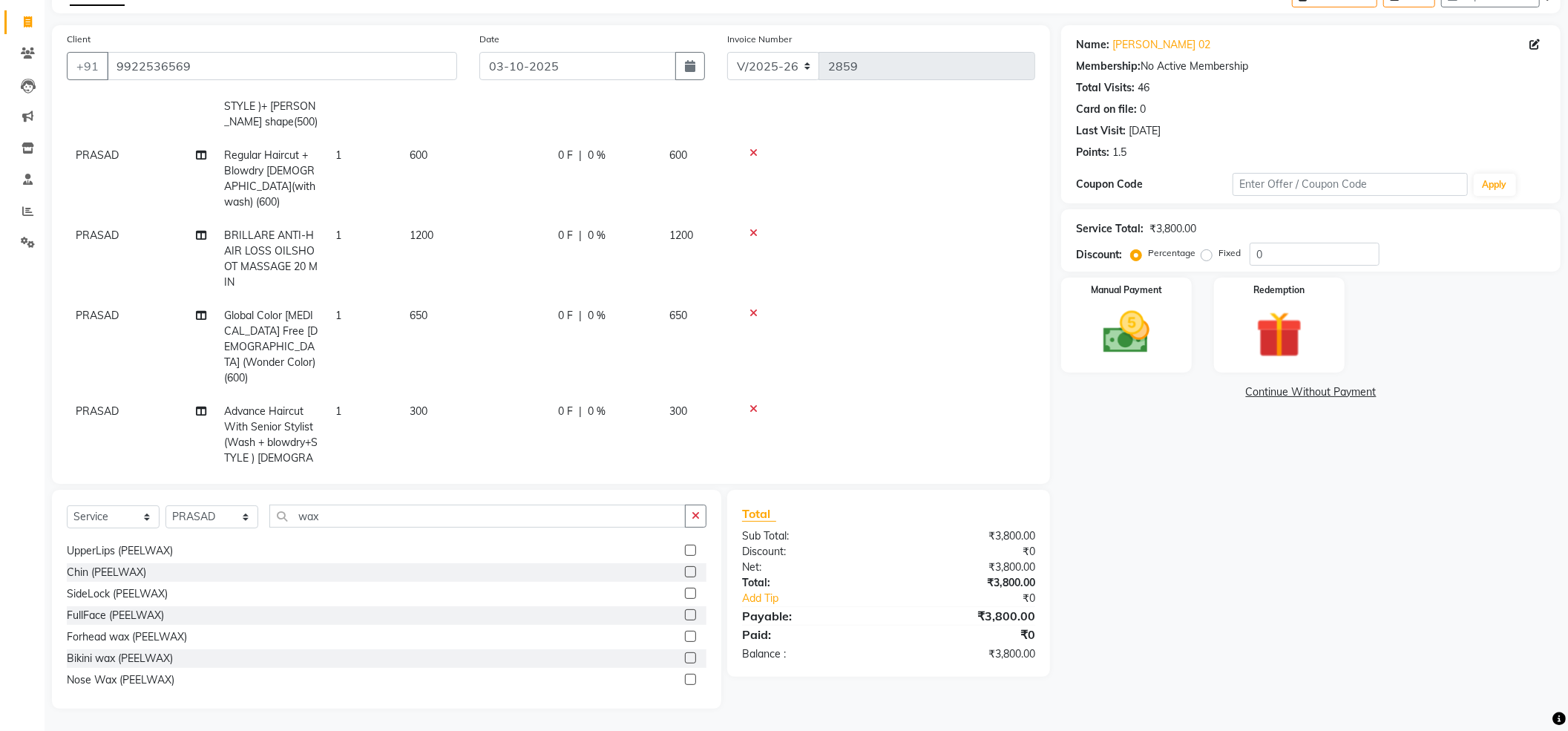
click at [951, 337] on tbody "PRASAD Advance Haircut With Senior Stylist (Wash + blowdry + STYLE )+ beard sha…" at bounding box center [551, 340] width 969 height 595
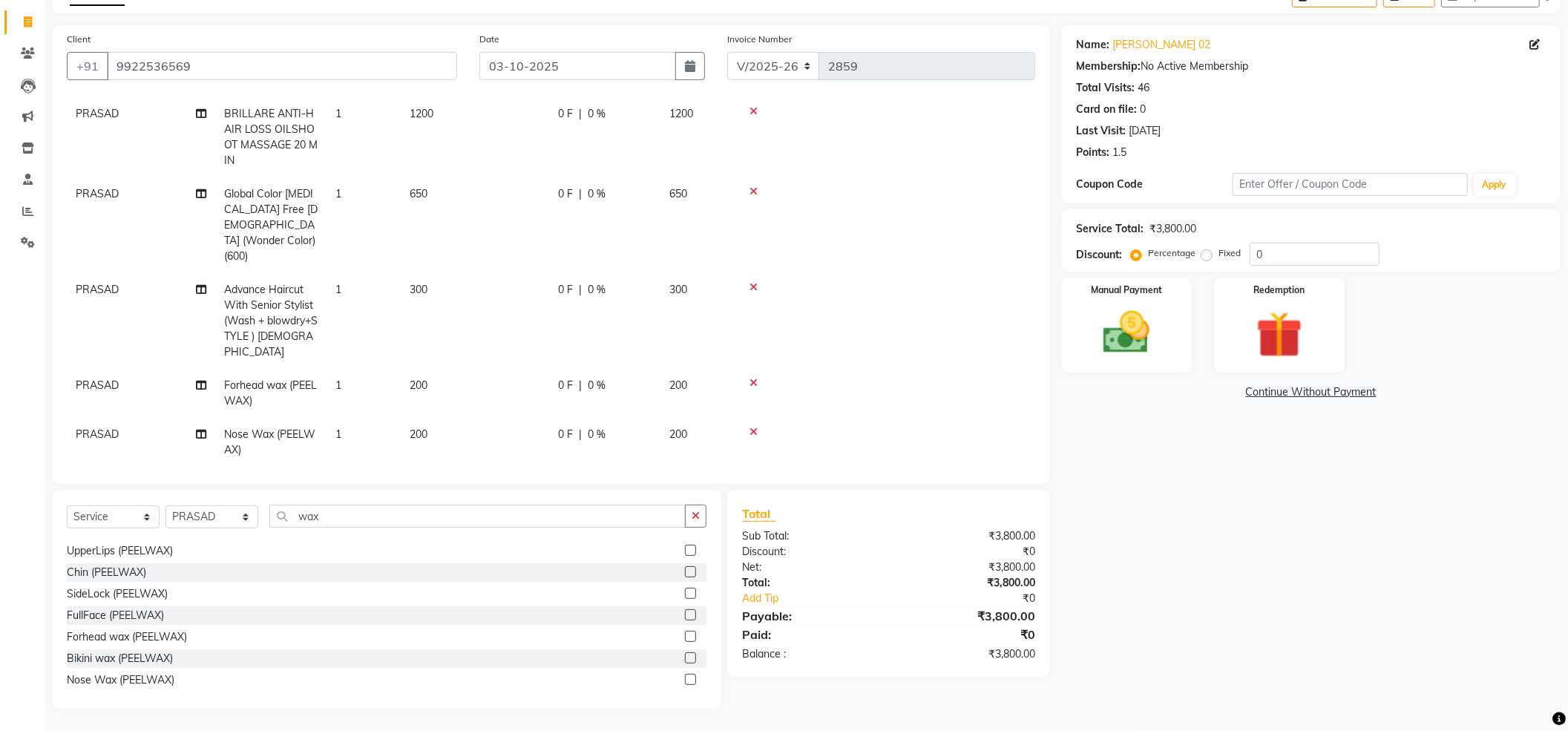
scroll to position [248, 0]
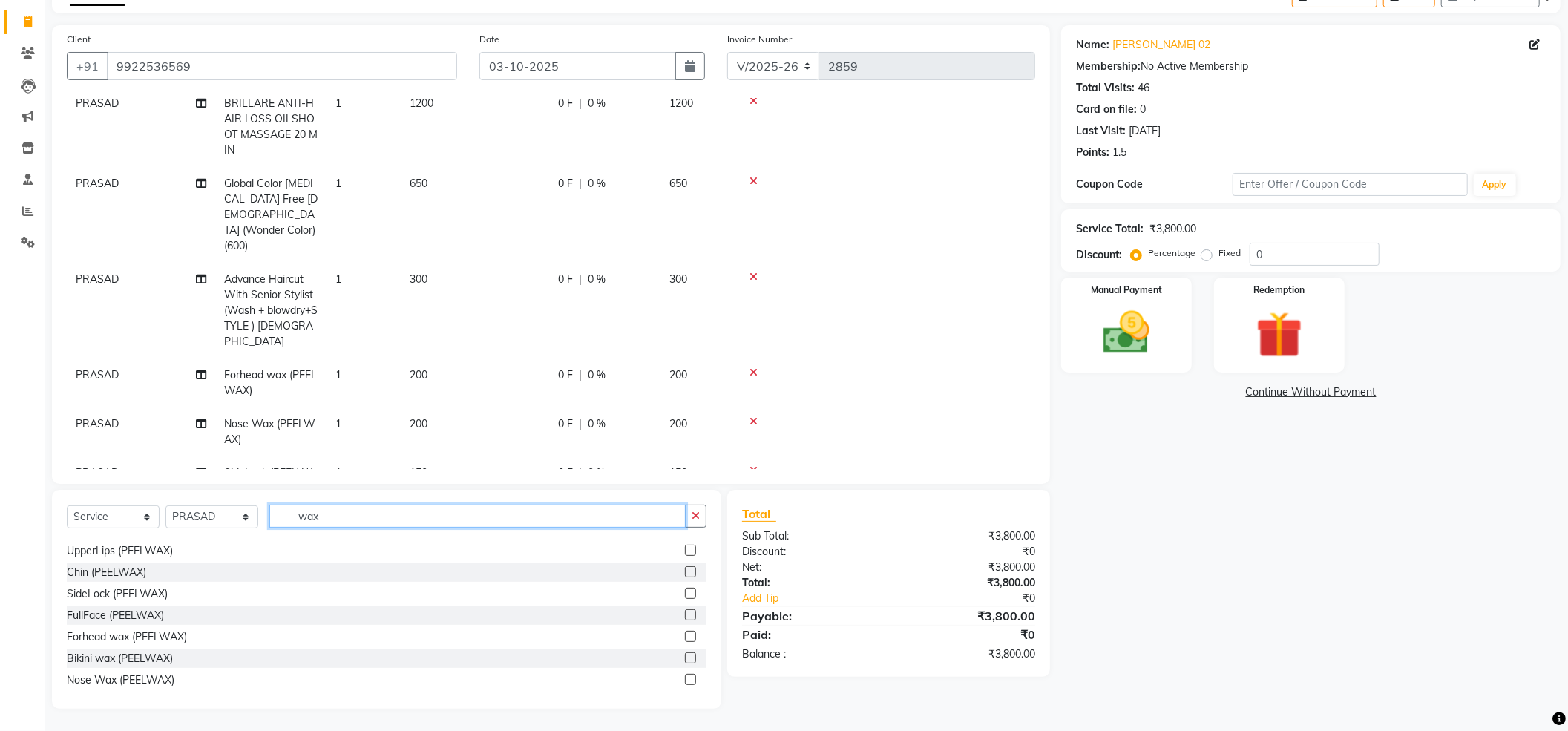
click at [417, 512] on input "wax" at bounding box center [478, 516] width 417 height 23
click at [129, 515] on select "Select Service Product Membership Package Voucher Prepaid Gift Card" at bounding box center [113, 517] width 93 height 23
select select "product"
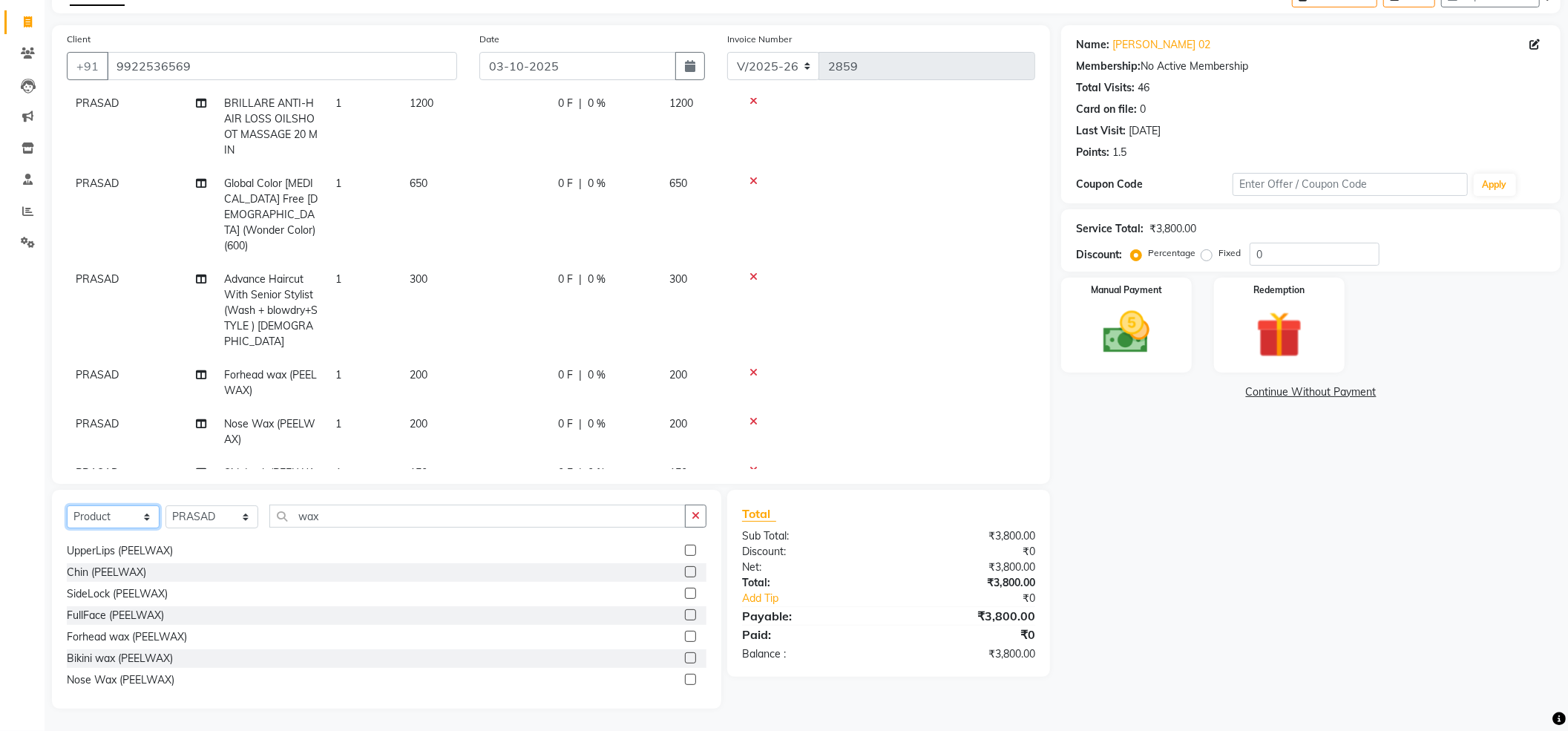
click at [67, 506] on select "Select Service Product Membership Package Voucher Prepaid Gift Card" at bounding box center [113, 517] width 93 height 23
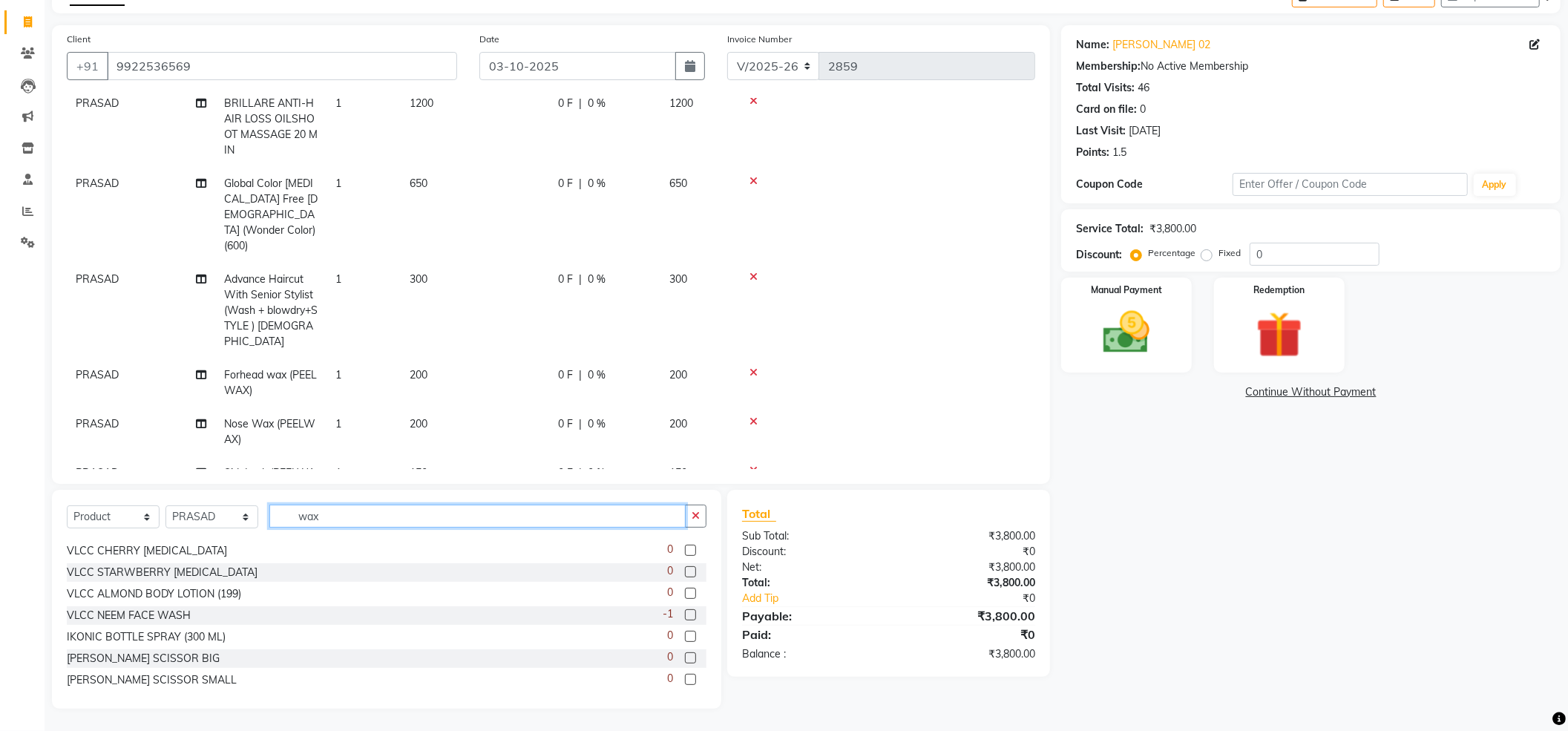
click at [328, 524] on input "wax" at bounding box center [478, 516] width 417 height 23
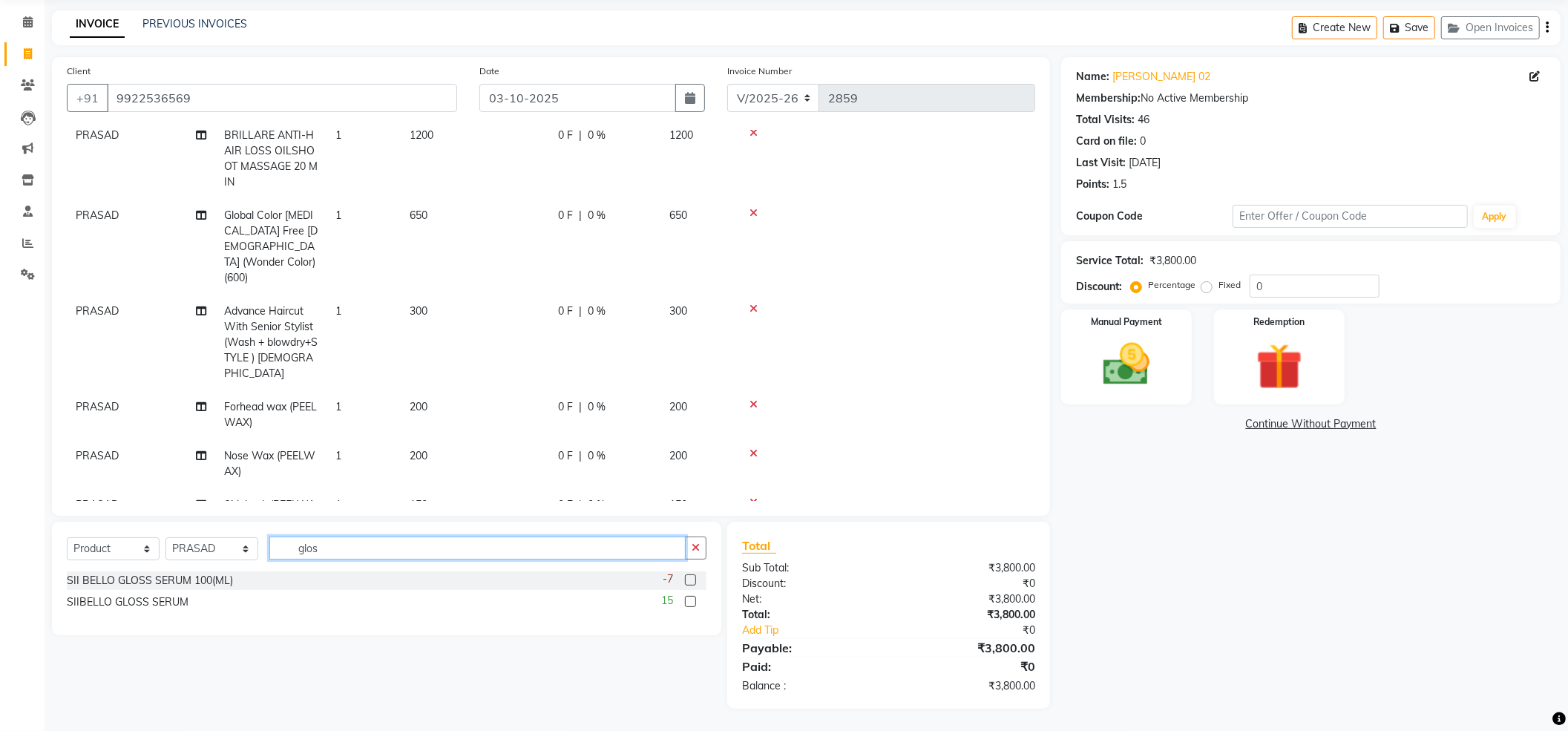
scroll to position [54, 0]
type input "glos"
click at [155, 580] on div "SII BELLO GLOSS SERUM 100(ML)" at bounding box center [150, 581] width 166 height 15
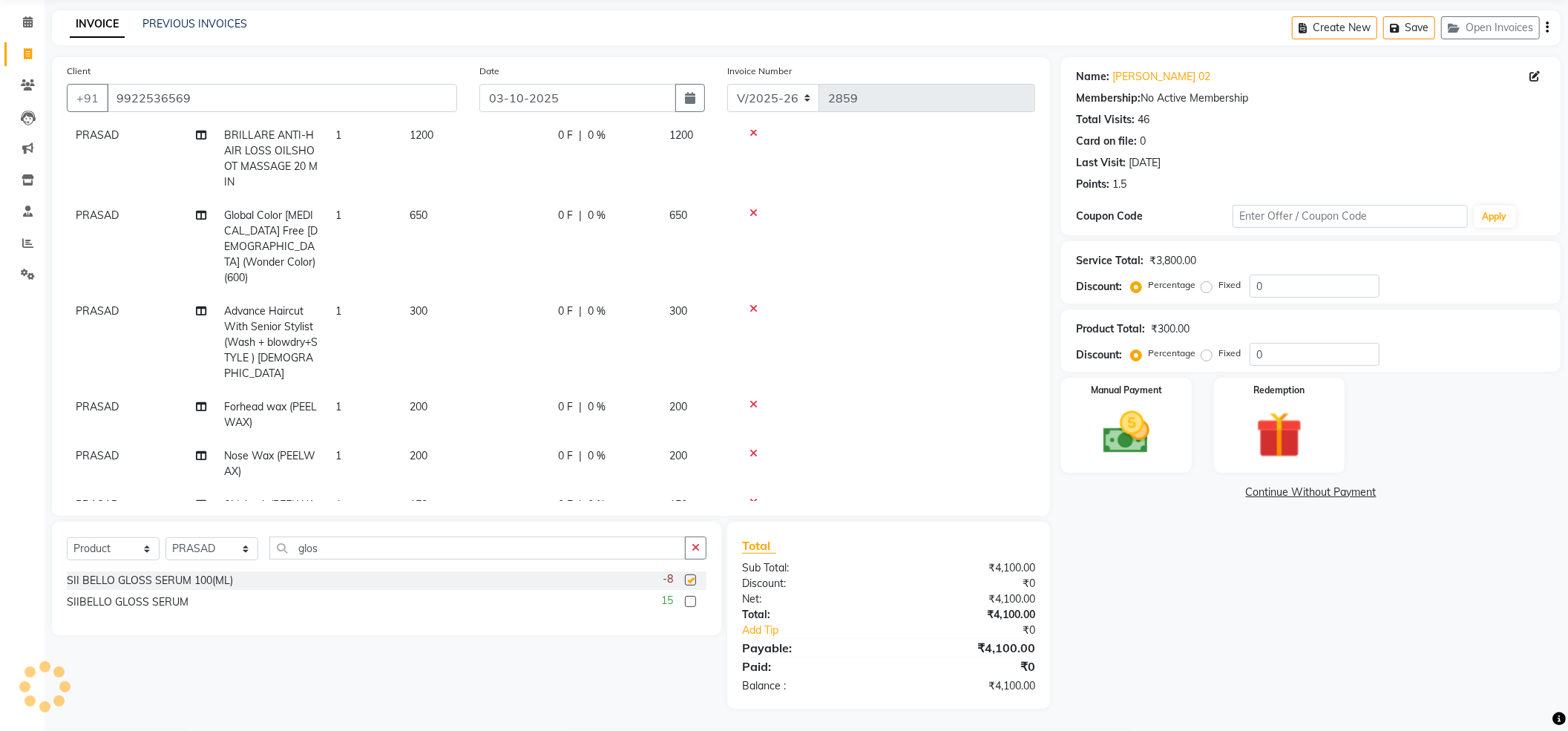
checkbox input "false"
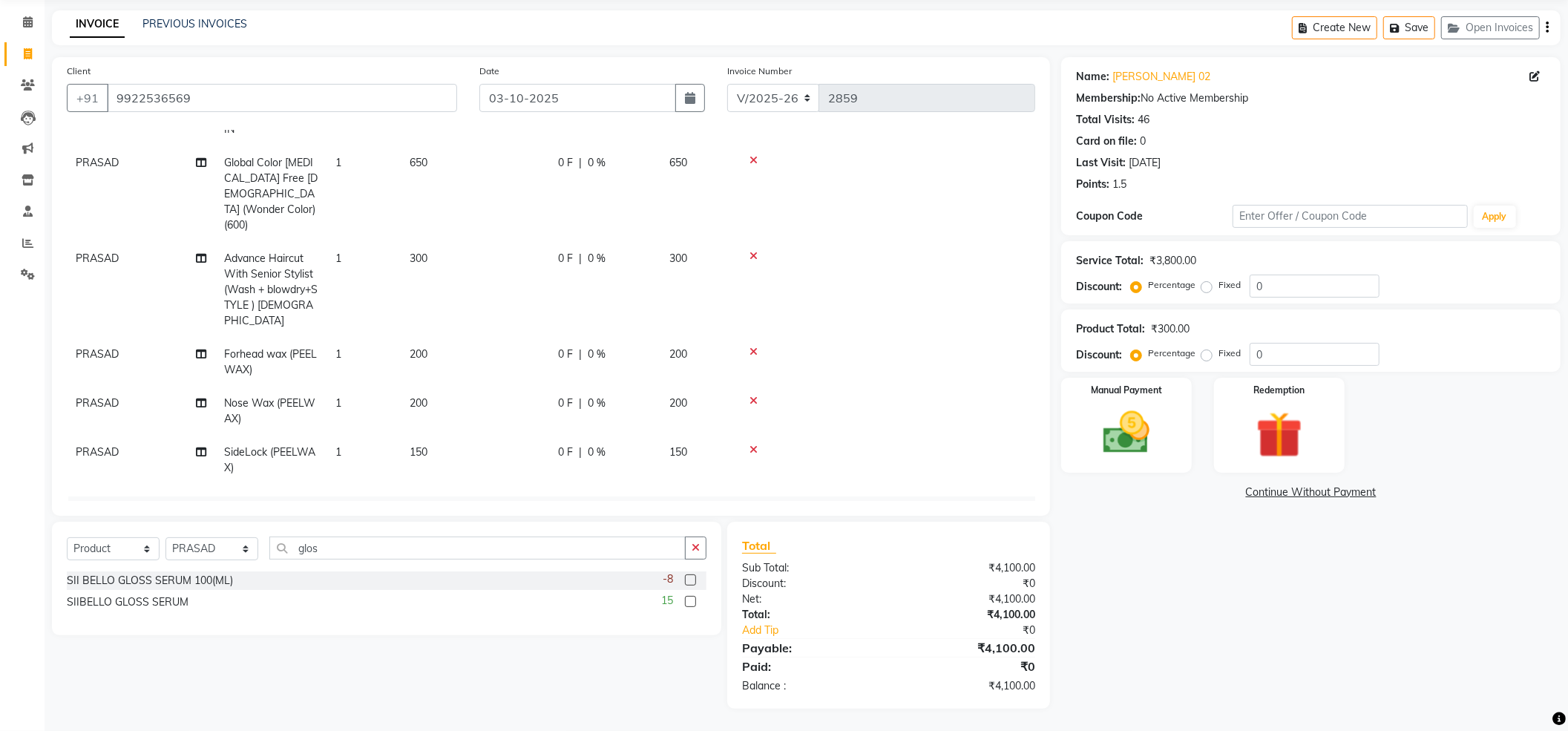
scroll to position [369, 0]
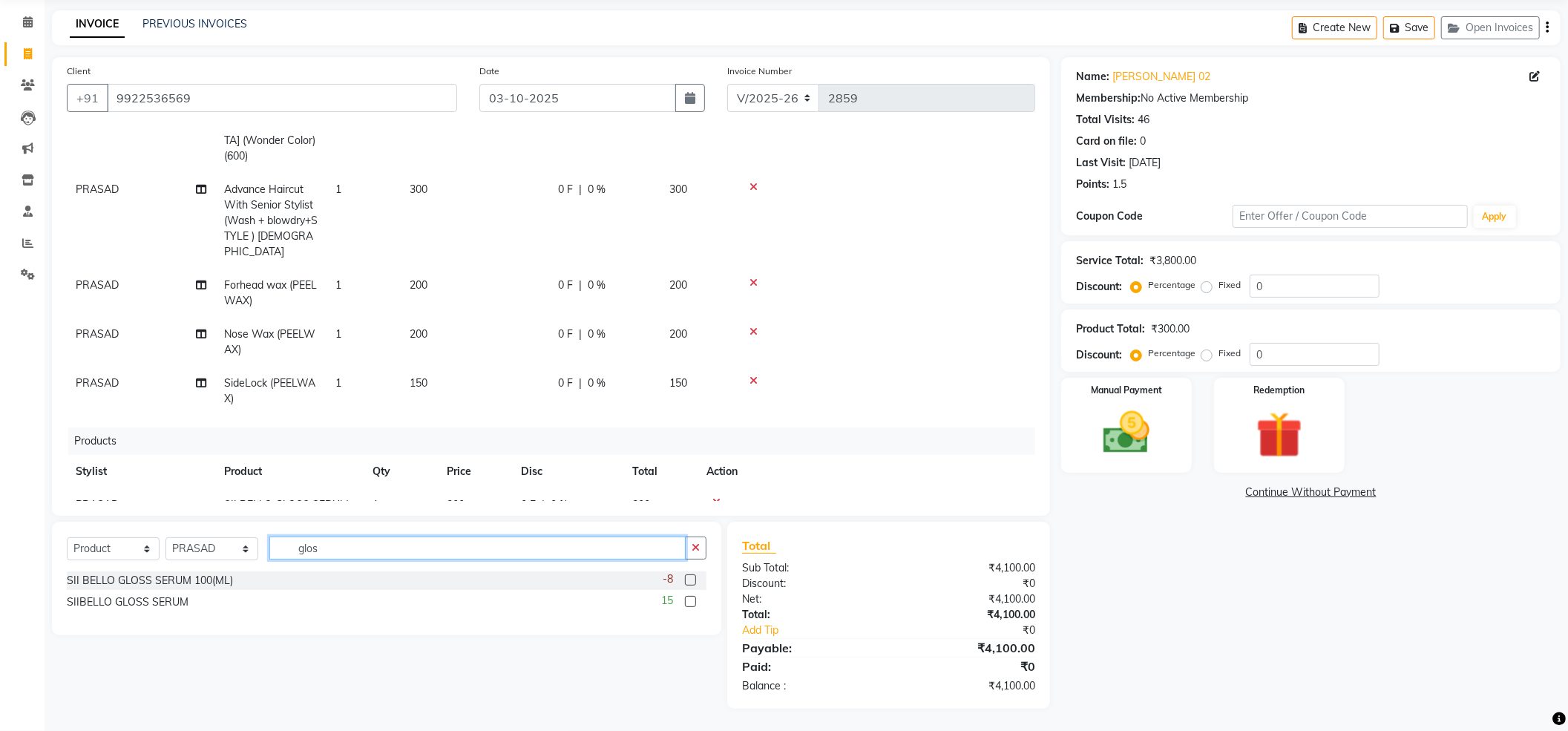
click at [355, 546] on input "glos" at bounding box center [478, 548] width 417 height 23
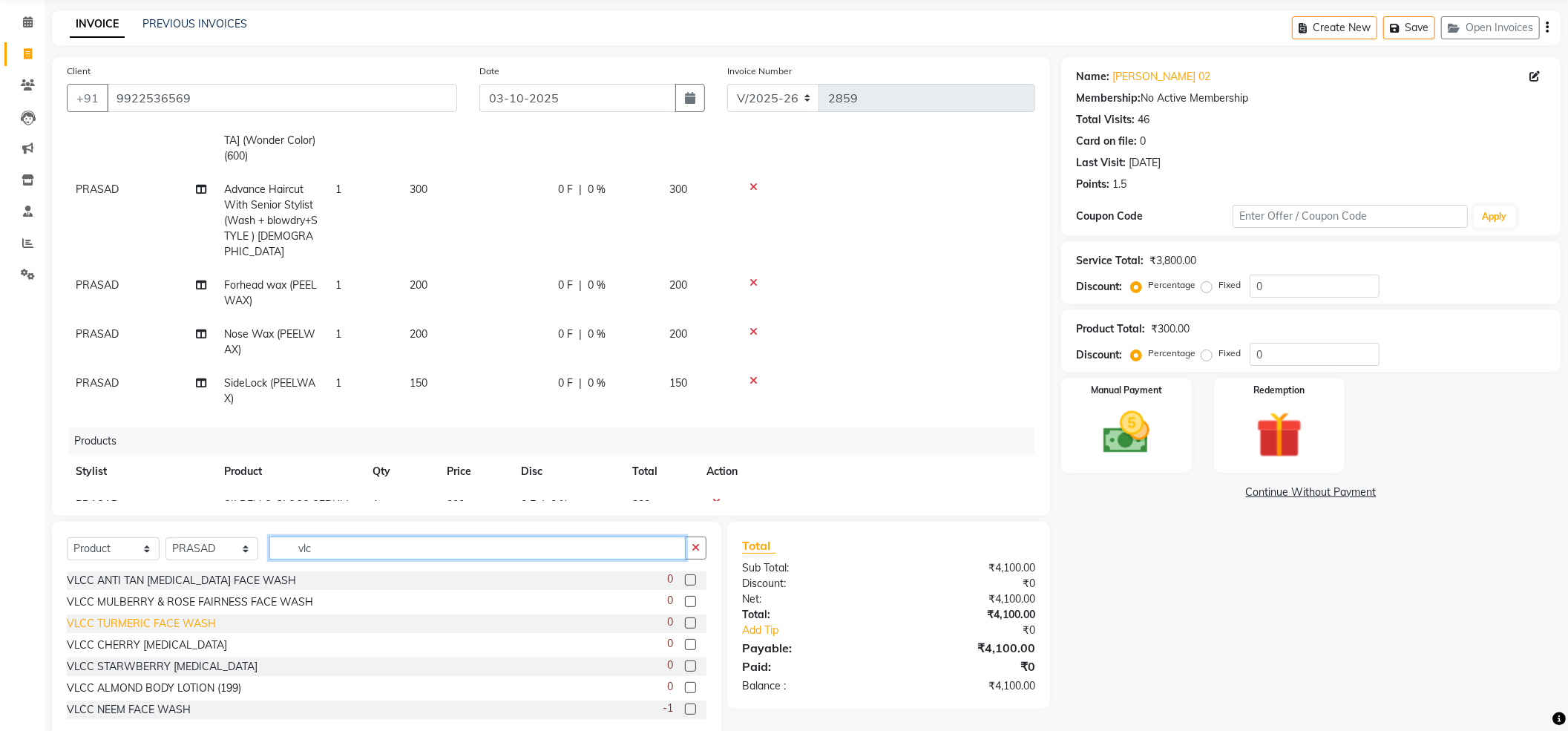
type input "vlc"
click at [161, 622] on div "VLCC TURMERIC FACE WASH" at bounding box center [141, 624] width 149 height 15
checkbox input "false"
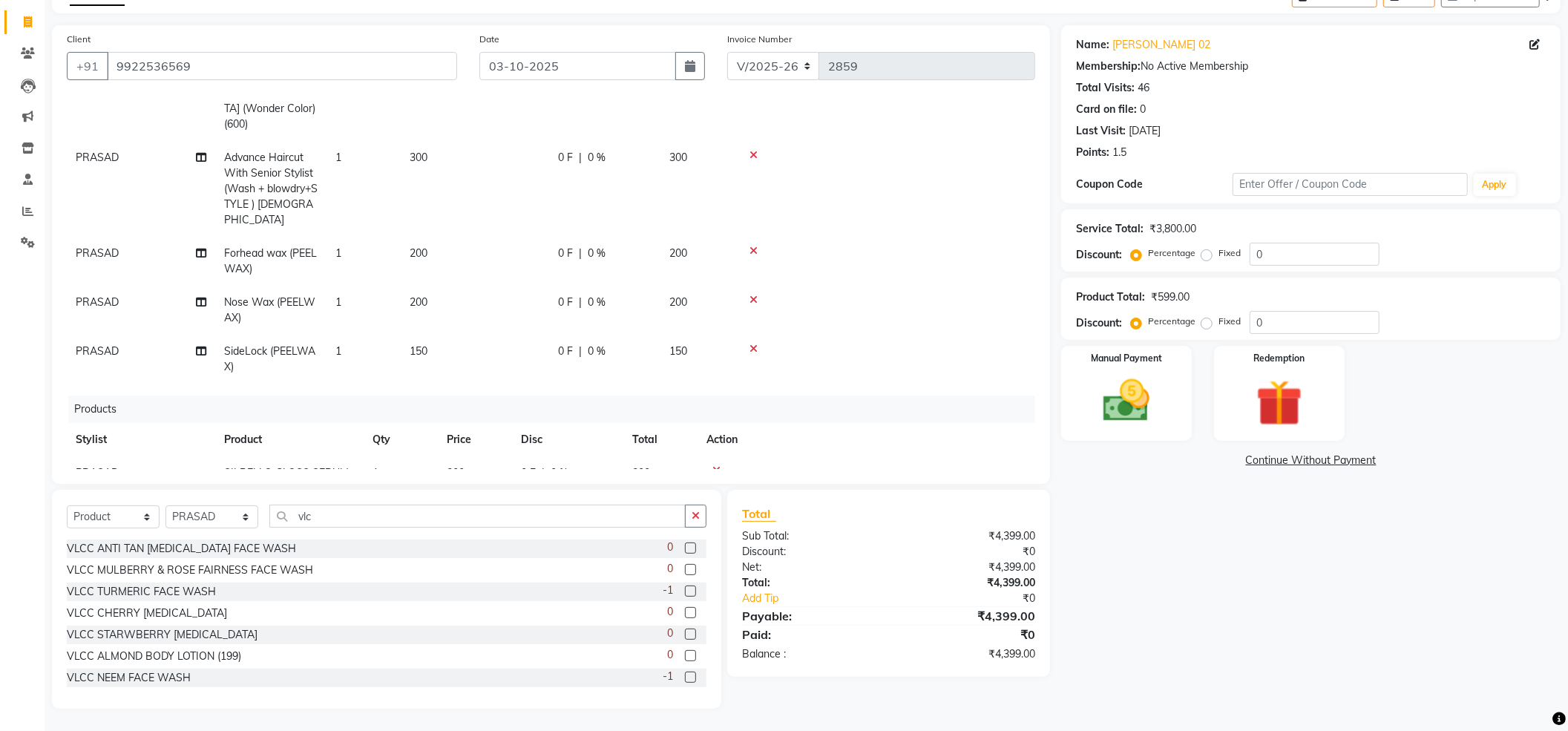
scroll to position [420, 0]
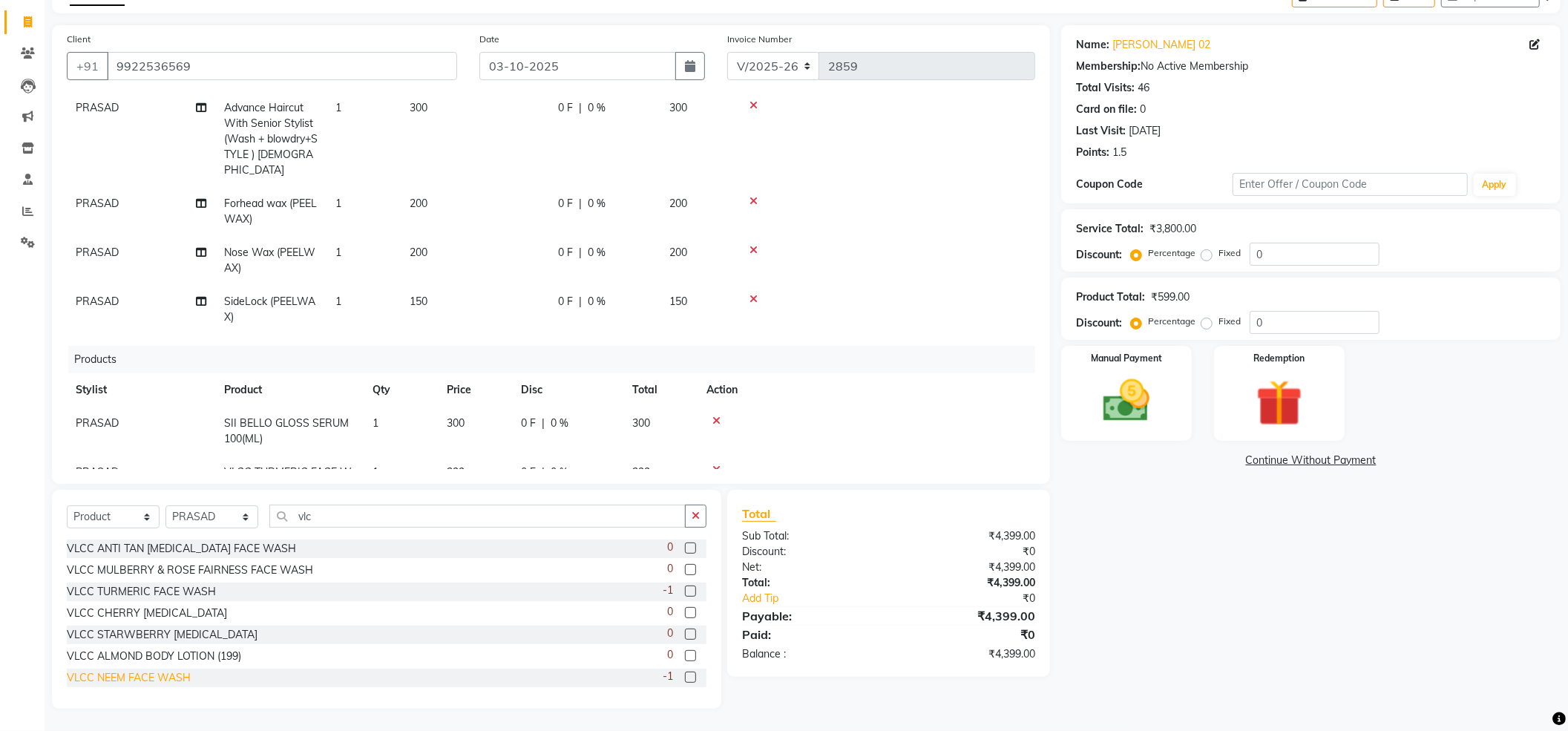
click at [85, 677] on div "VLCC NEEM FACE WASH" at bounding box center [129, 678] width 124 height 15
checkbox input "false"
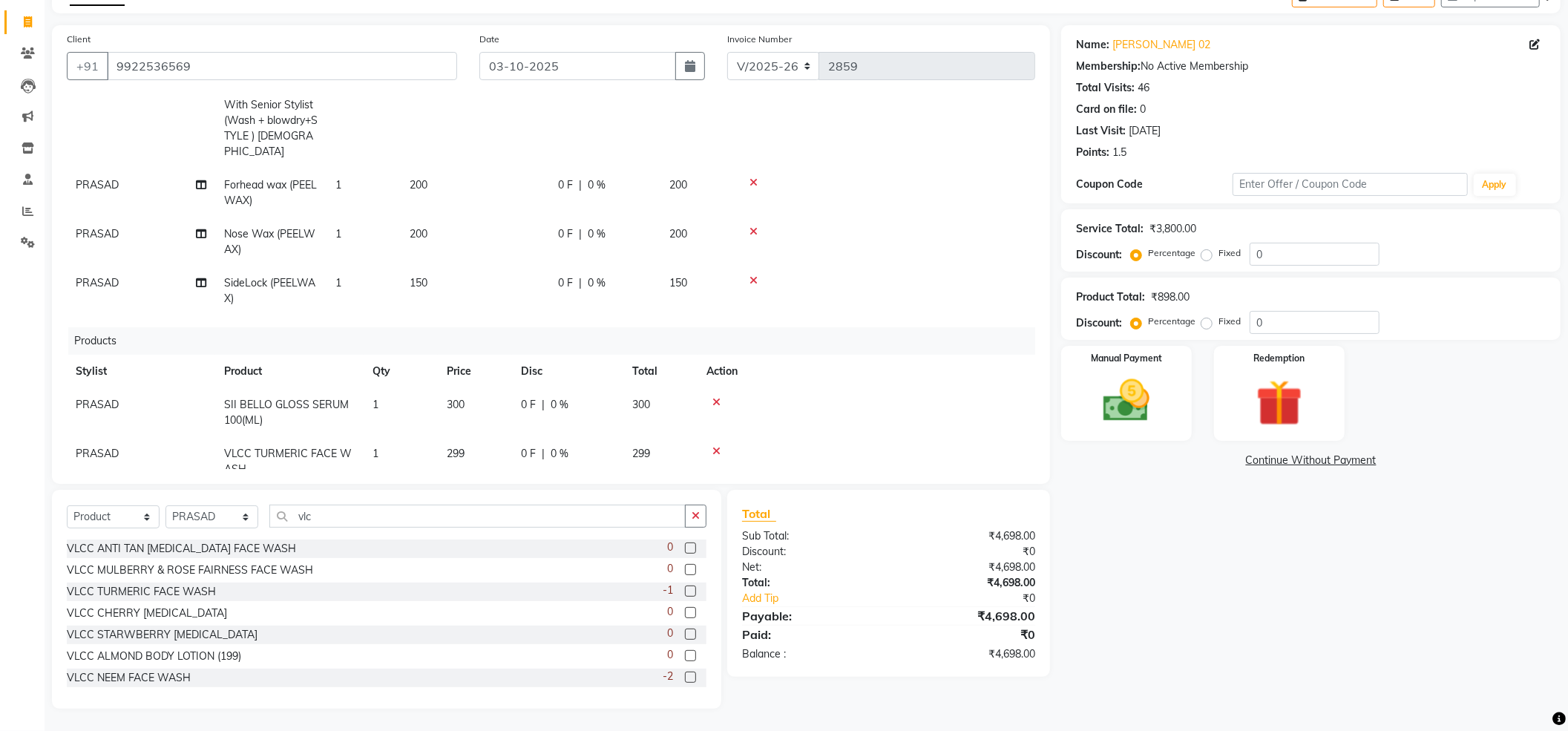
scroll to position [453, 0]
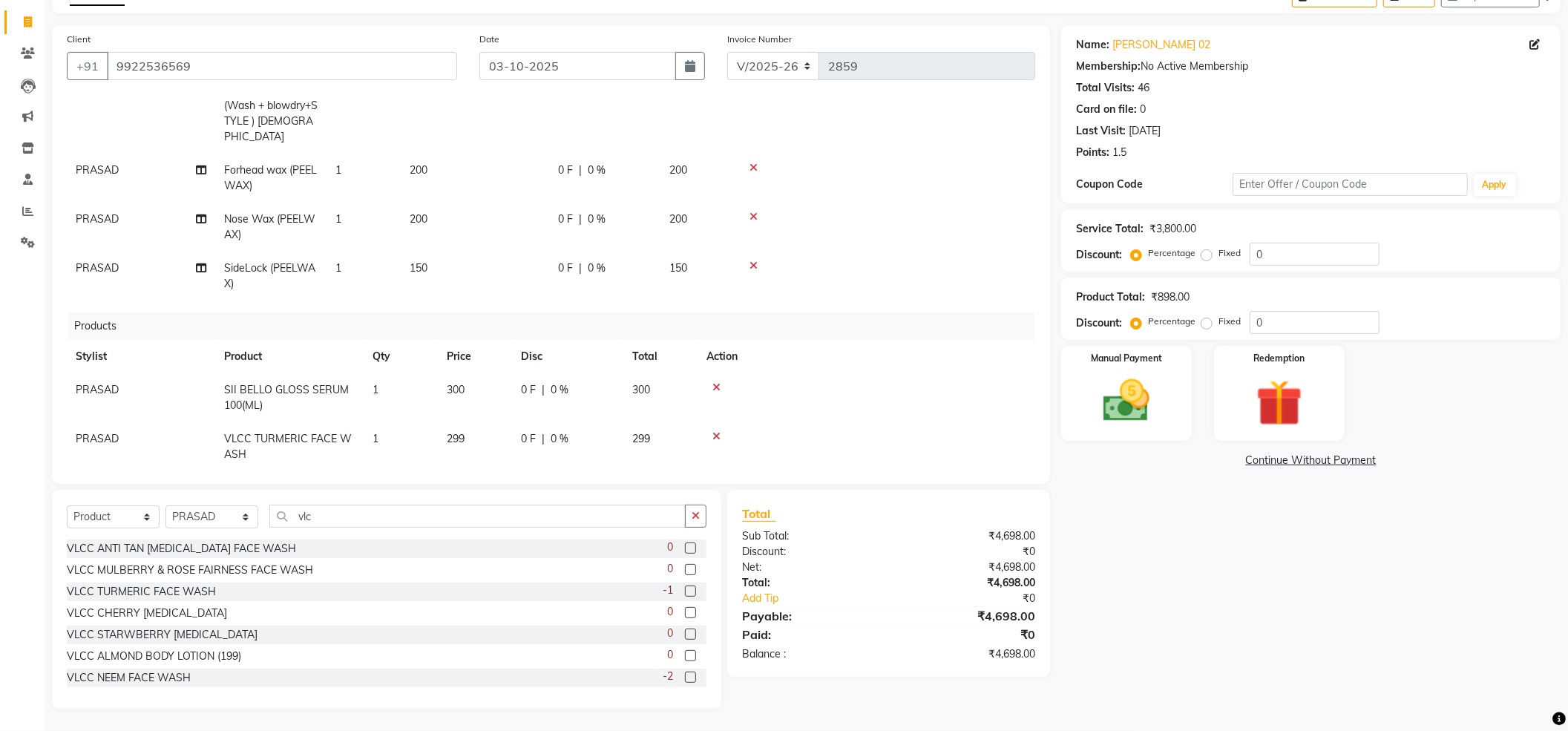
click at [717, 431] on icon at bounding box center [716, 436] width 8 height 11
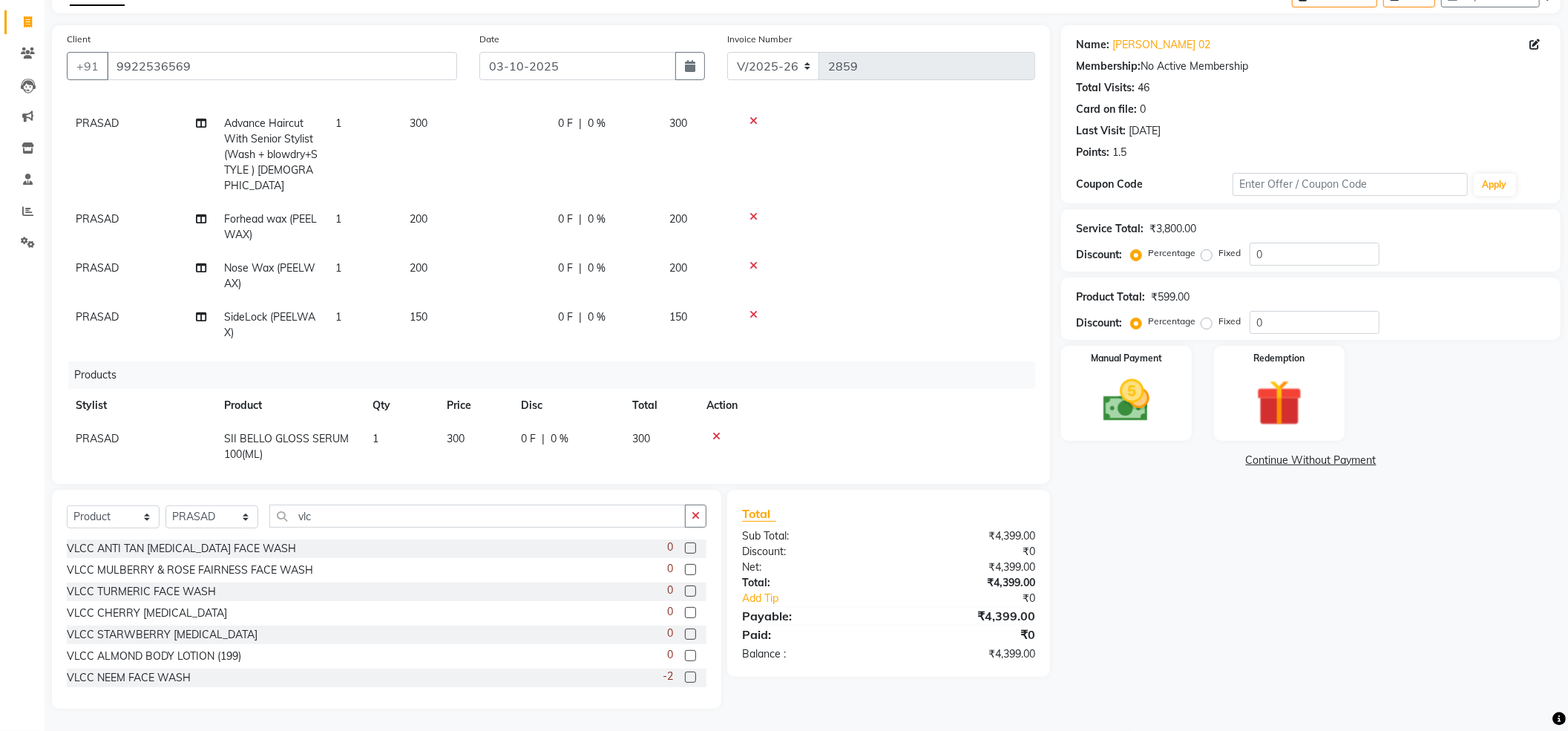
click at [481, 472] on td "299" at bounding box center [475, 488] width 74 height 34
select select "24666"
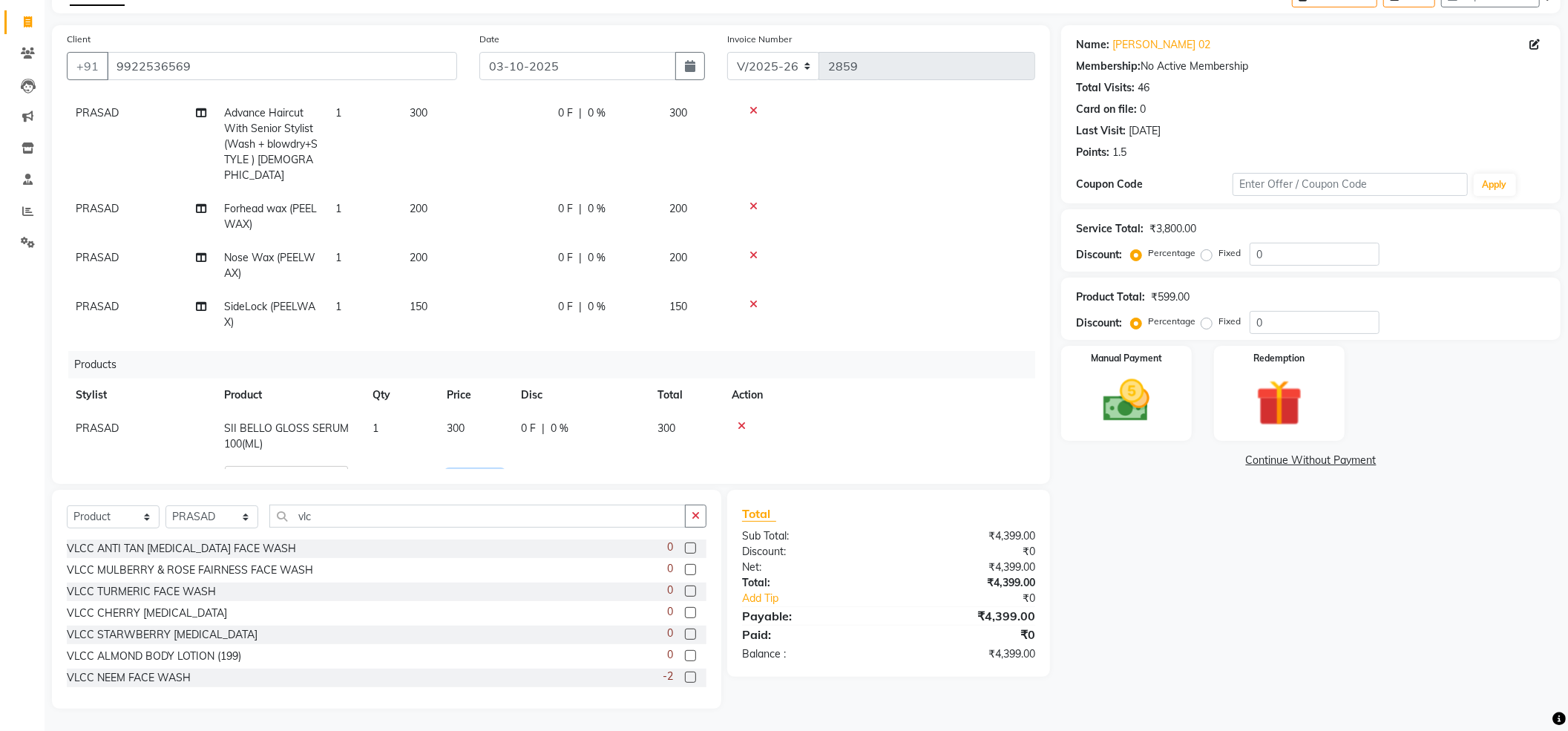
drag, startPoint x: 496, startPoint y: 417, endPoint x: 408, endPoint y: 443, distance: 91.8
click at [408, 443] on div "Services Stylist Service Qty Price Disc Total Action PRASAD Advance Haircut Wit…" at bounding box center [551, 283] width 969 height 371
type input "250"
click at [852, 351] on div "Products" at bounding box center [558, 365] width 978 height 27
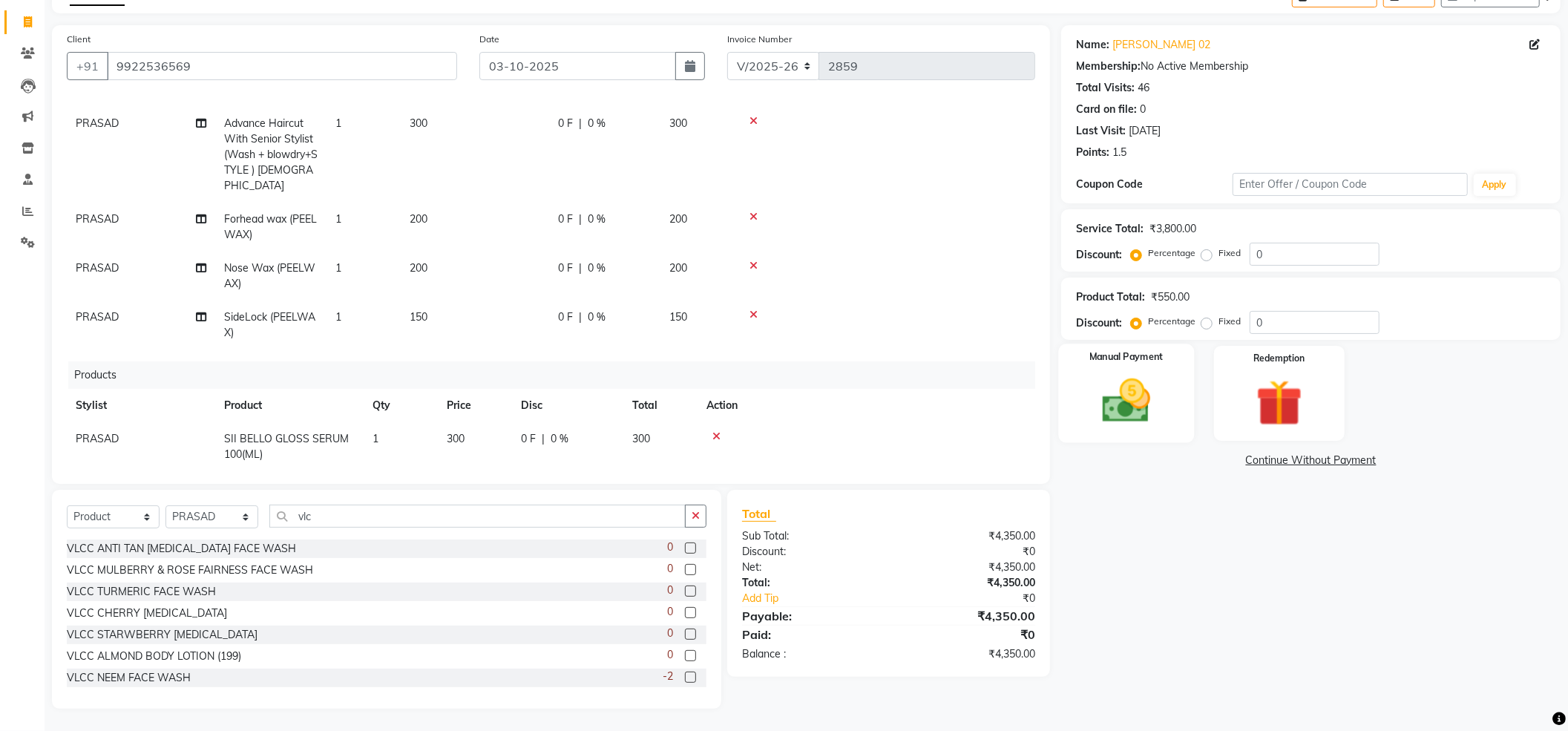
click at [1133, 380] on img at bounding box center [1126, 401] width 78 height 56
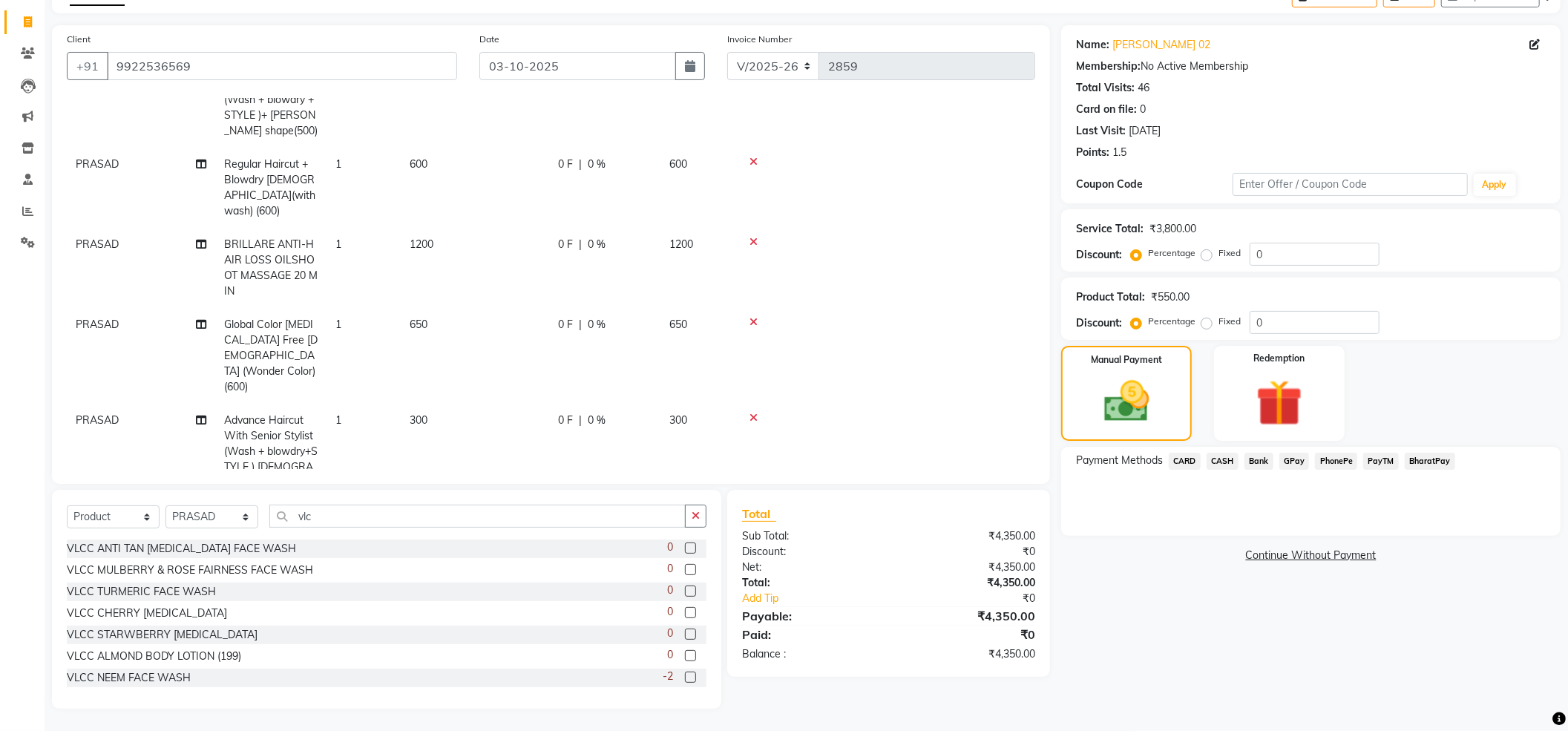
scroll to position [206, 0]
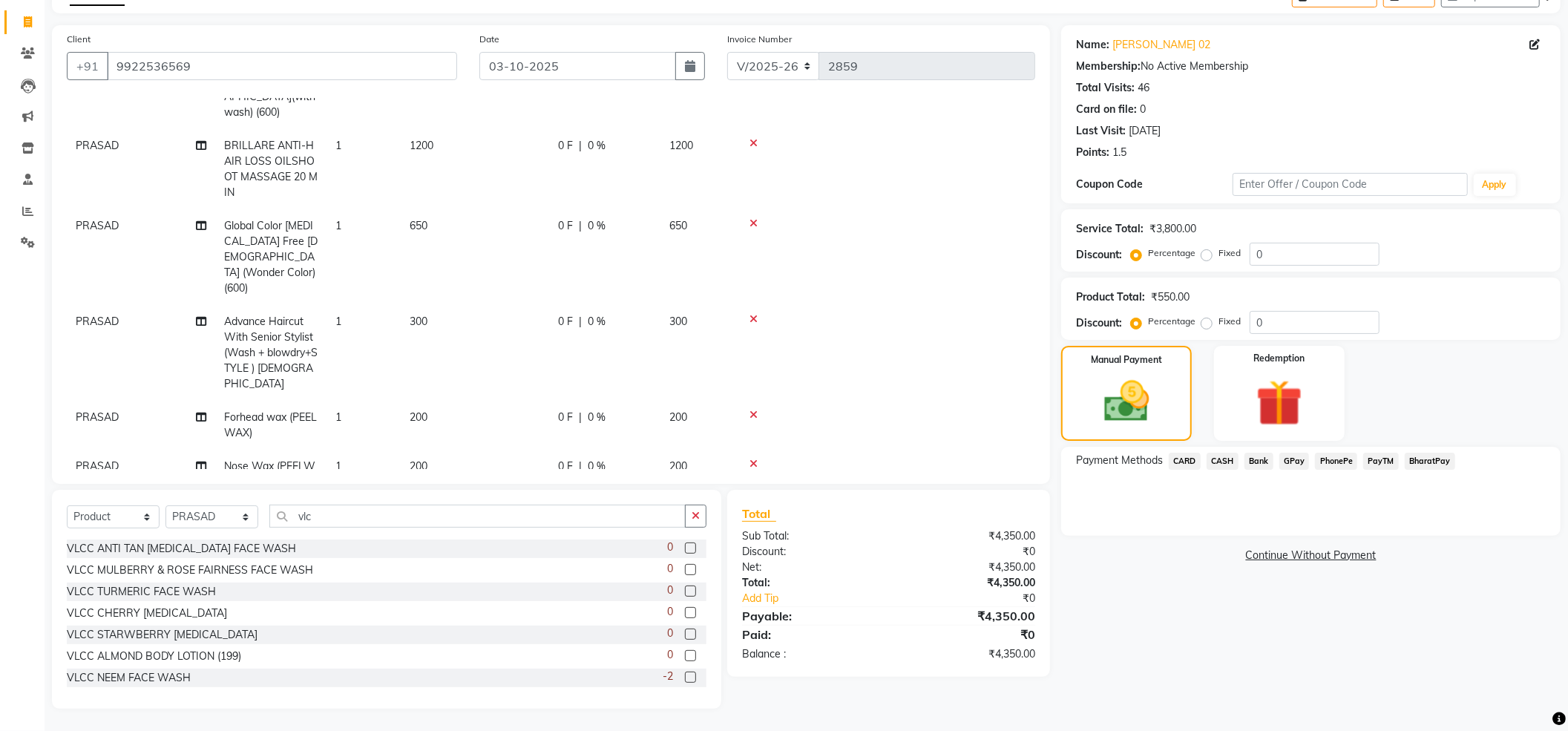
click at [104, 315] on span "PRASAD" at bounding box center [97, 322] width 44 height 14
select select "24666"
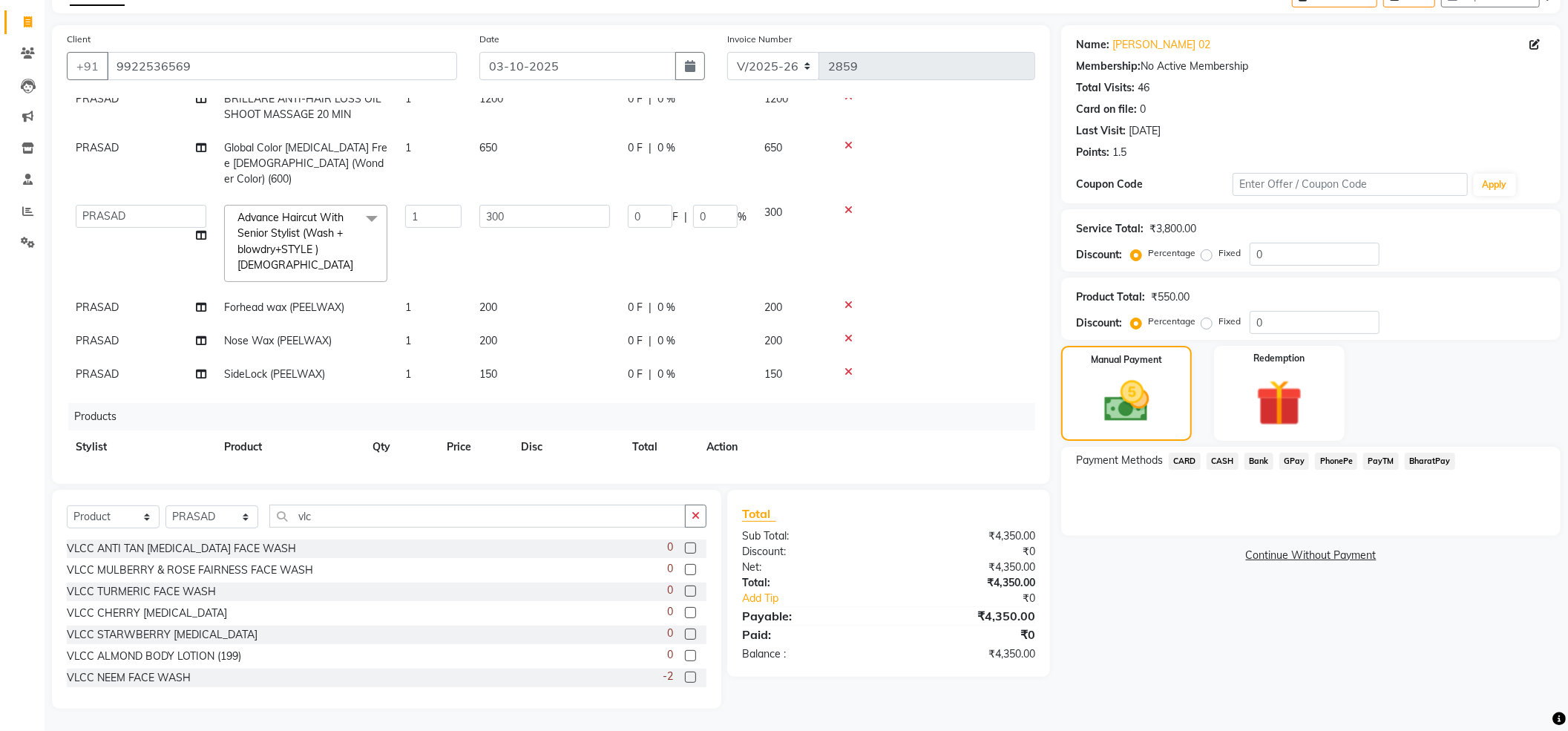
scroll to position [175, 0]
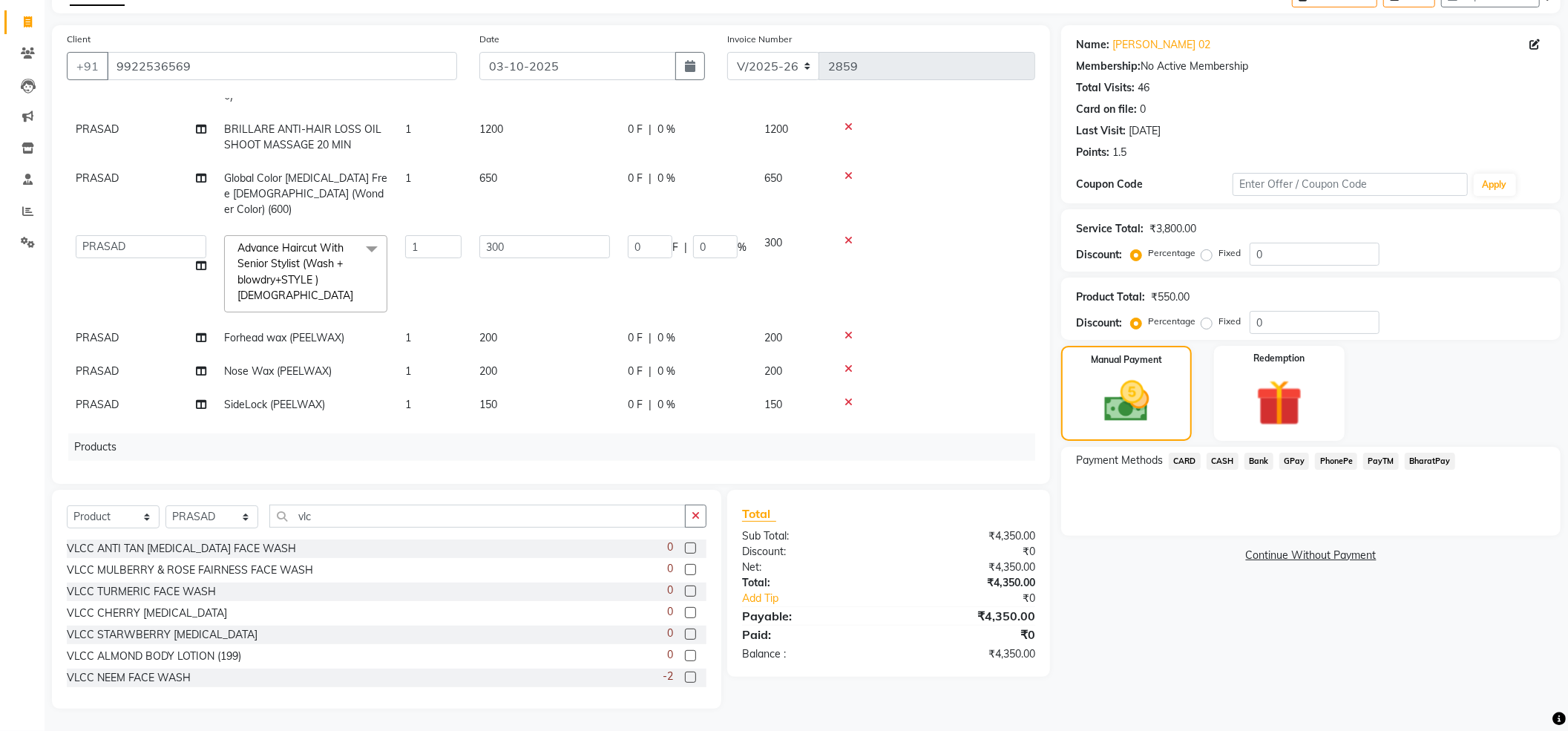
click at [104, 271] on td "ABHI AKKI KIRTI MANAGER MISS STAFF MONG'Z. NILOFER PALLAVI PRASAD PRATIKSHA SHI…" at bounding box center [141, 274] width 149 height 95
click at [133, 235] on select "ABHI AKKI KIRTI MANAGER MISS STAFF MONG'Z. NILOFER PALLAVI PRASAD PRATIKSHA SHI…" at bounding box center [140, 247] width 131 height 23
select select "24667"
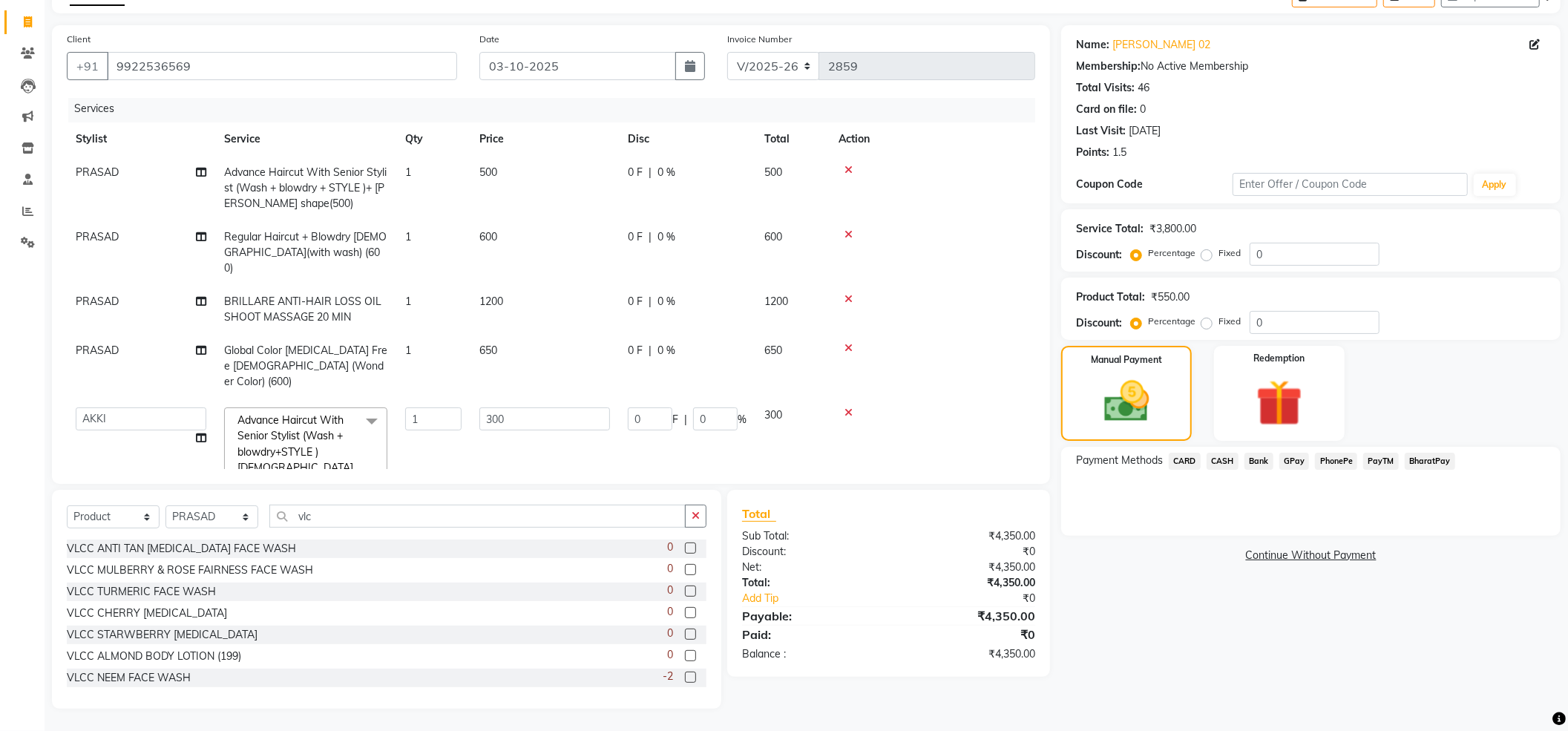
scroll to position [0, 0]
click at [196, 173] on icon at bounding box center [201, 175] width 11 height 11
select select "24666"
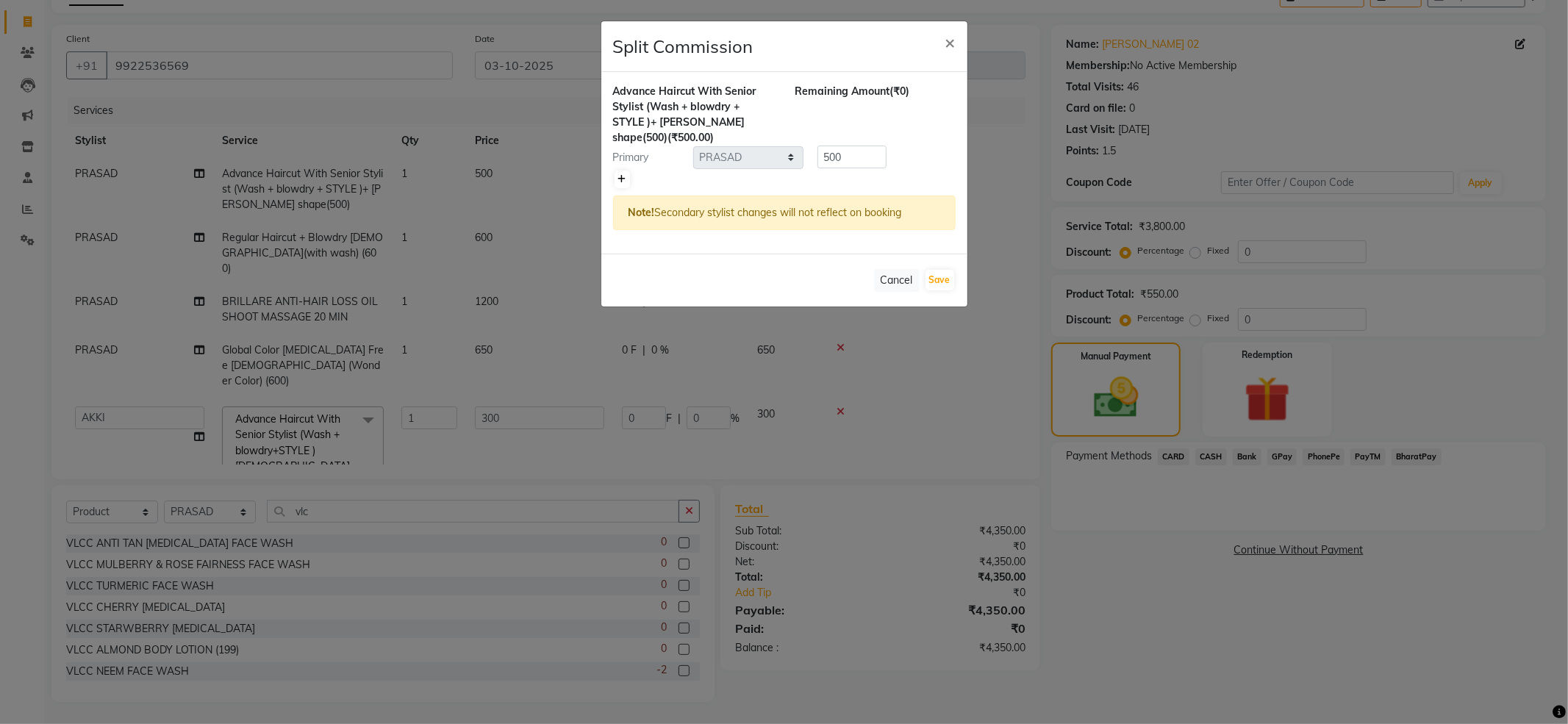
click at [618, 179] on icon at bounding box center [622, 179] width 8 height 9
type input "250"
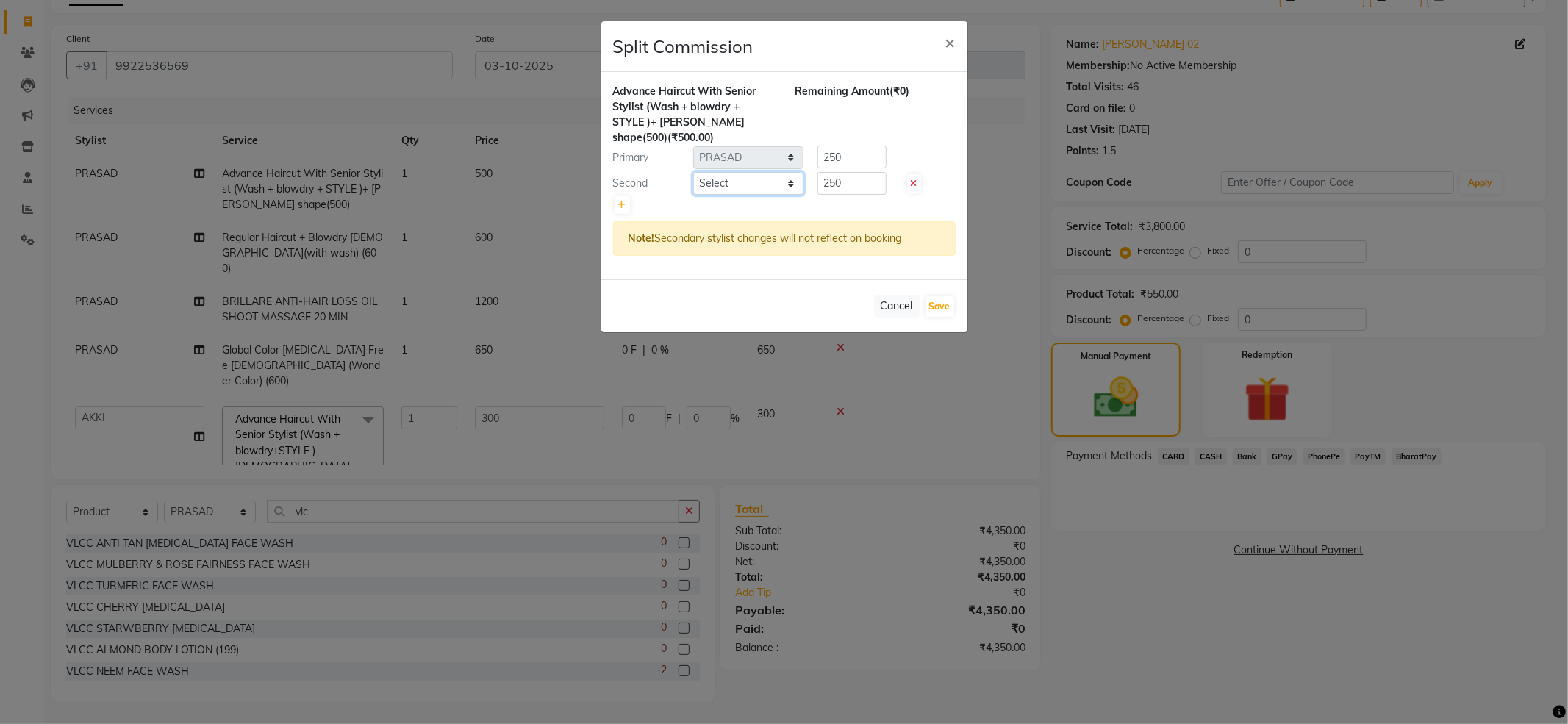
click at [711, 182] on select "Select ABHI AKKI KIRTI MANAGER MISS STAFF MONG'Z. NILOFER PALLAVI PRASAD PRATIK…" at bounding box center [748, 184] width 110 height 23
click at [693, 172] on select "Select ABHI AKKI KIRTI MANAGER MISS STAFF MONG'Z. NILOFER PALLAVI PRASAD PRATIK…" at bounding box center [748, 184] width 110 height 23
click at [727, 184] on select "Select ABHI AKKI KIRTI MANAGER MISS STAFF MONG'Z. NILOFER PALLAVI PRASAD PRATIK…" at bounding box center [748, 184] width 110 height 23
select select "82728"
click at [693, 172] on select "Select ABHI AKKI KIRTI MANAGER MISS STAFF MONG'Z. NILOFER PALLAVI PRASAD PRATIK…" at bounding box center [748, 184] width 110 height 23
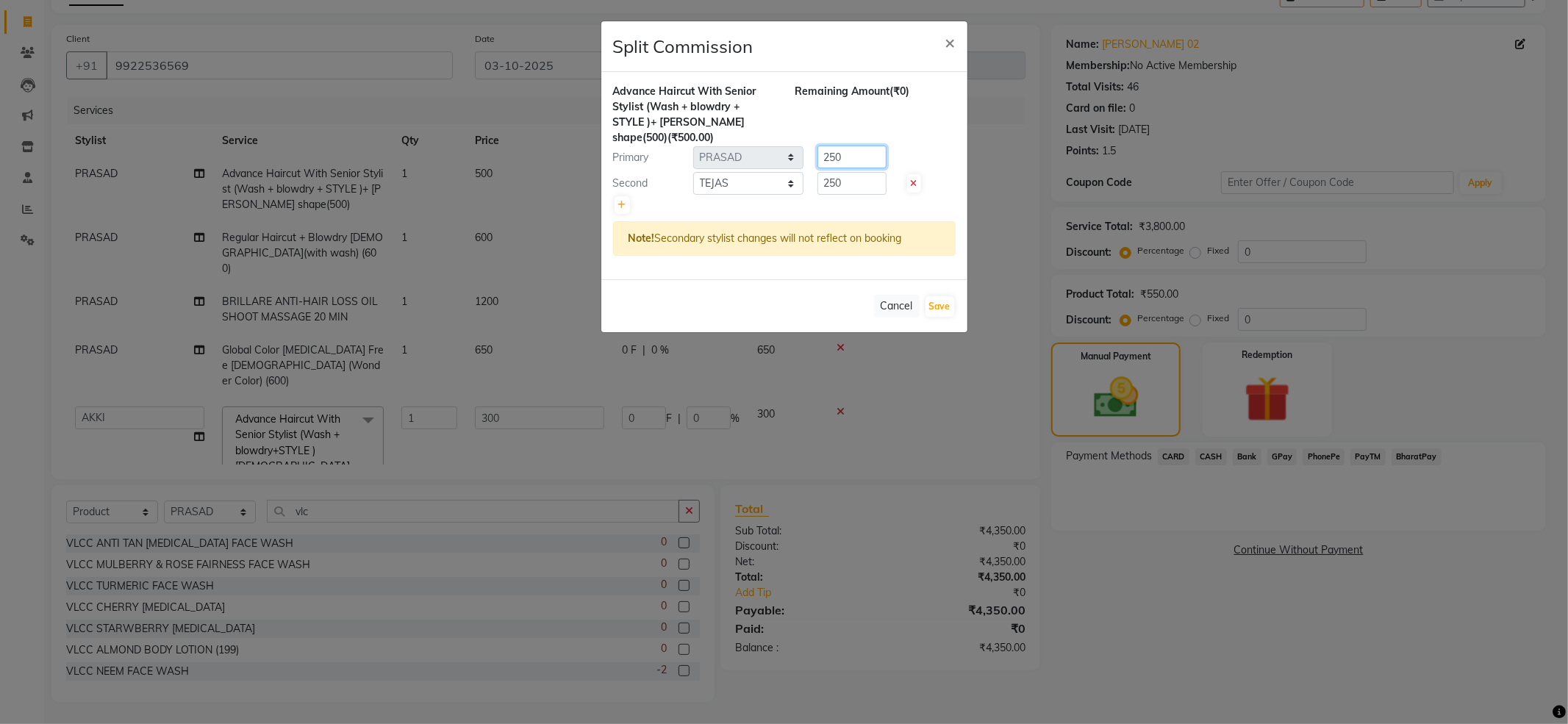
click at [865, 159] on input "250" at bounding box center [852, 157] width 69 height 23
click at [938, 302] on button "Save" at bounding box center [940, 305] width 29 height 20
select select "Select"
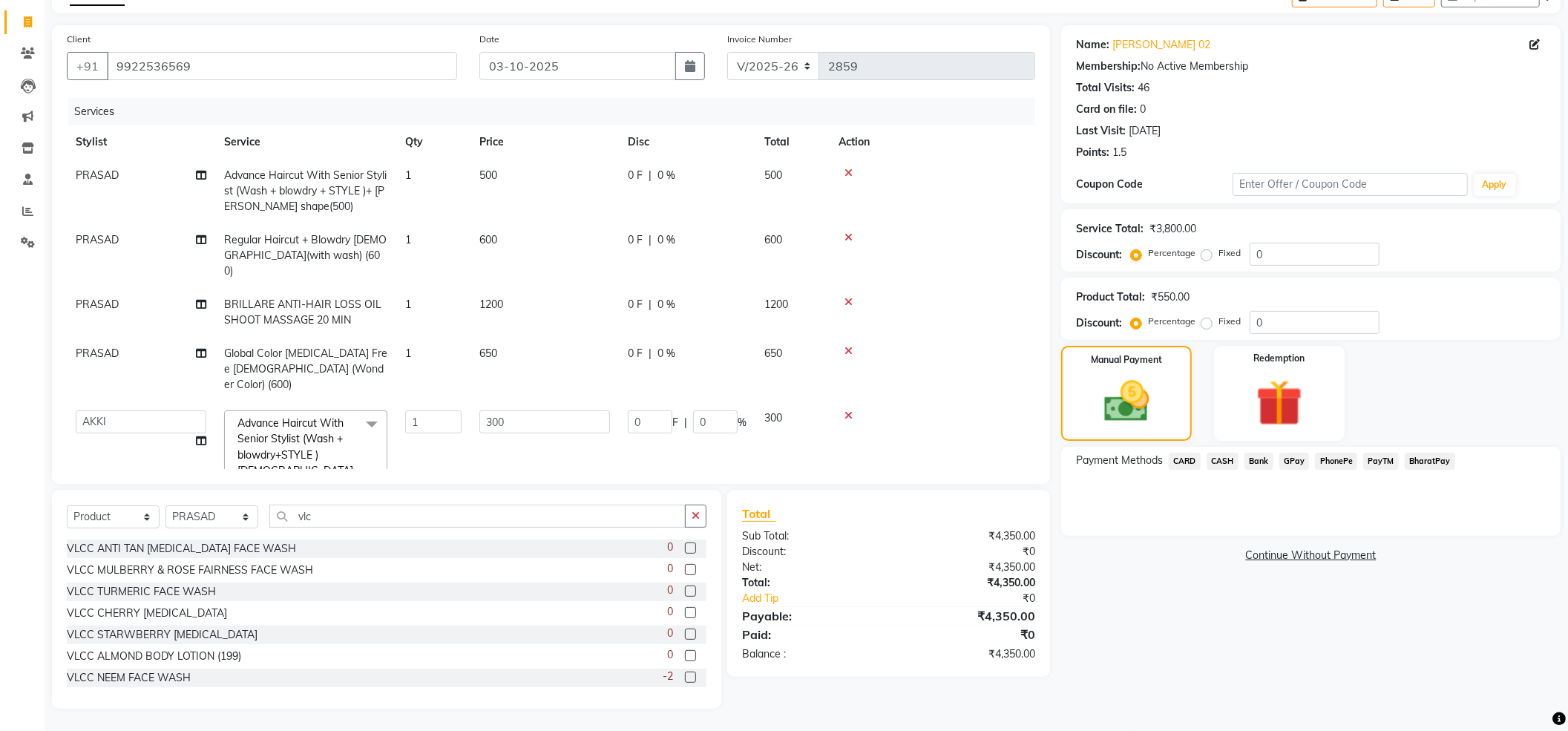
click at [84, 176] on span "PRASAD" at bounding box center [97, 175] width 44 height 14
select select "24666"
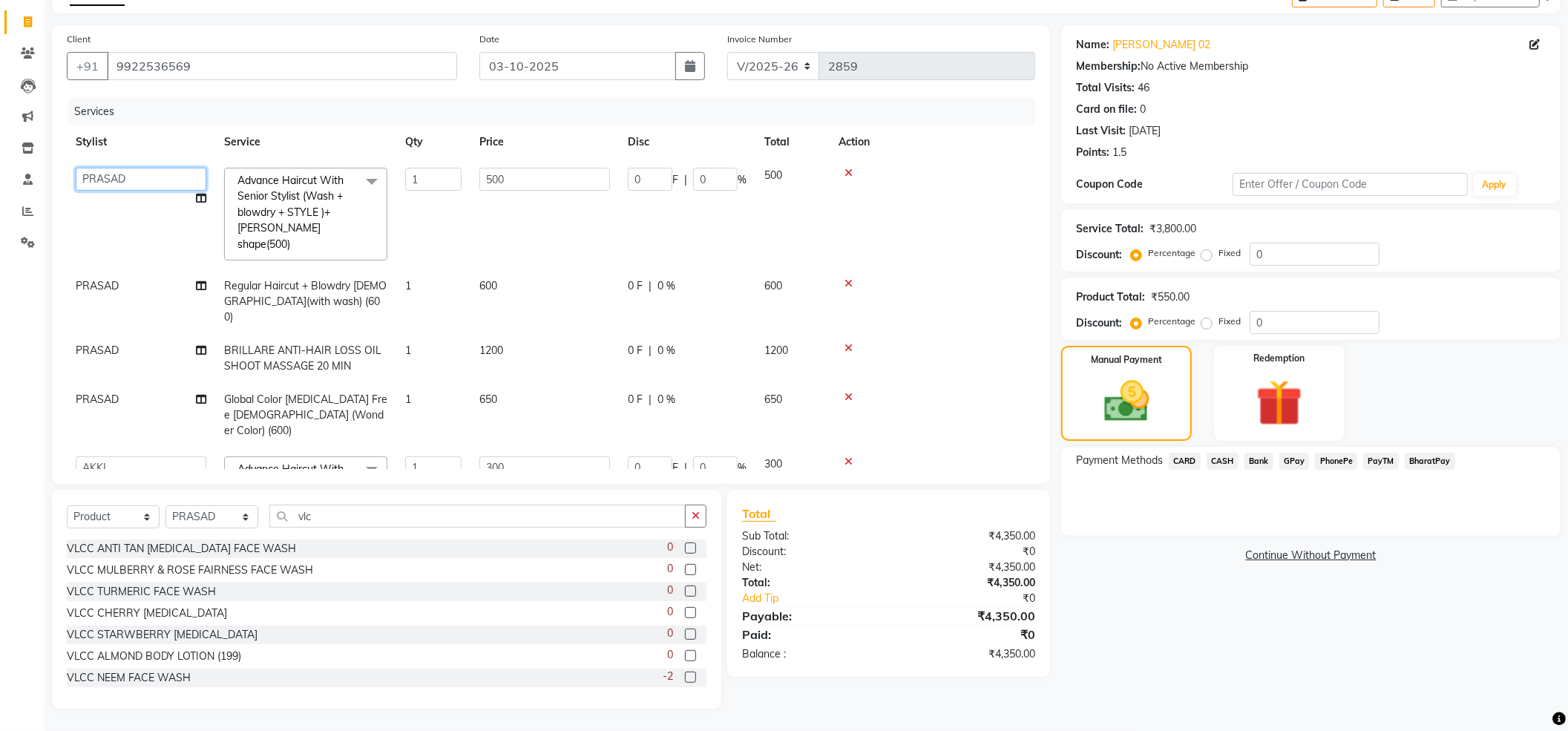
click at [98, 174] on select "ABHI AKKI KIRTI MANAGER MISS STAFF MONG'Z. NILOFER PALLAVI PRASAD PRATIKSHA SHI…" at bounding box center [140, 180] width 131 height 23
select select "82728"
click at [200, 196] on icon at bounding box center [201, 198] width 11 height 11
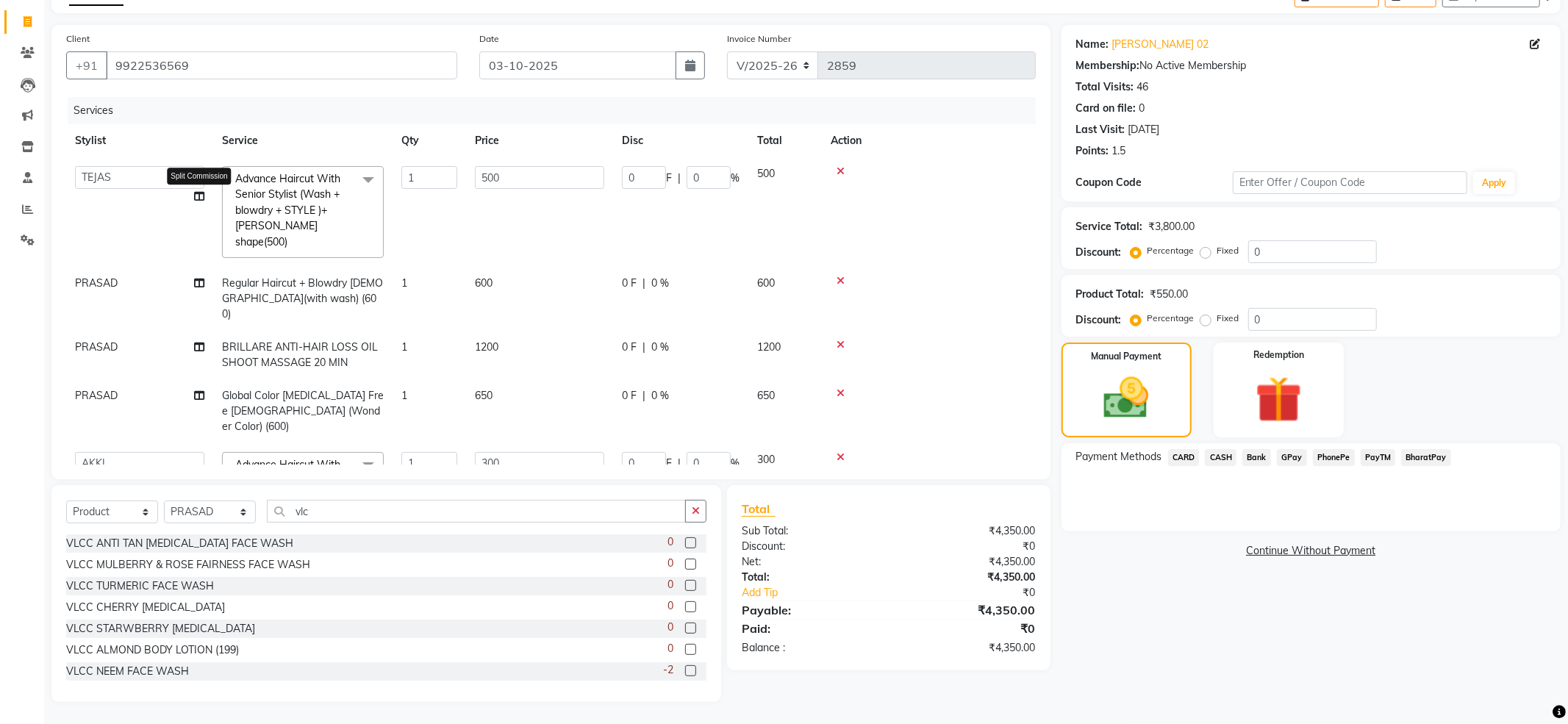
select select "82728"
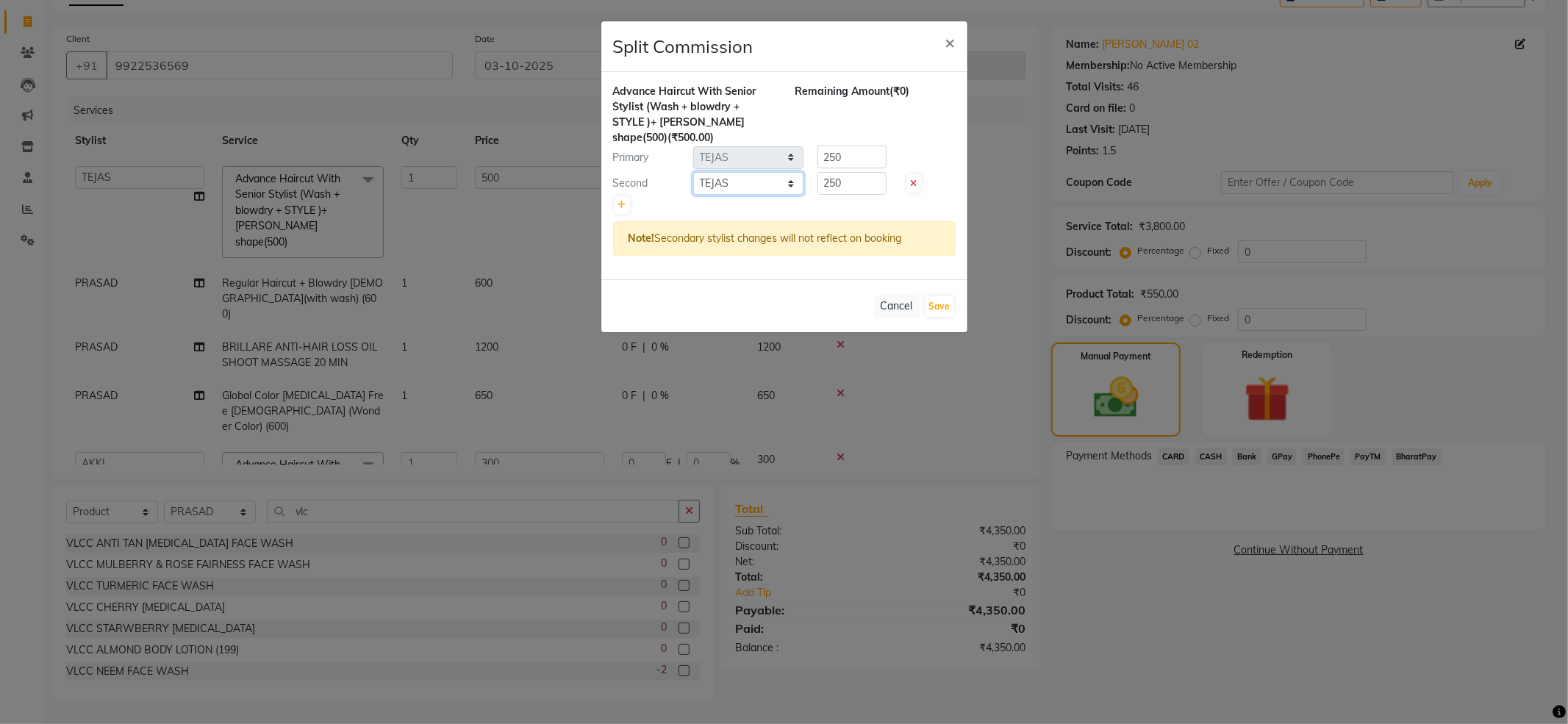
click at [777, 189] on select "Select ABHI AKKI KIRTI MANAGER MISS STAFF MONG'Z. NILOFER PALLAVI PRASAD PRATIK…" at bounding box center [748, 184] width 110 height 23
select select "24666"
click at [693, 172] on select "Select ABHI AKKI KIRTI MANAGER MISS STAFF MONG'Z. NILOFER PALLAVI PRASAD PRATIK…" at bounding box center [748, 184] width 110 height 23
click at [950, 305] on button "Save" at bounding box center [940, 305] width 29 height 20
select select "Select"
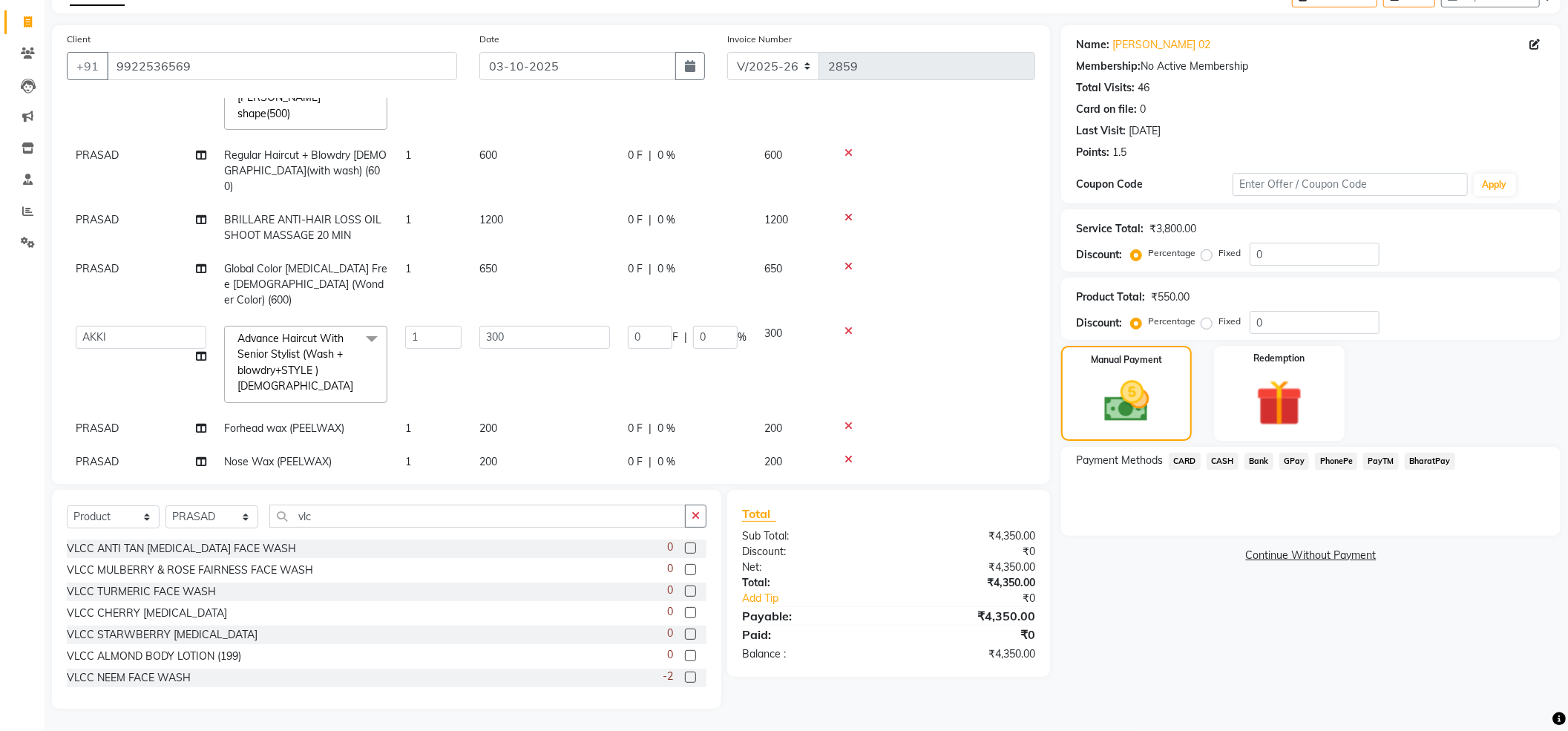
scroll to position [308, 0]
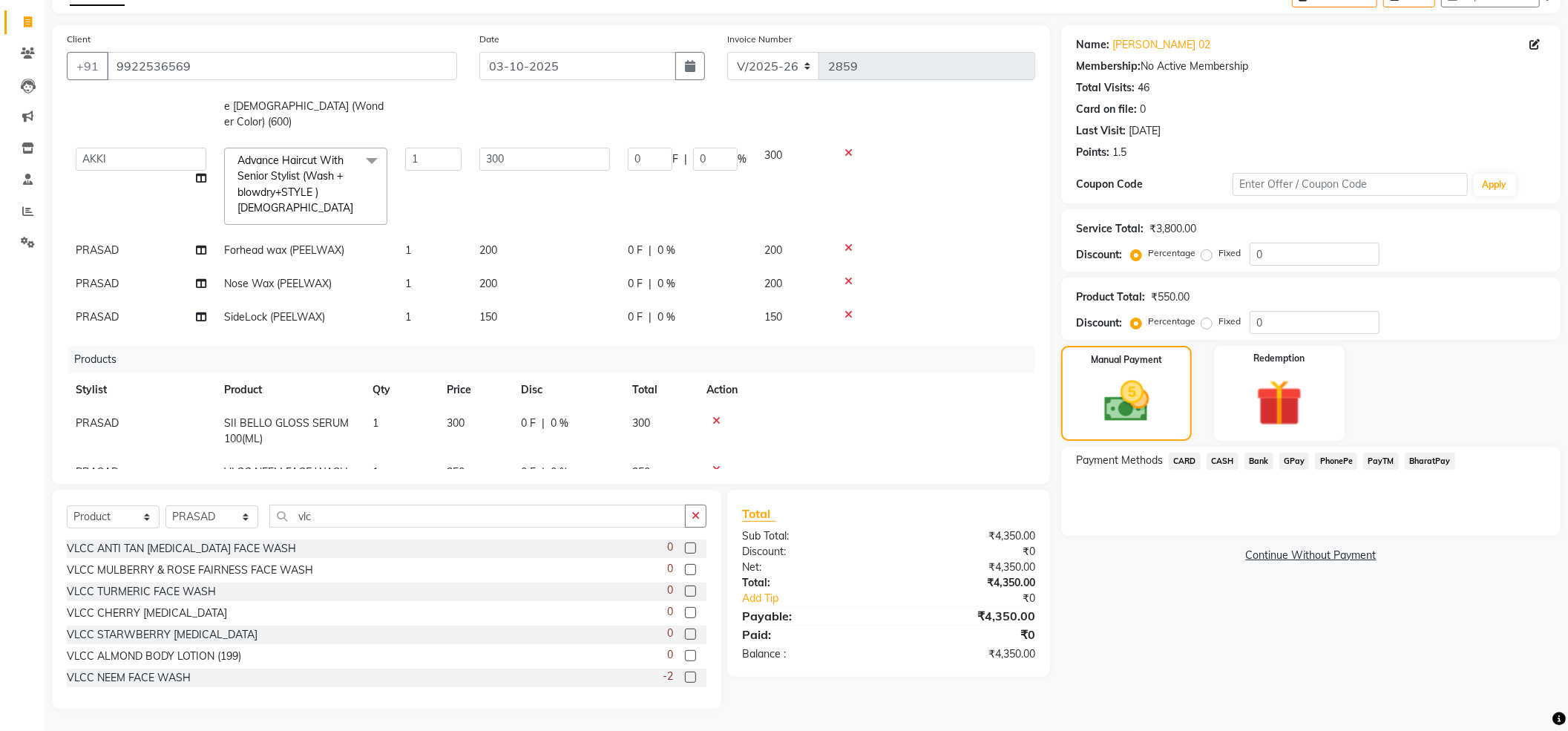
drag, startPoint x: 1367, startPoint y: 458, endPoint x: 1355, endPoint y: 458, distance: 12.0
click at [1364, 458] on span "PayTM" at bounding box center [1380, 461] width 36 height 17
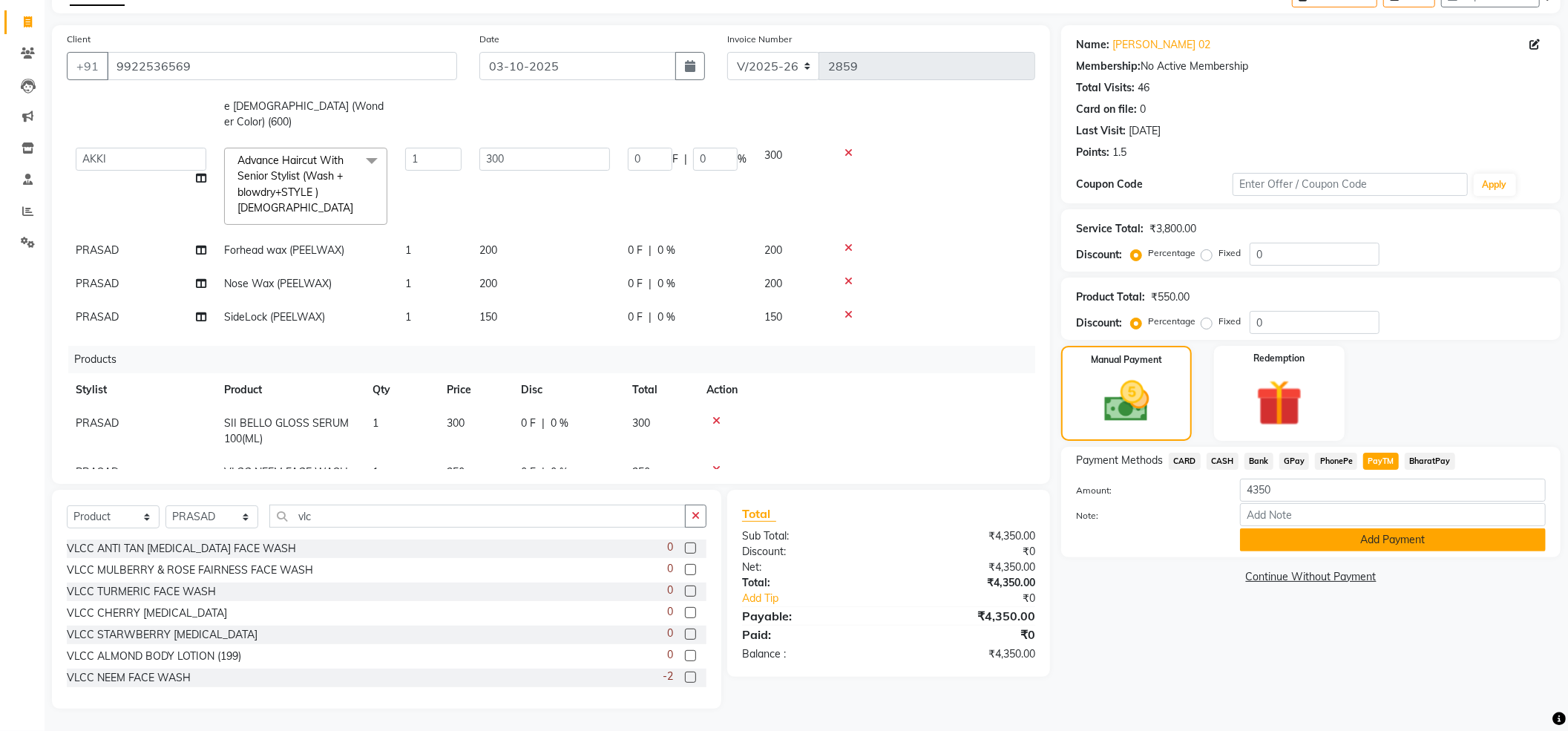
click at [1349, 541] on button "Add Payment" at bounding box center [1393, 541] width 305 height 23
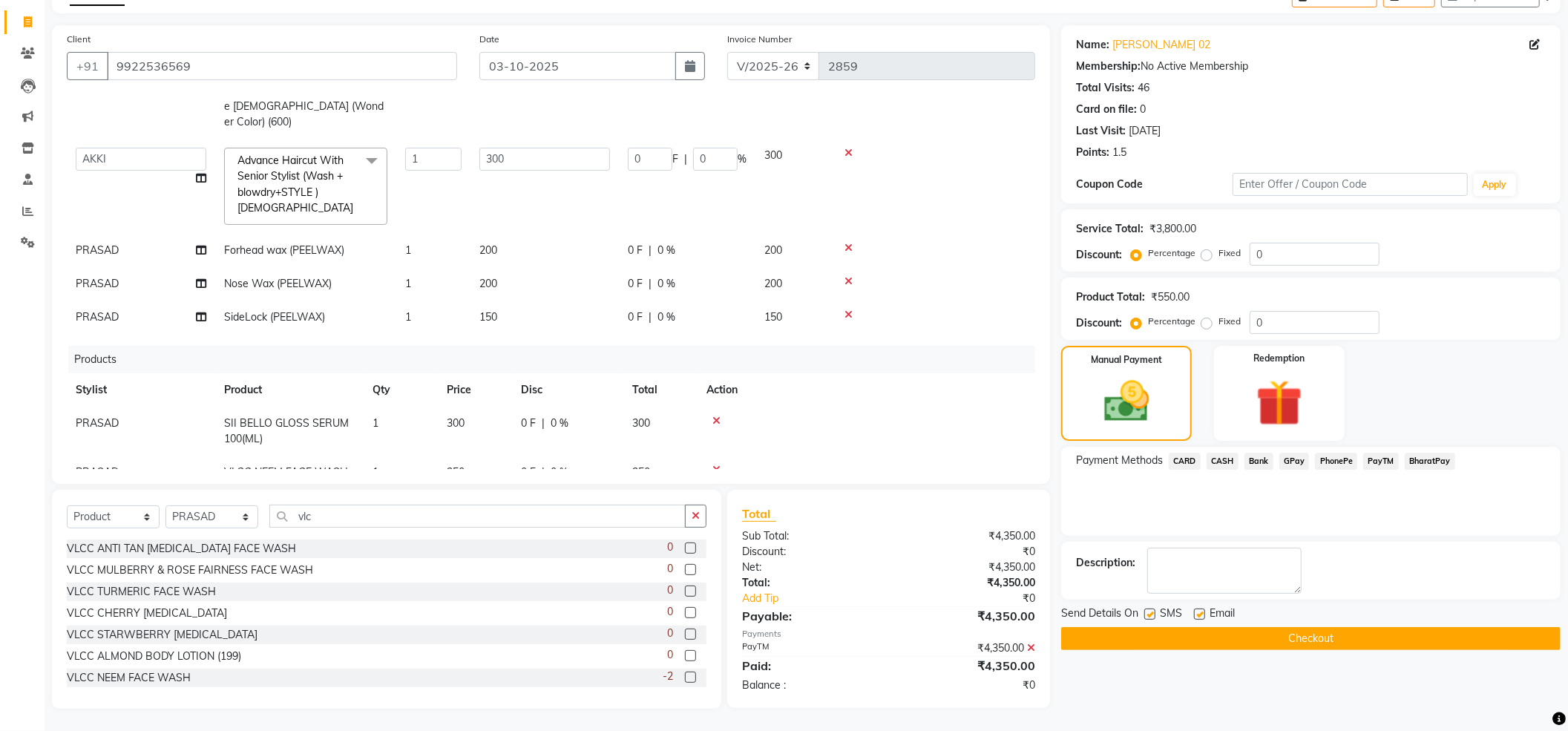
click at [1233, 651] on button "Checkout" at bounding box center [1311, 639] width 500 height 23
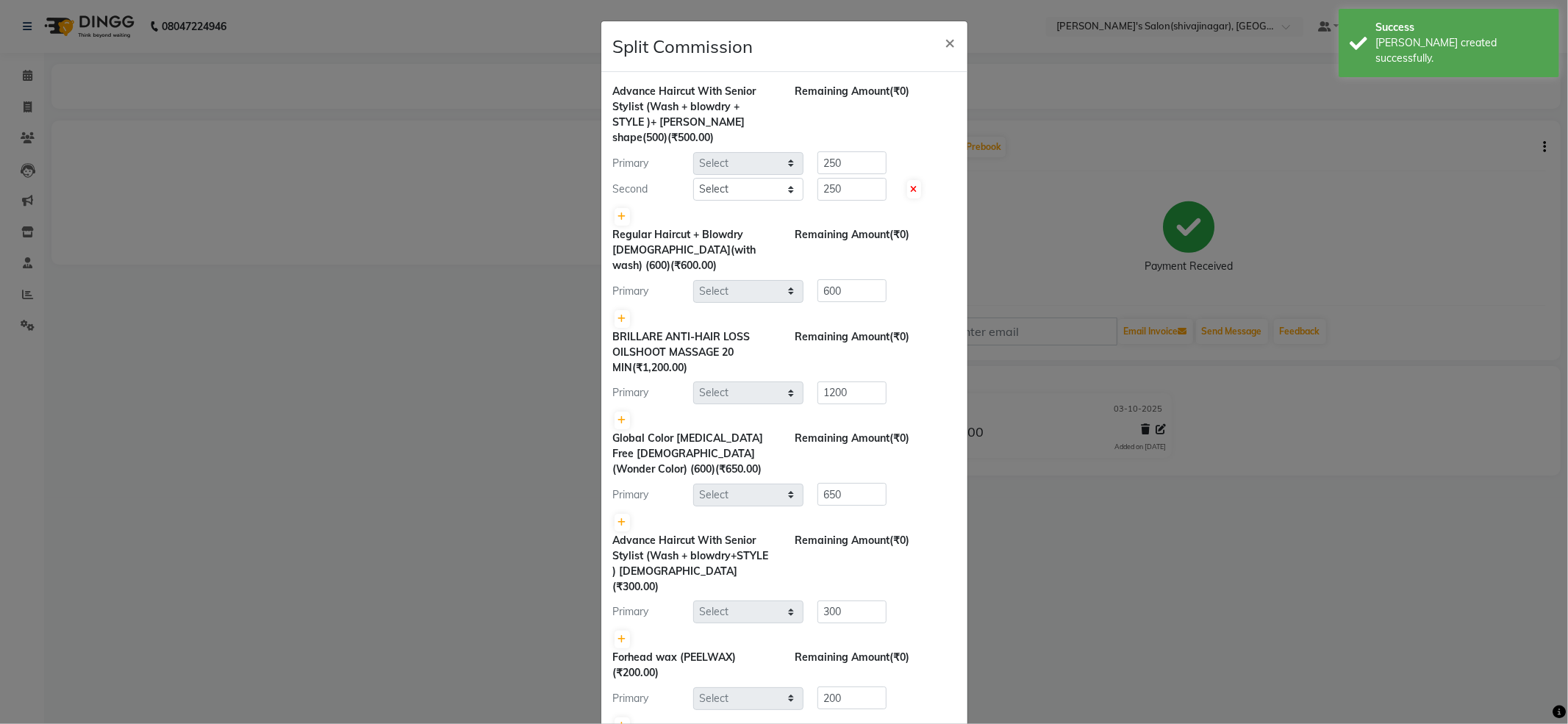
select select "82728"
select select "24666"
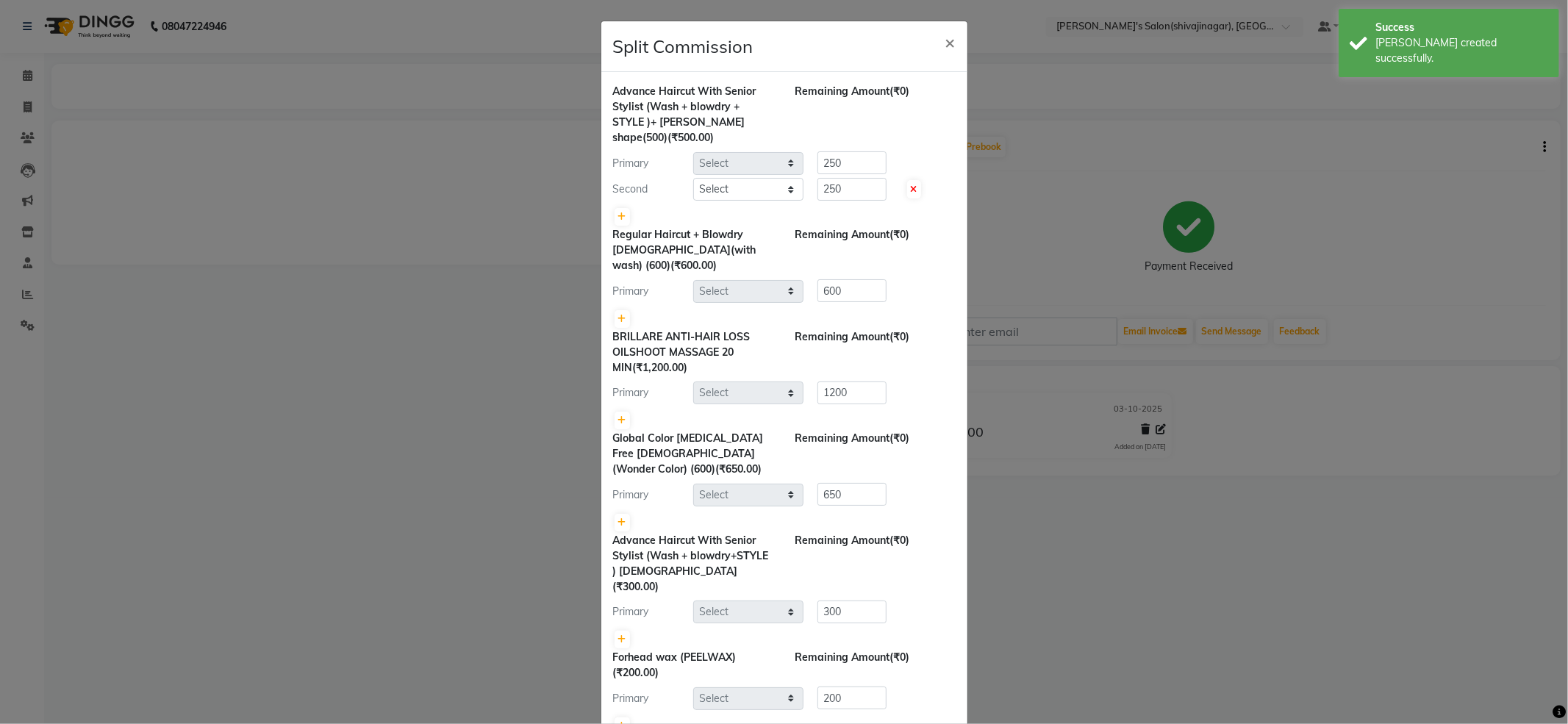
select select "24667"
select select "24666"
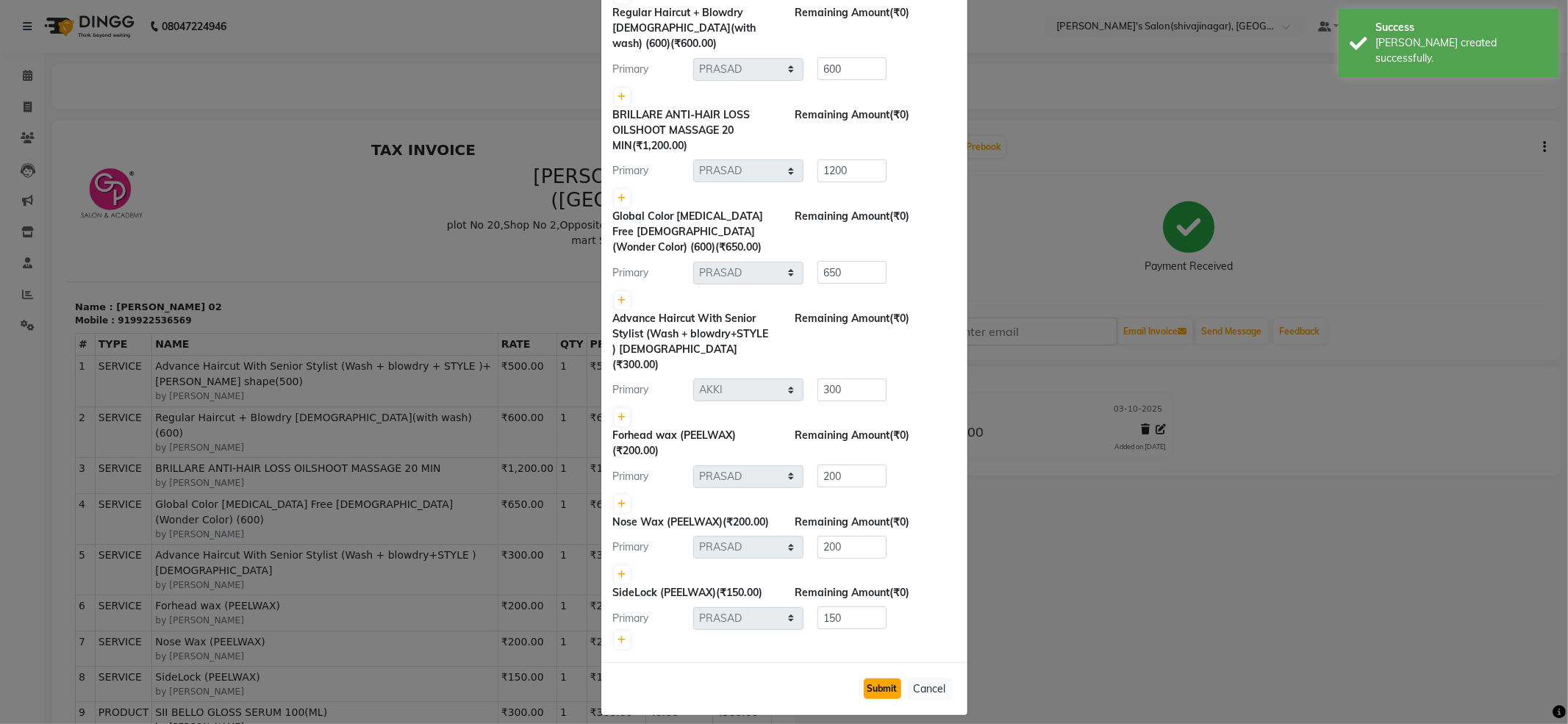
click at [870, 679] on button "Submit" at bounding box center [882, 689] width 37 height 20
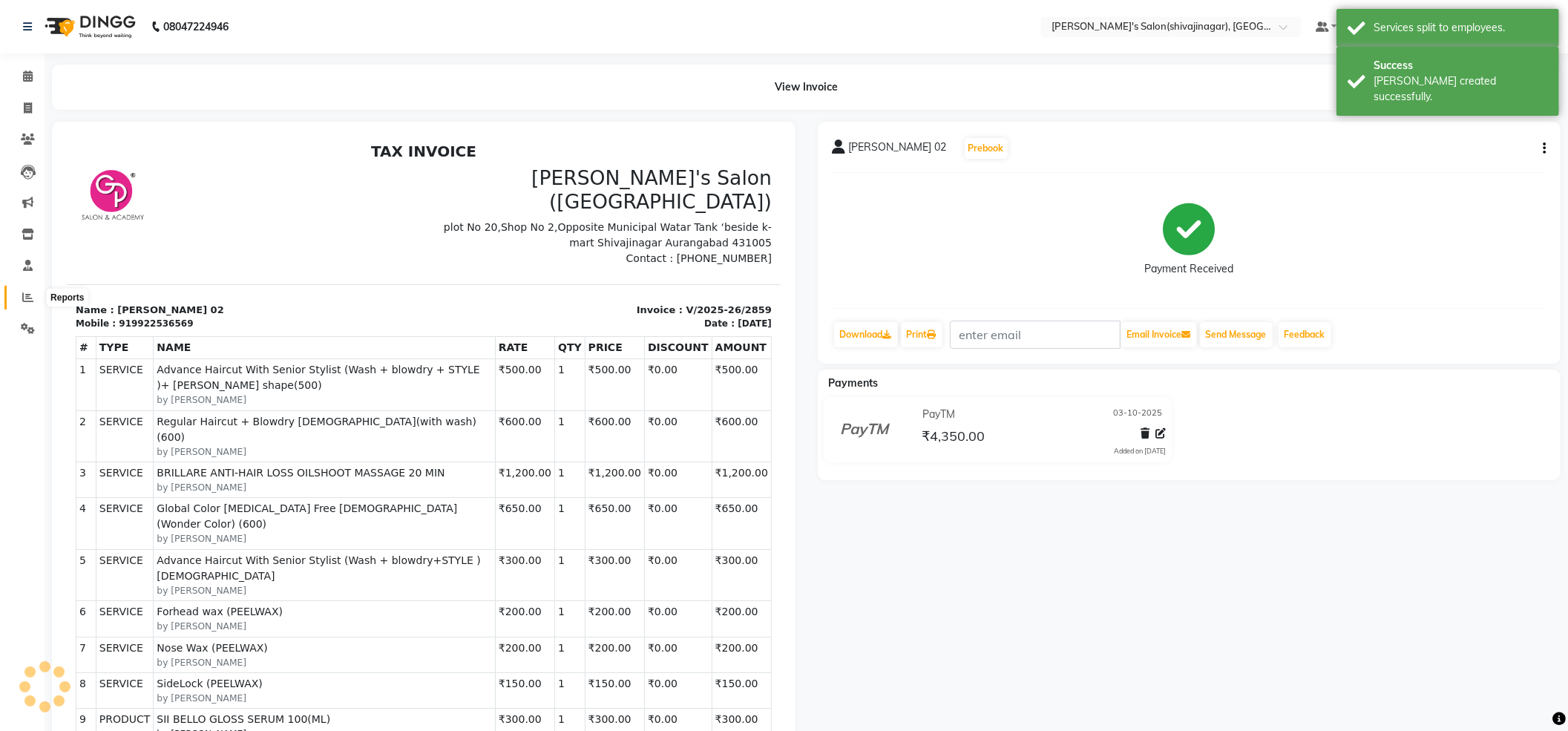
click at [27, 296] on icon at bounding box center [28, 298] width 12 height 12
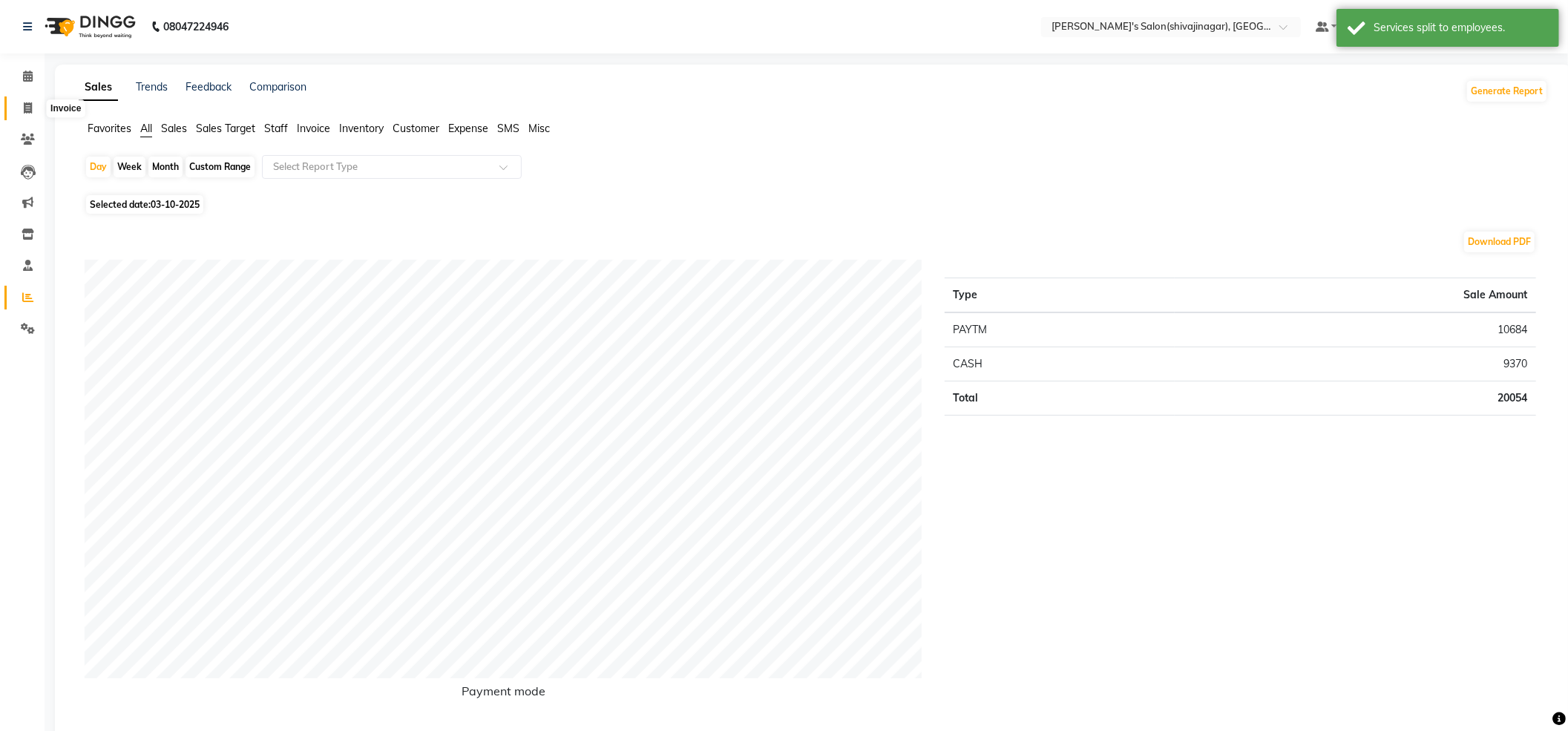
click at [27, 102] on icon at bounding box center [28, 108] width 8 height 12
select select "service"
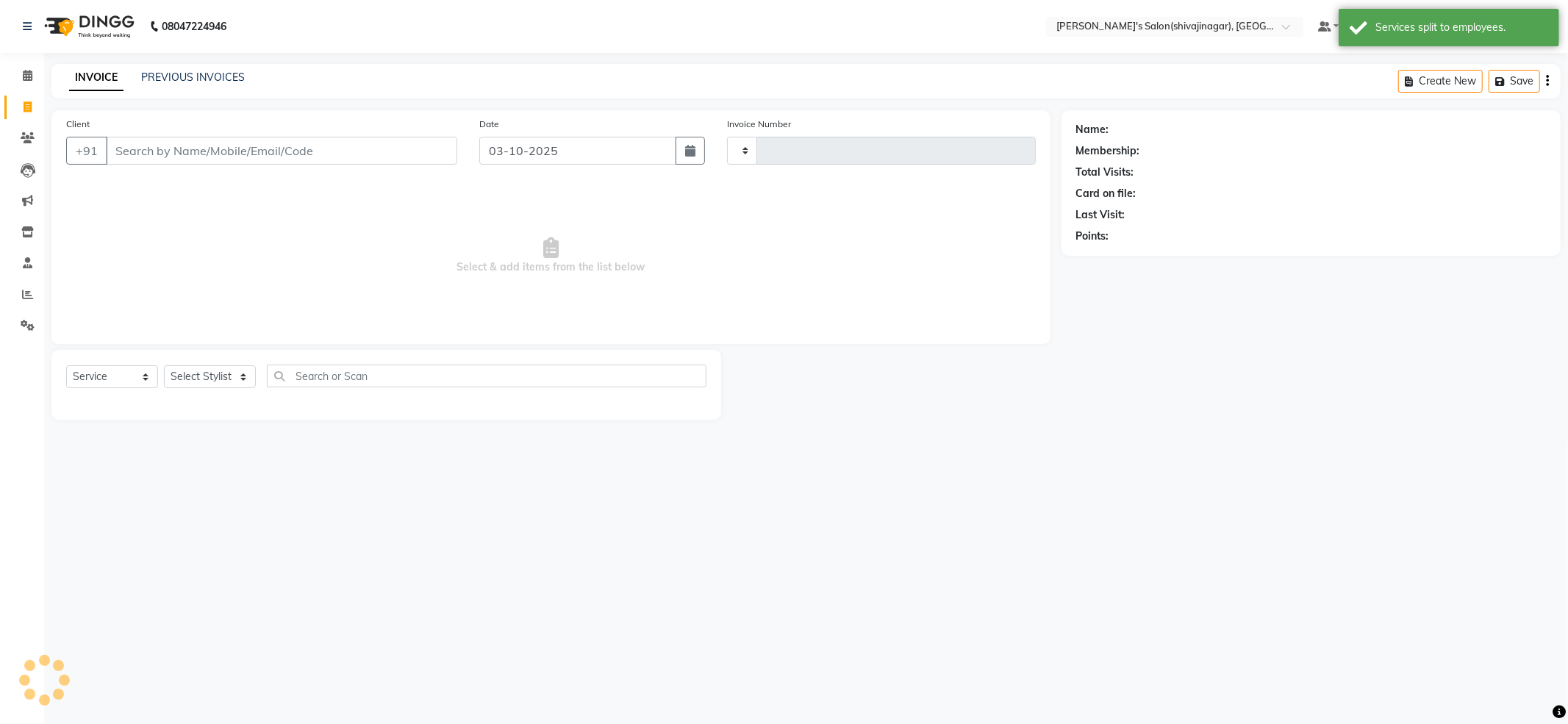
click at [27, 102] on icon at bounding box center [28, 107] width 8 height 11
select select "service"
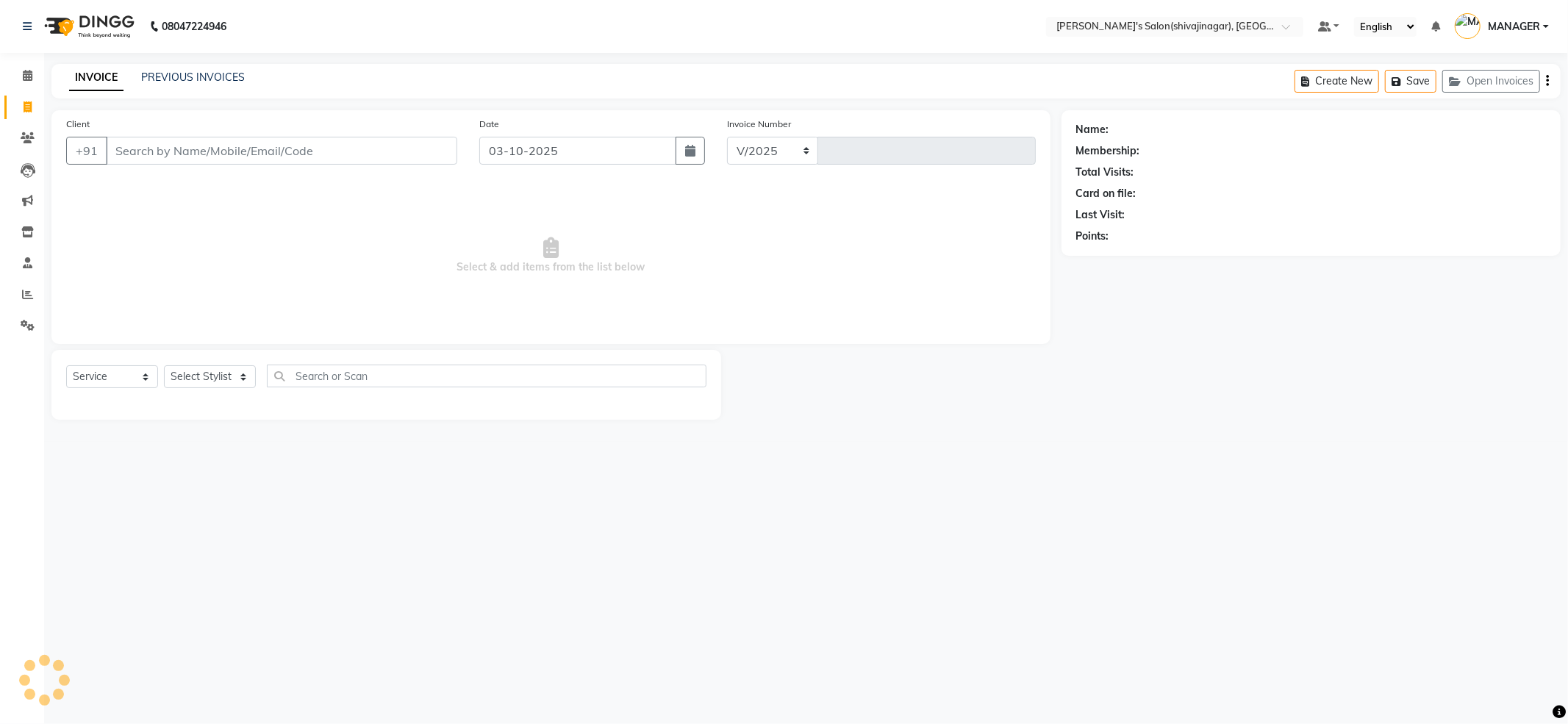
select select "4174"
type input "2860"
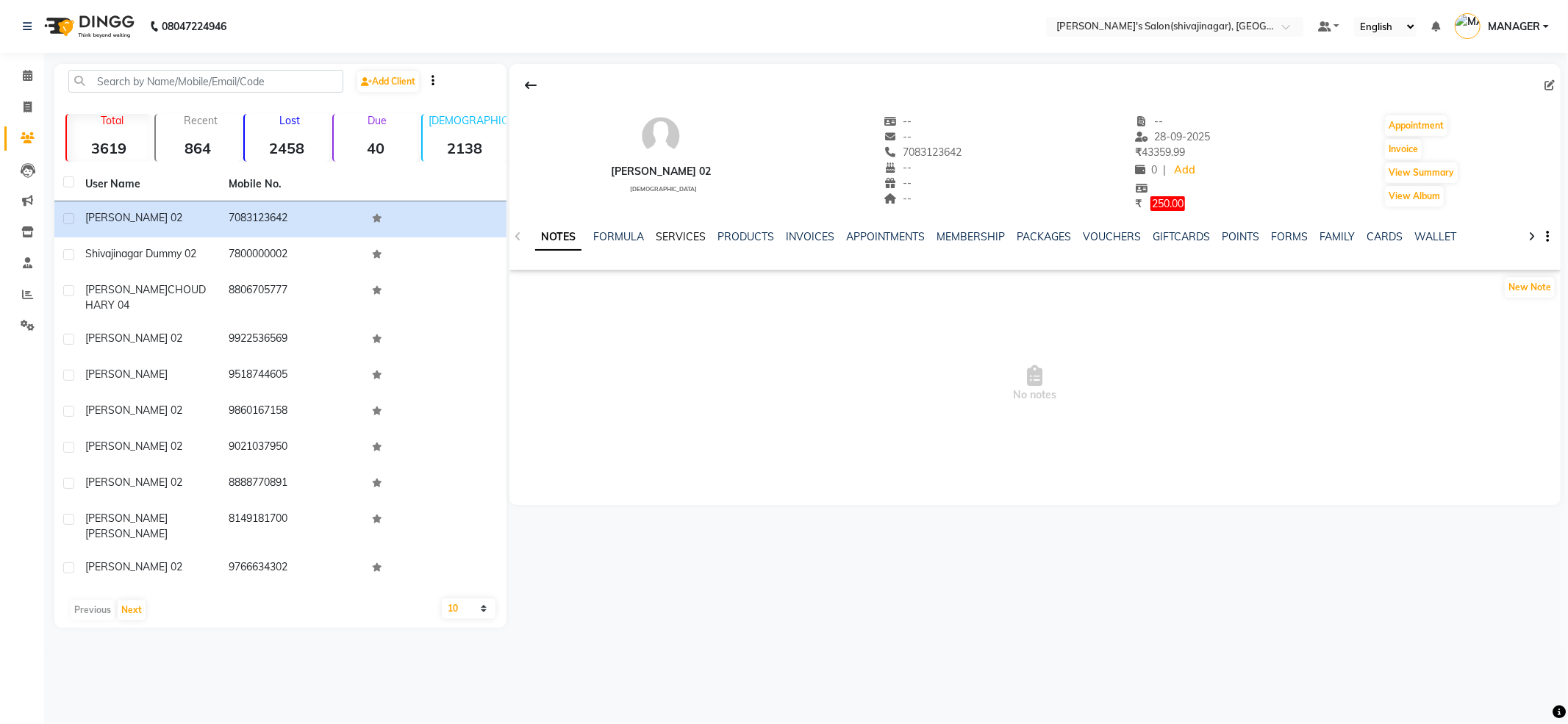
click at [662, 234] on link "SERVICES" at bounding box center [681, 237] width 50 height 13
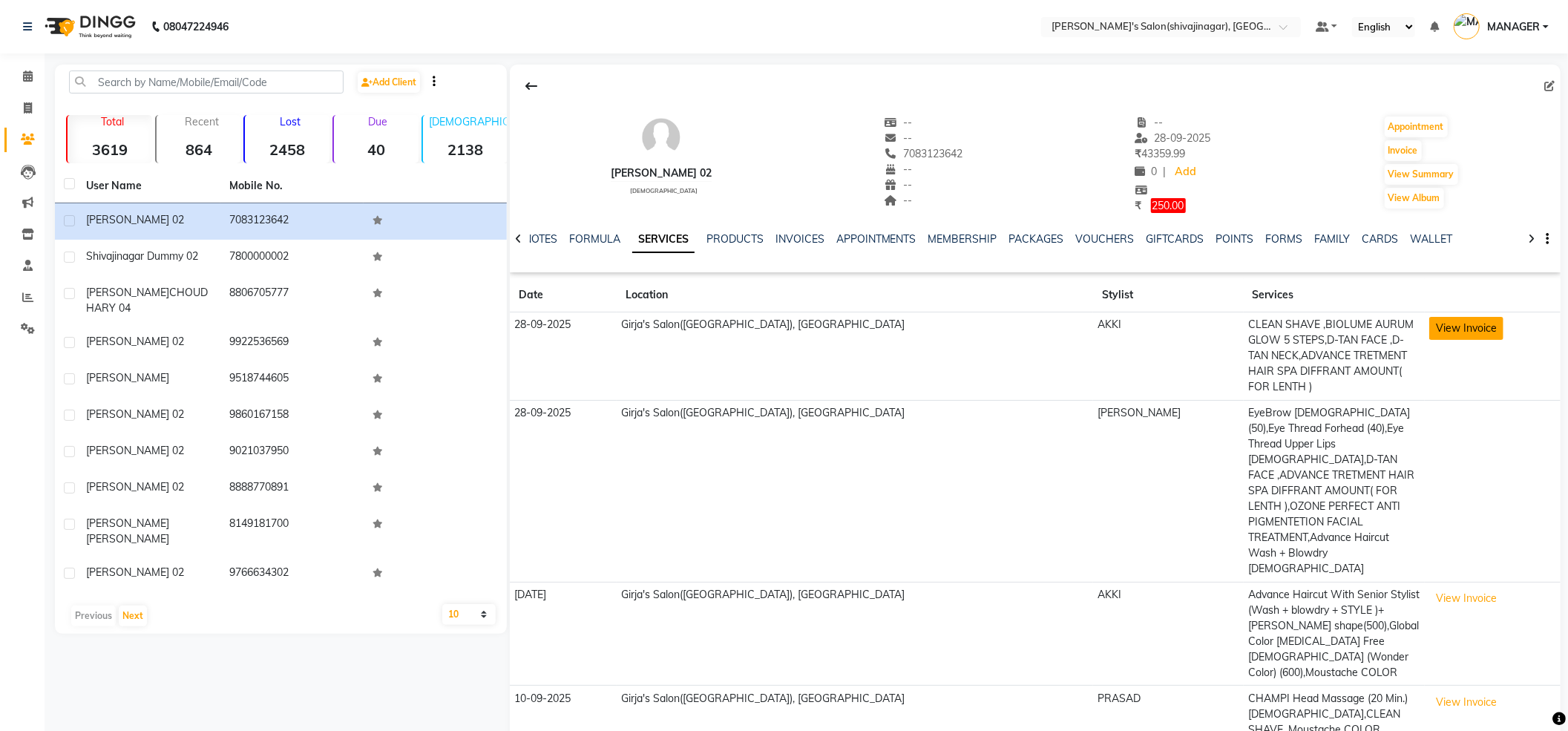
click at [1434, 325] on button "View Invoice" at bounding box center [1466, 329] width 74 height 23
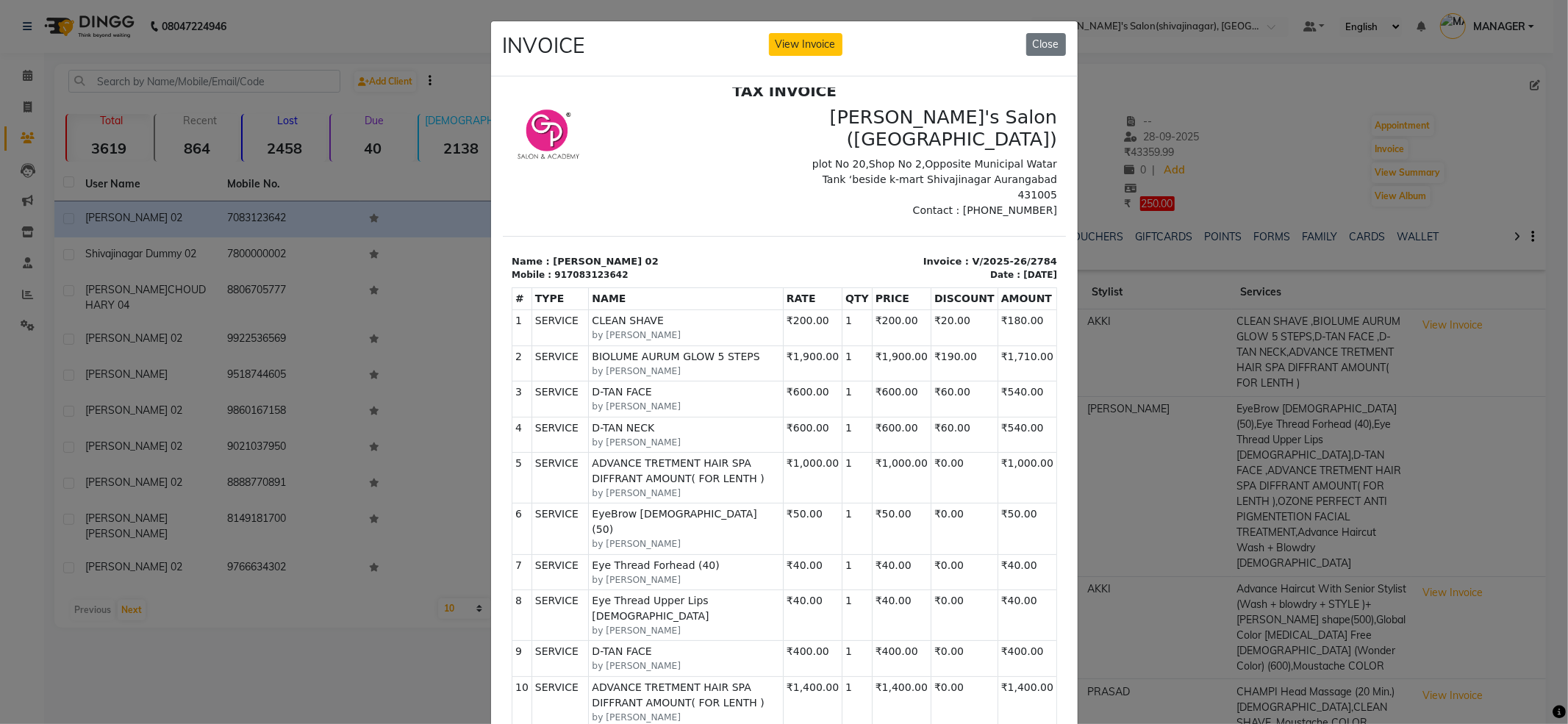
scroll to position [300, 0]
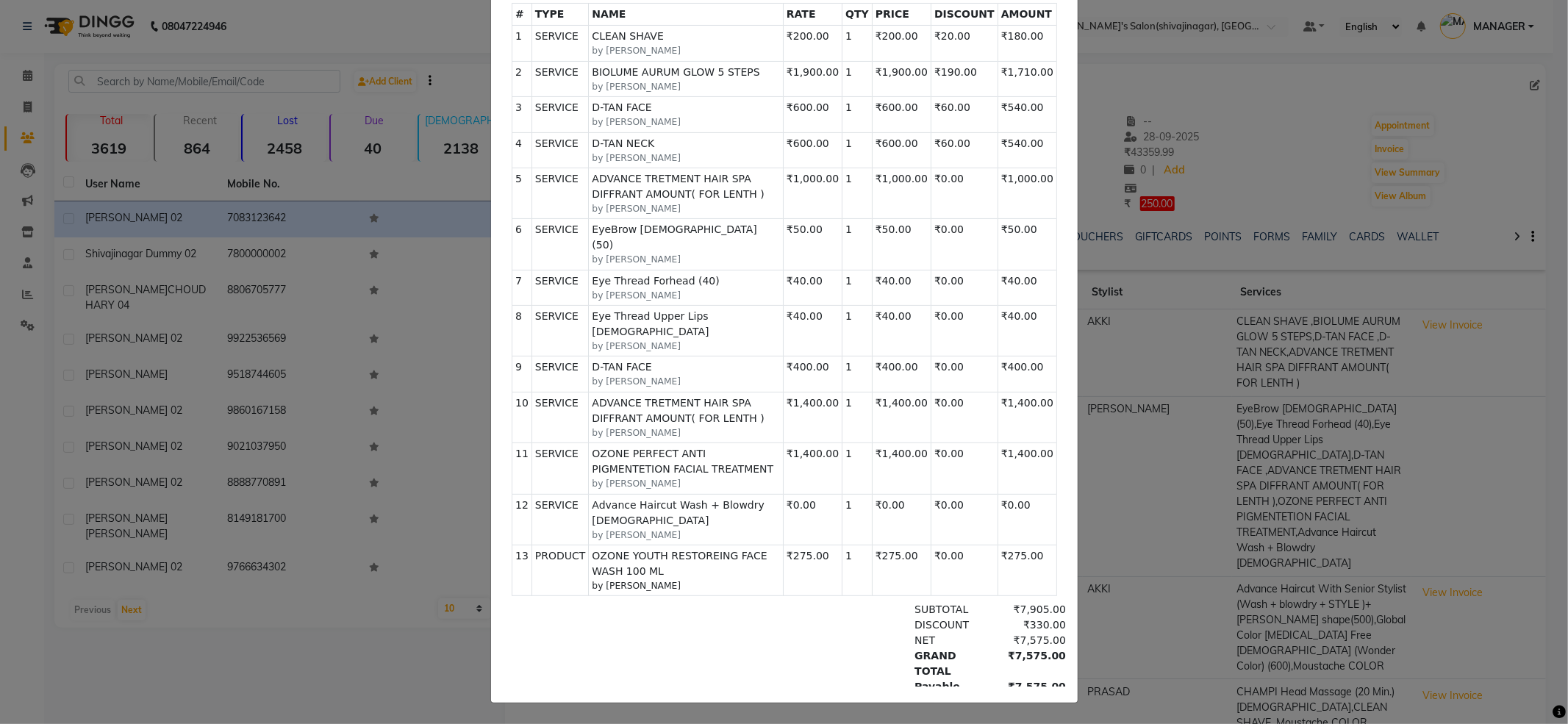
click at [1354, 489] on ngb-modal-window "INVOICE View Invoice Close" at bounding box center [784, 362] width 1568 height 724
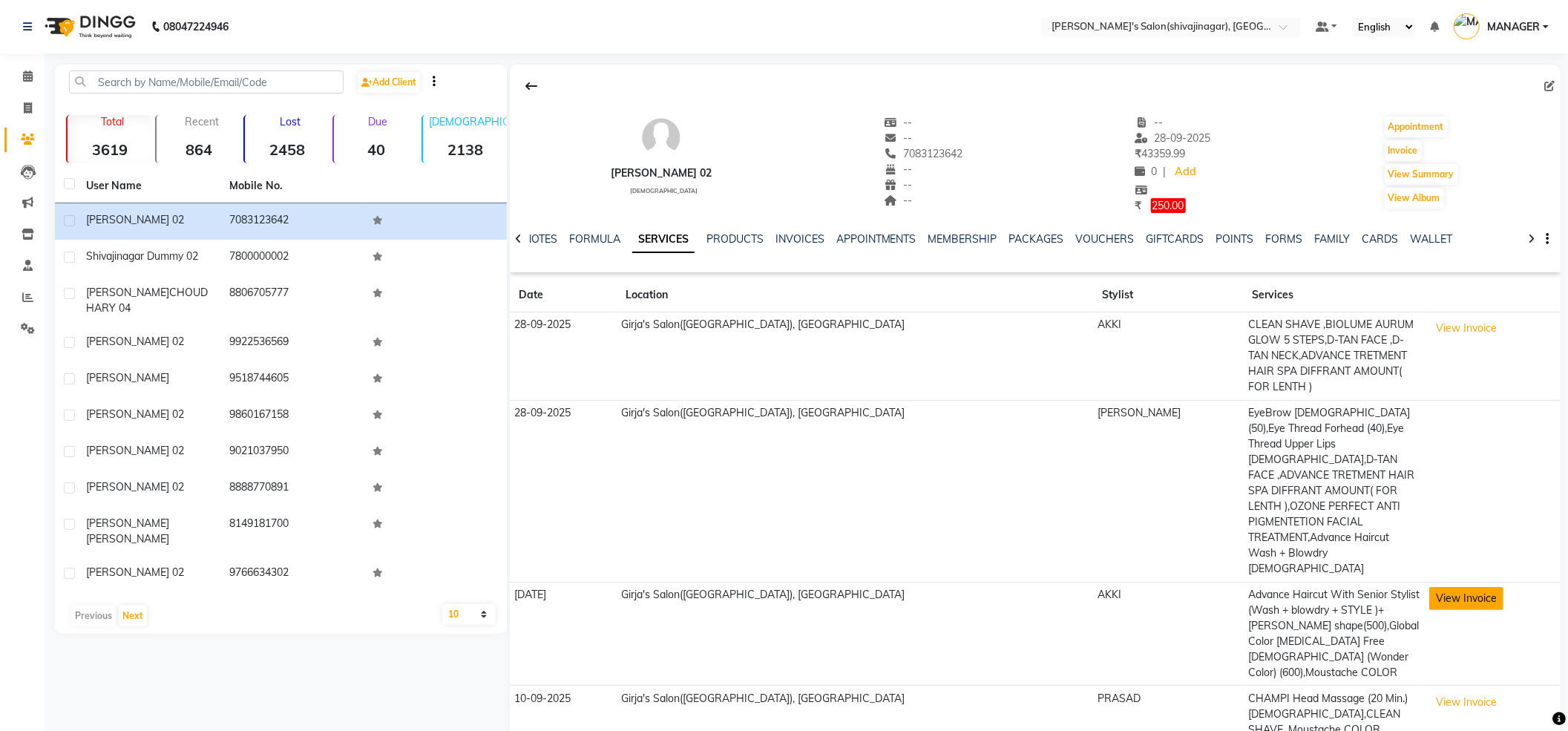
click at [1430, 587] on button "View Invoice" at bounding box center [1466, 599] width 74 height 23
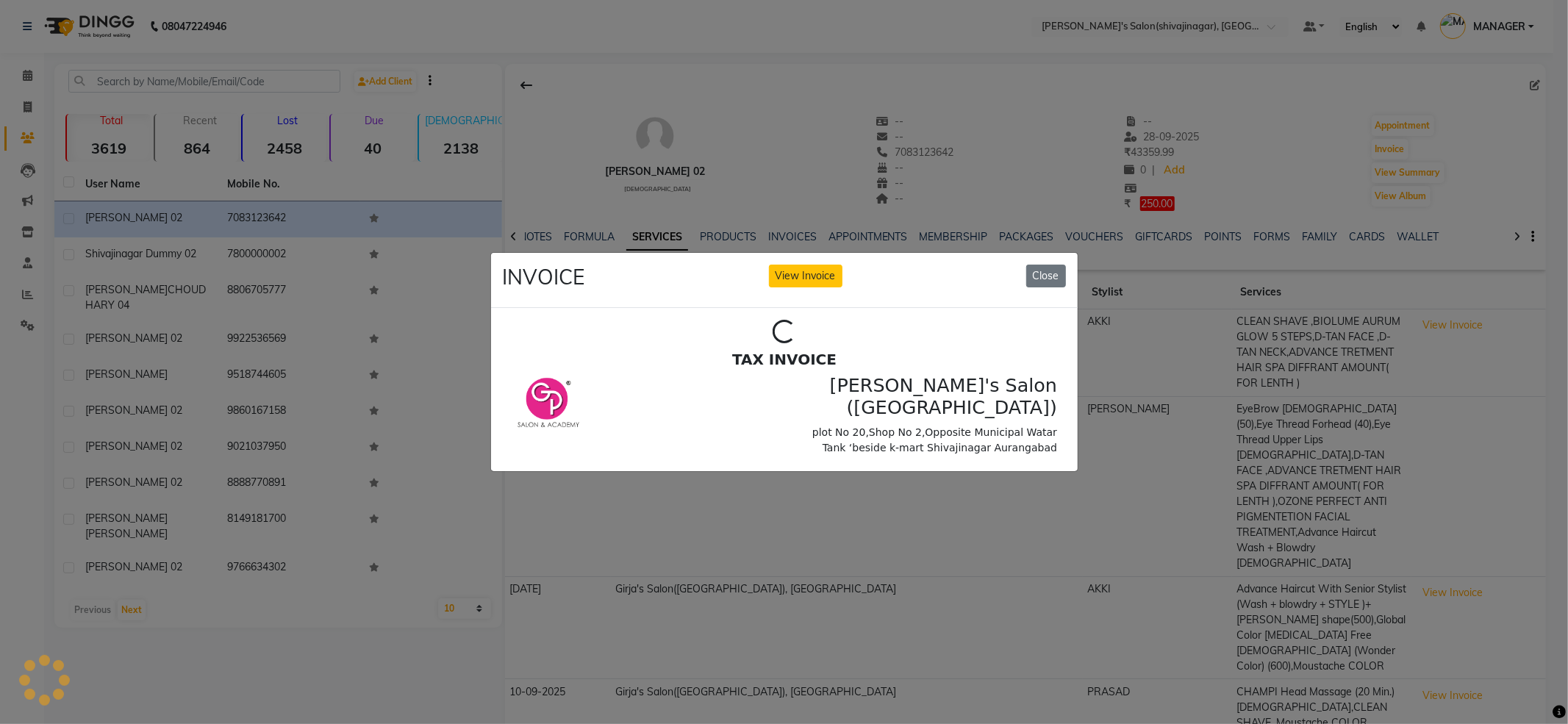
scroll to position [0, 0]
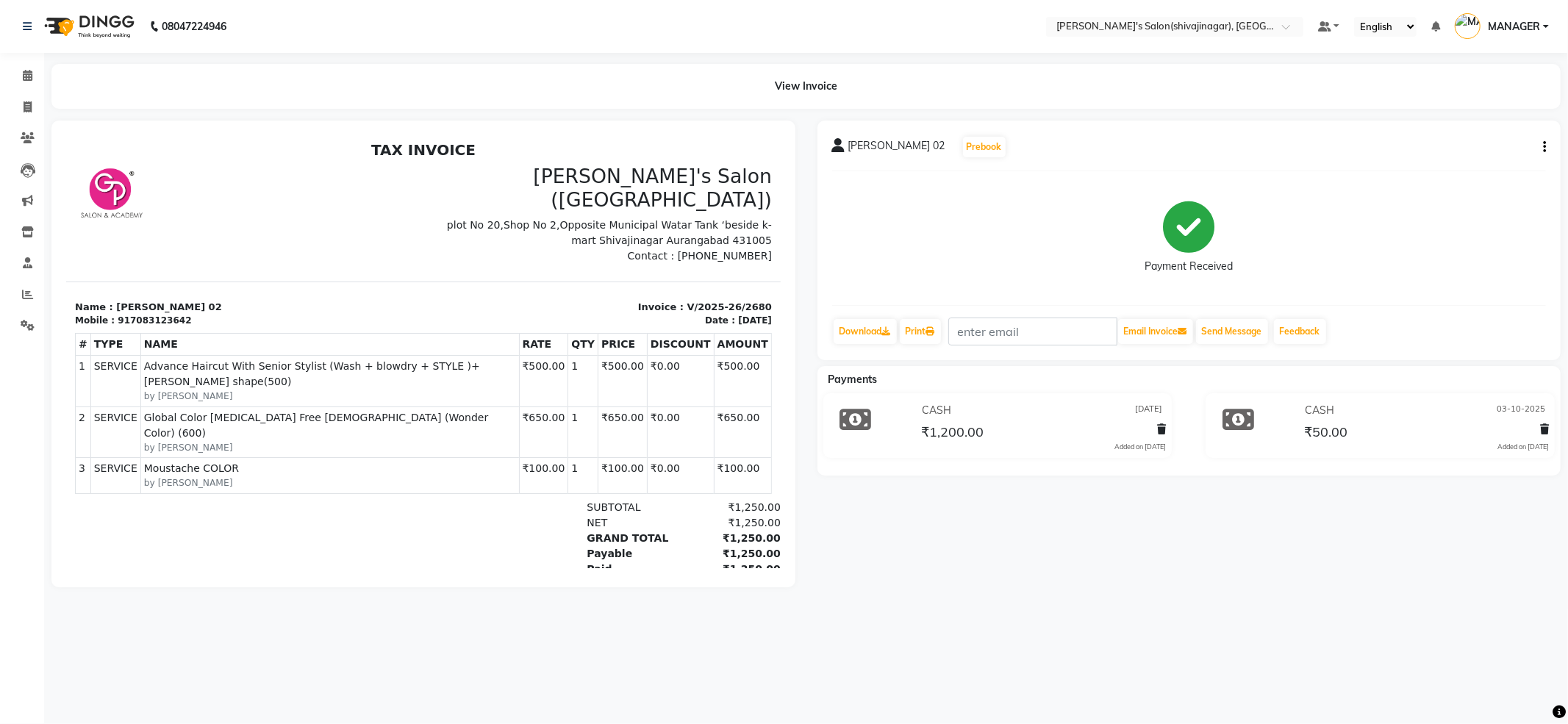
click at [1545, 430] on icon at bounding box center [1543, 429] width 9 height 11
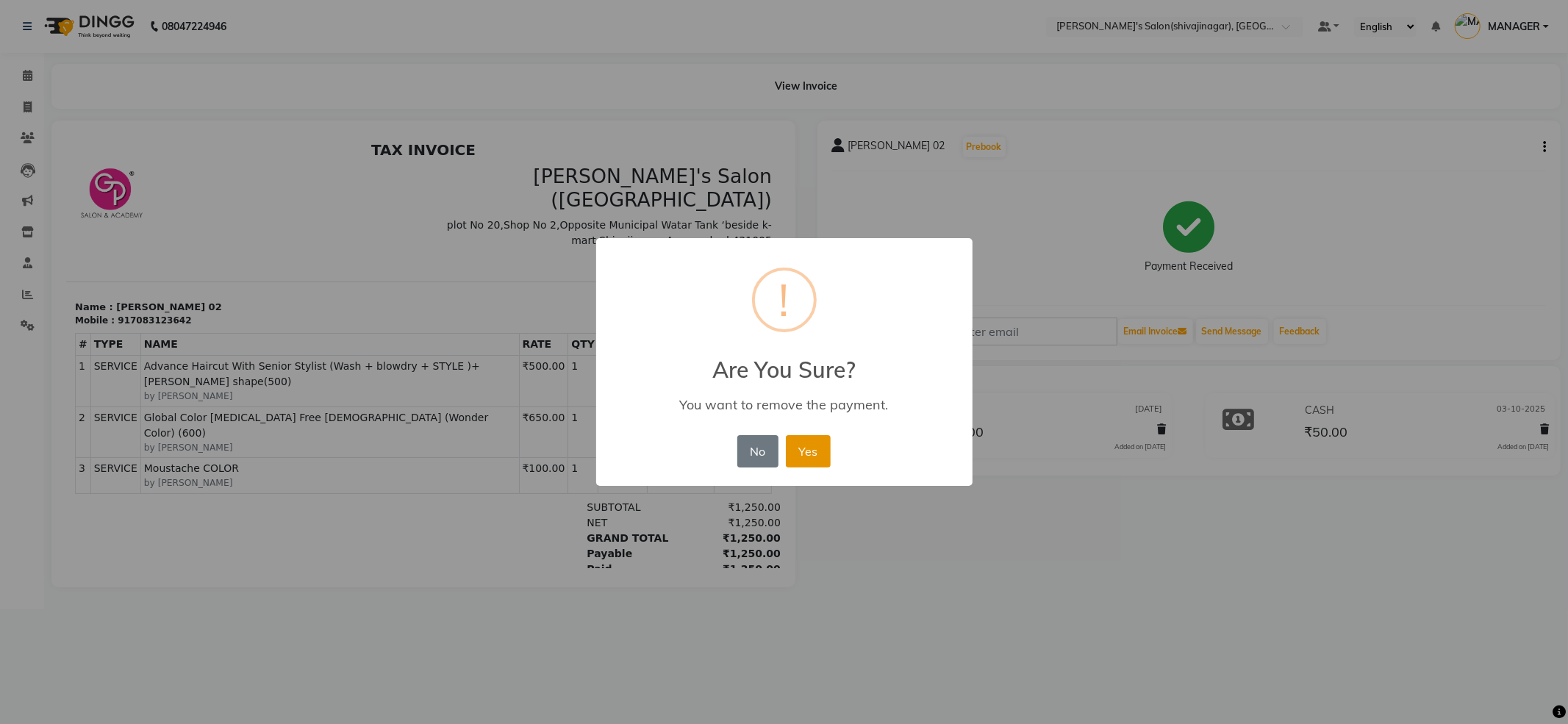
click at [820, 447] on button "Yes" at bounding box center [808, 452] width 45 height 33
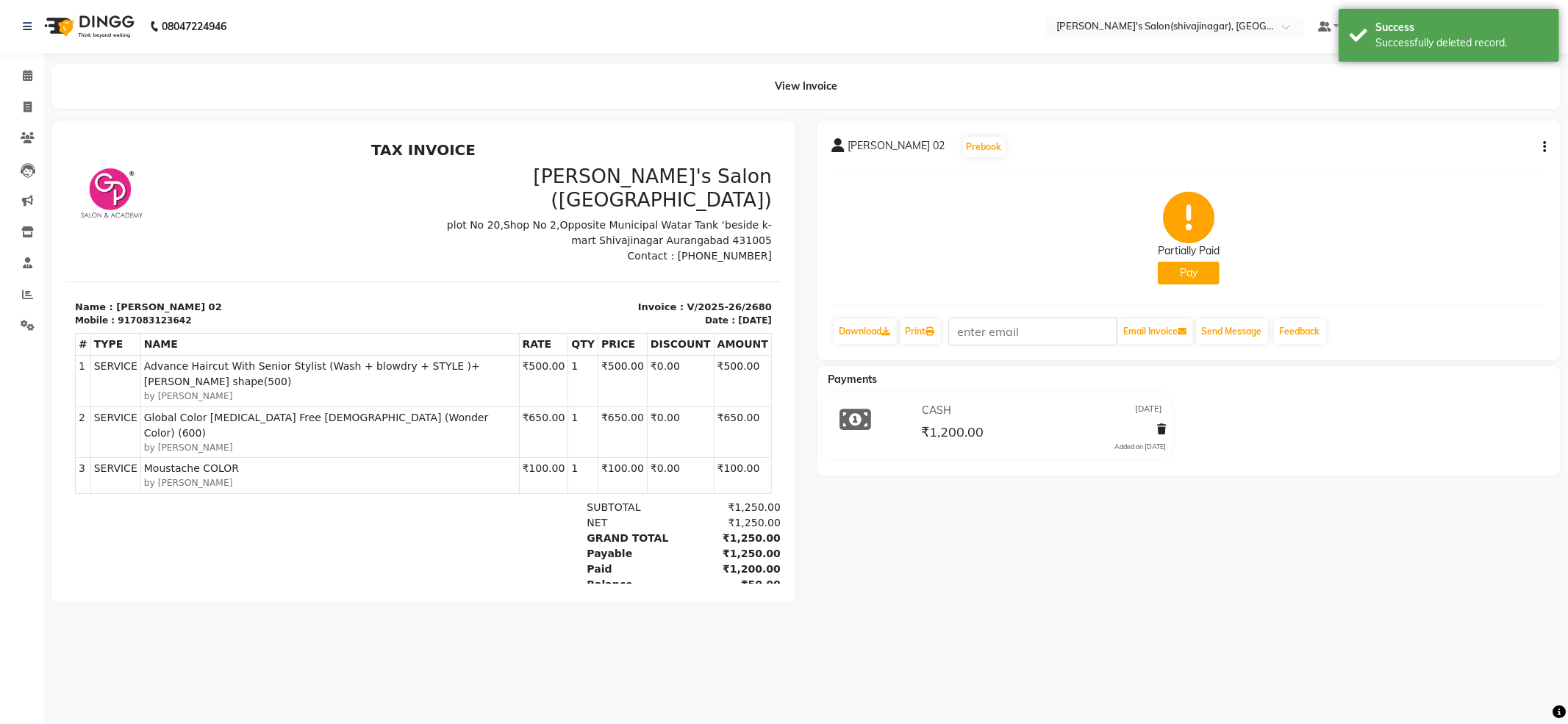
click at [1198, 274] on button "Pay" at bounding box center [1188, 273] width 61 height 23
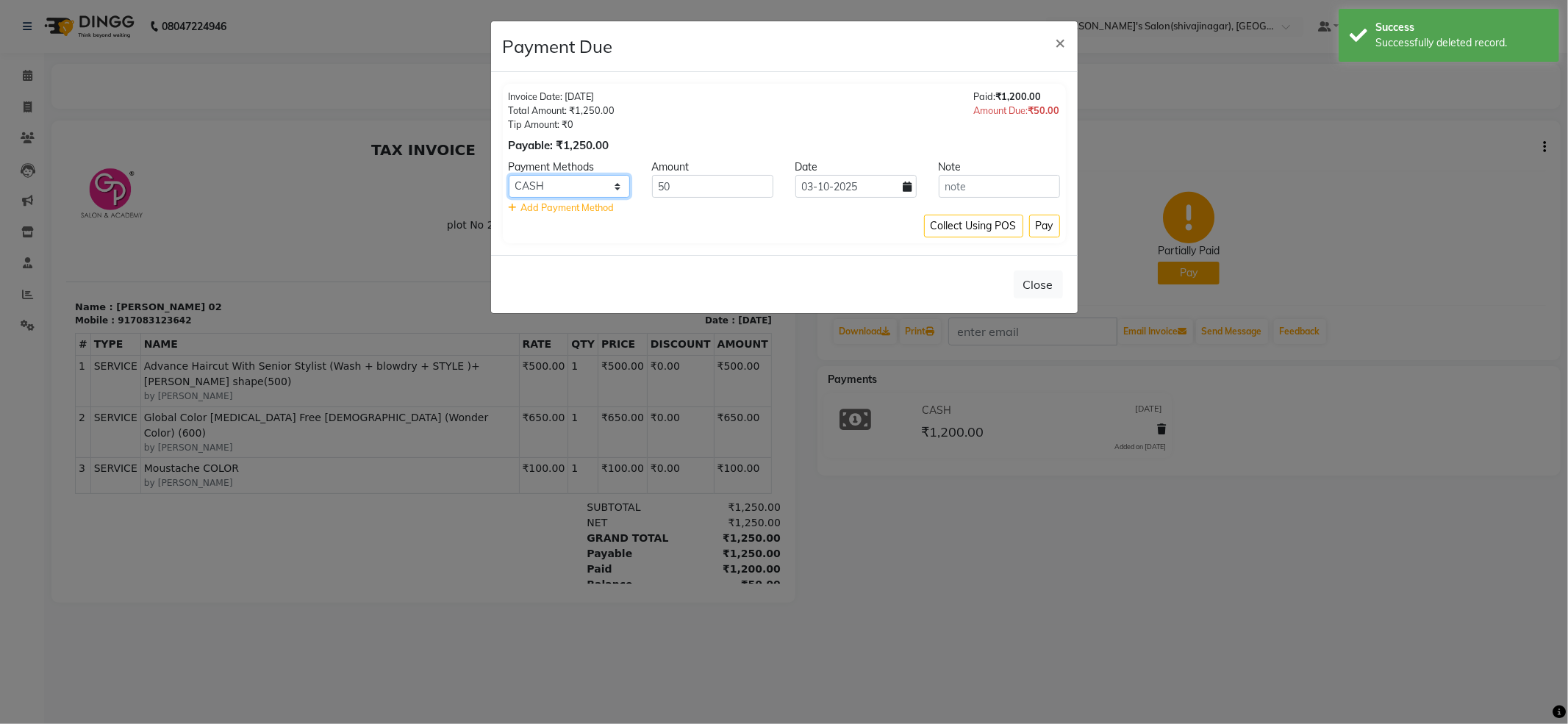
click at [562, 183] on select "CARD CASH Bank GPay PhonePe PayTM BharatPay" at bounding box center [569, 187] width 122 height 23
select select "6"
click at [508, 175] on select "CARD CASH Bank GPay PhonePe PayTM BharatPay" at bounding box center [569, 187] width 122 height 23
click at [1032, 223] on button "Pay" at bounding box center [1044, 226] width 31 height 23
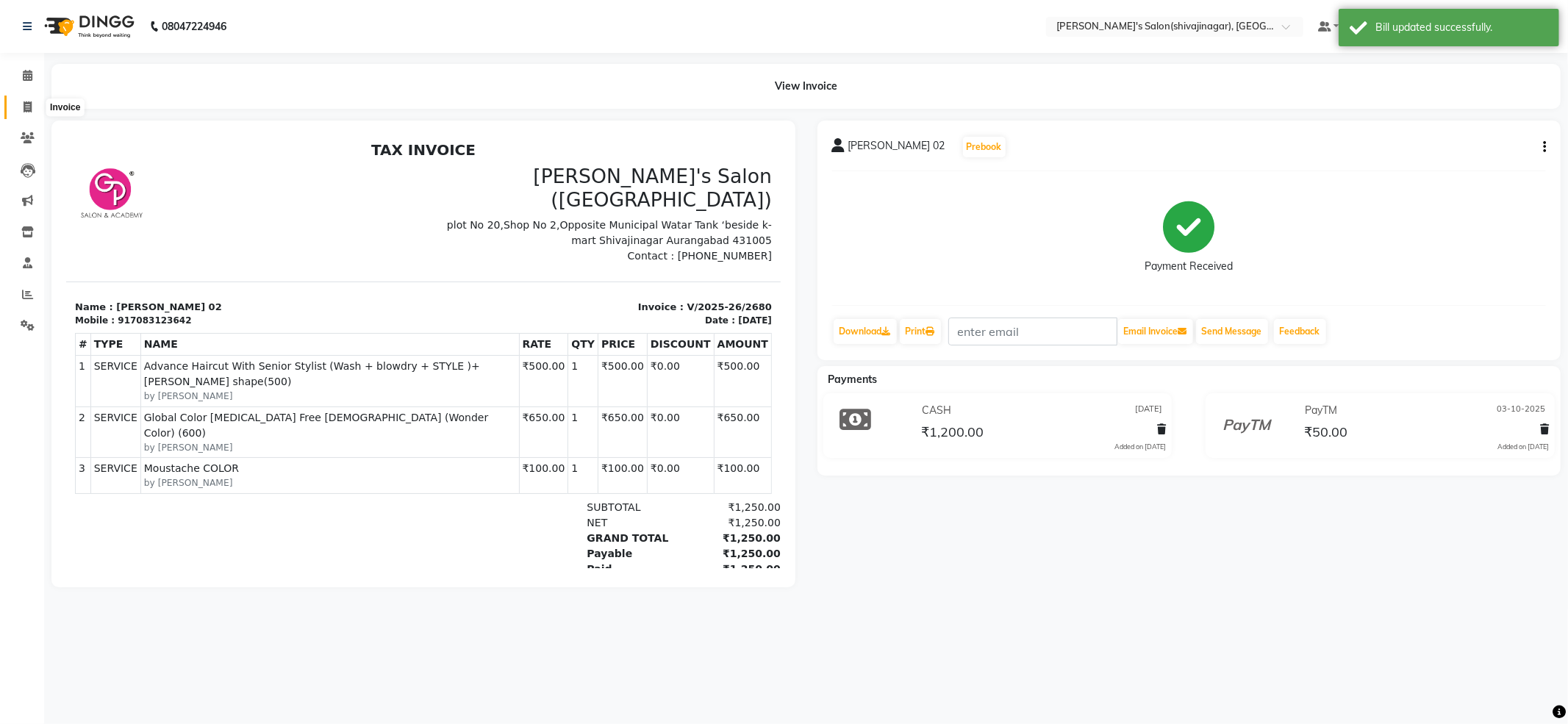
click at [24, 112] on icon at bounding box center [28, 107] width 8 height 11
select select "service"
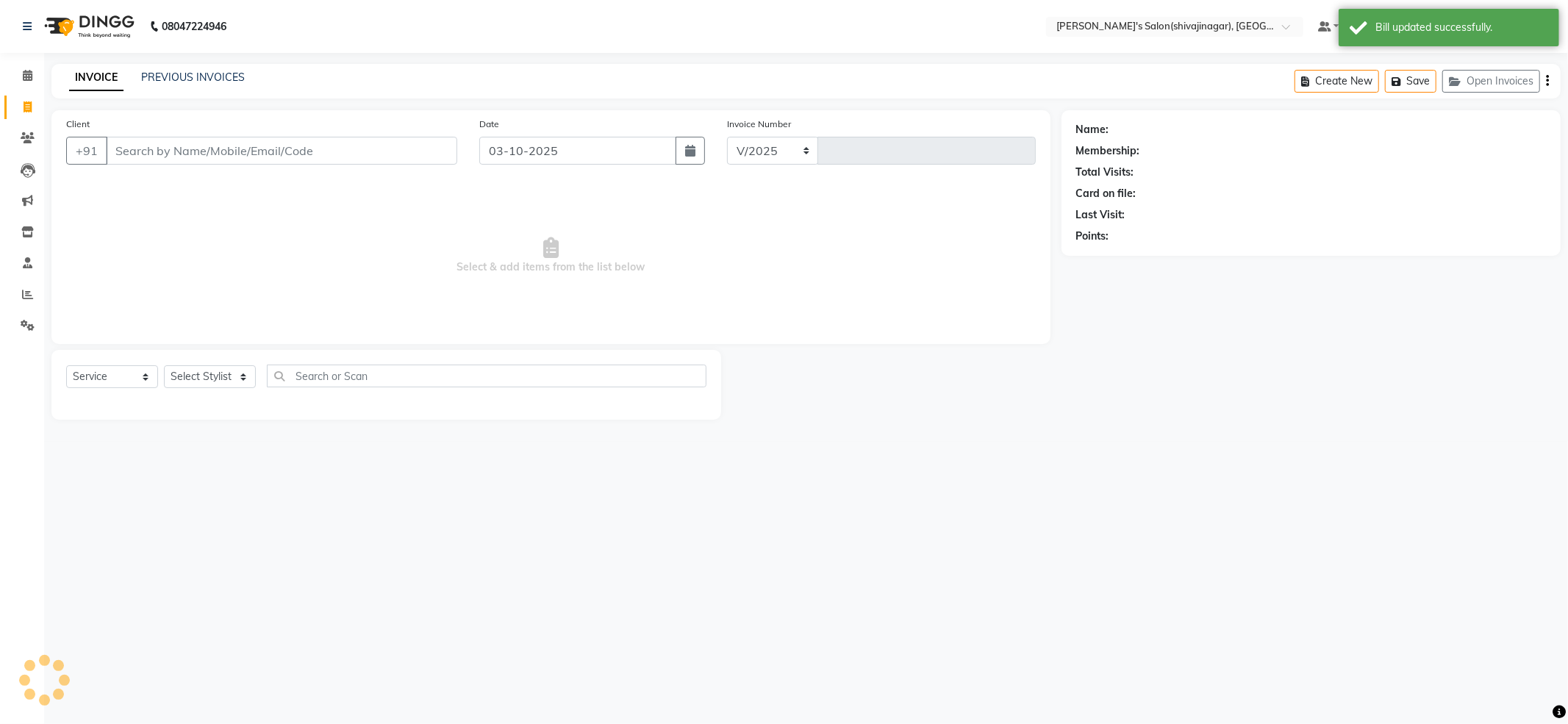
select select "4174"
type input "2863"
click at [146, 68] on div "INVOICE PREVIOUS INVOICES Create New Save Open Invoices" at bounding box center [806, 81] width 1509 height 34
click at [148, 71] on link "PREVIOUS INVOICES" at bounding box center [192, 78] width 103 height 13
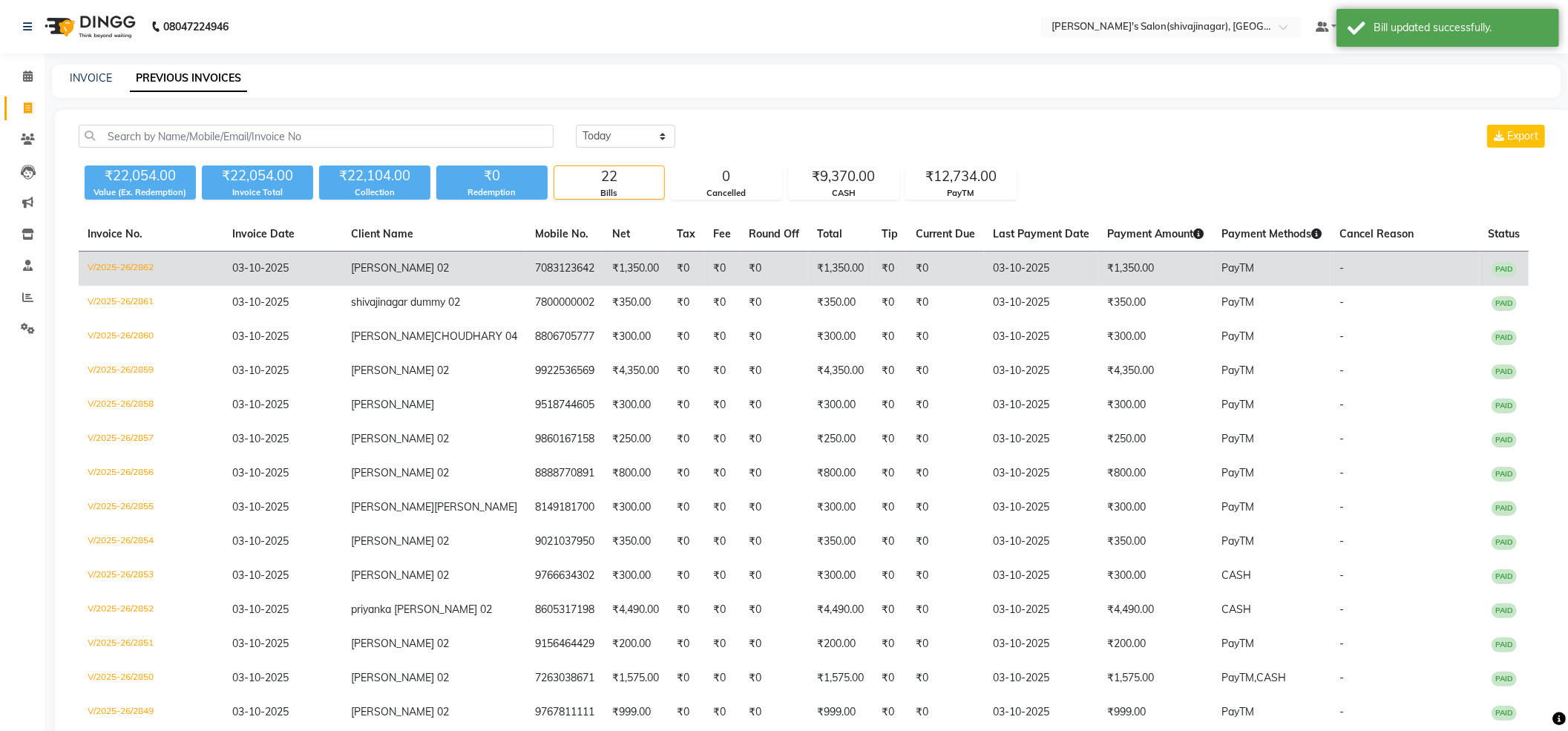
click at [383, 264] on span "[PERSON_NAME] 02" at bounding box center [399, 268] width 98 height 14
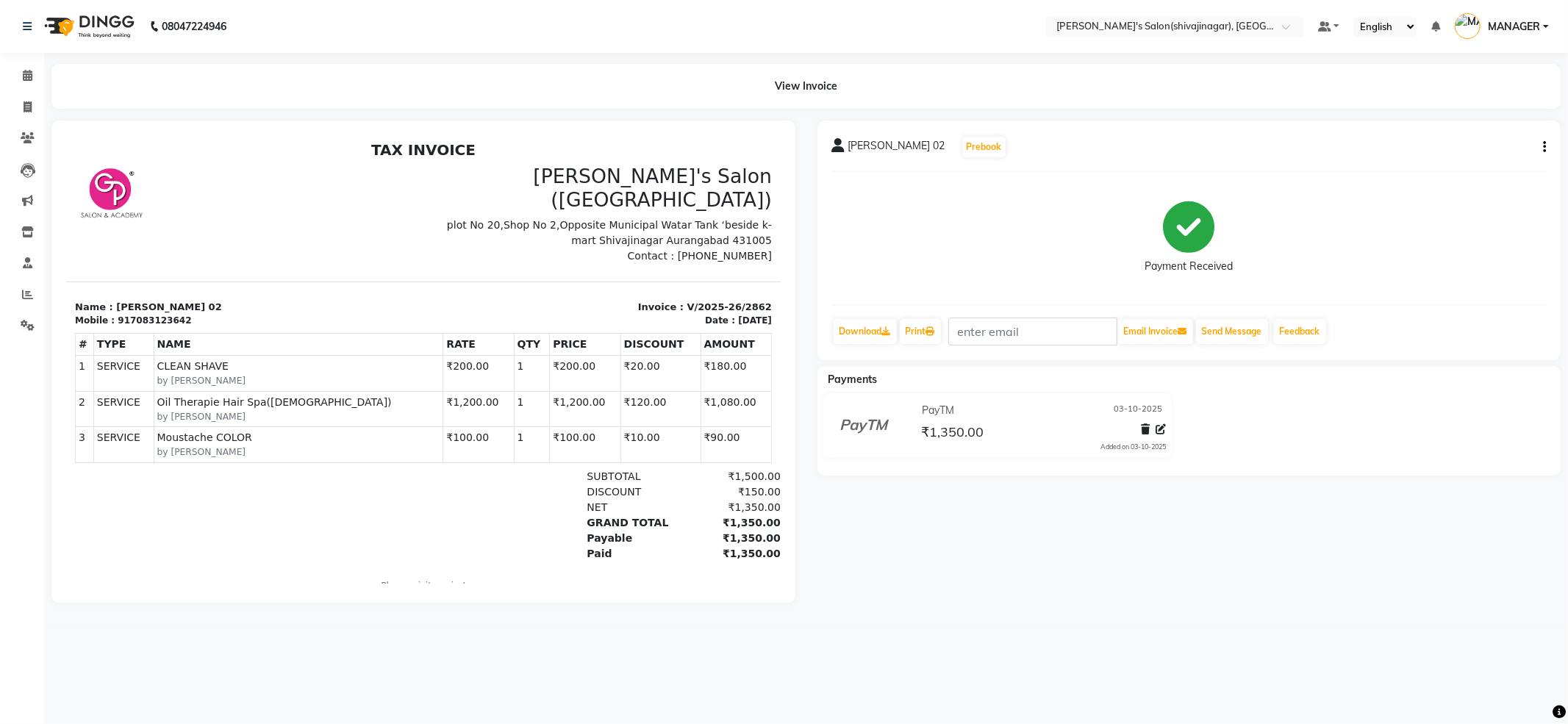
drag, startPoint x: 1547, startPoint y: 144, endPoint x: 1537, endPoint y: 148, distance: 10.8
click at [1542, 147] on div "[PERSON_NAME] 02 Prebook Payment Received Download Print Email Invoice Send Mes…" at bounding box center [1189, 240] width 744 height 239
click at [1540, 147] on button "button" at bounding box center [1540, 147] width 9 height 15
click at [1427, 153] on div "Edit Invoice" at bounding box center [1469, 155] width 101 height 18
select select "service"
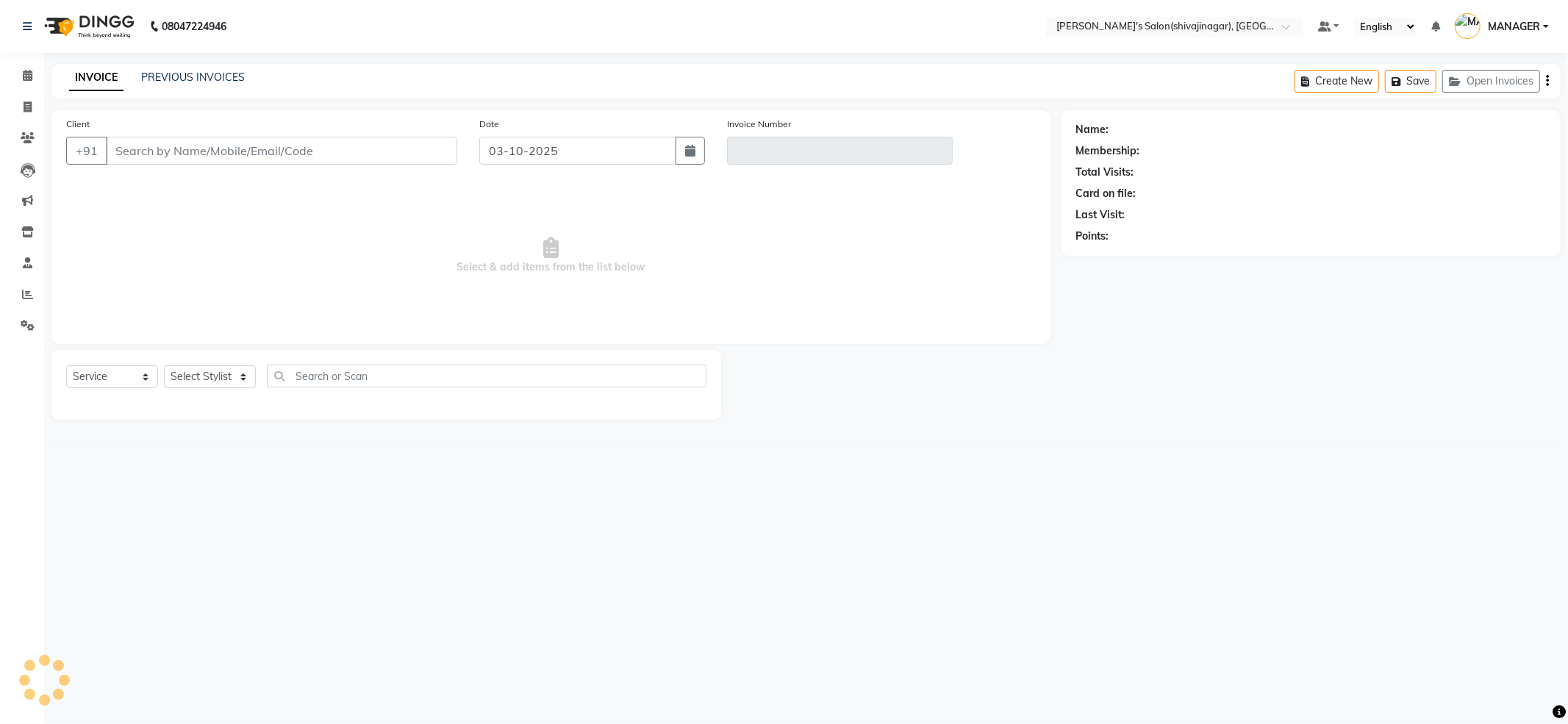
type input "7083123642"
type input "V/2025-26/2862"
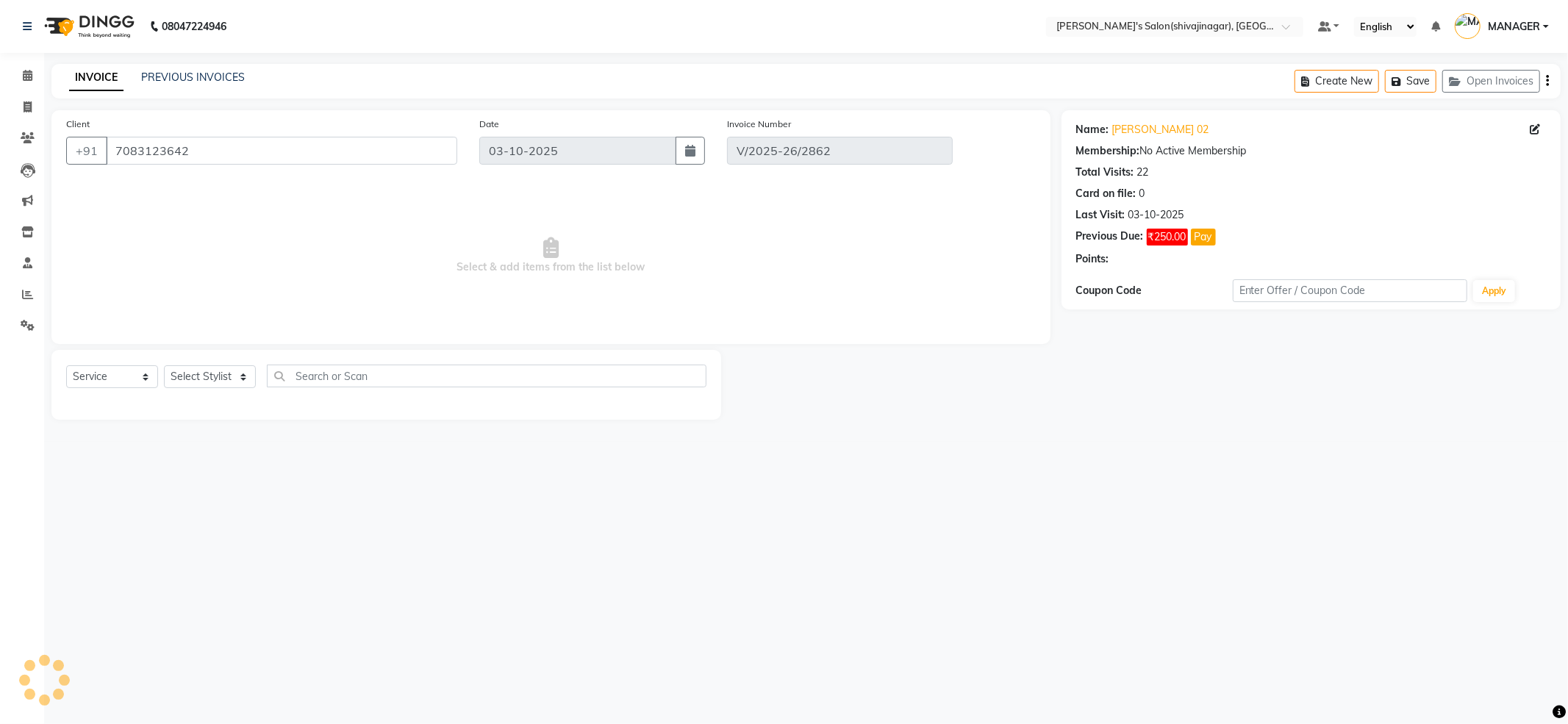
select select "select"
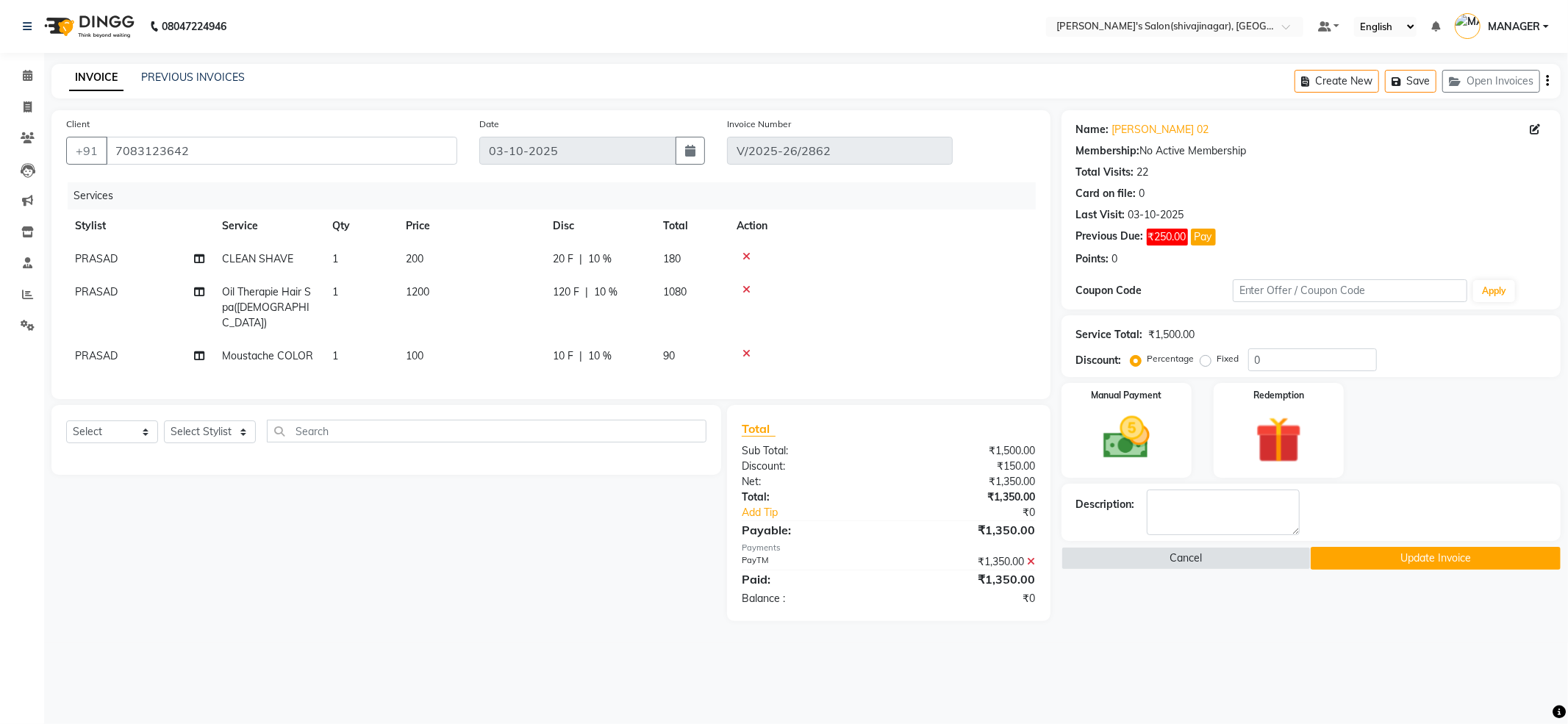
click at [1032, 556] on icon at bounding box center [1031, 561] width 8 height 11
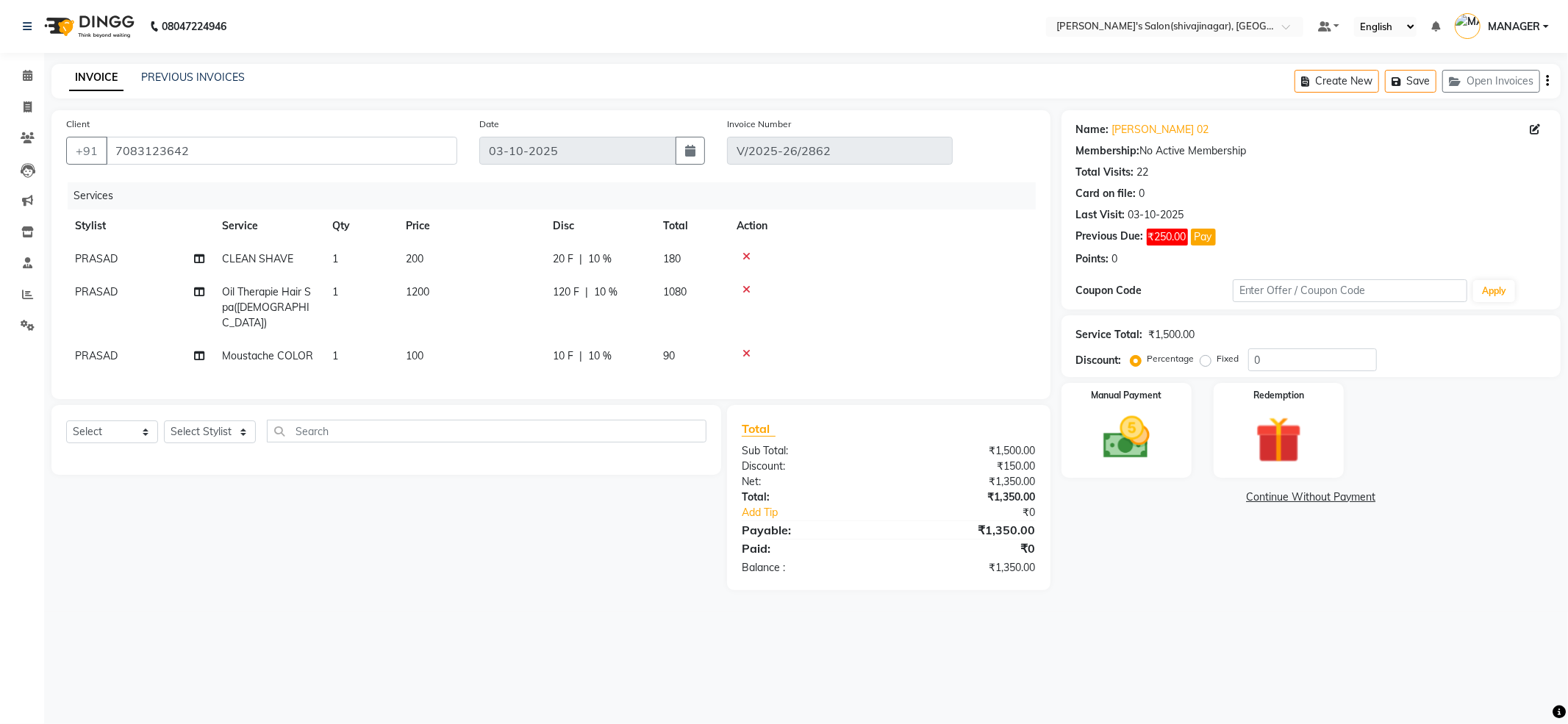
click at [1217, 363] on label "Fixed" at bounding box center [1227, 359] width 22 height 13
click at [1203, 363] on input "Fixed" at bounding box center [1208, 358] width 11 height 11
radio input "true"
drag, startPoint x: 1310, startPoint y: 356, endPoint x: 1076, endPoint y: 400, distance: 238.1
click at [1145, 396] on div "Name: [PERSON_NAME] 02 Membership: No Active Membership Total Visits: 22 Card o…" at bounding box center [1316, 350] width 510 height 480
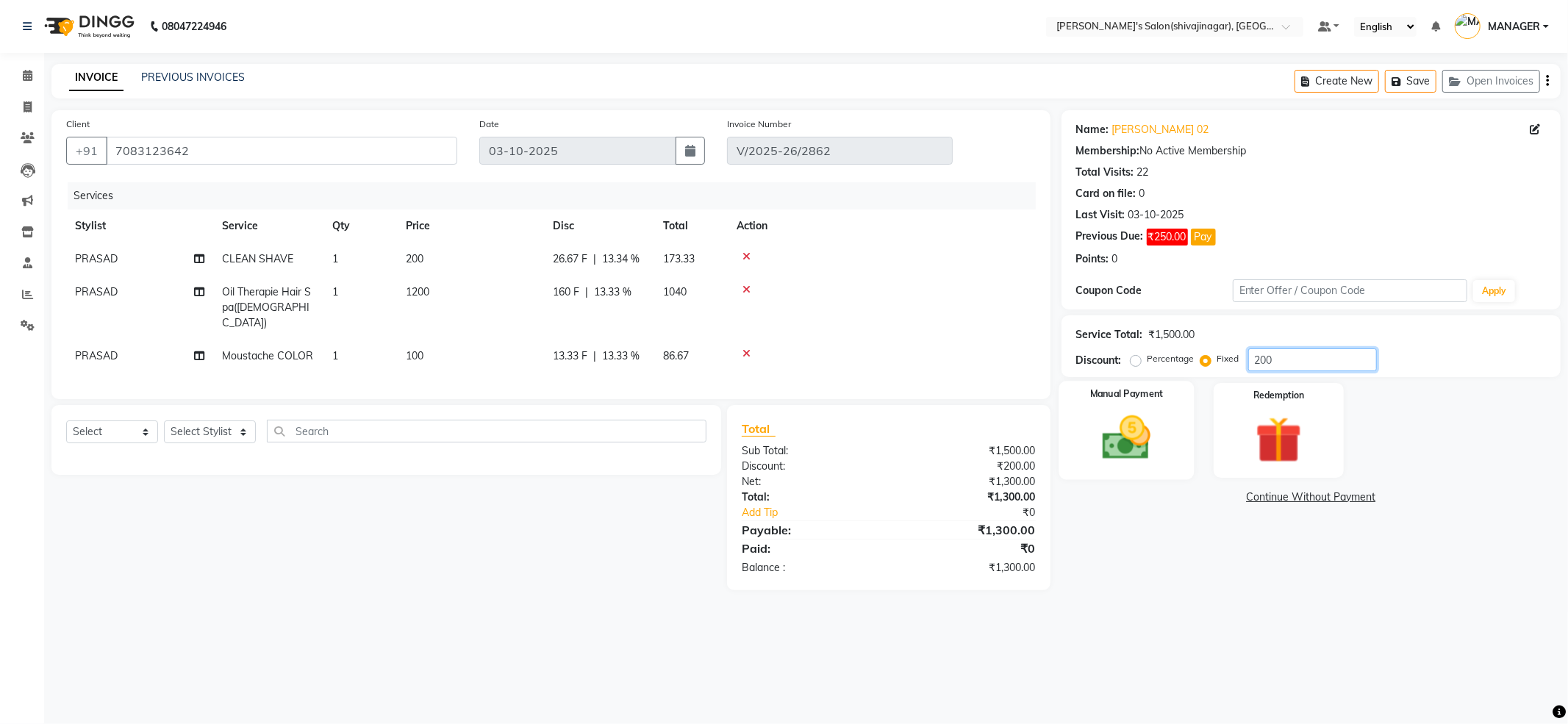
type input "200"
click at [1164, 441] on img at bounding box center [1127, 438] width 78 height 56
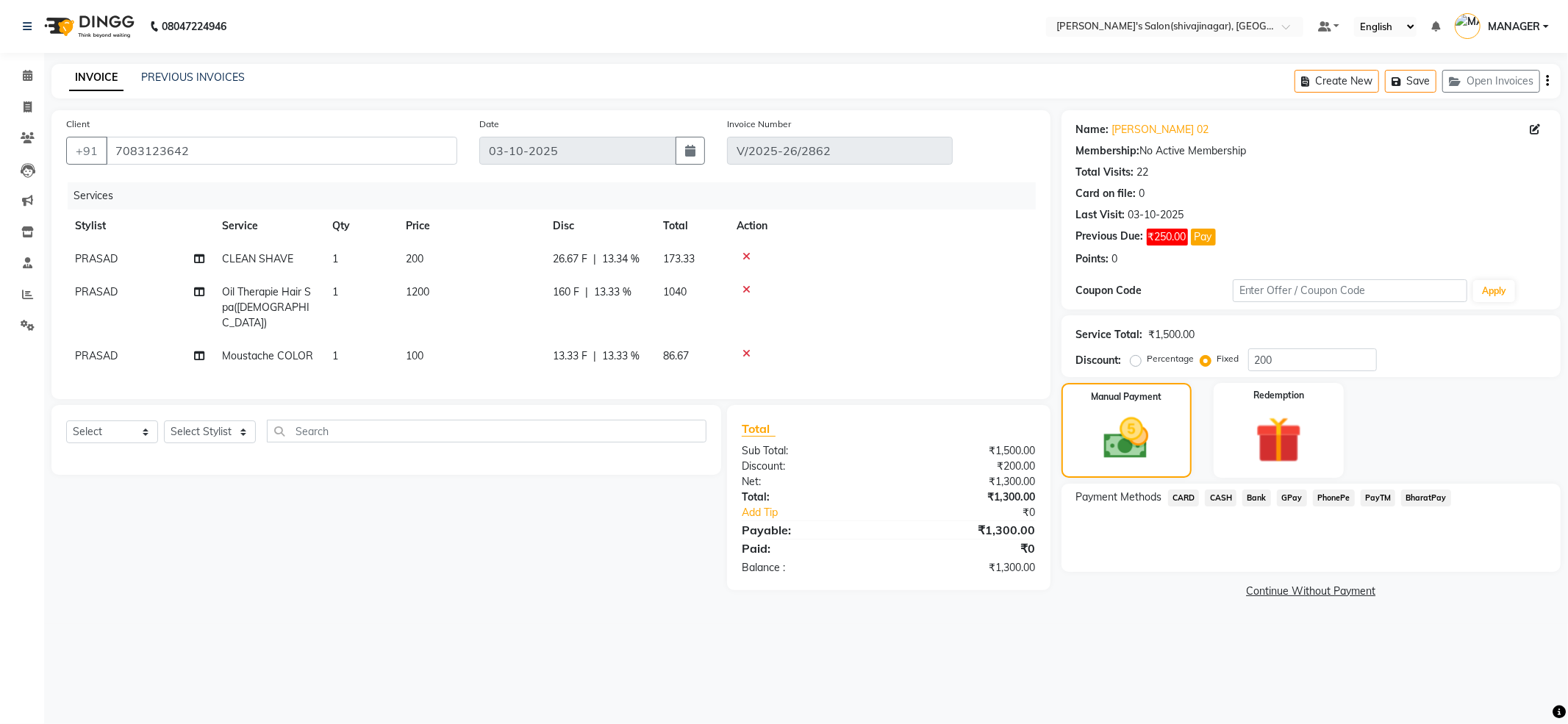
click at [1377, 500] on span "PayTM" at bounding box center [1378, 498] width 35 height 17
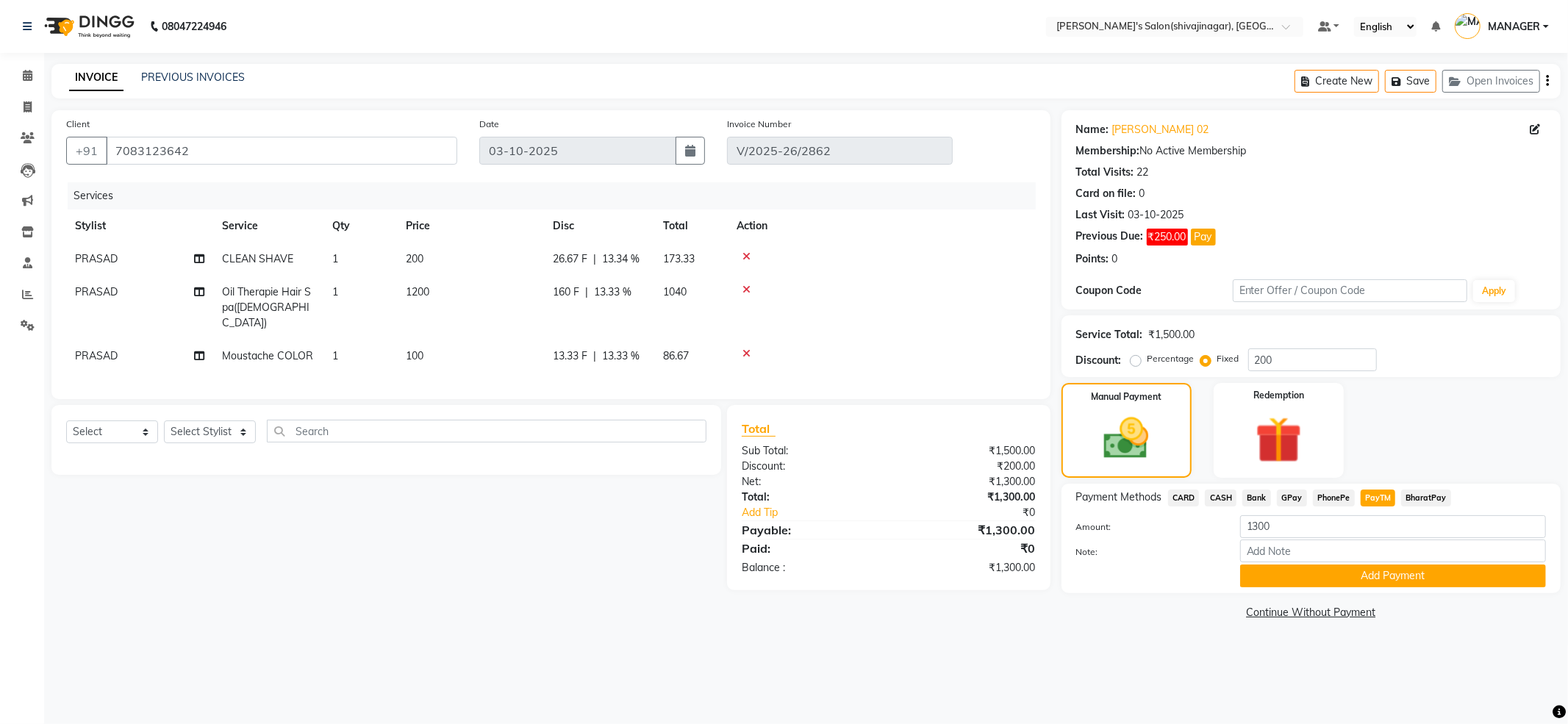
click at [1306, 577] on button "Add Payment" at bounding box center [1392, 577] width 305 height 23
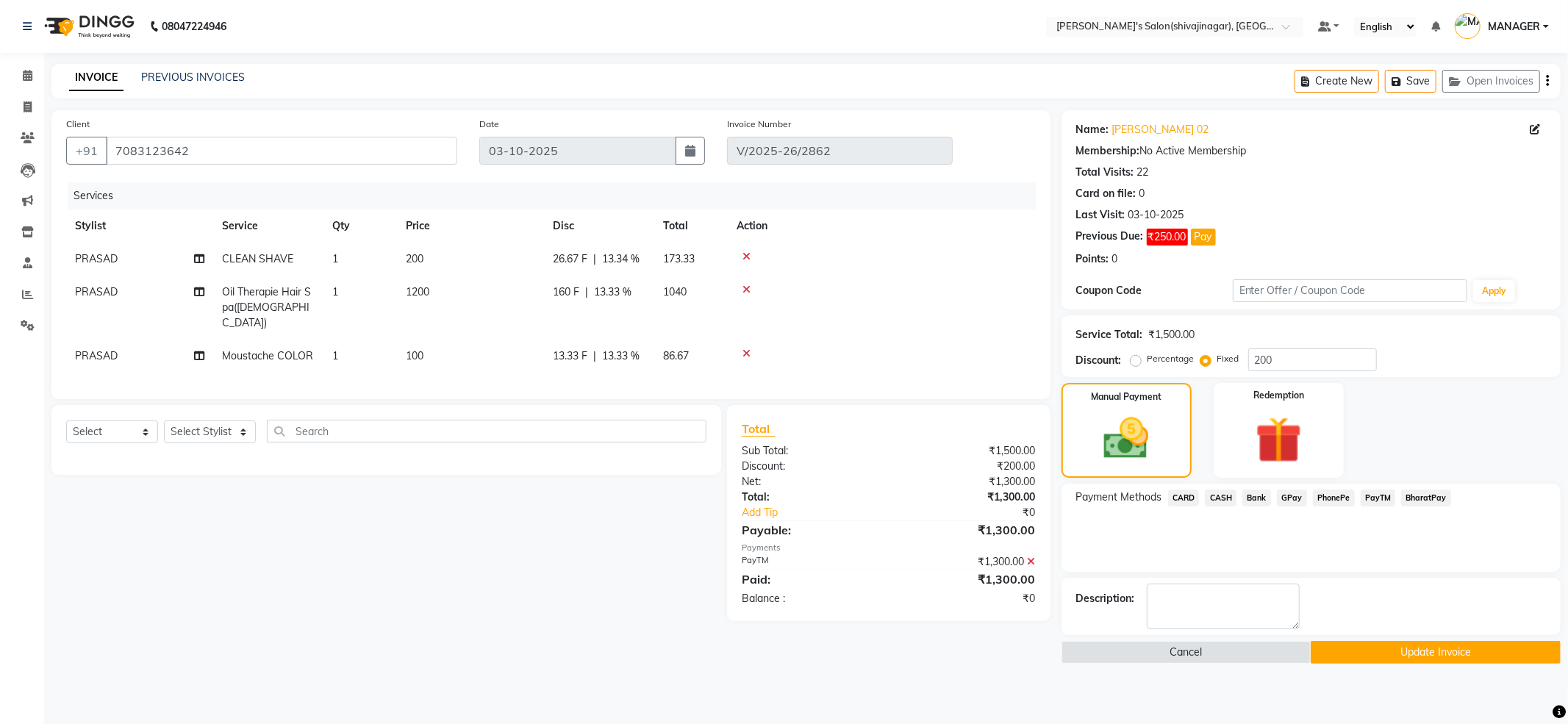
click at [1496, 653] on button "Update Invoice" at bounding box center [1435, 652] width 250 height 23
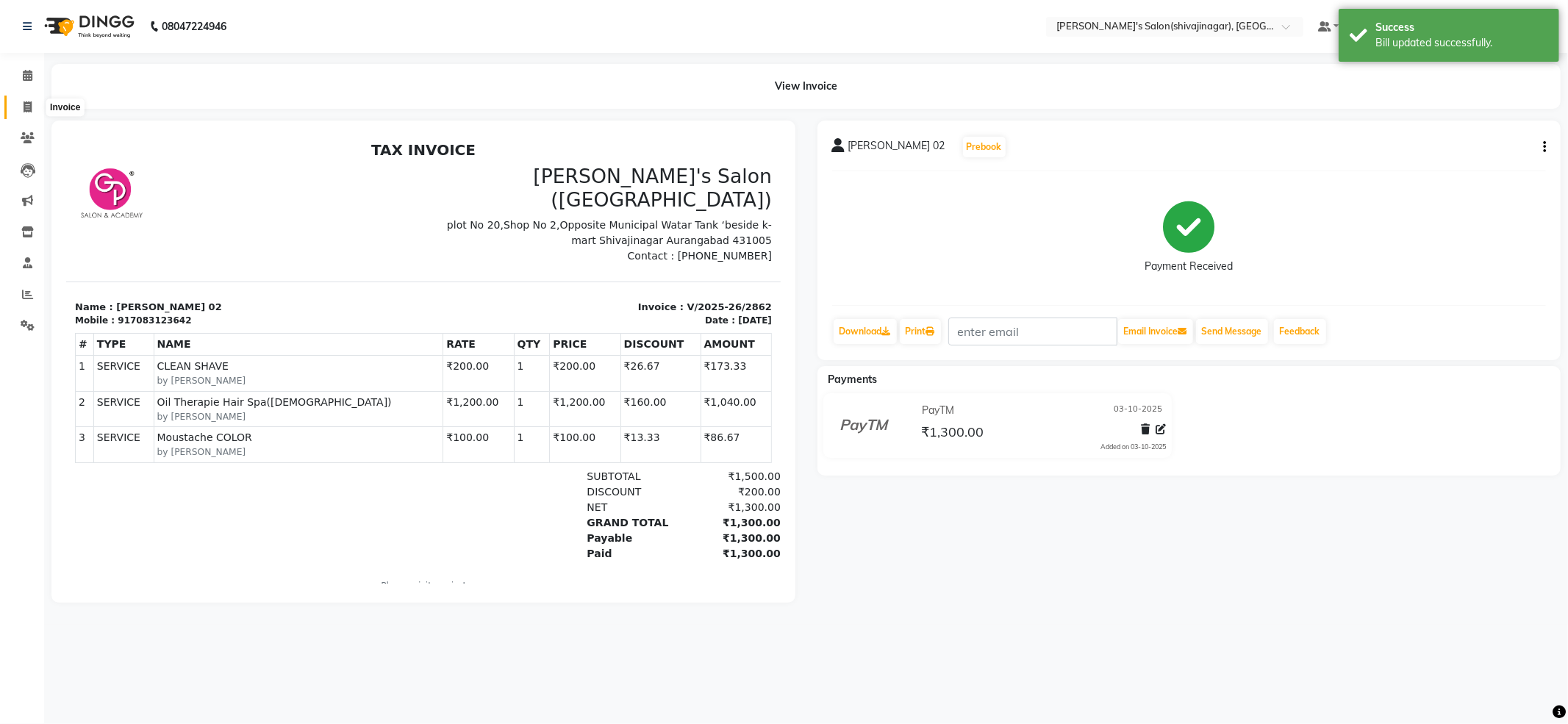
click at [24, 106] on icon at bounding box center [28, 107] width 8 height 11
select select "service"
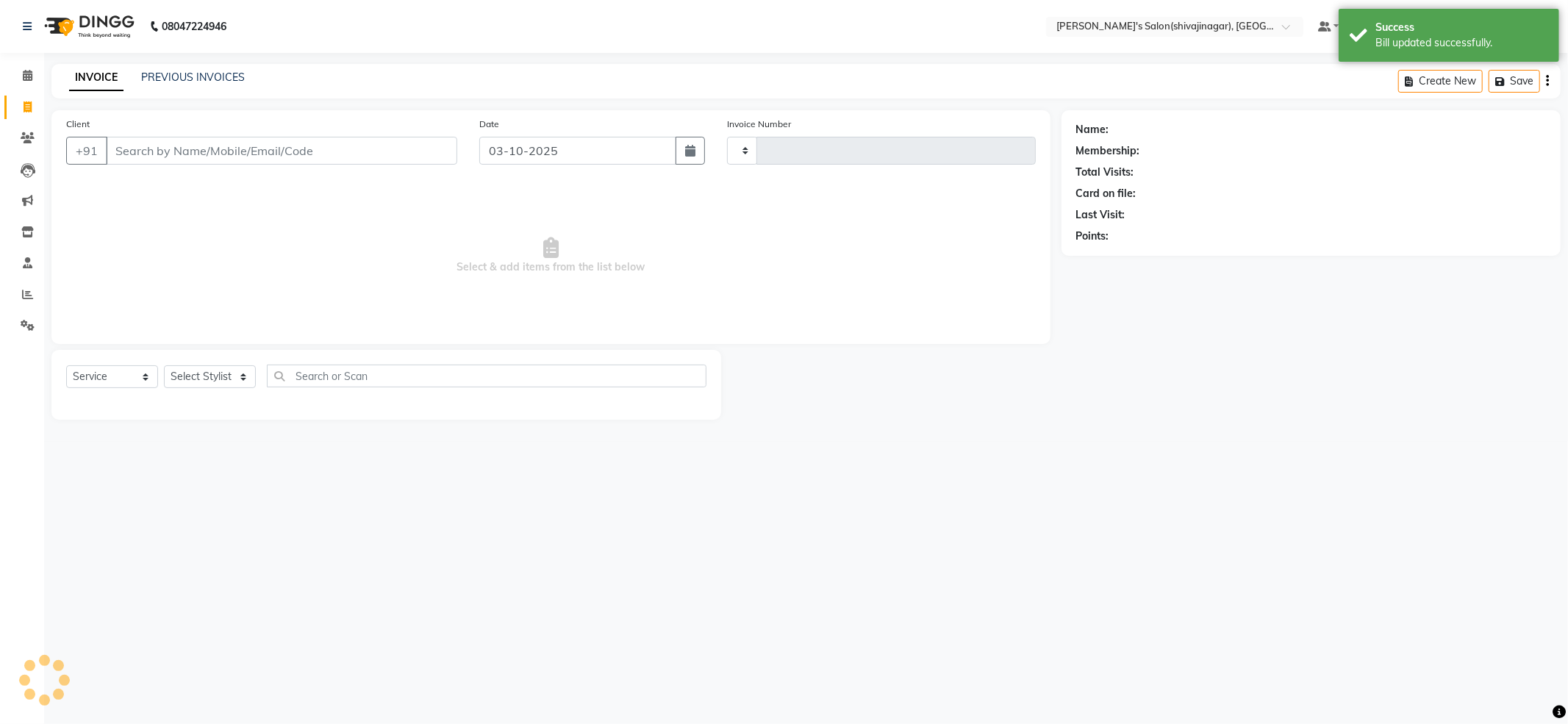
type input "2863"
select select "4174"
click at [189, 78] on link "PREVIOUS INVOICES" at bounding box center [192, 78] width 103 height 13
